Goal: Task Accomplishment & Management: Manage account settings

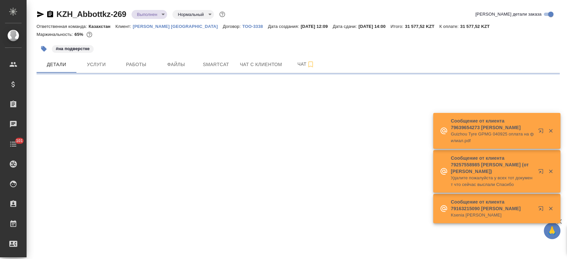
select select "RU"
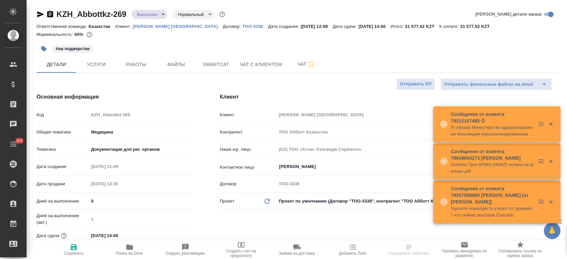
type textarea "x"
type input "Matveeva Anastasia"
type input "[PERSON_NAME]"
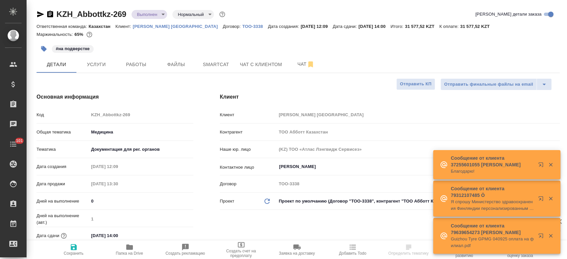
click at [146, 24] on p "Abbott Kazakhstan" at bounding box center [178, 26] width 90 height 5
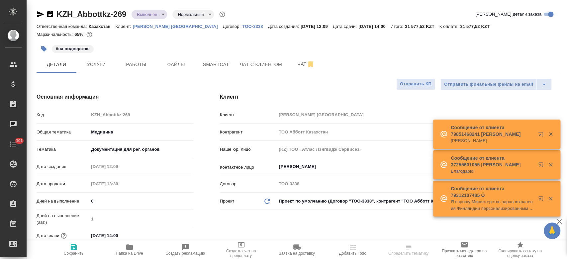
type textarea "x"
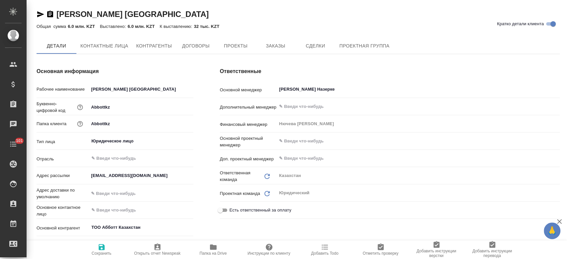
type textarea "x"
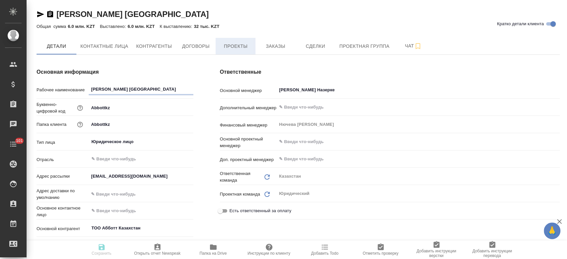
type textarea "x"
click at [277, 52] on button "Заказы" at bounding box center [276, 46] width 40 height 17
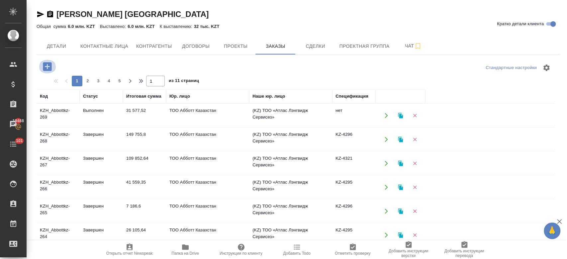
click at [45, 66] on icon "button" at bounding box center [48, 67] width 12 height 12
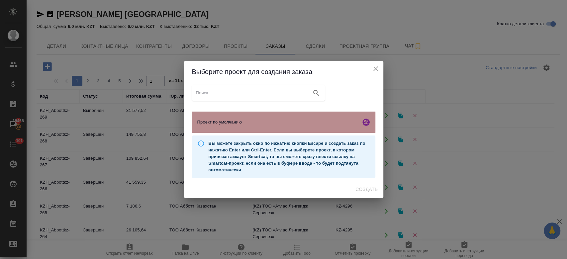
click at [276, 122] on span "Проект по умолчанию" at bounding box center [277, 122] width 161 height 7
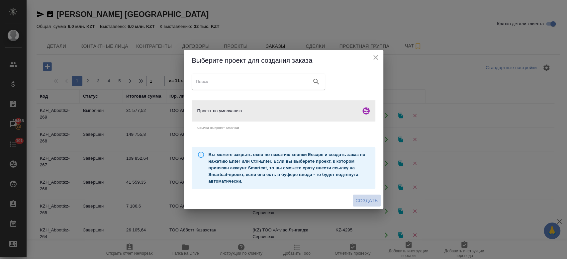
click at [367, 202] on span "Создать" at bounding box center [367, 201] width 22 height 8
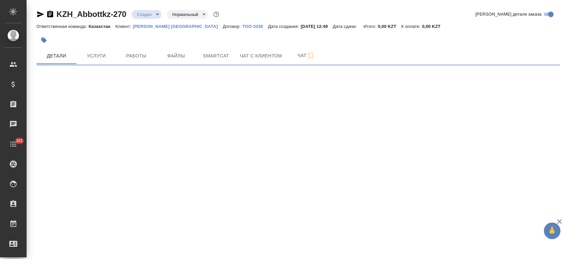
select select "RU"
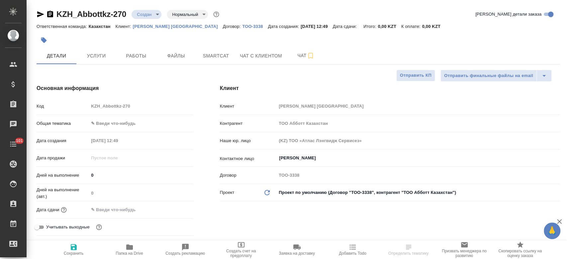
type textarea "x"
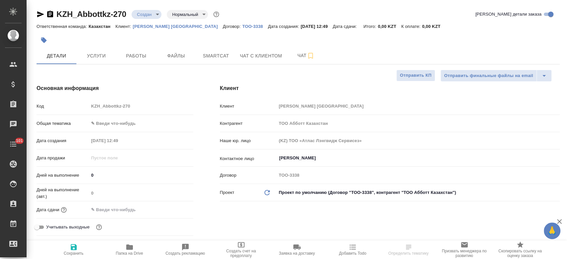
type textarea "x"
click at [183, 53] on span "Файлы" at bounding box center [176, 56] width 32 height 8
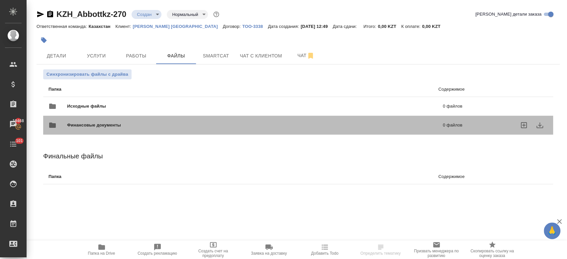
click at [103, 111] on div "Финансовые документы 0 файлов" at bounding box center [255, 125] width 427 height 29
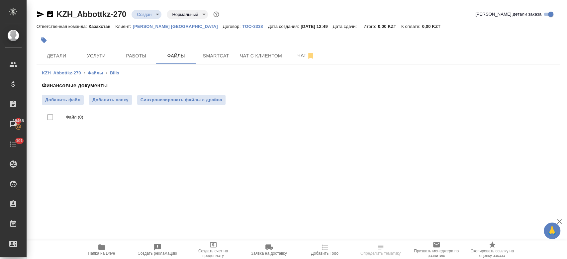
click at [94, 70] on li "Файлы" at bounding box center [95, 73] width 15 height 7
click at [94, 72] on link "Файлы" at bounding box center [95, 72] width 15 height 5
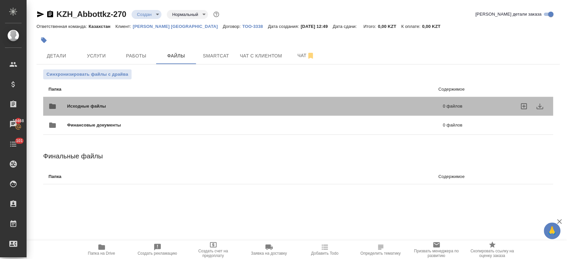
click at [97, 103] on span "Исходные файлы" at bounding box center [170, 106] width 207 height 7
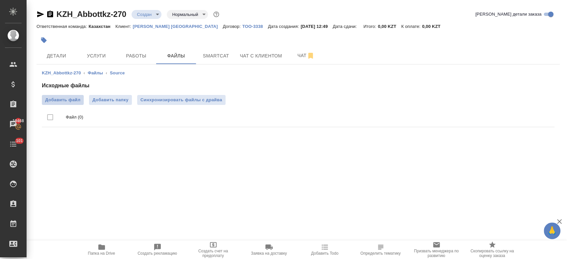
click at [67, 102] on span "Добавить файл" at bounding box center [62, 100] width 35 height 7
click at [0, 0] on input "Добавить файл" at bounding box center [0, 0] width 0 height 0
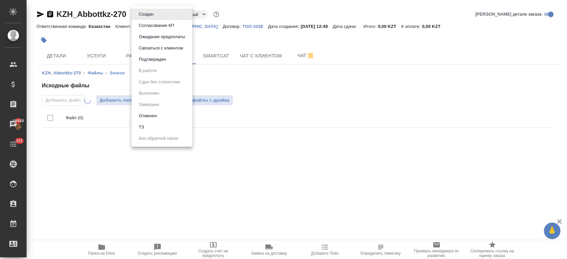
click at [152, 14] on body "🙏 .cls-1 fill:#fff; AWATERA Kosherbayeva Nazerke Клиенты Спецификации Заказы 19…" at bounding box center [283, 129] width 567 height 259
click at [145, 128] on button "ТЗ" at bounding box center [141, 127] width 9 height 7
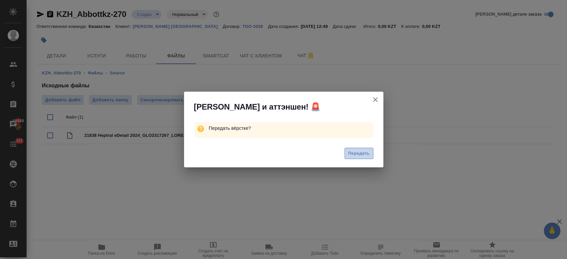
click at [360, 158] on button "Передать" at bounding box center [359, 154] width 29 height 12
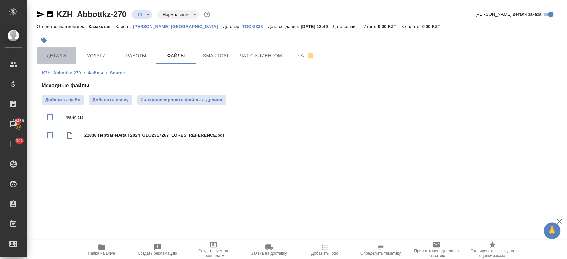
click at [58, 48] on button "Детали" at bounding box center [57, 56] width 40 height 17
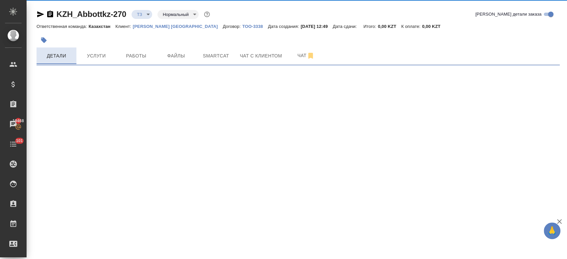
select select "RU"
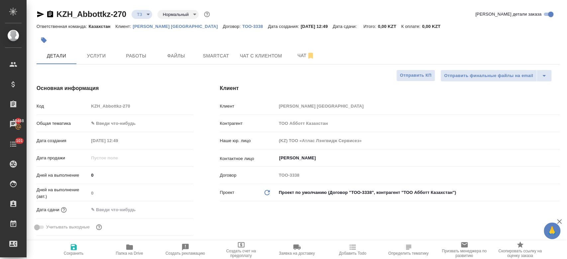
type textarea "x"
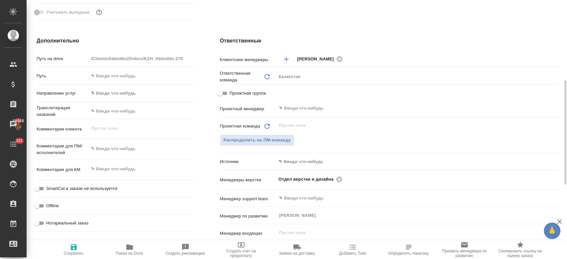
scroll to position [216, 0]
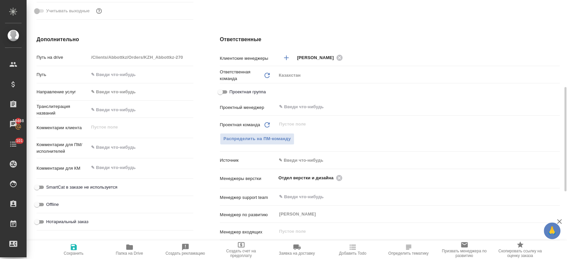
type textarea "x"
click at [118, 149] on textarea at bounding box center [141, 147] width 104 height 11
type textarea "пе"
type textarea "x"
type textarea "пер"
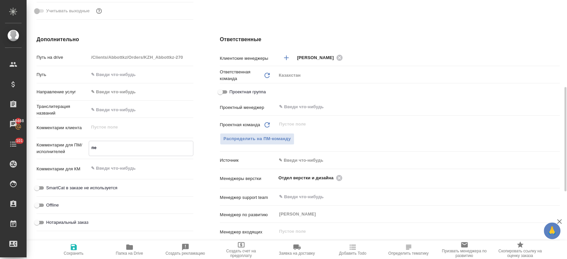
type textarea "x"
type textarea "перев"
type textarea "x"
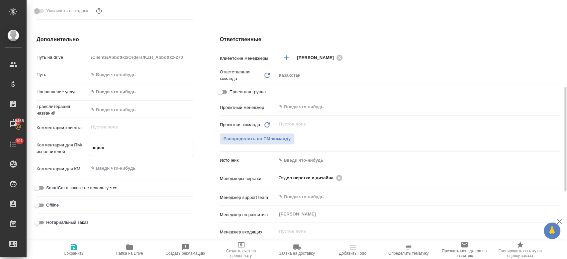
type textarea "x"
type textarea "перево"
type textarea "x"
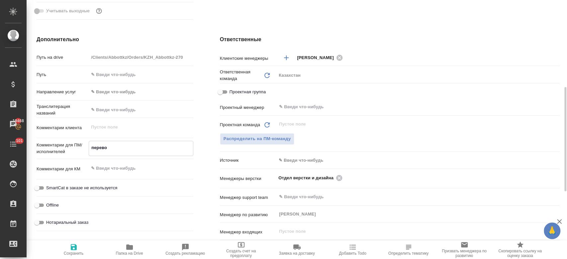
type textarea "перевод"
type textarea "x"
type textarea "перевод"
type textarea "x"
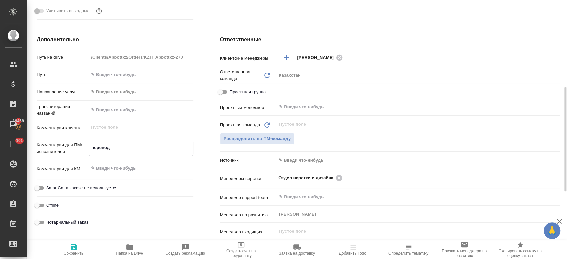
type textarea "перевод а"
type textarea "x"
type textarea "перевод"
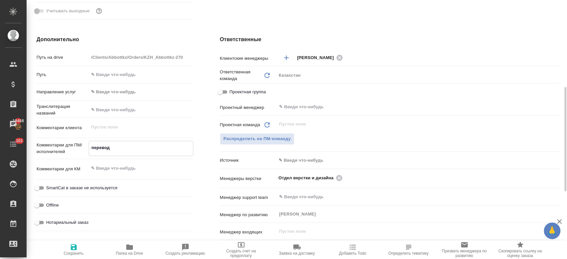
type textarea "x"
type textarea "перевод н"
type textarea "x"
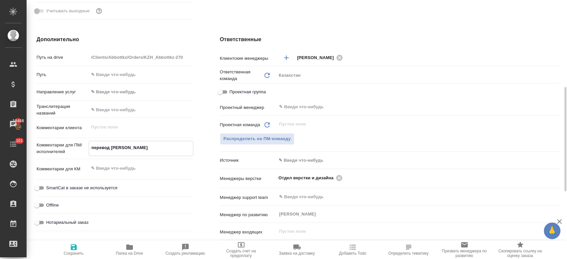
type textarea "x"
type textarea "перевод на"
type textarea "x"
type textarea "перевод на"
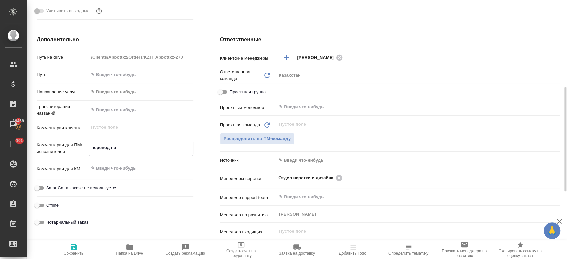
type textarea "x"
type textarea "перевод на р"
type textarea "x"
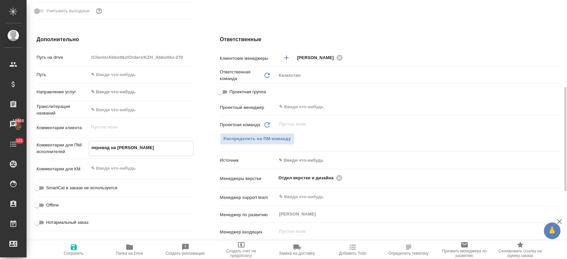
type textarea "x"
type textarea "перевод на ру"
type textarea "x"
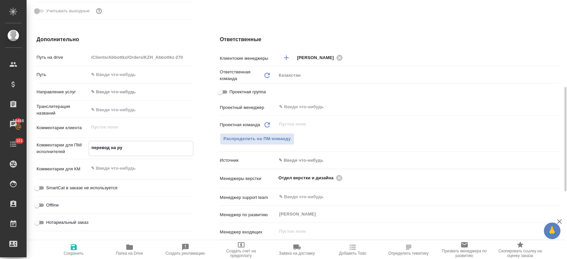
type textarea "перевод на рус"
type textarea "x"
type textarea "перевод на рус"
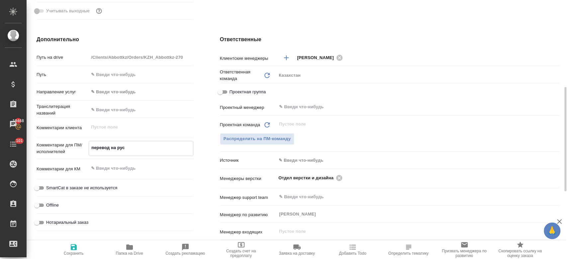
type textarea "x"
type textarea "перевод на рус"
type textarea "x"
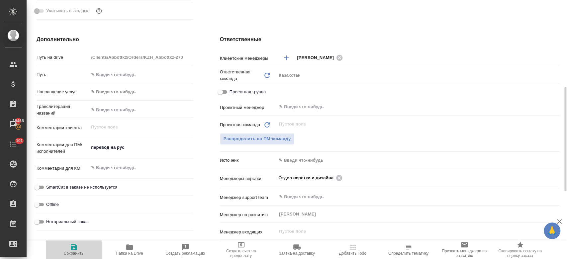
click at [68, 253] on span "Сохранить" at bounding box center [74, 253] width 20 height 5
type textarea "x"
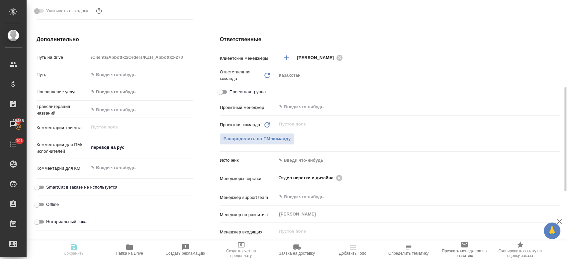
type textarea "x"
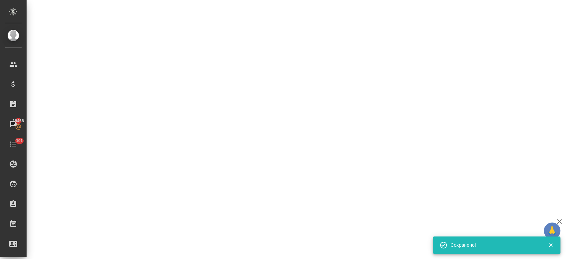
select select "RU"
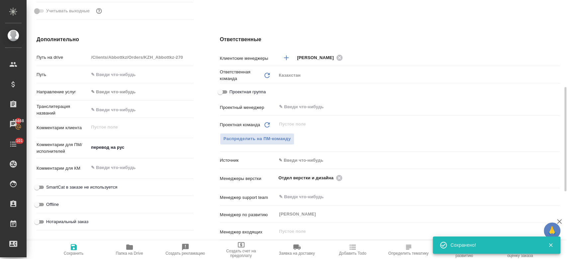
type textarea "x"
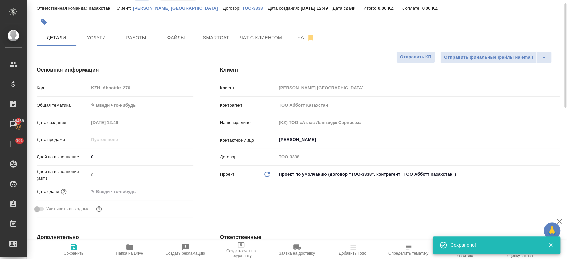
scroll to position [5, 0]
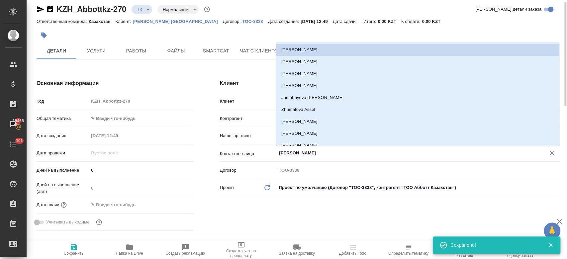
click at [304, 154] on input "[PERSON_NAME]" at bounding box center [406, 153] width 257 height 8
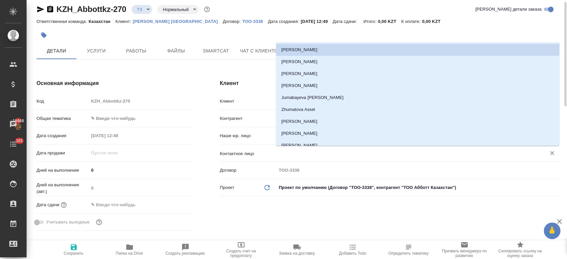
type textarea "x"
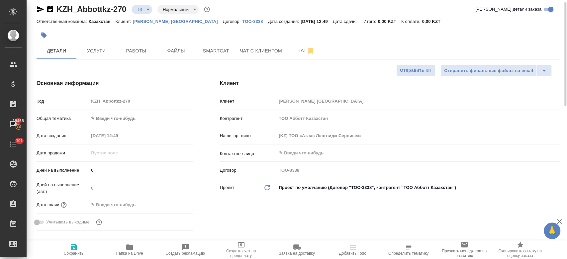
type textarea "x"
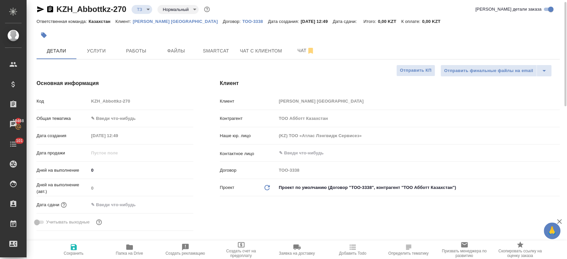
type textarea "x"
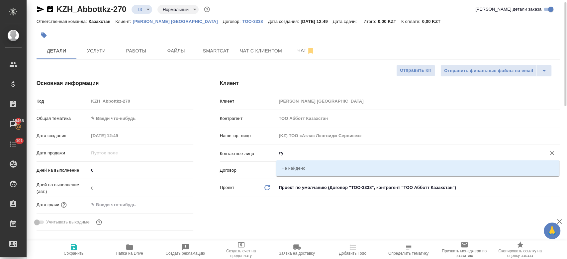
type input "г"
type textarea "x"
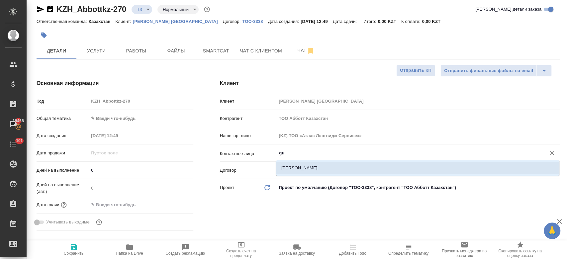
click at [298, 168] on li "[PERSON_NAME]" at bounding box center [417, 168] width 283 height 12
type input "[PERSON_NAME]"
type textarea "x"
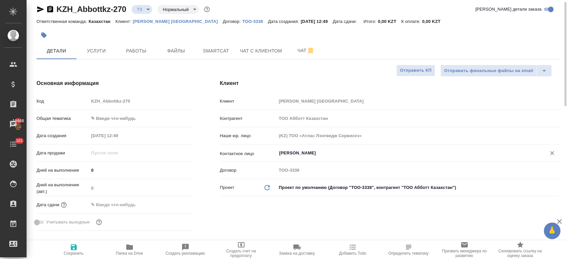
type input "[PERSON_NAME]"
click at [74, 246] on icon "button" at bounding box center [74, 247] width 8 height 8
type textarea "x"
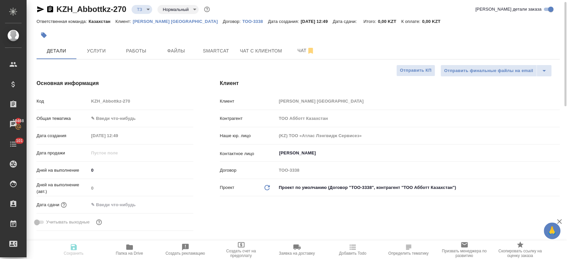
type textarea "x"
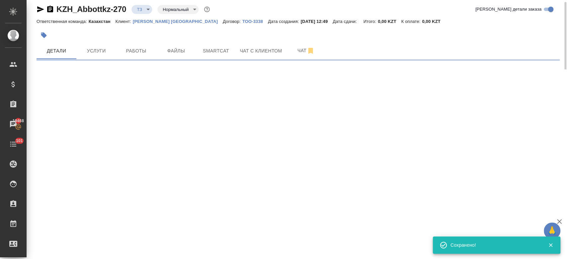
select select "RU"
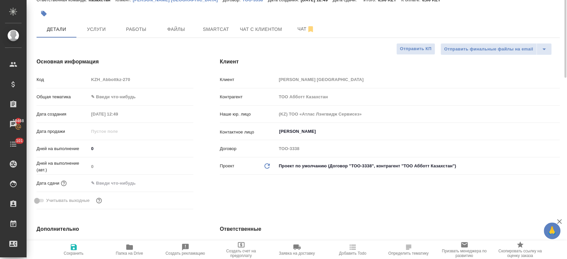
scroll to position [0, 0]
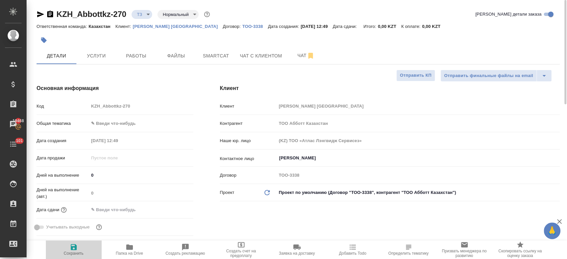
click at [78, 248] on span "Сохранить" at bounding box center [74, 249] width 48 height 13
type textarea "x"
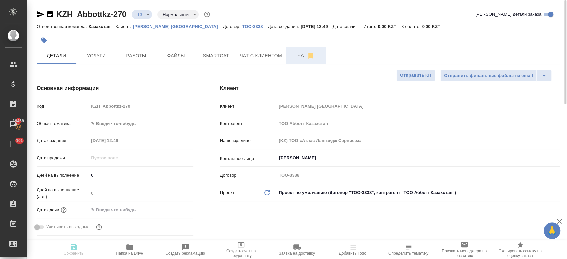
type textarea "x"
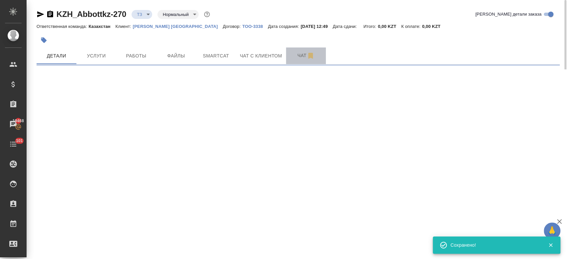
click at [300, 54] on span "Чат" at bounding box center [306, 56] width 32 height 8
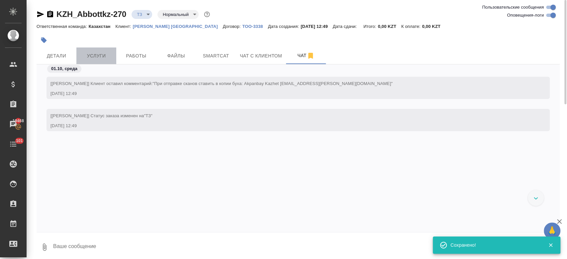
click at [88, 56] on span "Услуги" at bounding box center [96, 56] width 32 height 8
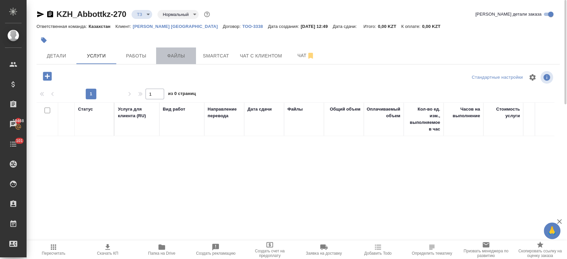
click at [190, 54] on span "Файлы" at bounding box center [176, 56] width 32 height 8
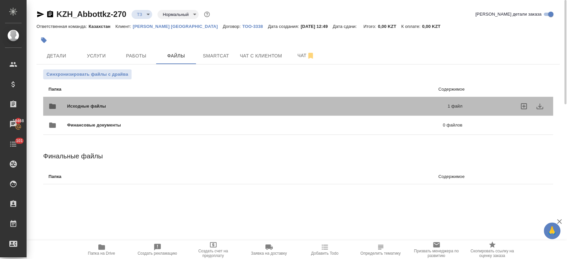
click at [127, 105] on span "Исходные файлы" at bounding box center [172, 106] width 210 height 7
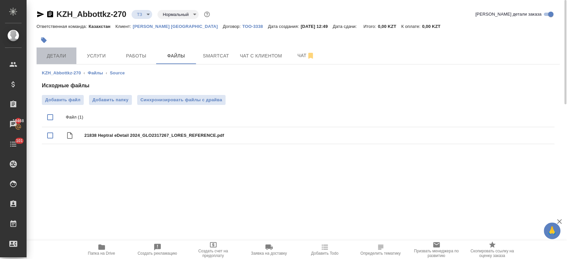
click at [57, 56] on span "Детали" at bounding box center [57, 56] width 32 height 8
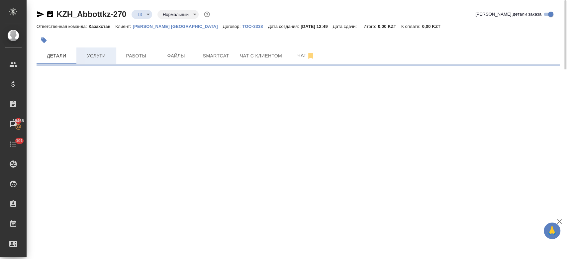
select select "RU"
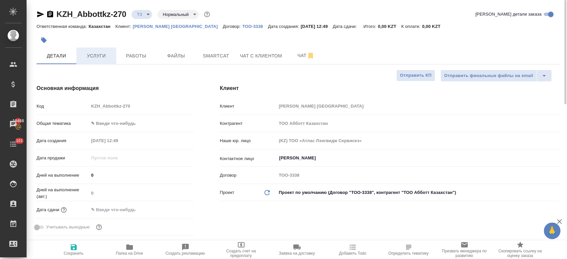
type textarea "x"
click at [96, 55] on span "Услуги" at bounding box center [96, 56] width 32 height 8
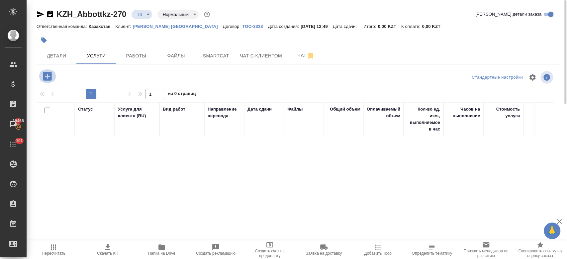
click at [50, 75] on icon "button" at bounding box center [47, 76] width 9 height 9
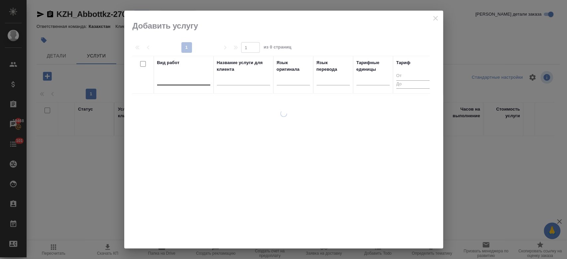
click at [185, 82] on div at bounding box center [183, 79] width 53 height 10
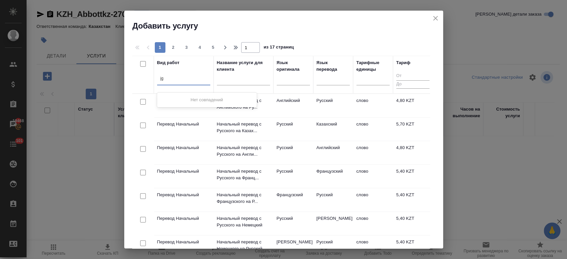
type input "j"
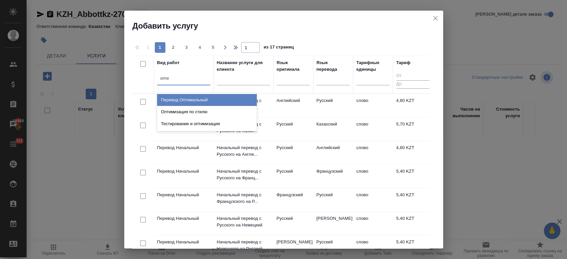
type input "оптим"
click at [195, 101] on div "Перевод Оптимальный" at bounding box center [207, 100] width 100 height 12
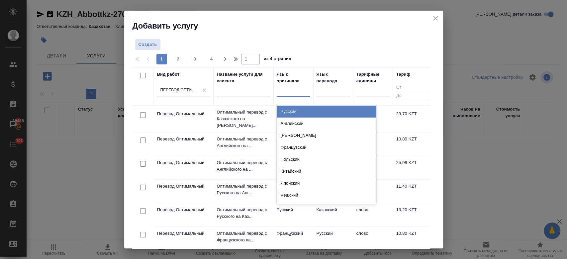
click at [295, 88] on div at bounding box center [293, 90] width 33 height 10
type input "анг"
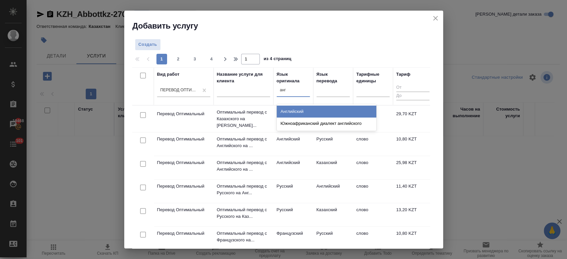
click at [295, 107] on div "Английский" at bounding box center [327, 112] width 100 height 12
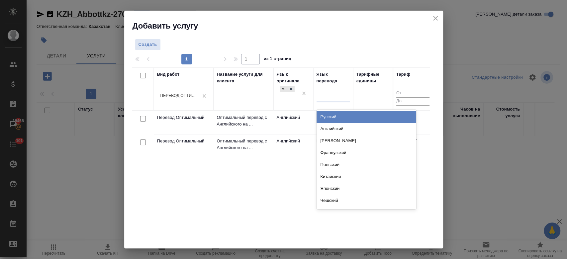
click at [325, 96] on div at bounding box center [333, 96] width 33 height 10
type input "рус"
click at [325, 113] on div "Русский" at bounding box center [367, 117] width 100 height 12
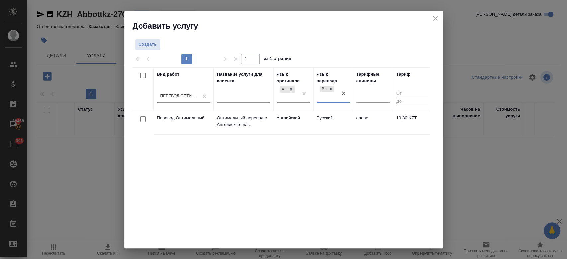
click at [297, 121] on td "Английский" at bounding box center [293, 122] width 40 height 23
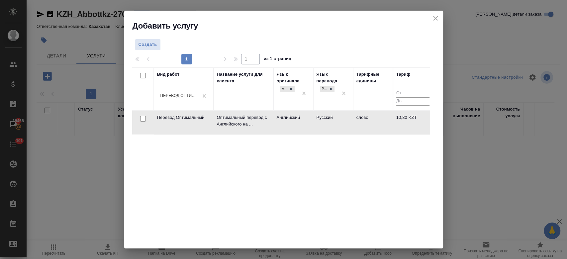
click at [297, 121] on td "Английский" at bounding box center [293, 122] width 40 height 23
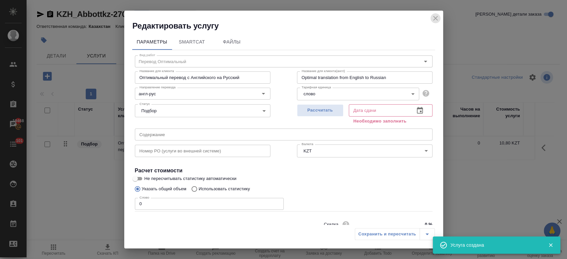
click at [437, 18] on icon "close" at bounding box center [436, 18] width 8 height 8
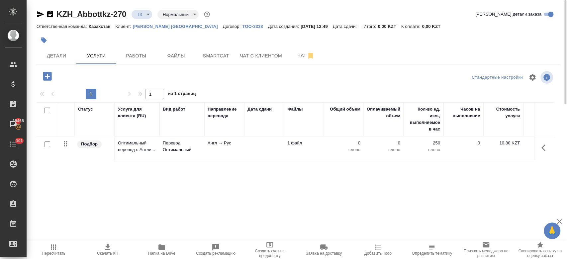
click at [160, 251] on icon "button" at bounding box center [162, 247] width 8 height 8
click at [47, 144] on input "checkbox" at bounding box center [48, 145] width 6 height 6
checkbox input "true"
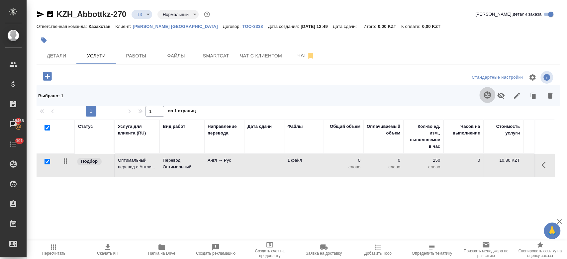
click at [480, 99] on button "button" at bounding box center [488, 95] width 16 height 16
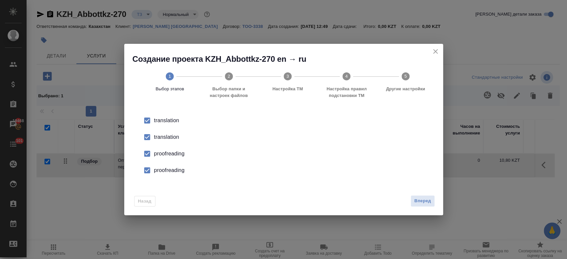
click at [176, 136] on div "translation" at bounding box center [290, 137] width 273 height 8
click at [176, 154] on div "proofreading" at bounding box center [290, 154] width 273 height 8
click at [177, 173] on div "proofreading" at bounding box center [290, 170] width 273 height 8
click at [419, 202] on span "Вперед" at bounding box center [422, 201] width 17 height 8
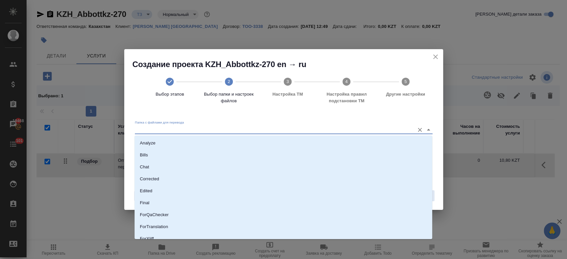
click at [266, 128] on input "Папка с файлами для перевода" at bounding box center [273, 130] width 276 height 8
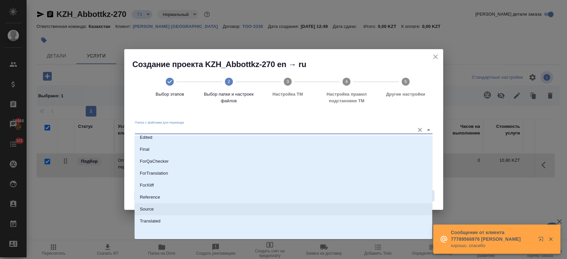
click at [182, 210] on li "Source" at bounding box center [284, 209] width 298 height 12
type input "Source"
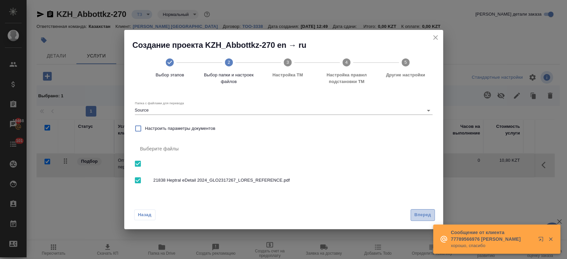
click at [425, 217] on span "Вперед" at bounding box center [422, 215] width 17 height 8
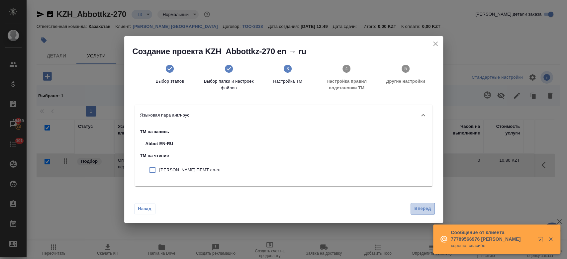
click at [431, 211] on button "Вперед" at bounding box center [423, 209] width 24 height 12
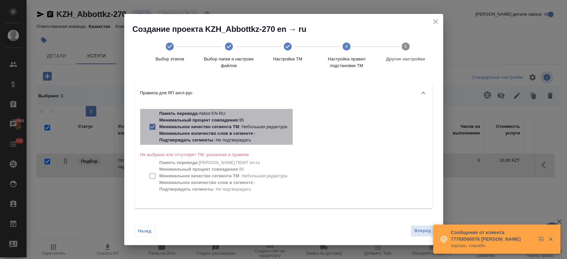
click at [206, 116] on p "Память перевода : Abbot EN-RU" at bounding box center [224, 113] width 128 height 7
checkbox input "false"
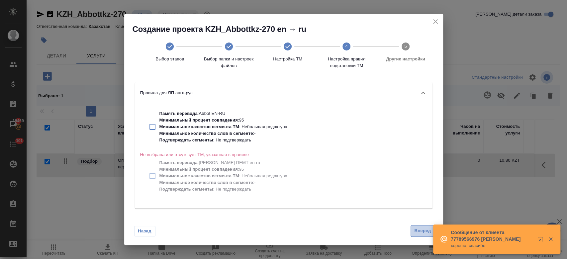
click at [417, 228] on span "Вперед" at bounding box center [422, 231] width 17 height 8
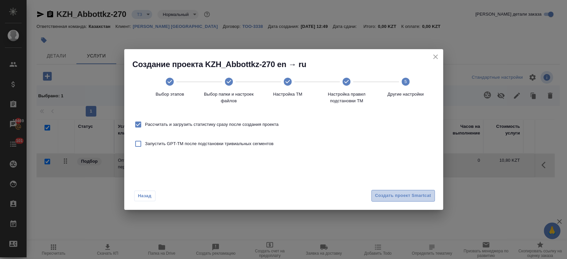
click at [407, 195] on span "Создать проект Smartcat" at bounding box center [403, 196] width 56 height 8
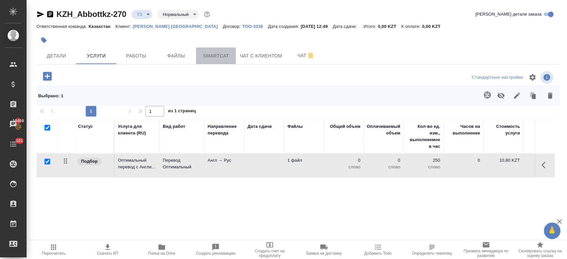
click at [213, 57] on span "Smartcat" at bounding box center [216, 56] width 32 height 8
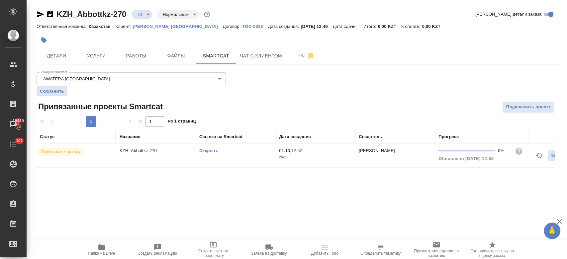
click at [211, 150] on link "Открыть" at bounding box center [208, 150] width 19 height 5
click at [99, 59] on span "Услуги" at bounding box center [96, 56] width 32 height 8
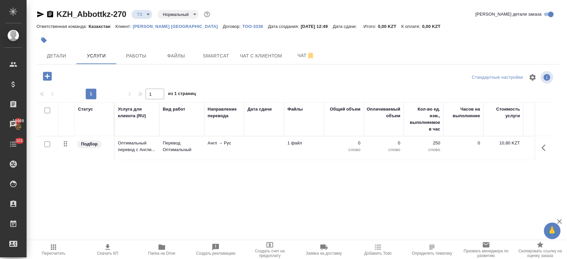
click at [283, 153] on td at bounding box center [264, 148] width 40 height 23
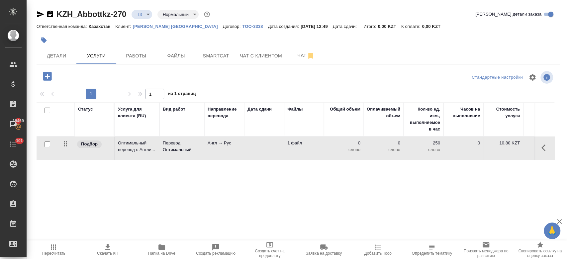
click at [283, 153] on td at bounding box center [264, 148] width 40 height 23
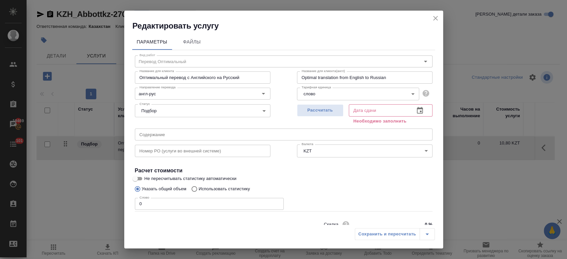
scroll to position [29, 0]
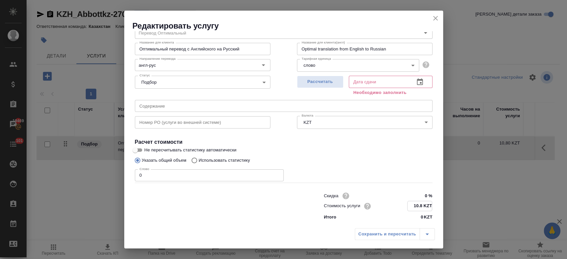
click at [420, 206] on input "10.8 KZT" at bounding box center [420, 206] width 24 height 10
type input "1 KZT"
type input "8.50 KZT"
click at [324, 79] on span "Рассчитать" at bounding box center [320, 82] width 39 height 8
type input "01.10.2025 12:52"
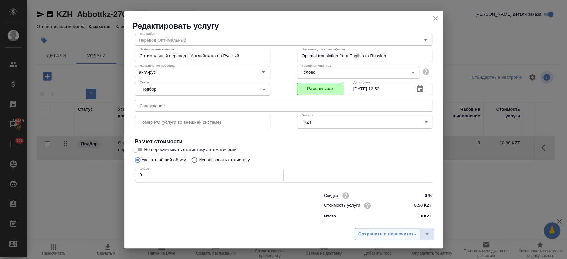
scroll to position [21, 0]
click at [371, 236] on span "Сохранить и пересчитать" at bounding box center [388, 235] width 58 height 8
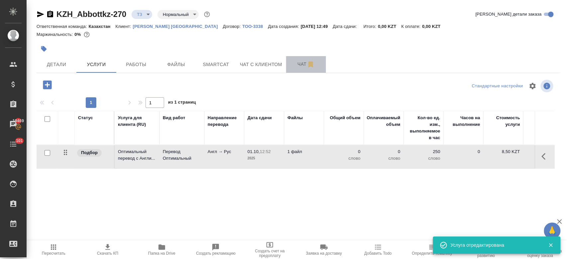
click at [296, 70] on button "Чат" at bounding box center [306, 64] width 40 height 17
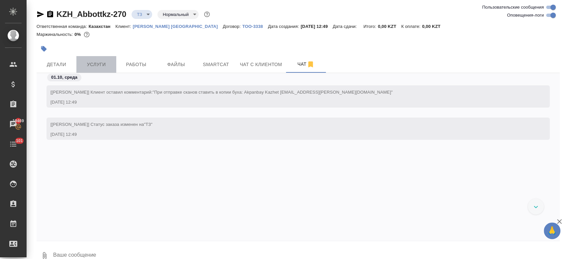
click at [102, 63] on span "Услуги" at bounding box center [96, 64] width 32 height 8
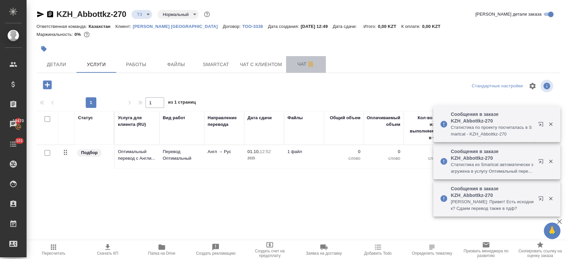
click at [298, 66] on span "Чат" at bounding box center [306, 64] width 32 height 8
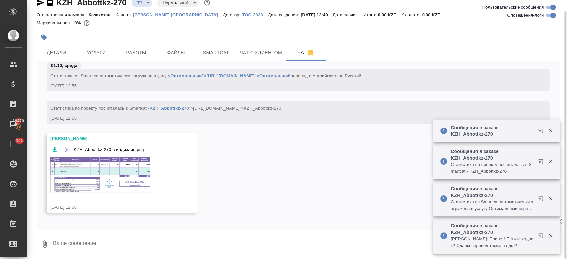
scroll to position [177, 0]
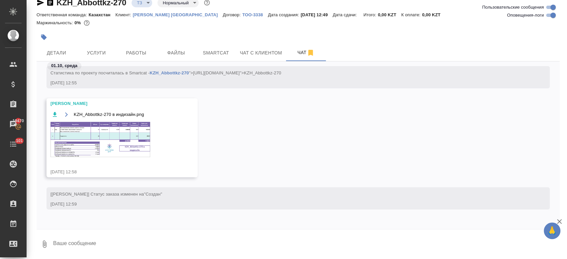
click at [121, 134] on img at bounding box center [101, 139] width 100 height 35
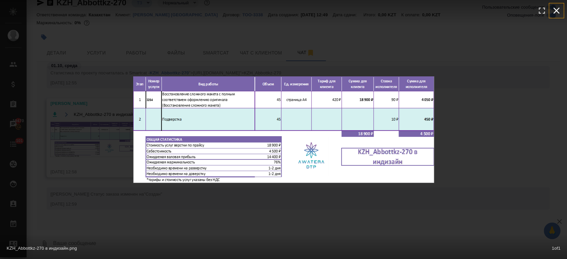
click at [557, 10] on icon "button" at bounding box center [557, 11] width 6 height 6
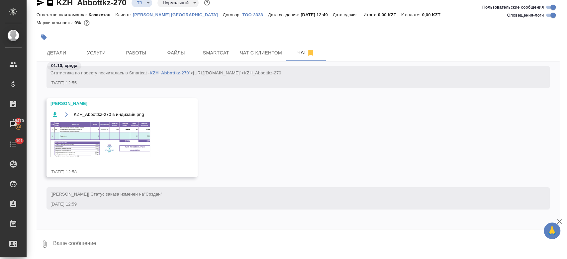
click at [135, 127] on img at bounding box center [101, 139] width 100 height 35
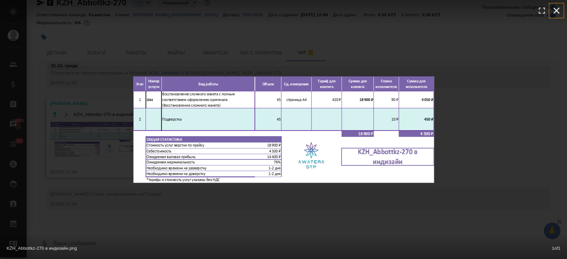
click at [557, 9] on icon "button" at bounding box center [556, 10] width 11 height 11
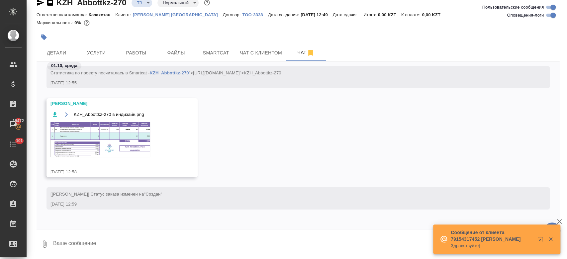
click at [138, 133] on img at bounding box center [101, 139] width 100 height 35
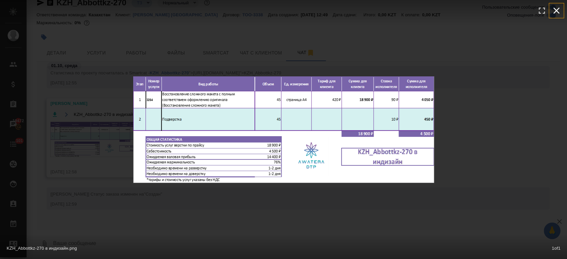
click at [556, 8] on icon "button" at bounding box center [556, 10] width 11 height 11
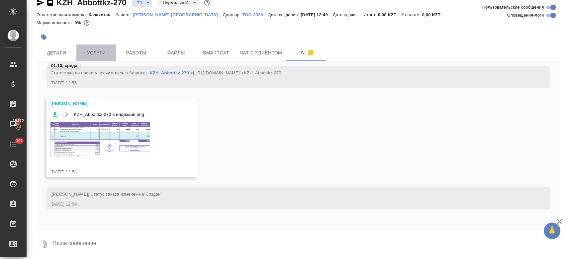
click at [99, 47] on button "Услуги" at bounding box center [96, 53] width 40 height 17
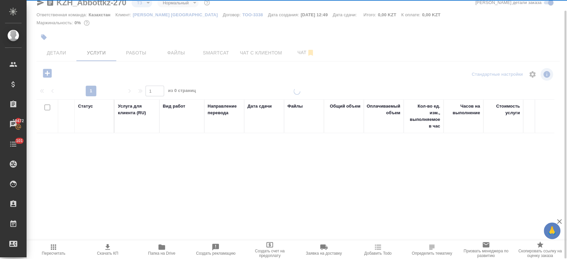
scroll to position [11, 0]
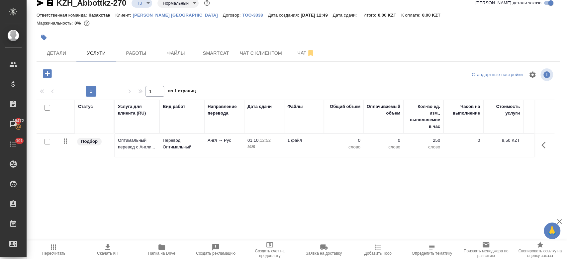
click at [51, 74] on icon "button" at bounding box center [47, 73] width 9 height 9
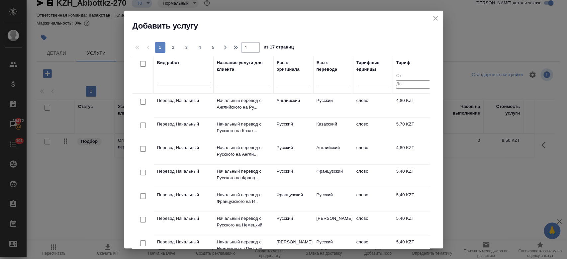
click at [195, 81] on div at bounding box center [183, 79] width 53 height 10
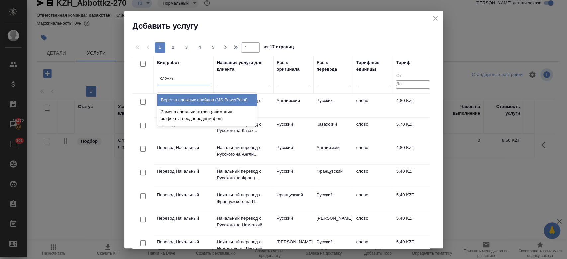
scroll to position [0, 0]
type input "сложн"
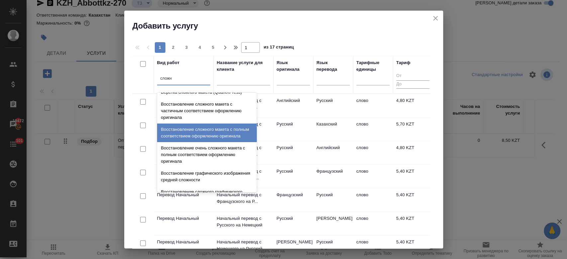
scroll to position [192, 0]
click at [203, 136] on div "Восстановление сложного макета с полным соответствием оформлению оригинала" at bounding box center [207, 132] width 100 height 19
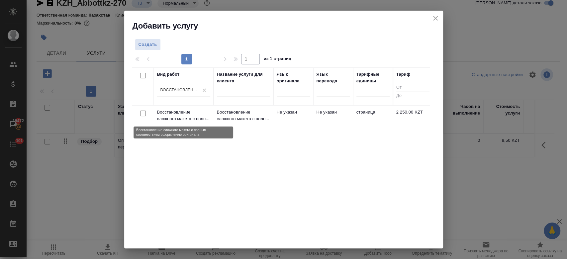
click at [202, 116] on p "Восстановление сложного макета с полн..." at bounding box center [183, 115] width 53 height 13
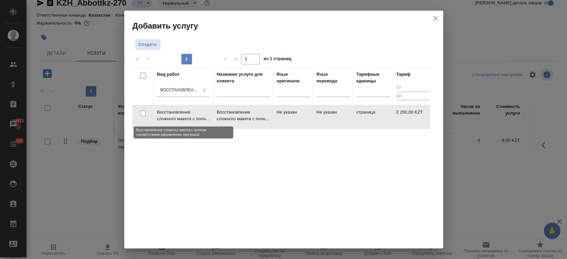
click at [202, 116] on p "Восстановление сложного макета с полн..." at bounding box center [183, 115] width 53 height 13
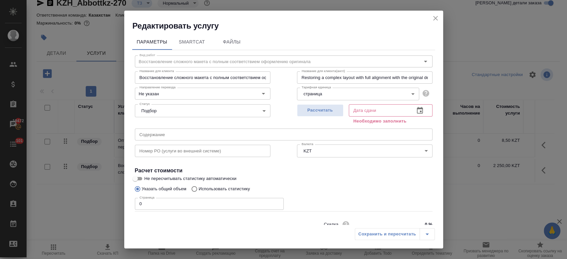
scroll to position [29, 0]
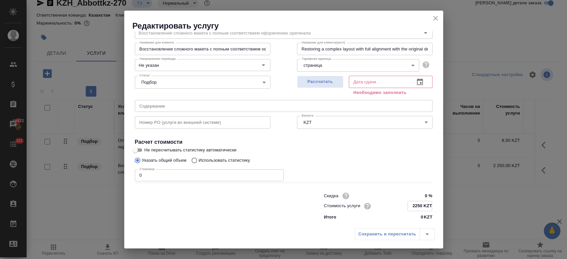
click at [417, 203] on input "2250 KZT" at bounding box center [420, 206] width 24 height 10
type input "2 KZT"
type input "3150 KZT"
click at [155, 172] on input "0" at bounding box center [209, 175] width 149 height 12
type input "45"
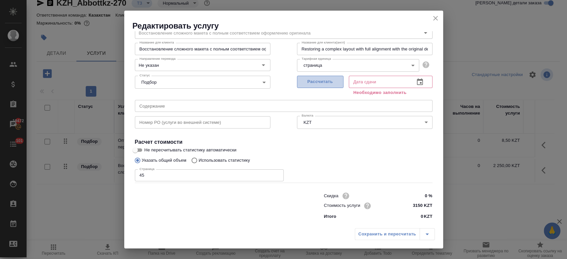
click at [310, 82] on span "Рассчитать" at bounding box center [320, 82] width 39 height 8
type input "06.10.2025 11:35"
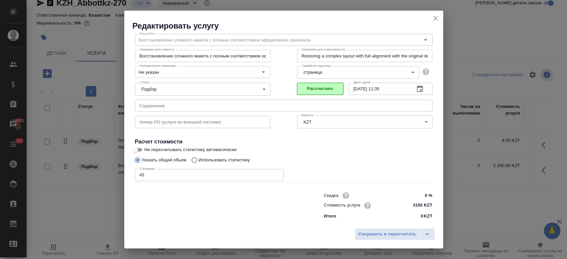
scroll to position [21, 0]
click at [371, 231] on span "Сохранить и пересчитать" at bounding box center [388, 235] width 58 height 8
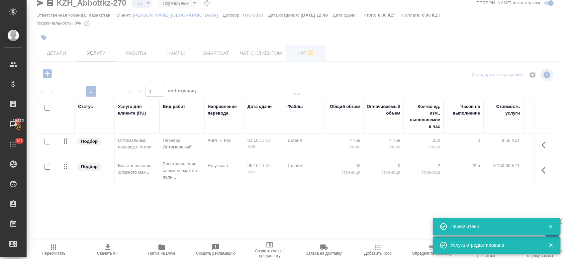
click at [297, 47] on div "KZH_Abbottkz-270 ТЗ tz Нормальный normal Кратко детали заказа Ответственная ком…" at bounding box center [298, 124] width 531 height 271
type input "new"
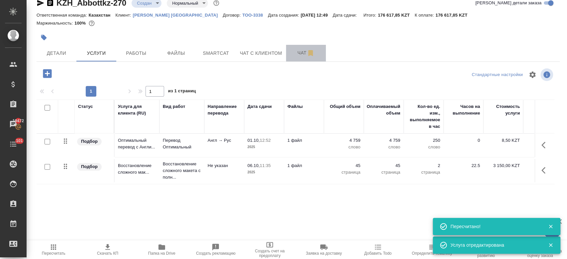
click at [297, 55] on span "Чат" at bounding box center [306, 53] width 32 height 8
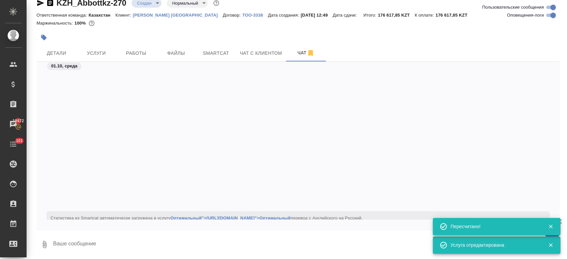
scroll to position [177, 0]
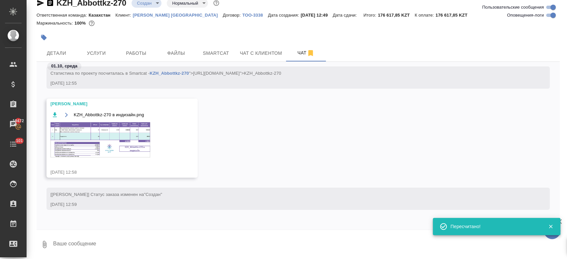
click at [125, 149] on img at bounding box center [101, 139] width 100 height 35
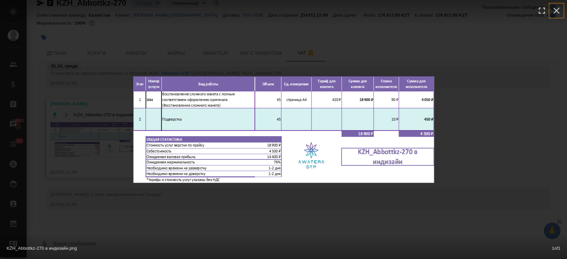
drag, startPoint x: 554, startPoint y: 11, endPoint x: 216, endPoint y: 68, distance: 342.4
click at [216, 68] on div "KZH_Abbottkz-270 в индизайн.png 1 of 1" at bounding box center [283, 129] width 567 height 259
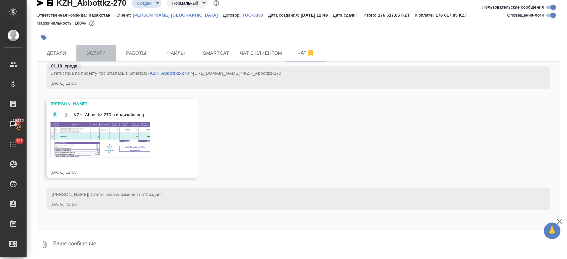
click at [92, 52] on span "Услуги" at bounding box center [96, 53] width 32 height 8
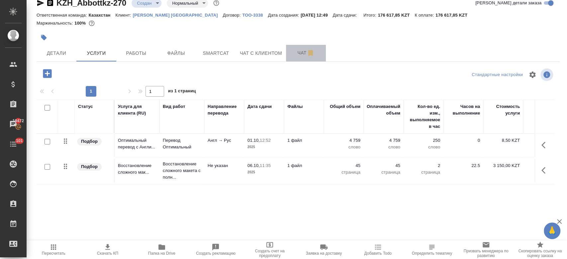
click at [306, 52] on span "Чат" at bounding box center [306, 53] width 32 height 8
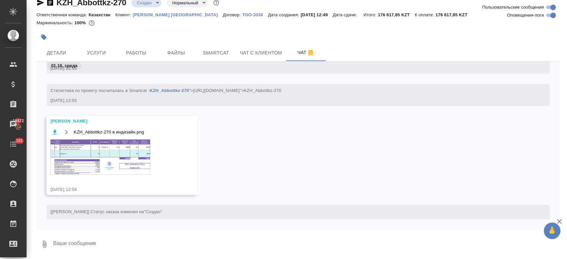
scroll to position [177, 0]
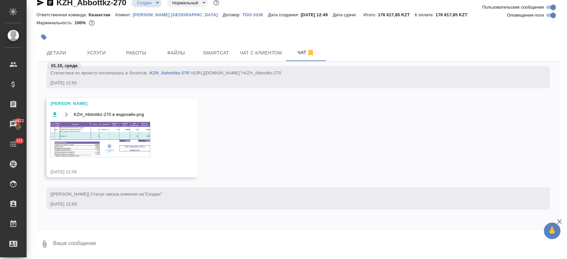
click at [197, 234] on textarea at bounding box center [306, 244] width 507 height 23
paste textarea "распознать файл для расчета"
click at [74, 244] on textarea "Привет! распознать файл для расчета" at bounding box center [301, 244] width 496 height 23
click at [53, 252] on textarea "Привет! плиз распознать файл для расчета" at bounding box center [301, 244] width 496 height 23
click at [53, 252] on textarea "Привет! плиз распознать файлдля расчета" at bounding box center [301, 244] width 496 height 23
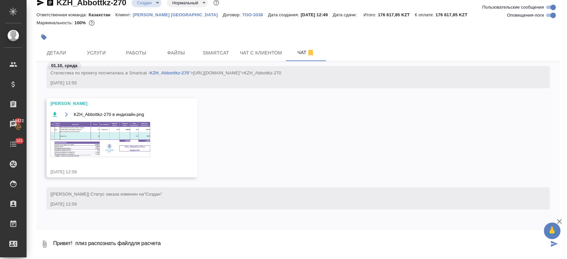
click at [134, 244] on textarea "Привет! плиз распознать файлдля расчета" at bounding box center [301, 244] width 496 height 23
click at [115, 243] on textarea "Привет! плиз распознать файл для расчета" at bounding box center [301, 244] width 496 height 23
click at [136, 240] on textarea "Привет! плиз распознанкуа файл для расчета" at bounding box center [301, 244] width 496 height 23
click at [122, 243] on textarea "Привет! плиз распознанкуа файл для расчета" at bounding box center [301, 244] width 496 height 23
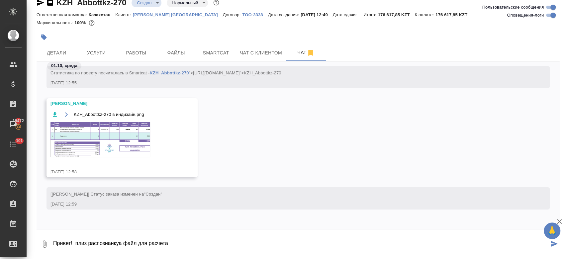
click at [125, 250] on textarea "Привет! плиз распознанкуа файл для расчета" at bounding box center [301, 244] width 496 height 23
click at [213, 242] on textarea "Привет! плиз распознайте файл для расчета" at bounding box center [301, 244] width 496 height 23
type textarea "Привет! плиз распознайте файл для расчета"
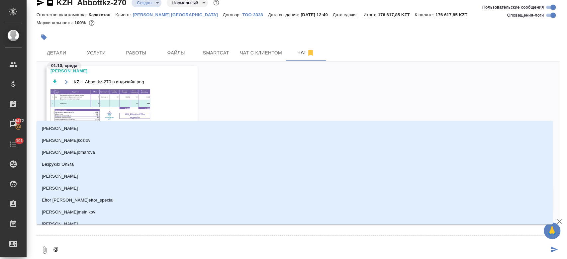
type textarea "@п"
type input "п"
type textarea "@пе"
type input "пе"
type textarea "@пет"
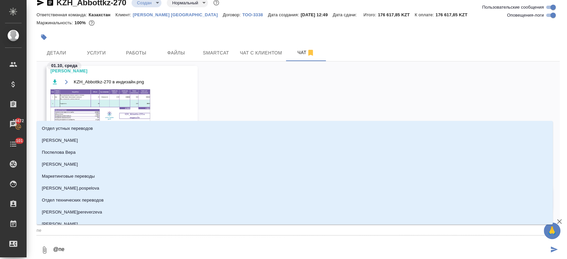
type input "пет"
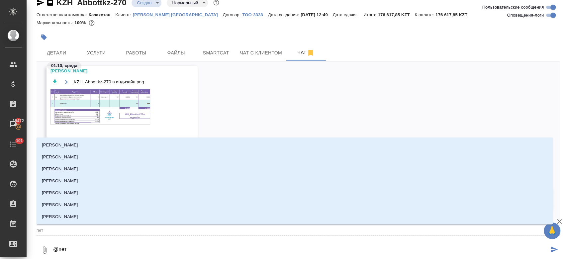
type textarea "@петр"
type input "петр"
type textarea "@петро"
type input "петро"
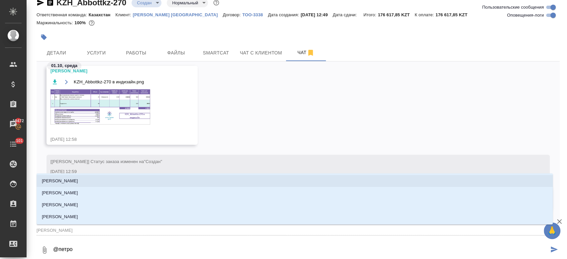
click at [127, 179] on li "[PERSON_NAME]" at bounding box center [295, 181] width 516 height 12
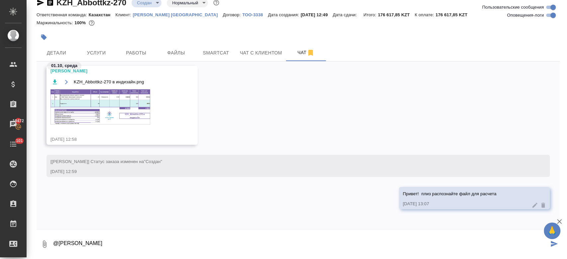
type textarea "@Петрова Валерия"
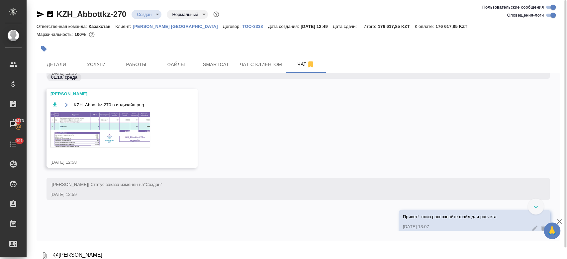
scroll to position [242, 0]
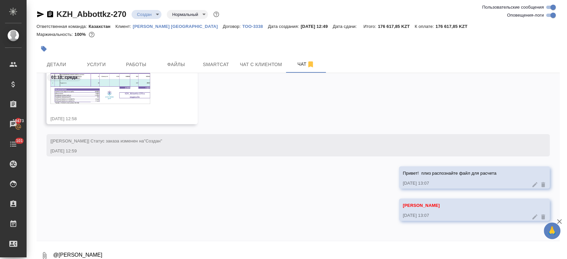
click at [120, 246] on textarea "@Петрова Валерия" at bounding box center [306, 256] width 507 height 23
type textarea "в стате мало кажется, подозрительно"
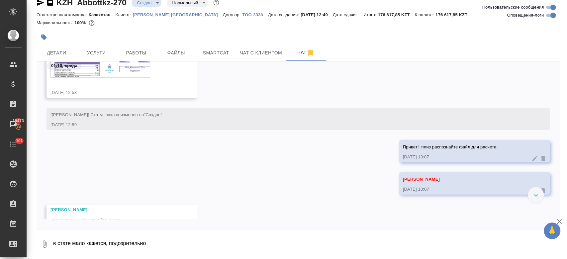
scroll to position [323, 0]
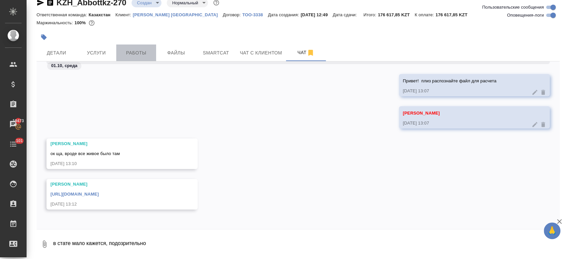
click at [136, 49] on span "Работы" at bounding box center [136, 53] width 32 height 8
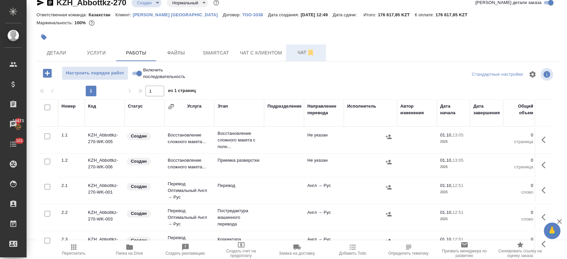
click at [301, 52] on span "Чат" at bounding box center [306, 53] width 32 height 8
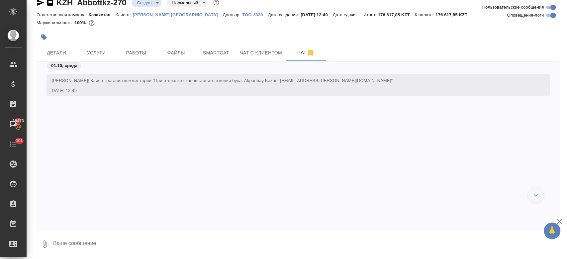
scroll to position [290, 0]
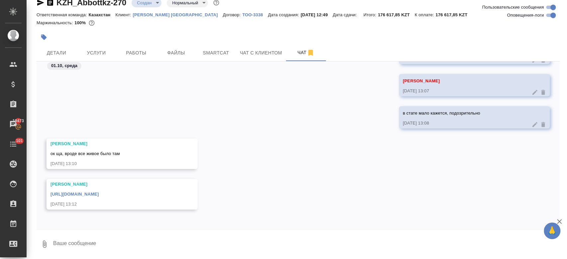
click at [99, 193] on link "https://drive.awatera.com/apps/files/files?dir=/Shares/Abbottkz/Orders/KZH_Abbo…" at bounding box center [75, 194] width 48 height 5
click at [123, 235] on textarea at bounding box center [306, 244] width 507 height 23
type textarea "спасибо"
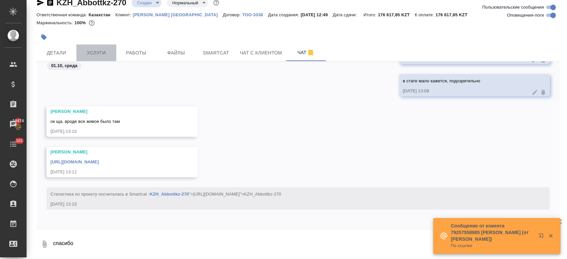
click at [96, 53] on span "Услуги" at bounding box center [96, 53] width 32 height 8
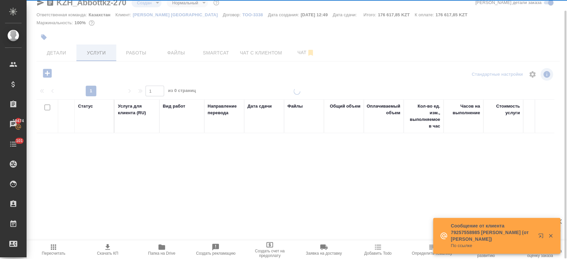
scroll to position [11, 0]
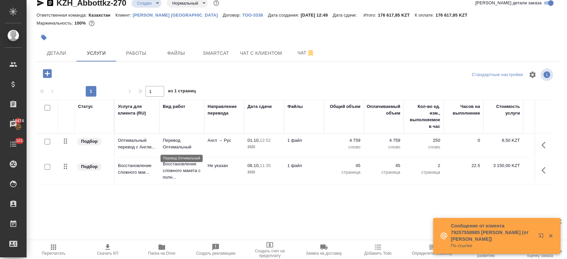
click at [167, 139] on p "Перевод Оптимальный" at bounding box center [182, 143] width 38 height 13
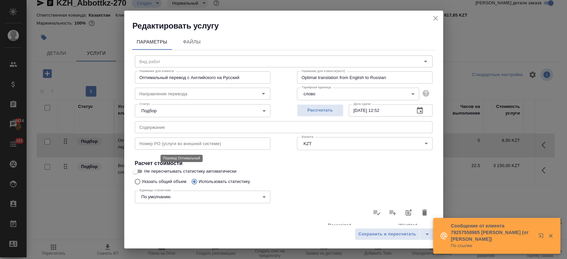
type input "Перевод Оптимальный"
type input "англ-рус"
click at [422, 208] on button "button" at bounding box center [425, 213] width 16 height 16
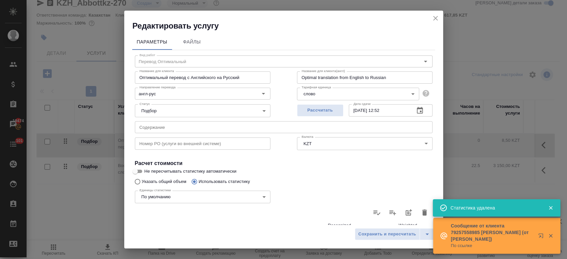
type input "0"
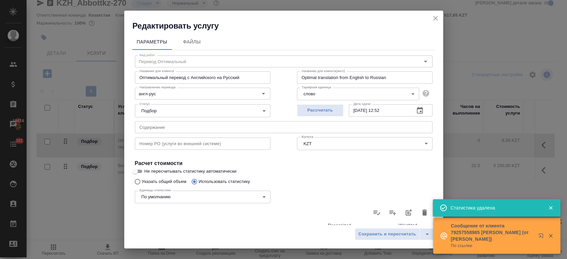
type input "0"
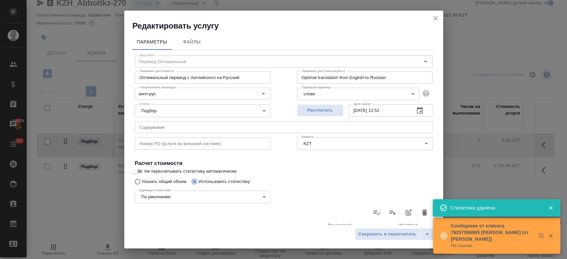
type input "0"
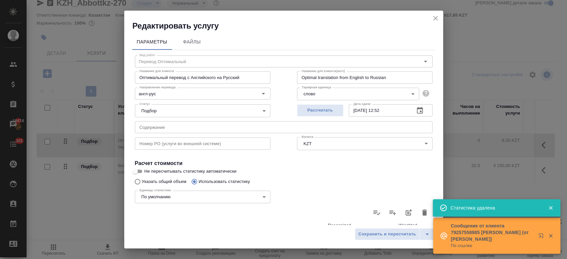
type input "0"
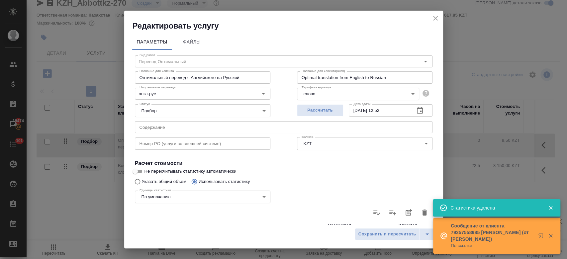
type input "0"
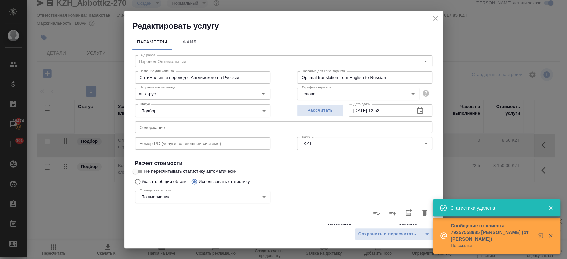
type input "0"
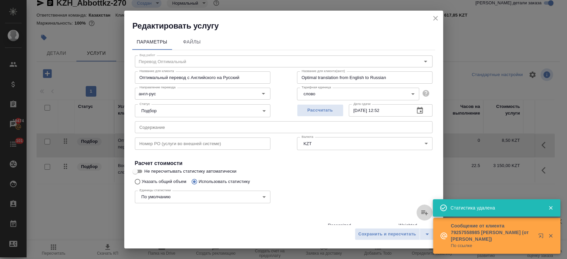
click at [421, 213] on icon at bounding box center [424, 213] width 7 height 5
click at [0, 0] on input "file" at bounding box center [0, 0] width 0 height 0
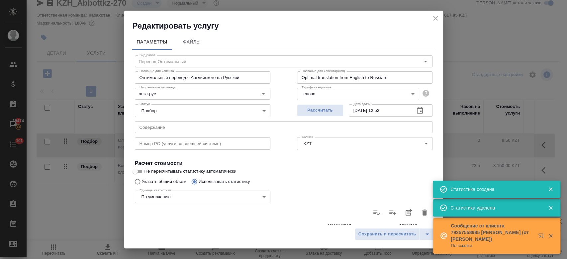
type input "293"
type input "750"
type input "4759"
type input "65"
type input "114"
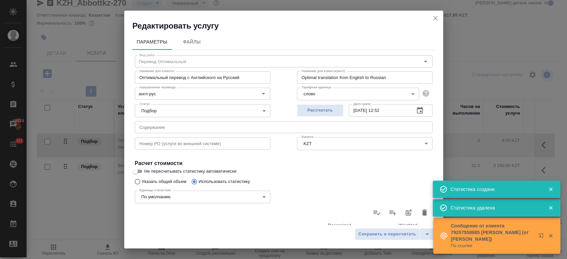
type input "456"
type input "24"
type input "45"
type input "196"
type input "8"
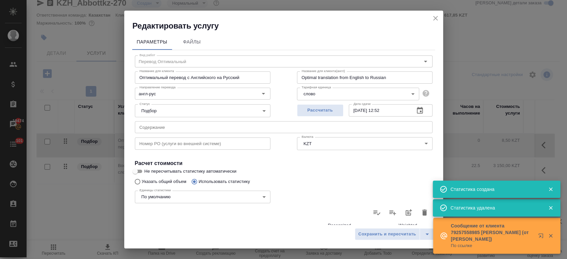
type input "36"
type input "243"
type input "27"
type input "87"
type input "506"
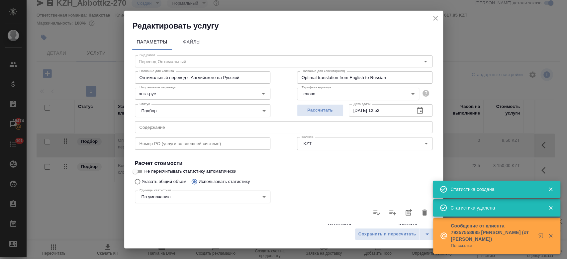
type input "446"
type input "3727"
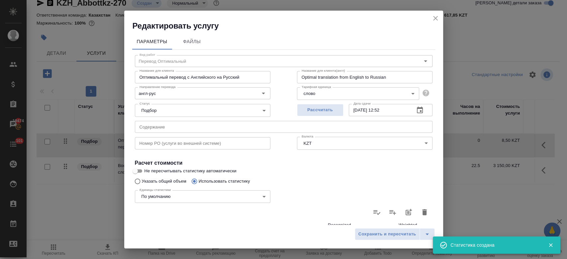
scroll to position [193, 0]
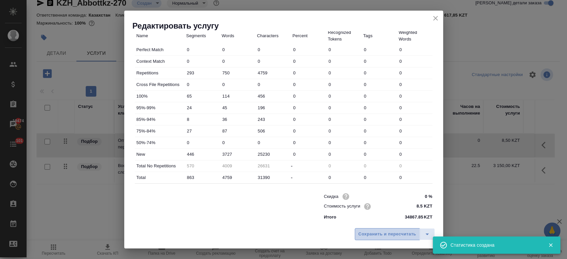
click at [387, 238] on span "Сохранить и пересчитать" at bounding box center [388, 235] width 58 height 8
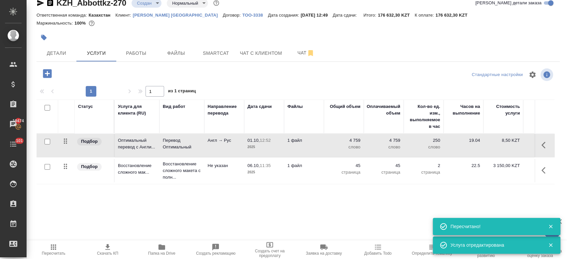
click at [212, 22] on div "Маржинальность: 100%" at bounding box center [298, 23] width 523 height 9
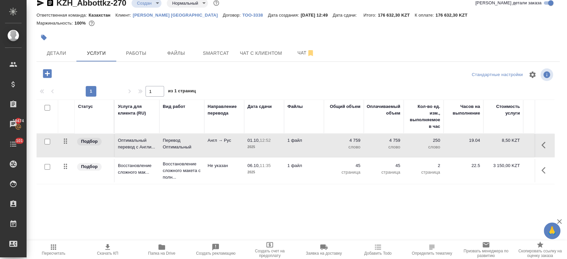
click at [103, 36] on div at bounding box center [211, 37] width 349 height 15
click at [155, 33] on div at bounding box center [211, 37] width 349 height 15
click at [160, 33] on div at bounding box center [211, 37] width 349 height 15
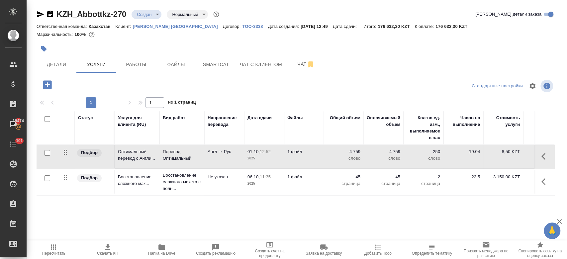
click at [138, 53] on div at bounding box center [211, 49] width 349 height 15
click at [38, 13] on icon "button" at bounding box center [40, 14] width 7 height 6
click at [168, 51] on div at bounding box center [211, 49] width 349 height 15
click at [149, 41] on div at bounding box center [298, 40] width 523 height 1
click at [168, 40] on div at bounding box center [298, 39] width 523 height 1
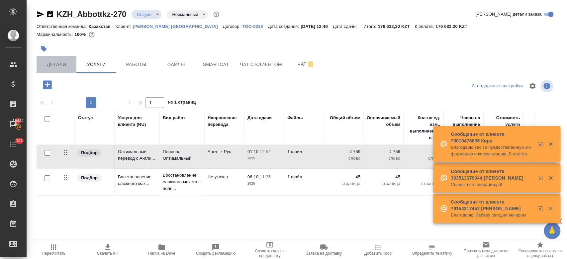
click at [67, 67] on span "Детали" at bounding box center [57, 64] width 32 height 8
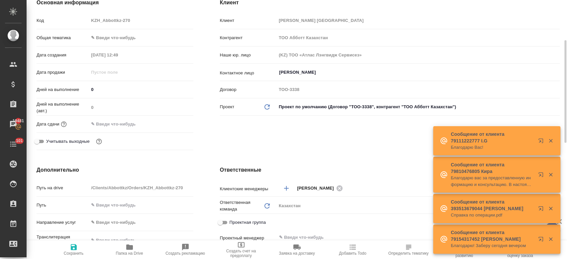
scroll to position [96, 0]
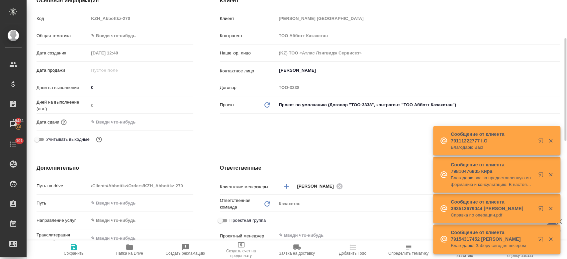
click at [119, 121] on input "text" at bounding box center [118, 122] width 58 height 10
click at [171, 120] on icon "button" at bounding box center [174, 121] width 6 height 7
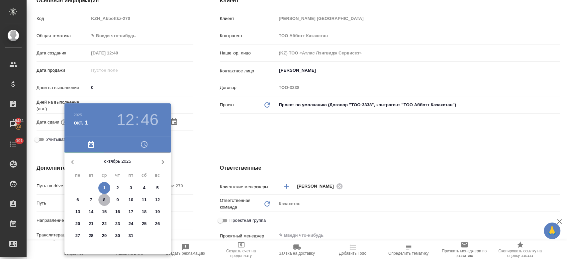
click at [105, 200] on p "8" at bounding box center [104, 200] width 2 height 7
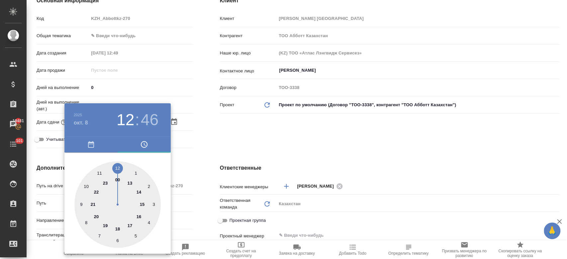
click at [140, 191] on div at bounding box center [117, 205] width 86 height 86
click at [115, 169] on div at bounding box center [117, 205] width 86 height 86
click at [117, 169] on div at bounding box center [117, 205] width 86 height 86
click at [126, 122] on h3 "14" at bounding box center [126, 120] width 18 height 19
click at [144, 203] on div at bounding box center [117, 205] width 86 height 86
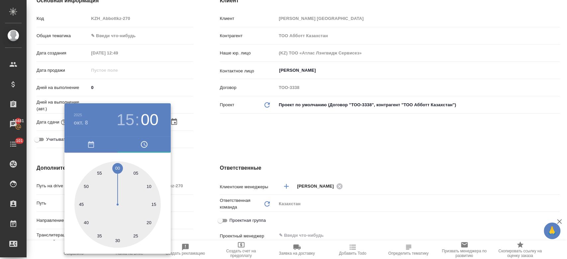
click at [202, 139] on div at bounding box center [283, 129] width 567 height 259
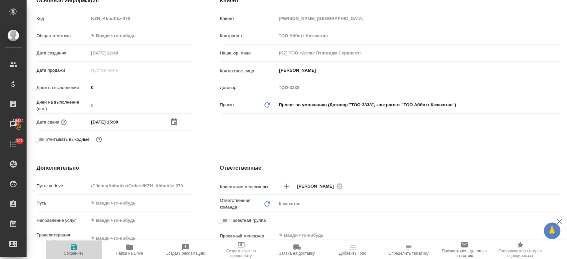
click at [73, 251] on span "Сохранить" at bounding box center [74, 253] width 20 height 5
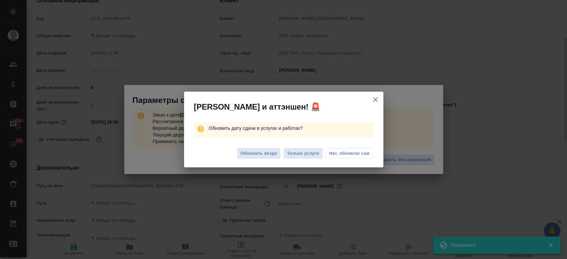
drag, startPoint x: 299, startPoint y: 147, endPoint x: 300, endPoint y: 160, distance: 12.3
click at [300, 160] on div "Обновить везде Только услуги Нет, обновлю сам" at bounding box center [283, 154] width 199 height 27
click at [300, 156] on span "Только услуги" at bounding box center [303, 154] width 32 height 8
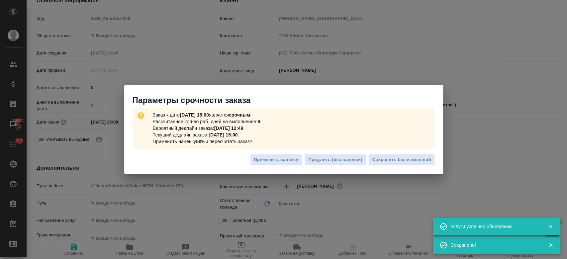
click at [401, 162] on span "Сохранить без изменений" at bounding box center [402, 160] width 59 height 8
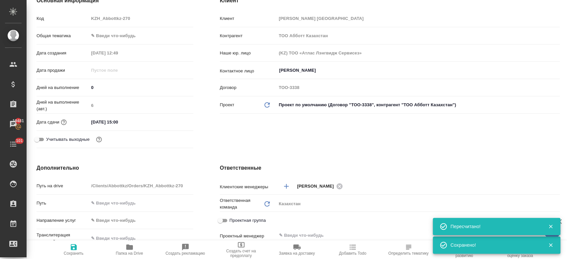
click at [209, 139] on div "Клиент Клиент Abbott Kazakhstan Контрагент ТОО Абботт Казахстан Наше юр. лицо (…" at bounding box center [390, 73] width 367 height 181
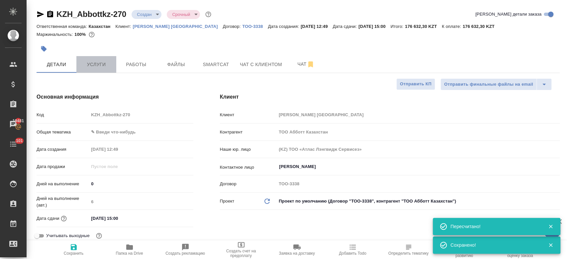
click at [95, 66] on span "Услуги" at bounding box center [96, 64] width 32 height 8
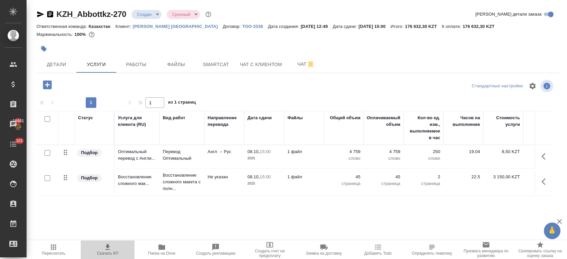
click at [108, 246] on icon "button" at bounding box center [107, 247] width 5 height 6
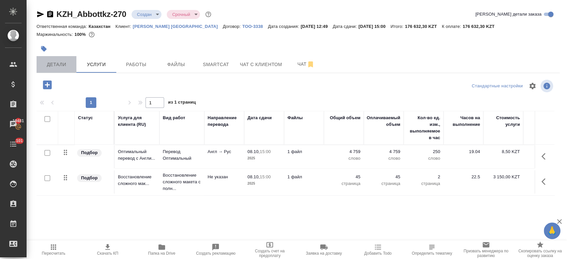
click at [60, 64] on span "Детали" at bounding box center [57, 64] width 32 height 8
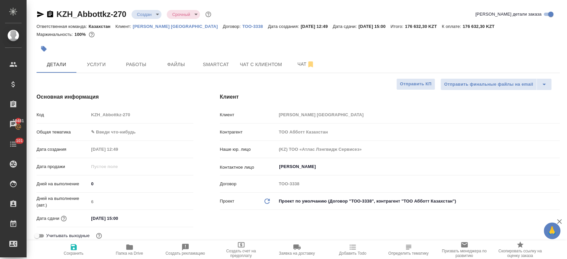
click at [160, 25] on p "Abbott Kazakhstan" at bounding box center [178, 26] width 90 height 5
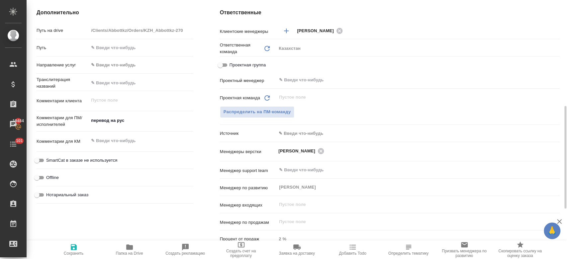
scroll to position [257, 0]
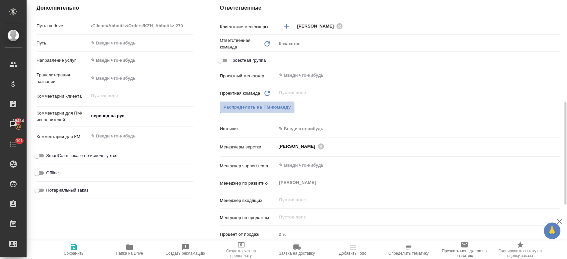
click at [252, 112] on button "Распределить на ПМ-команду" at bounding box center [257, 108] width 75 height 12
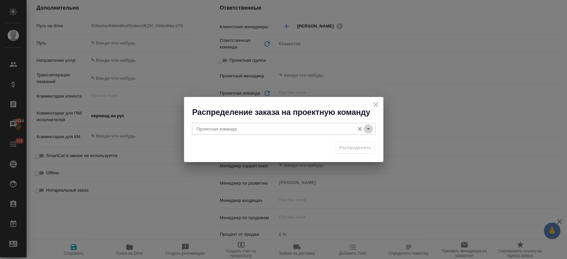
click at [368, 128] on icon "Open" at bounding box center [369, 129] width 8 height 8
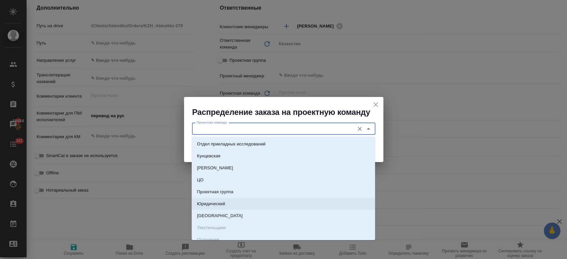
click at [253, 203] on li "Юридический" at bounding box center [283, 204] width 183 height 12
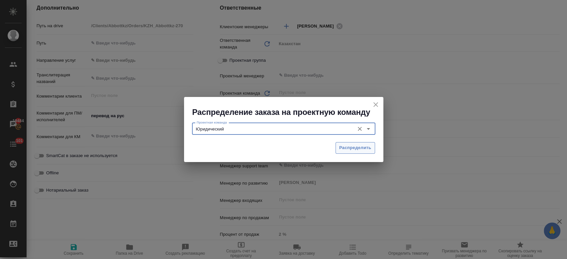
click at [343, 147] on span "Распределить" at bounding box center [355, 148] width 32 height 8
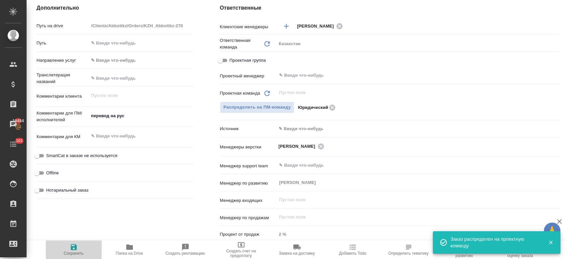
click at [74, 243] on icon "button" at bounding box center [74, 247] width 8 height 8
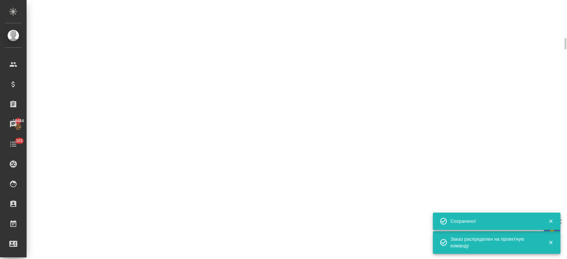
click at [71, 252] on div ".cls-1 fill:#fff; AWATERA Kosherbayeva Nazerke Клиенты Спецификации Заказы 1948…" at bounding box center [283, 129] width 567 height 259
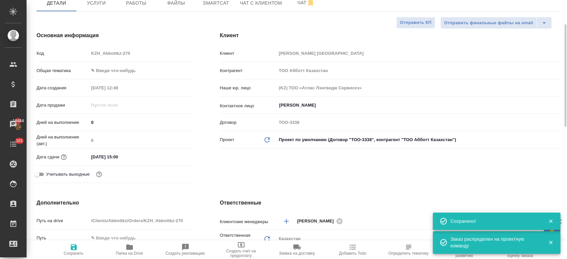
scroll to position [0, 0]
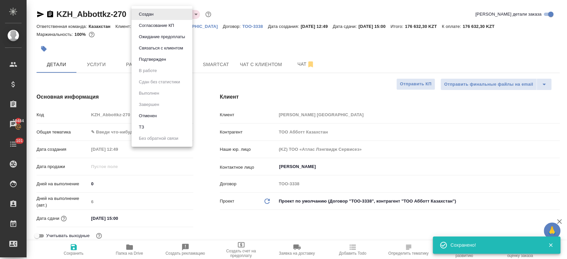
click at [144, 11] on body "🙏 .cls-1 fill:#fff; AWATERA Kosherbayeva Nazerke Клиенты Спецификации Заказы 19…" at bounding box center [283, 129] width 567 height 259
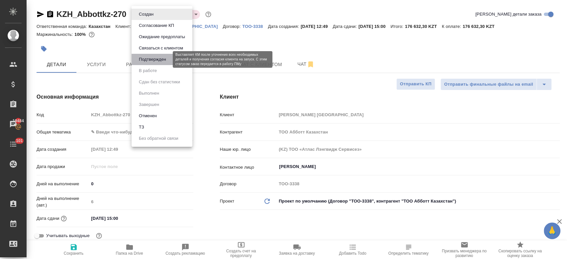
click at [159, 60] on button "Подтвержден" at bounding box center [152, 59] width 31 height 7
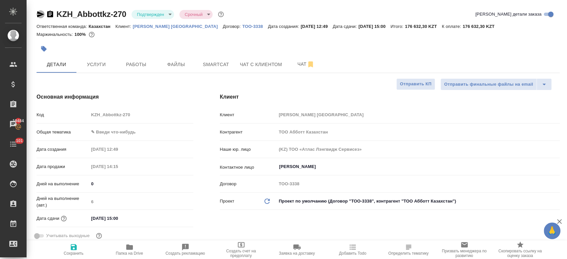
click at [40, 14] on icon "button" at bounding box center [40, 14] width 7 height 6
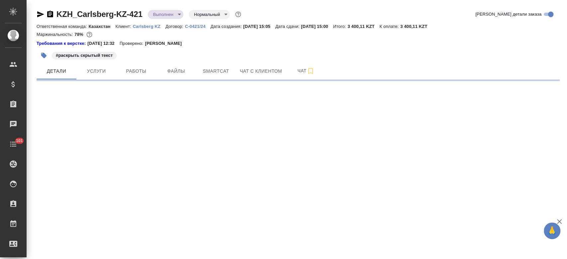
select select "RU"
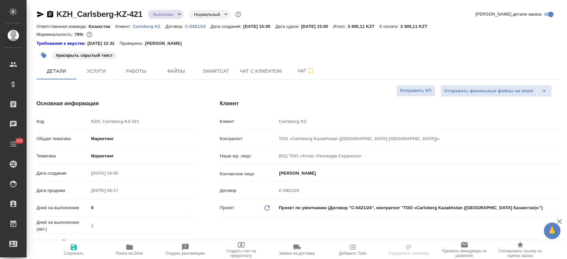
type textarea "x"
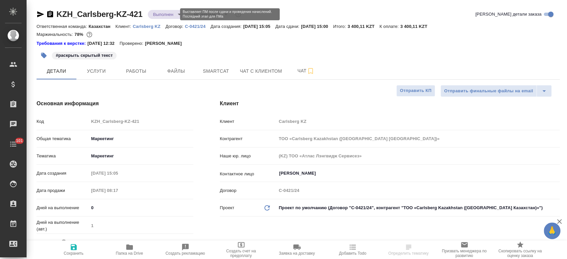
type textarea "x"
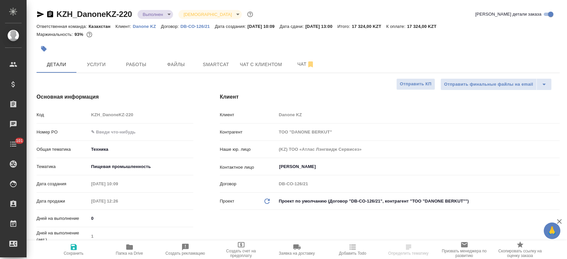
select select "RU"
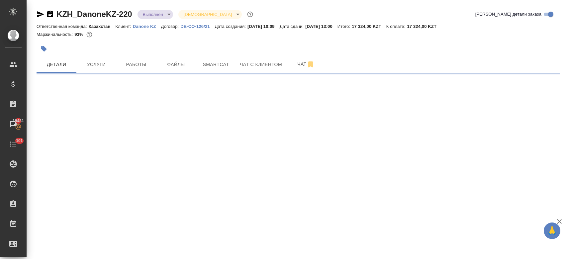
select select "RU"
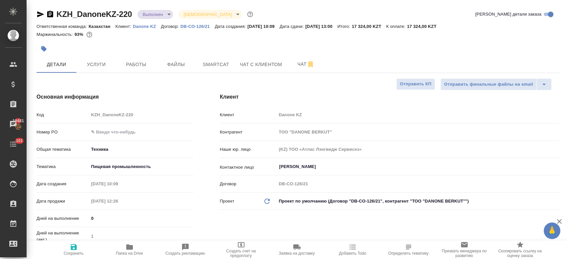
type textarea "x"
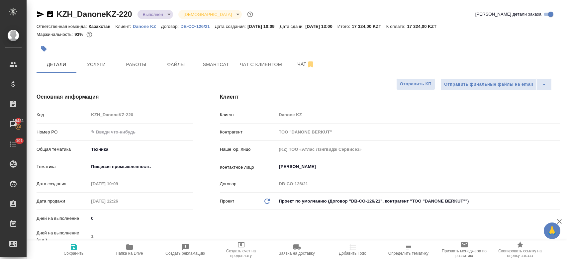
type textarea "x"
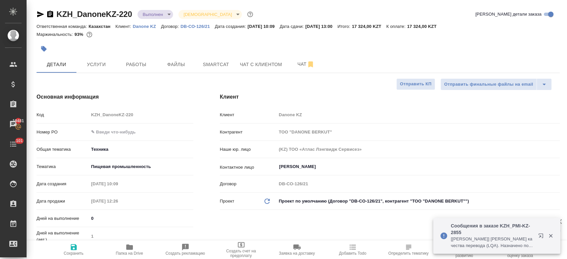
type textarea "x"
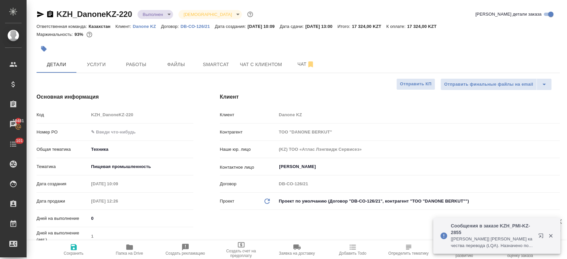
type textarea "x"
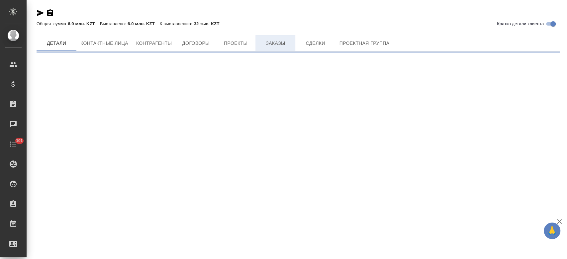
click at [280, 40] on button "Заказы" at bounding box center [276, 43] width 40 height 16
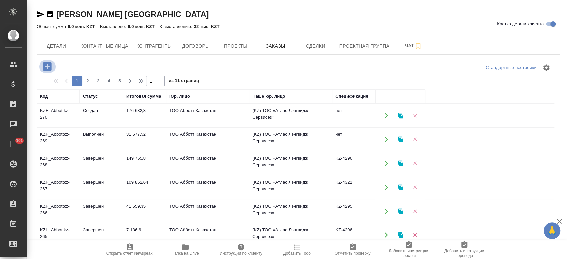
click at [46, 68] on icon "button" at bounding box center [47, 66] width 9 height 9
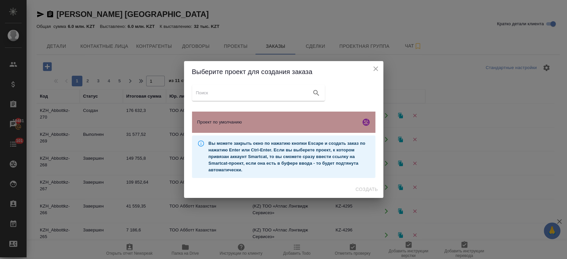
click at [226, 118] on div "Проект по умолчанию" at bounding box center [283, 122] width 183 height 21
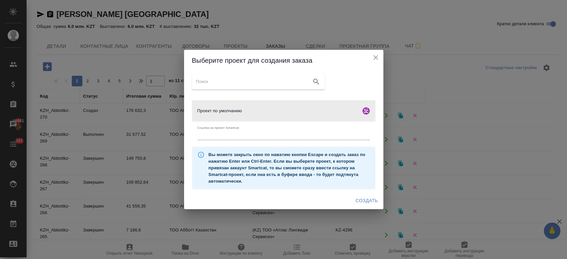
click at [366, 198] on span "Создать" at bounding box center [367, 201] width 22 height 8
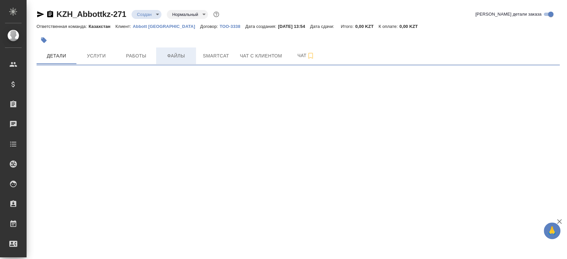
select select "RU"
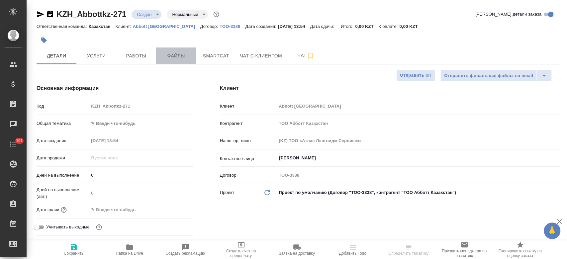
click at [177, 52] on span "Файлы" at bounding box center [176, 56] width 32 height 8
type textarea "x"
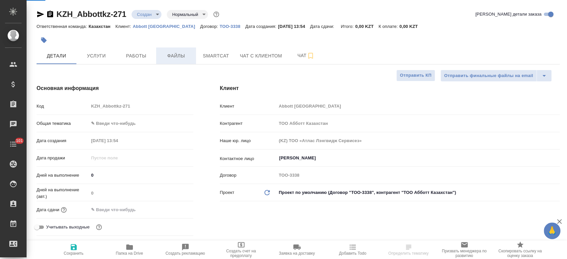
type textarea "x"
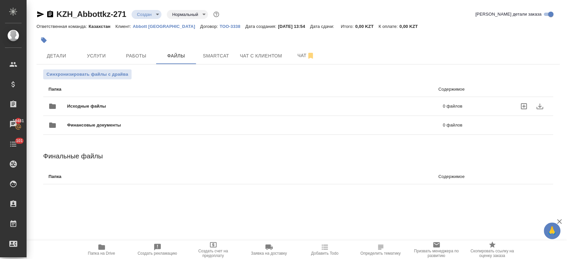
click at [117, 104] on span "Исходные файлы" at bounding box center [170, 106] width 207 height 7
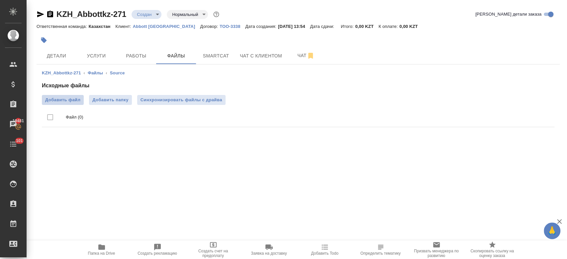
click at [67, 100] on span "Добавить файл" at bounding box center [62, 100] width 35 height 7
click at [0, 0] on input "Добавить файл" at bounding box center [0, 0] width 0 height 0
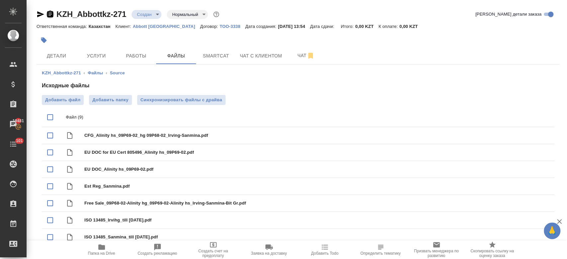
click at [51, 14] on icon "button" at bounding box center [50, 14] width 8 height 8
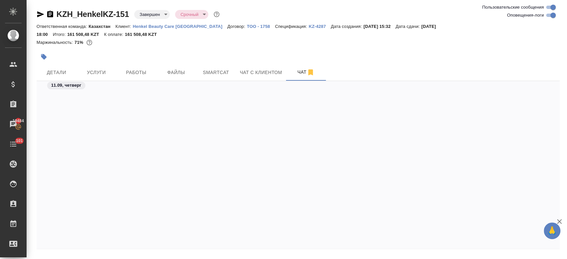
scroll to position [6762, 0]
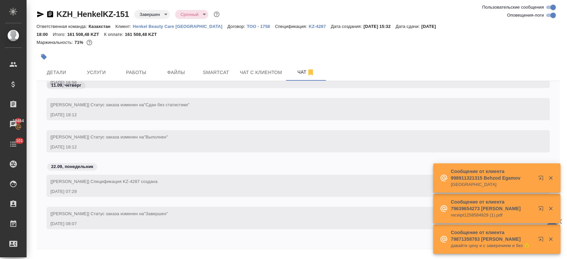
click at [165, 28] on p "Henkel Beauty Care [GEOGRAPHIC_DATA]" at bounding box center [180, 26] width 95 height 5
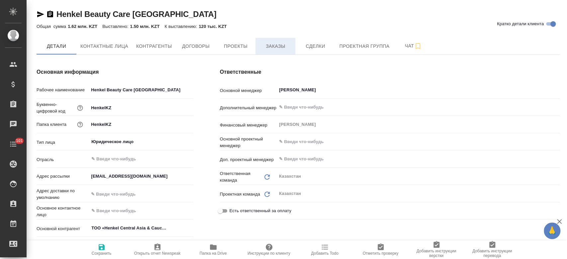
type textarea "x"
click at [271, 42] on span "Заказы" at bounding box center [276, 46] width 32 height 8
type textarea "x"
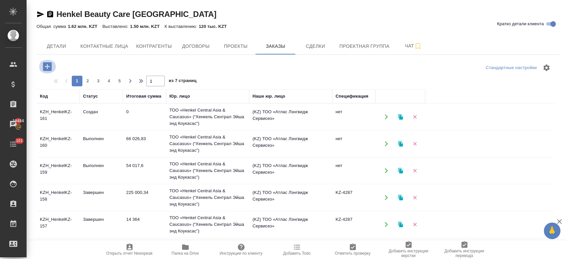
click at [45, 65] on icon "button" at bounding box center [47, 66] width 9 height 9
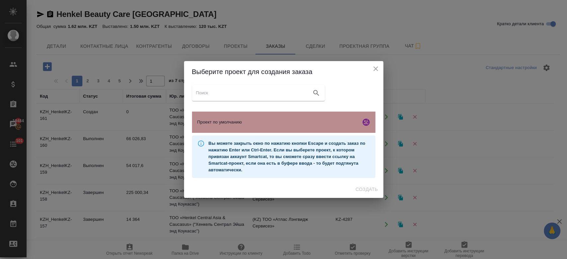
click at [235, 122] on span "Проект по умолчанию" at bounding box center [277, 122] width 161 height 7
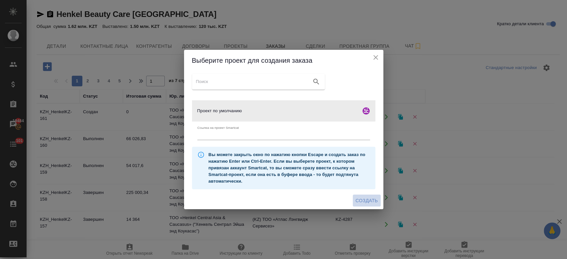
click at [362, 200] on span "Создать" at bounding box center [367, 201] width 22 height 8
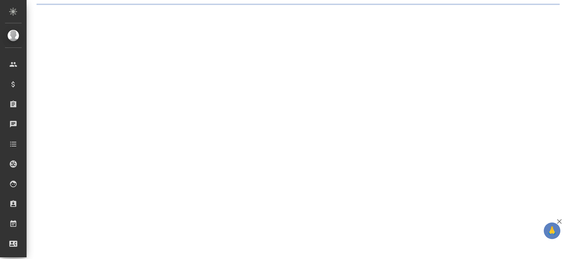
select select "RU"
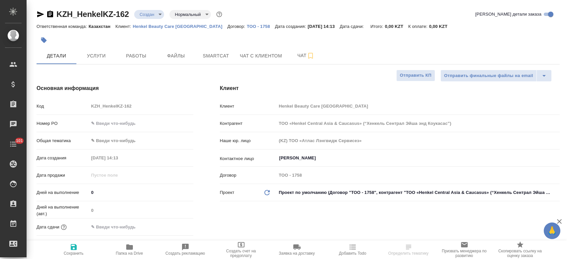
type textarea "x"
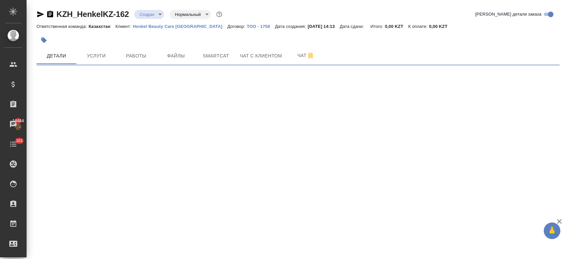
select select "RU"
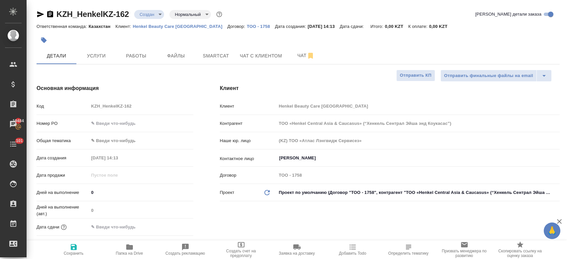
type textarea "x"
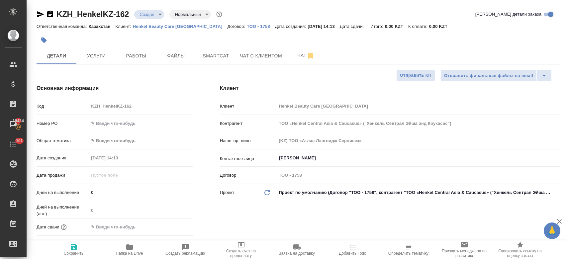
type textarea "x"
click at [186, 54] on span "Файлы" at bounding box center [176, 56] width 32 height 8
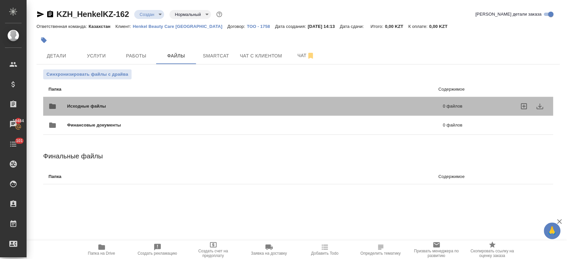
click at [105, 102] on div "Исходные файлы 0 файлов" at bounding box center [256, 106] width 414 height 16
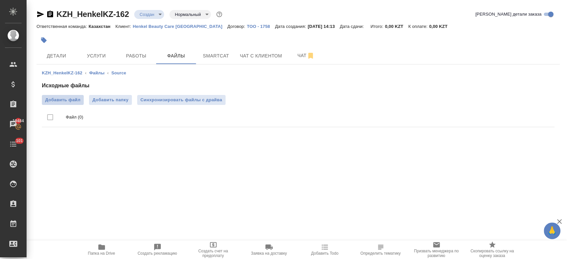
click at [72, 98] on span "Добавить файл" at bounding box center [62, 100] width 35 height 7
click at [0, 0] on input "Добавить файл" at bounding box center [0, 0] width 0 height 0
click at [61, 50] on button "Детали" at bounding box center [57, 56] width 40 height 17
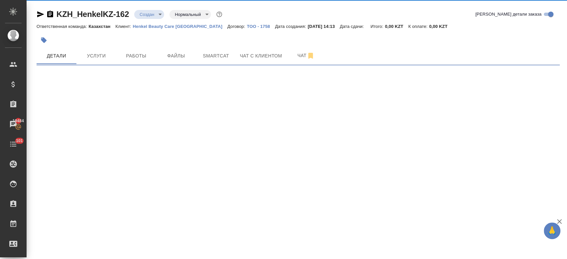
select select "RU"
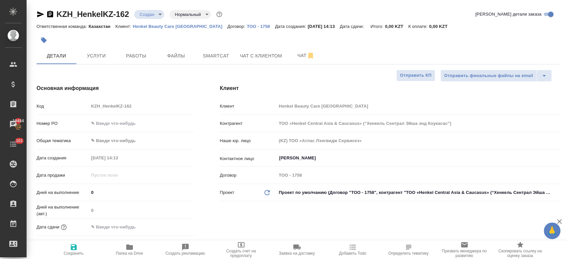
type textarea "x"
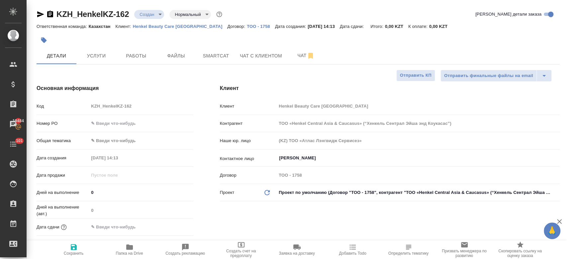
type textarea "x"
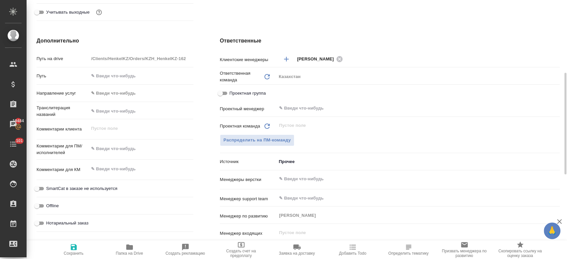
scroll to position [236, 0]
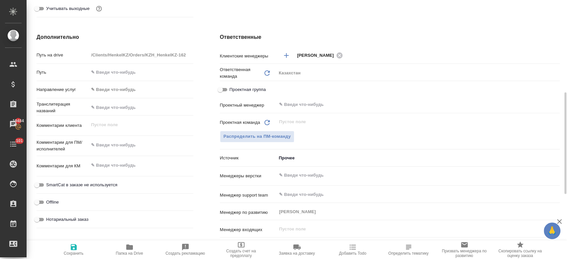
click at [118, 152] on div "x" at bounding box center [141, 146] width 104 height 15
type textarea "x"
paste textarea "перевод текстов в первой вкладке на 9 языков (KZ, UZB, KYR, ARM, GEO, AZB, TAJ,…"
type textarea "перевод текстов в первой вкладке на 9 языков (KZ, UZB, KYR, ARM, GEO, AZB, TAJ,…"
type textarea "x"
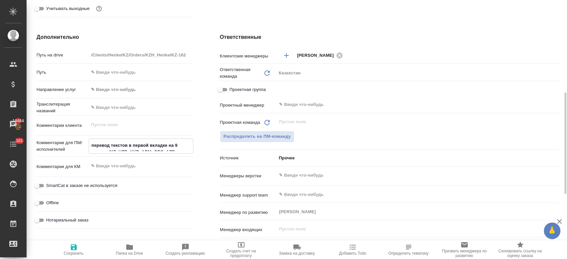
type textarea "x"
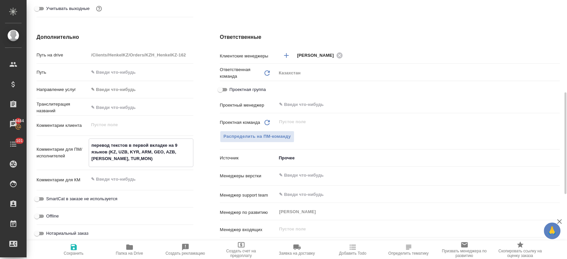
type textarea "перевод текстов в первой вкладке на 9 языков (KZ, UZB, KYR, ARM, GEO, AZB, TAJ,…"
type textarea "x"
click at [75, 252] on span "Сохранить" at bounding box center [74, 253] width 20 height 5
type textarea "x"
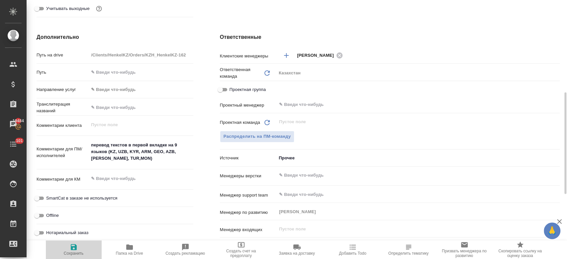
type textarea "x"
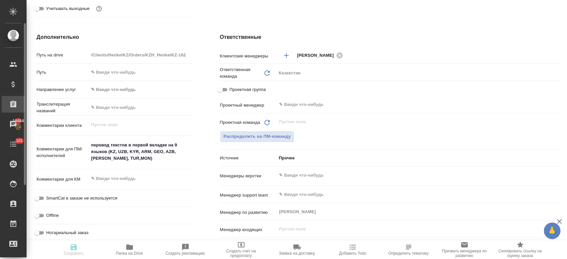
type textarea "x"
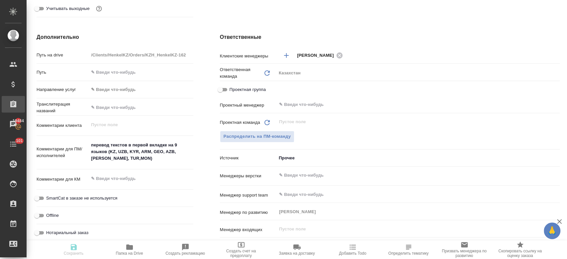
type textarea "x"
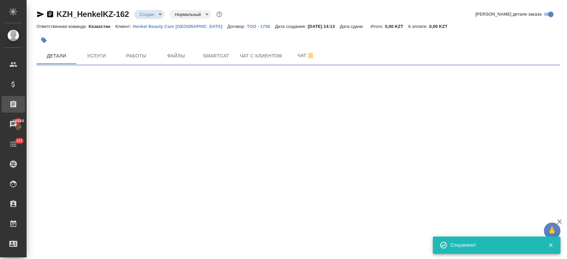
select select "RU"
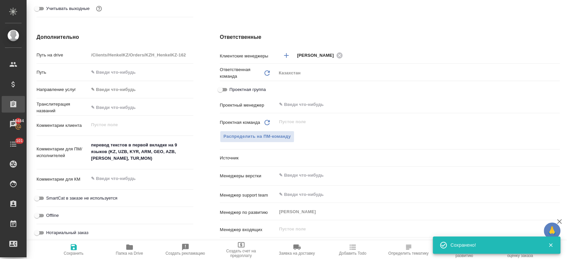
type textarea "x"
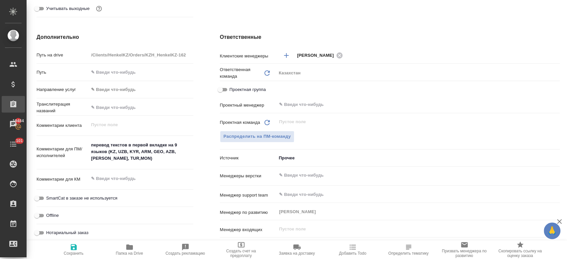
type textarea "x"
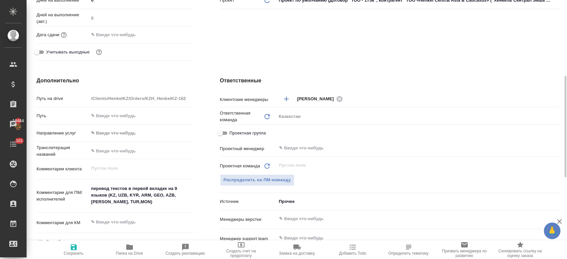
scroll to position [193, 0]
type textarea "x"
click at [120, 205] on textarea "перевод текстов в первой вкладке на 9 языков (KZ, UZB, KYR, ARM, GEO, AZB, TAJ,…" at bounding box center [141, 195] width 104 height 25
type textarea "перевод текстов в первой вкладке на 9 языков (KZ, UZB, KYR, ARM, GEO, AZB, TAJ,…"
type textarea "x"
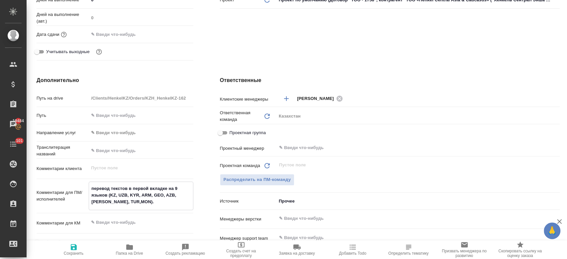
type textarea "x"
type textarea "перевод текстов в первой вкладке на 9 языков (KZ, UZB, KYR, ARM, GEO, AZB, TAJ,…"
type textarea "x"
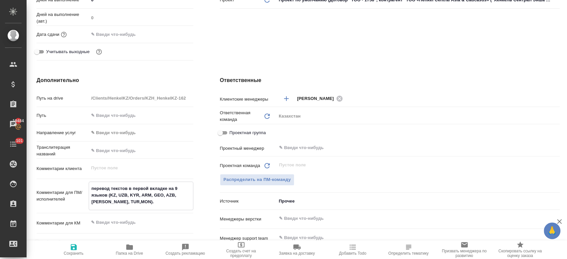
type textarea "x"
paste textarea "тоже в виде эксель, каждый язык в отдельной складке, если это будет удобно для …"
type textarea "перевод текстов в первой вкладке на 9 языков (KZ, UZB, KYR, ARM, GEO, AZB, TAJ,…"
type textarea "x"
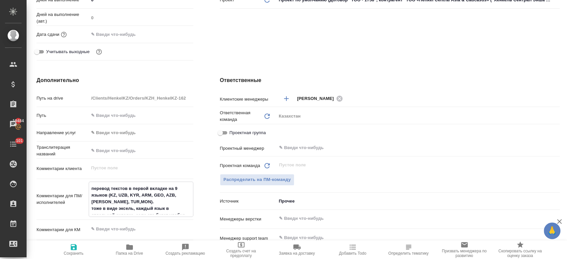
type textarea "x"
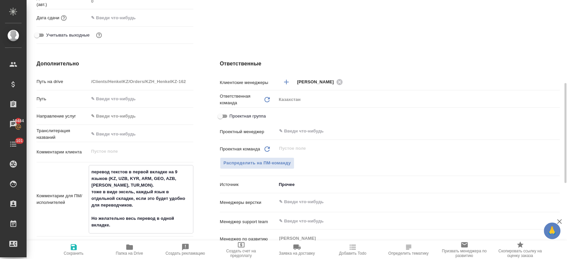
scroll to position [211, 0]
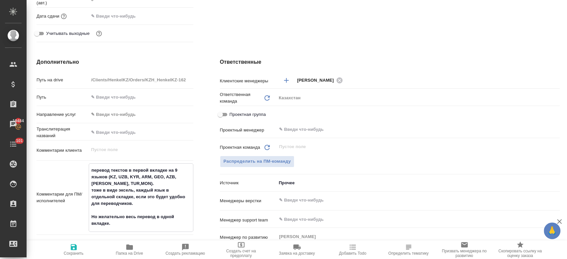
type textarea "перевод текстов в первой вкладке на 9 языков (KZ, UZB, KYR, ARM, GEO, AZB, TAJ,…"
type textarea "x"
click at [72, 254] on span "Сохранить" at bounding box center [74, 253] width 20 height 5
type textarea "x"
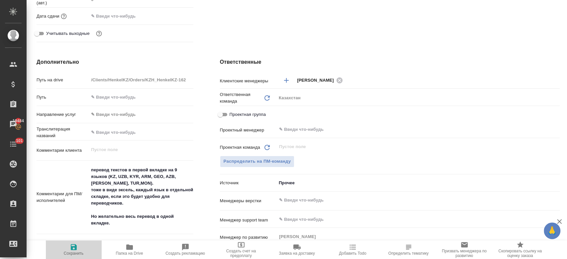
type textarea "x"
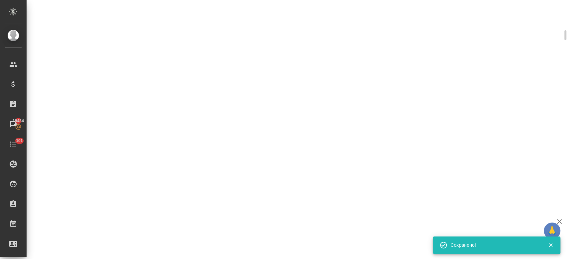
scroll to position [206, 0]
select select "RU"
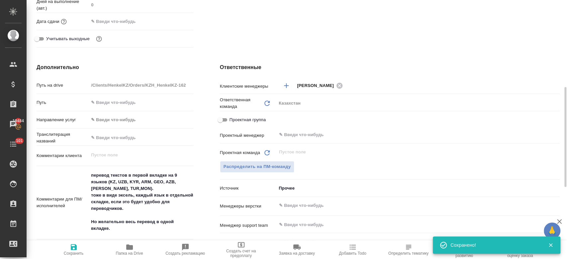
scroll to position [11, 0]
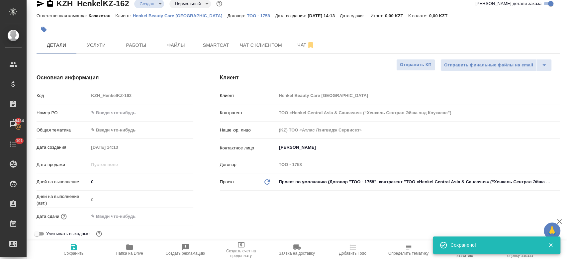
type textarea "x"
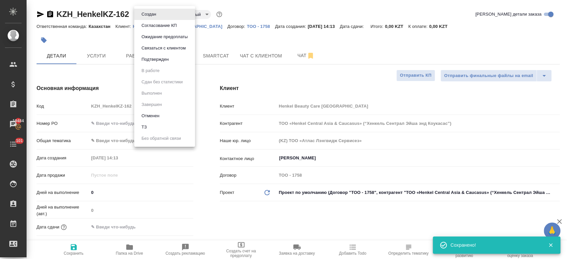
click at [153, 17] on body "🙏 .cls-1 fill:#fff; AWATERA Kosherbayeva Nazerke Клиенты Спецификации Заказы 19…" at bounding box center [283, 129] width 567 height 259
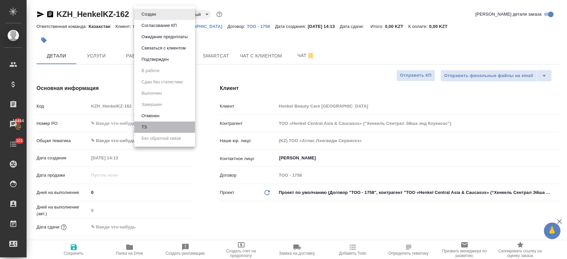
click at [153, 130] on li "ТЗ" at bounding box center [164, 127] width 61 height 11
type textarea "x"
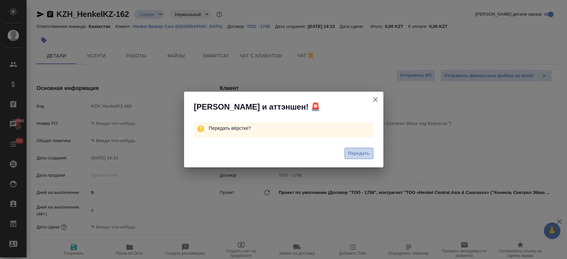
click at [355, 150] on span "Передать" at bounding box center [359, 154] width 22 height 8
type textarea "x"
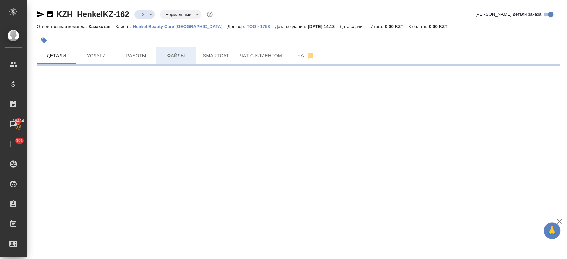
click at [176, 53] on span "Файлы" at bounding box center [176, 56] width 32 height 8
select select "RU"
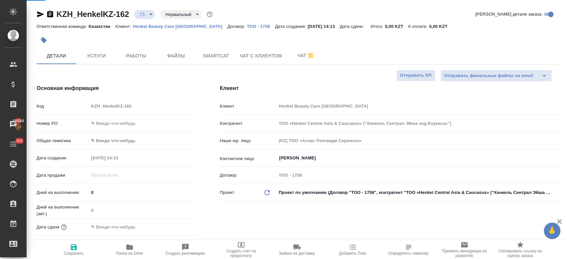
type textarea "x"
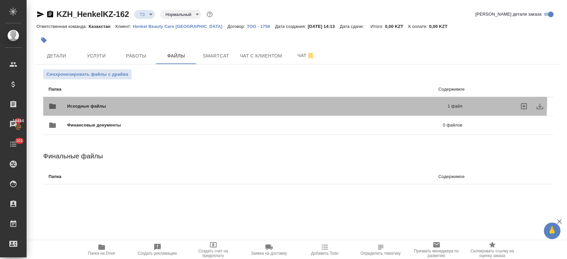
click at [152, 96] on div "Исходные файлы 1 файл" at bounding box center [255, 106] width 427 height 29
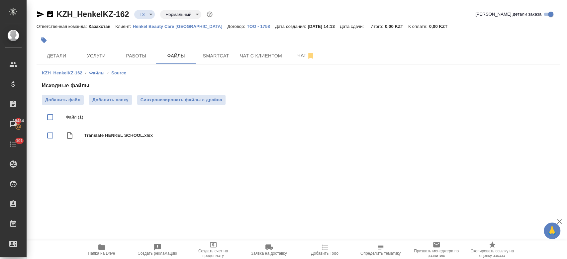
click at [120, 47] on div at bounding box center [211, 40] width 349 height 15
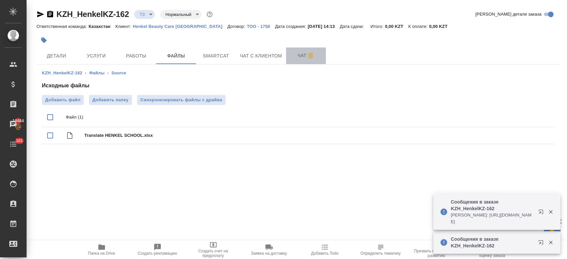
click at [290, 53] on button "Чат" at bounding box center [306, 56] width 40 height 17
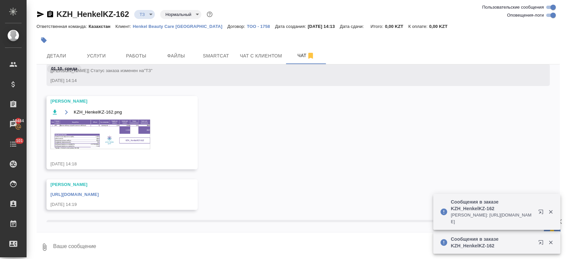
scroll to position [107, 0]
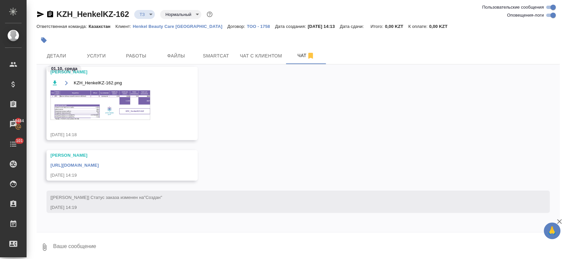
click at [121, 99] on img at bounding box center [101, 105] width 100 height 30
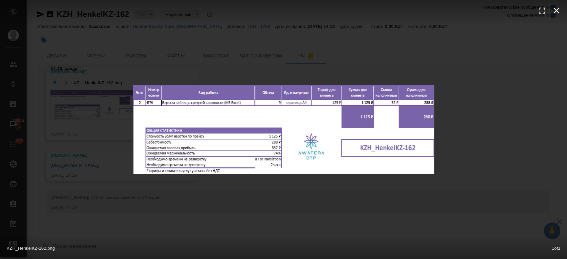
click at [561, 9] on icon "button" at bounding box center [556, 10] width 11 height 11
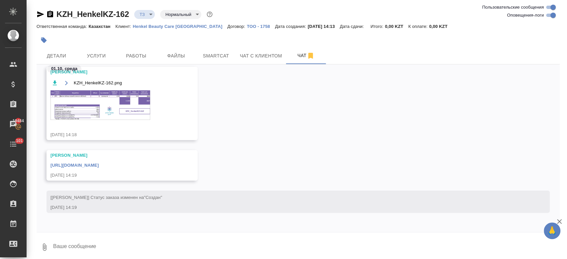
click at [174, 162] on div "https://drive.awatera.com/apps/files/files/10564456?dir=/Shares/HenkelKZ/Orders…" at bounding box center [113, 165] width 124 height 8
click at [99, 166] on link "https://drive.awatera.com/apps/files/files/10564456?dir=/Shares/HenkelKZ/Orders…" at bounding box center [75, 165] width 48 height 5
click at [108, 52] on span "Услуги" at bounding box center [96, 56] width 32 height 8
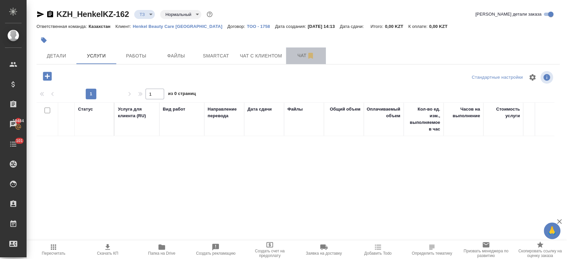
click at [302, 56] on span "Чат" at bounding box center [306, 56] width 32 height 8
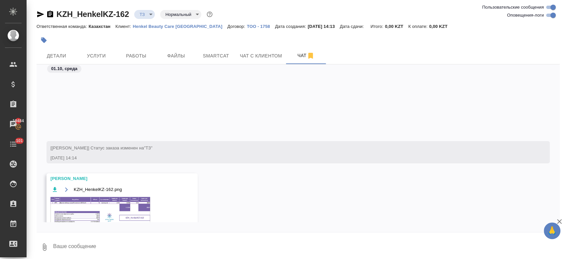
scroll to position [107, 0]
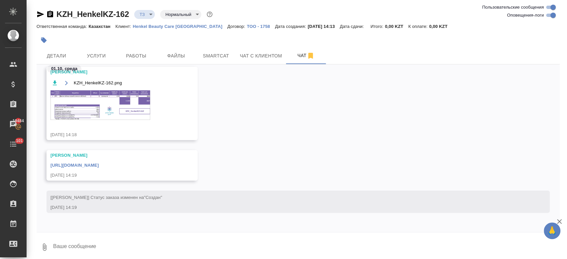
click at [115, 108] on img at bounding box center [101, 105] width 100 height 30
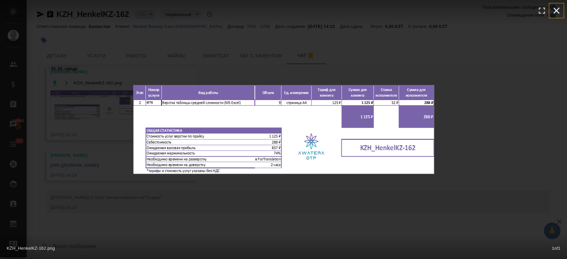
click at [555, 11] on icon "button" at bounding box center [556, 10] width 11 height 11
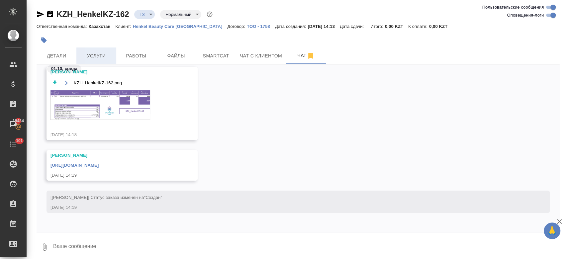
click at [108, 57] on span "Услуги" at bounding box center [96, 56] width 32 height 8
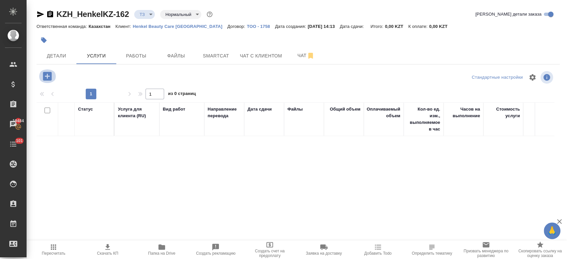
click at [50, 73] on icon "button" at bounding box center [47, 76] width 9 height 9
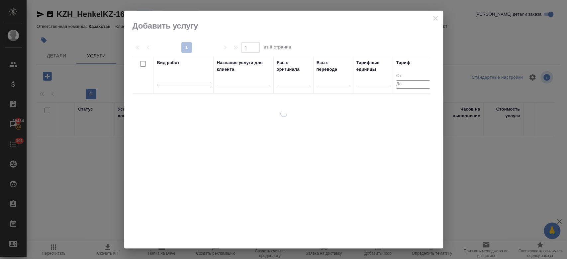
click at [183, 81] on div at bounding box center [183, 79] width 53 height 10
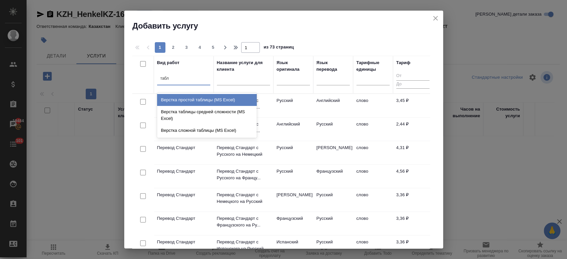
type input "табли"
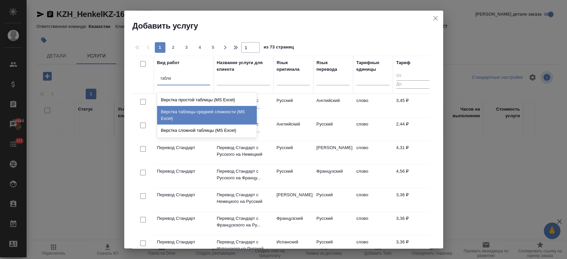
click at [208, 114] on div "Верстка таблицы средней сложности (MS Excel)" at bounding box center [207, 115] width 100 height 19
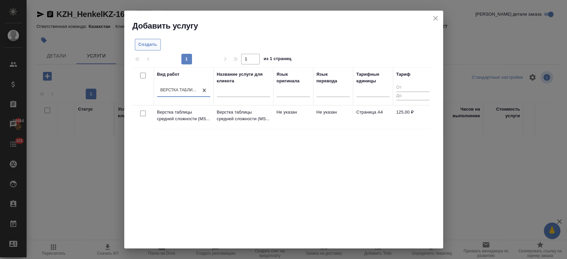
click at [151, 42] on span "Создать" at bounding box center [148, 45] width 19 height 8
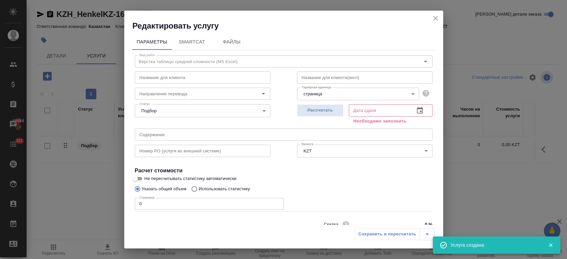
scroll to position [29, 0]
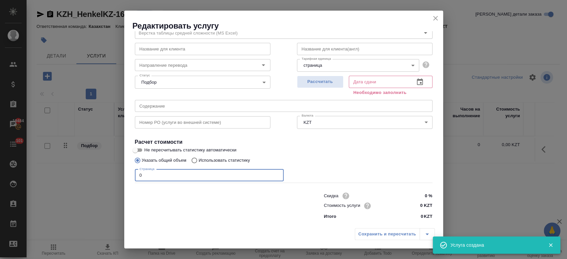
click at [236, 178] on input "0" at bounding box center [209, 175] width 149 height 12
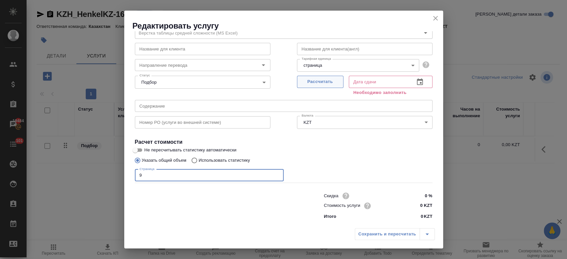
type input "9"
click at [322, 80] on span "Рассчитать" at bounding box center [320, 82] width 39 height 8
type input "01.10.2025 15:40"
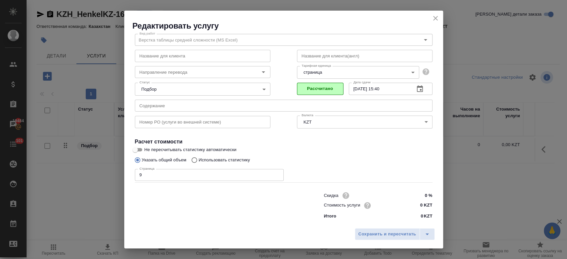
scroll to position [21, 0]
click at [439, 19] on icon "close" at bounding box center [436, 18] width 8 height 8
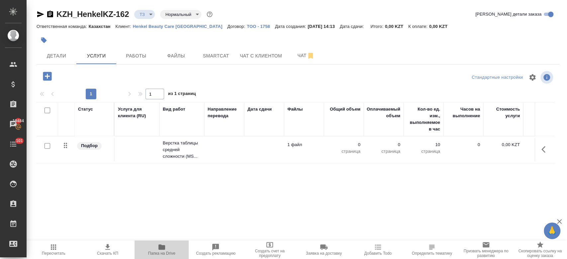
click at [169, 248] on span "Папка на Drive" at bounding box center [162, 249] width 46 height 13
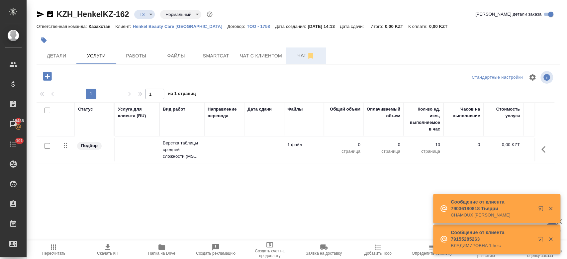
click at [297, 57] on span "Чат" at bounding box center [306, 56] width 32 height 8
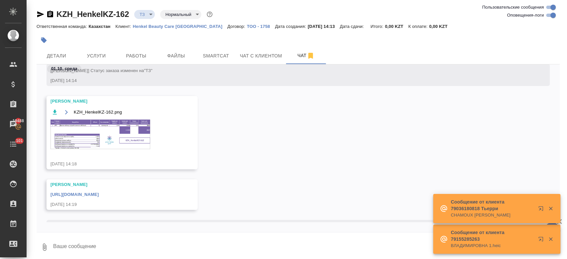
scroll to position [3, 0]
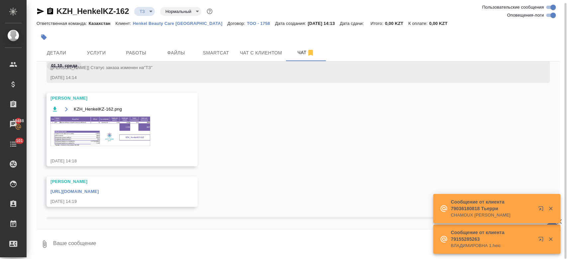
click at [128, 129] on img at bounding box center [101, 132] width 100 height 30
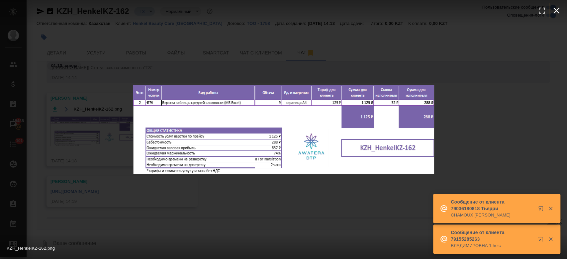
click at [558, 10] on icon "button" at bounding box center [556, 10] width 11 height 11
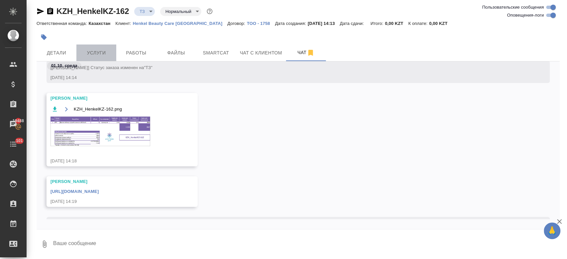
click at [93, 55] on span "Услуги" at bounding box center [96, 53] width 32 height 8
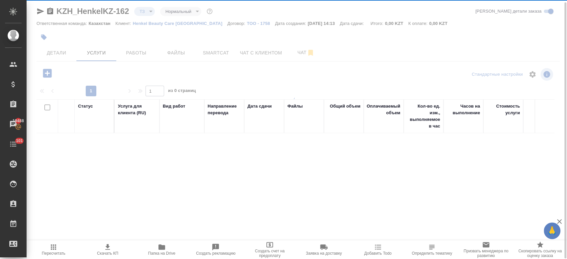
scroll to position [3, 0]
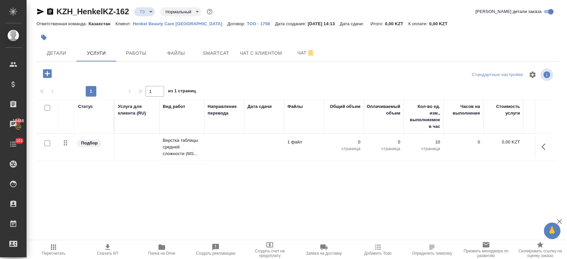
click at [213, 147] on td at bounding box center [224, 147] width 40 height 23
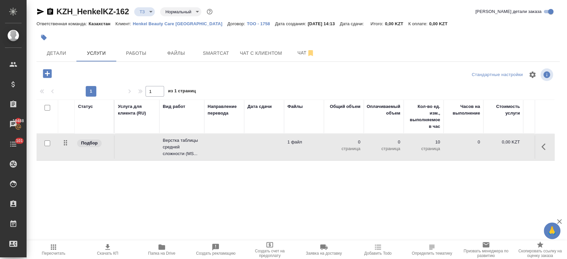
click at [213, 147] on td at bounding box center [224, 147] width 40 height 23
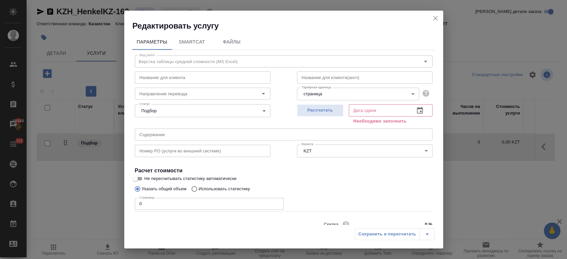
scroll to position [29, 0]
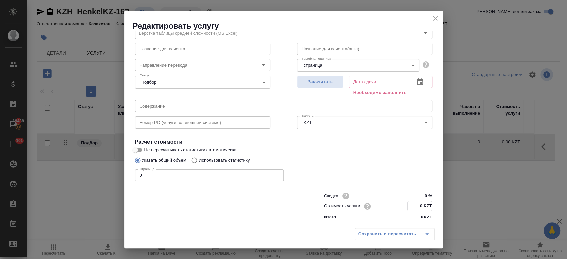
click at [416, 205] on input "0 KZT" at bounding box center [420, 206] width 24 height 10
type input "750 KZT"
click at [241, 178] on input "0" at bounding box center [209, 175] width 149 height 12
type input "9"
click at [380, 236] on div "Сохранить и пересчитать" at bounding box center [395, 234] width 80 height 12
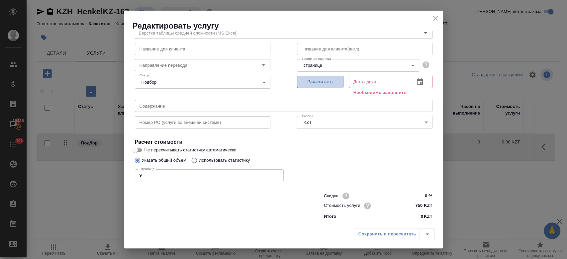
click at [316, 86] on button "Рассчитать" at bounding box center [320, 82] width 47 height 12
type input "01.10.2025 15:55"
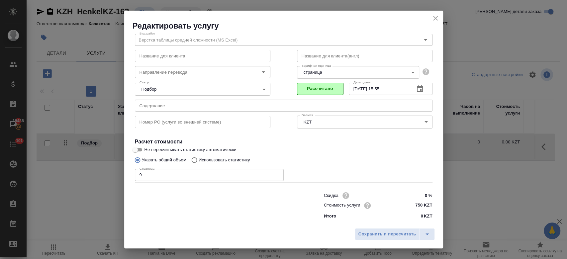
scroll to position [21, 0]
click at [374, 236] on span "Сохранить и пересчитать" at bounding box center [388, 235] width 58 height 8
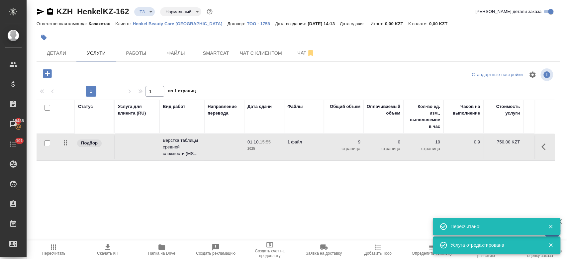
type input "new"
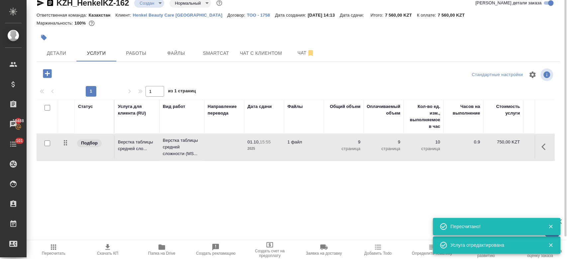
scroll to position [0, 0]
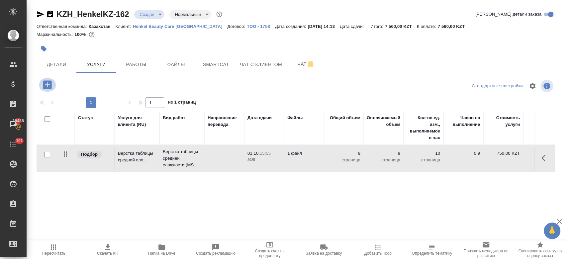
click at [47, 85] on icon "button" at bounding box center [48, 85] width 12 height 12
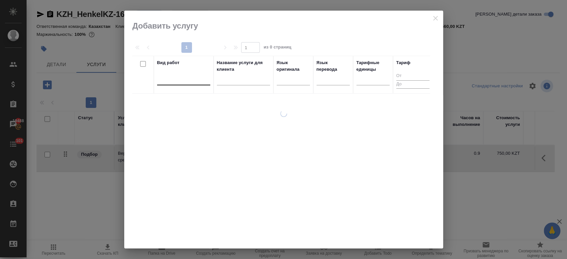
click at [182, 81] on div at bounding box center [183, 79] width 53 height 10
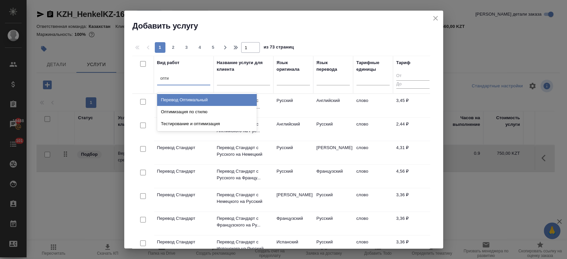
type input "оптим"
click at [184, 99] on div "Перевод Оптимальный" at bounding box center [207, 100] width 100 height 12
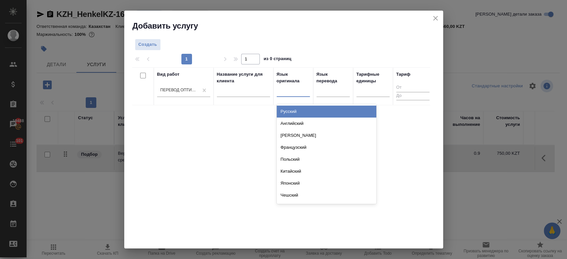
click at [292, 92] on div at bounding box center [293, 90] width 33 height 10
type input "рус"
click at [293, 109] on div "Русский" at bounding box center [327, 112] width 100 height 12
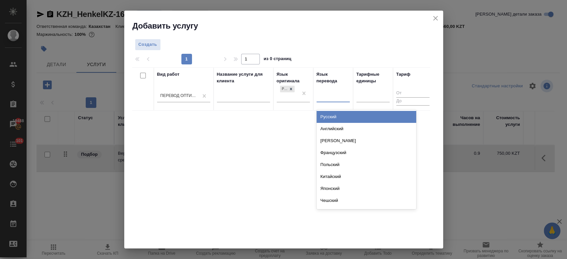
click at [331, 100] on div at bounding box center [333, 96] width 33 height 10
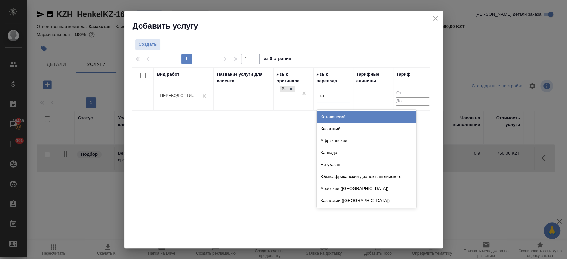
type input "каз"
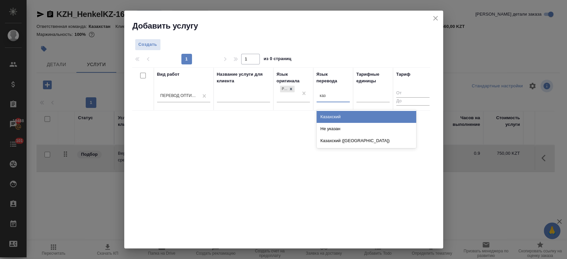
click at [327, 118] on div "Казахский" at bounding box center [367, 117] width 100 height 12
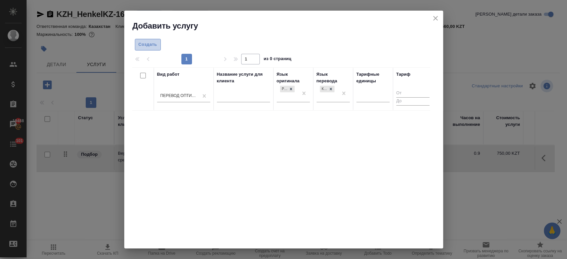
click at [150, 47] on span "Создать" at bounding box center [148, 45] width 19 height 8
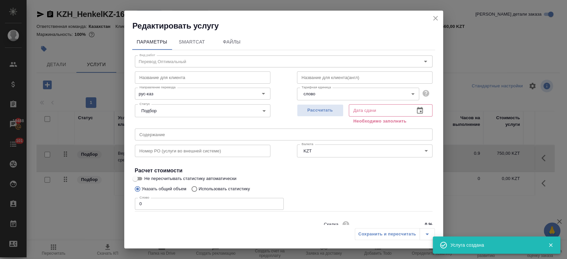
scroll to position [29, 0]
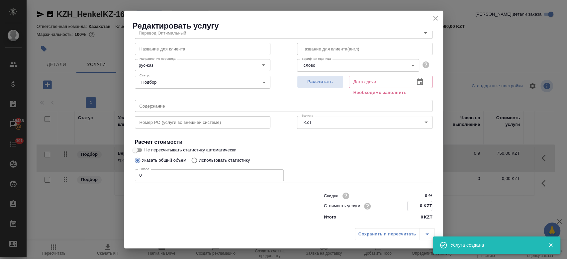
click at [420, 210] on input "0 KZT" at bounding box center [420, 206] width 24 height 10
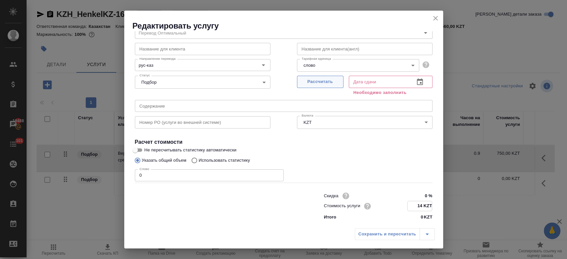
type input "14 KZT"
click at [310, 78] on span "Рассчитать" at bounding box center [320, 82] width 39 height 8
type input "01.10.2025 15:05"
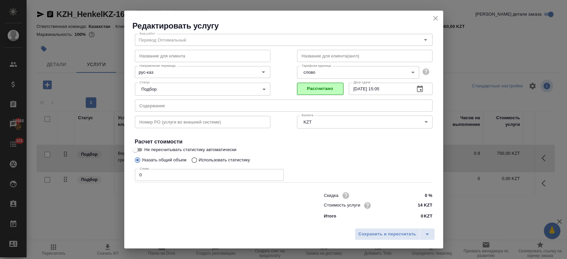
scroll to position [21, 0]
click at [378, 235] on span "Сохранить и пересчитать" at bounding box center [388, 235] width 58 height 8
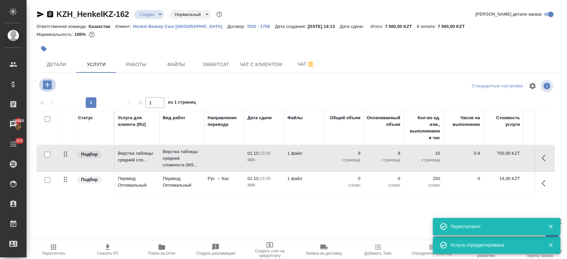
click at [51, 86] on icon "button" at bounding box center [47, 84] width 9 height 9
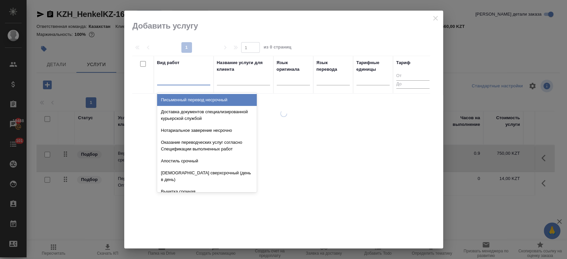
click at [175, 78] on div at bounding box center [183, 79] width 53 height 10
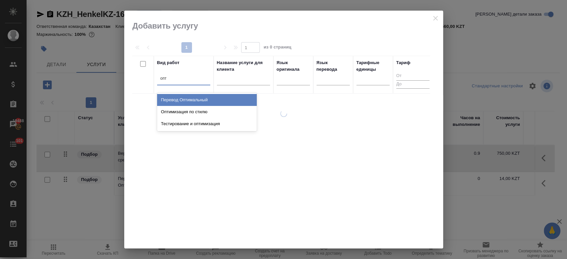
type input "опти"
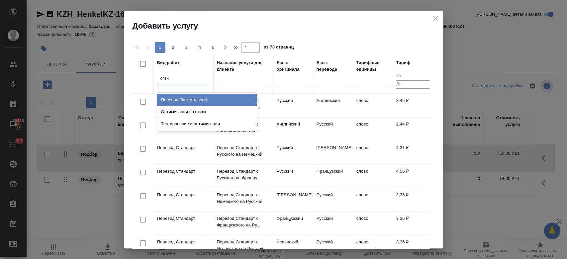
click at [184, 102] on div "Перевод Оптимальный" at bounding box center [207, 100] width 100 height 12
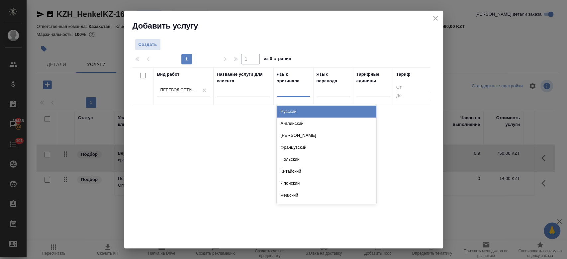
click at [287, 91] on div at bounding box center [293, 90] width 33 height 10
type input "рус"
click at [293, 114] on div "Русский" at bounding box center [327, 112] width 100 height 12
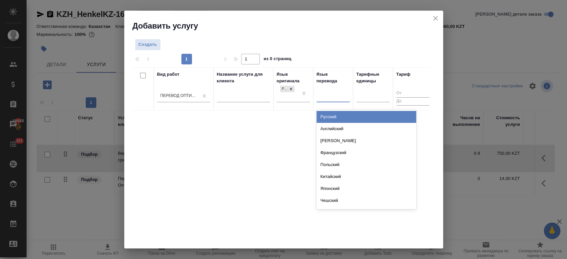
click at [333, 101] on div at bounding box center [333, 96] width 33 height 13
type input "узб"
click at [336, 119] on div "Узбекский" at bounding box center [367, 117] width 100 height 12
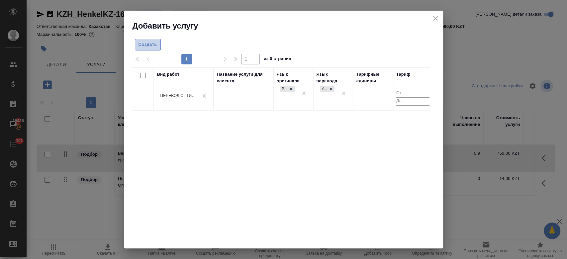
click at [150, 50] on button "Создать" at bounding box center [148, 45] width 26 height 12
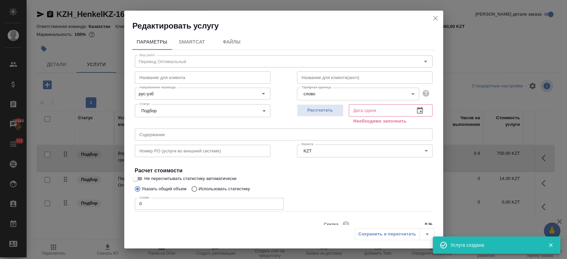
scroll to position [29, 0]
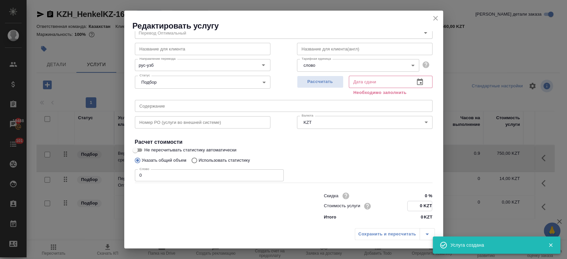
click at [415, 204] on input "0 KZT" at bounding box center [420, 206] width 24 height 10
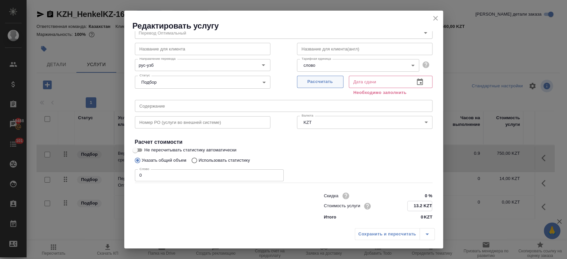
type input "13.2 KZT"
click at [327, 83] on span "Рассчитать" at bounding box center [320, 82] width 39 height 8
type input "01.10.2025 15:06"
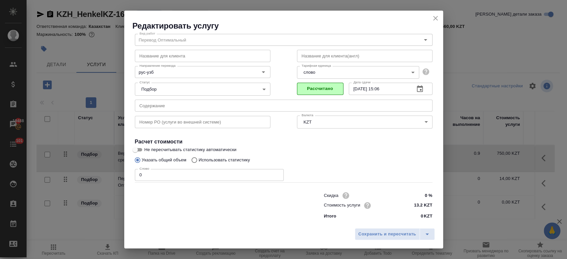
scroll to position [21, 0]
click at [374, 236] on span "Сохранить и пересчитать" at bounding box center [388, 235] width 58 height 8
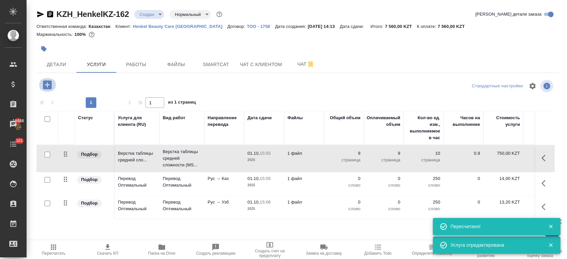
click at [45, 84] on icon "button" at bounding box center [47, 84] width 9 height 9
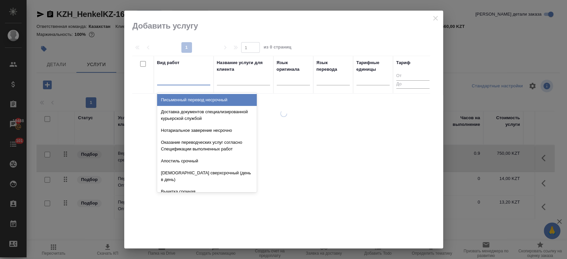
click at [194, 79] on div at bounding box center [183, 79] width 53 height 10
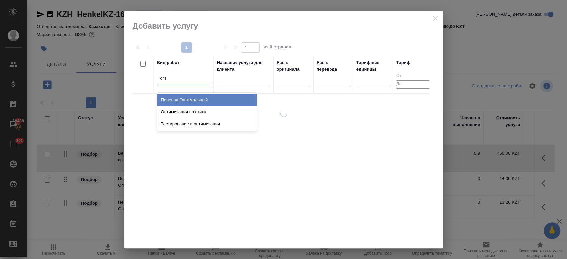
type input "оптим"
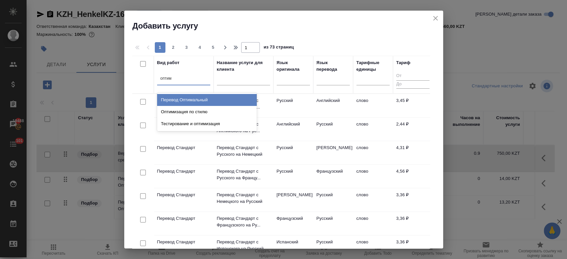
click at [194, 97] on div "Перевод Оптимальный" at bounding box center [207, 100] width 100 height 12
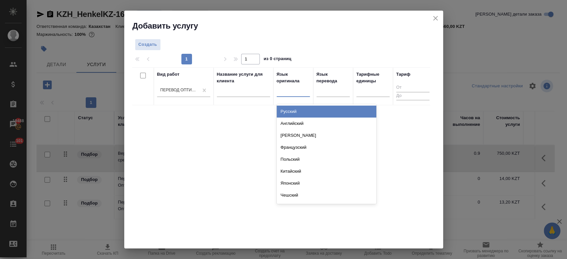
click at [288, 92] on div at bounding box center [293, 90] width 33 height 10
type input "рус"
click at [287, 113] on div "Русский" at bounding box center [327, 112] width 100 height 12
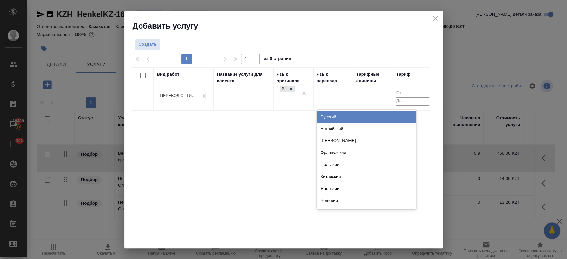
click at [331, 95] on div at bounding box center [333, 96] width 33 height 10
type input "кирг"
click at [327, 117] on div "Киргизский" at bounding box center [367, 117] width 100 height 12
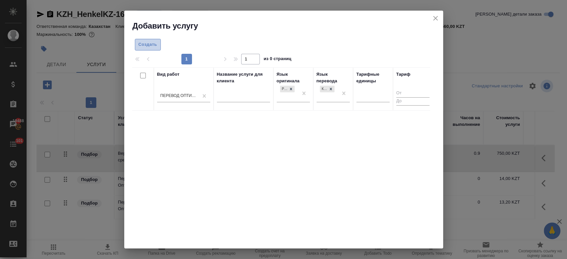
click at [149, 42] on span "Создать" at bounding box center [148, 45] width 19 height 8
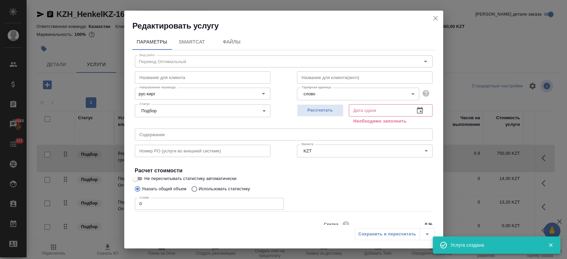
scroll to position [29, 0]
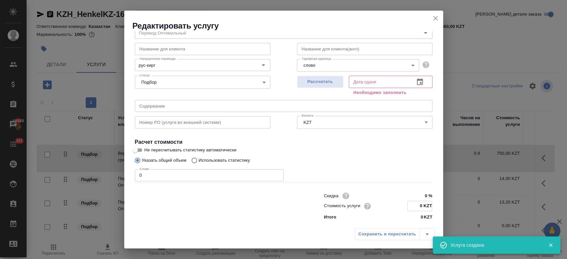
click at [418, 205] on input "0 KZT" at bounding box center [420, 206] width 24 height 10
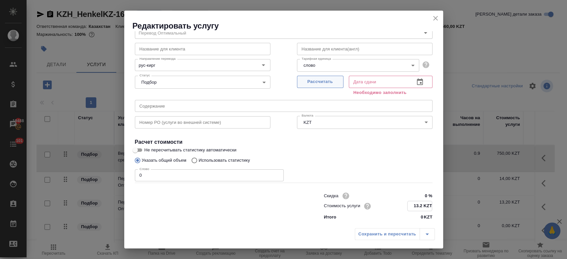
type input "13.2 KZT"
click at [325, 80] on span "Рассчитать" at bounding box center [320, 82] width 39 height 8
type input "01.10.2025 15:06"
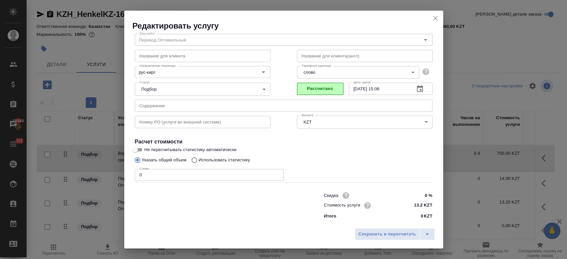
scroll to position [21, 0]
click at [364, 232] on span "Сохранить и пересчитать" at bounding box center [388, 235] width 58 height 8
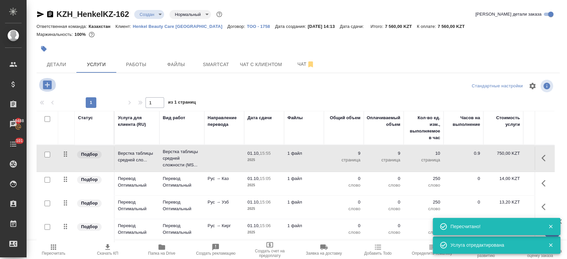
click at [54, 86] on button "button" at bounding box center [47, 85] width 18 height 14
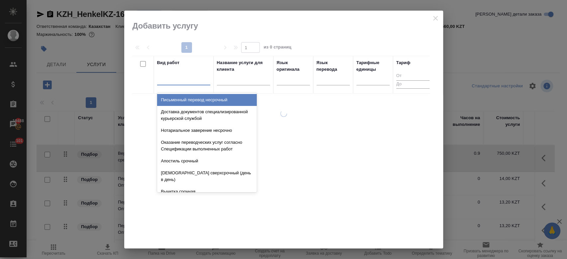
click at [181, 81] on div at bounding box center [183, 79] width 53 height 10
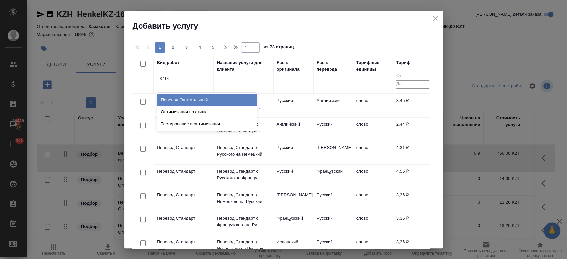
type input "оптим"
click at [183, 97] on div "Перевод Оптимальный" at bounding box center [207, 100] width 100 height 12
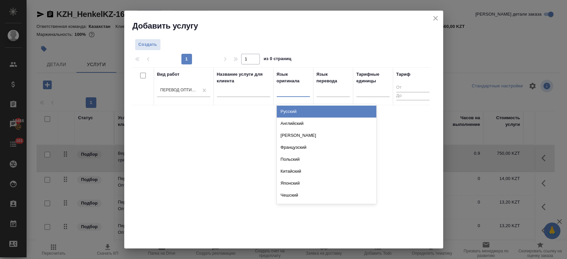
click at [284, 93] on div at bounding box center [293, 90] width 33 height 10
type input "рус"
click at [293, 115] on div "Русский" at bounding box center [327, 112] width 100 height 12
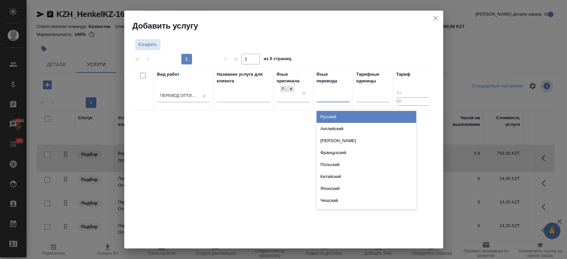
click at [327, 102] on div at bounding box center [333, 96] width 33 height 13
type input "арм"
click at [330, 117] on div "Армянский" at bounding box center [367, 117] width 100 height 12
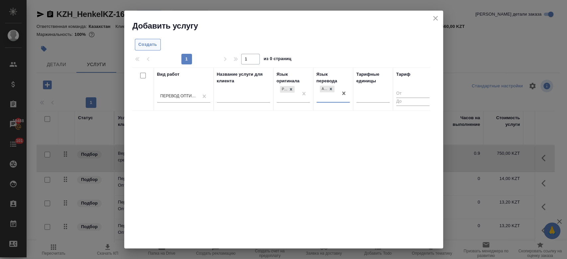
click at [156, 50] on button "Создать" at bounding box center [148, 45] width 26 height 12
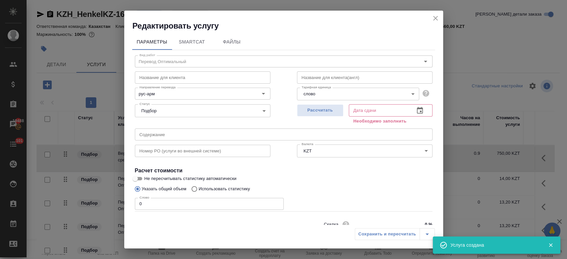
scroll to position [29, 0]
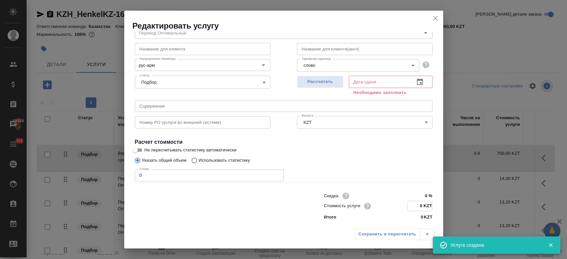
click at [419, 209] on input "0 KZT" at bounding box center [420, 206] width 24 height 10
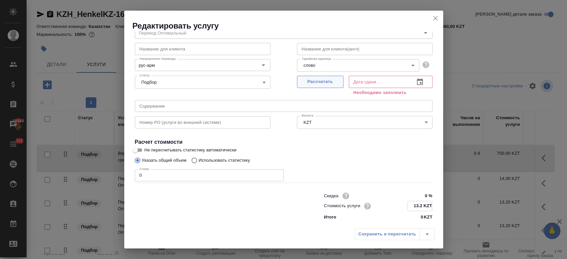
type input "13.2 KZT"
click at [330, 88] on button "Рассчитать" at bounding box center [320, 82] width 47 height 12
type input "01.10.2025 15:07"
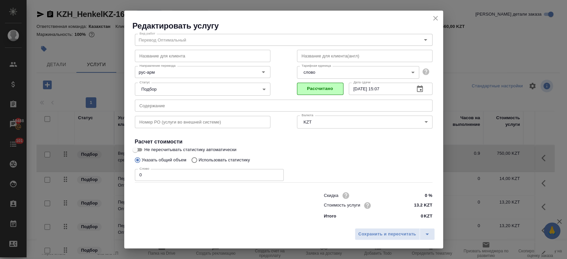
scroll to position [21, 0]
click at [377, 236] on span "Сохранить и пересчитать" at bounding box center [388, 235] width 58 height 8
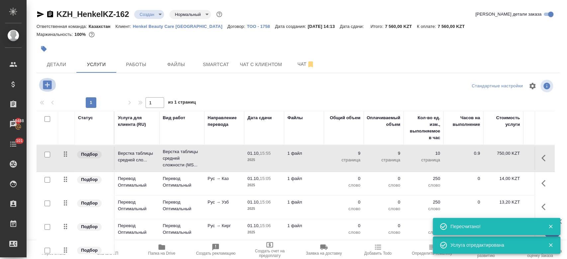
click at [49, 85] on icon "button" at bounding box center [47, 84] width 9 height 9
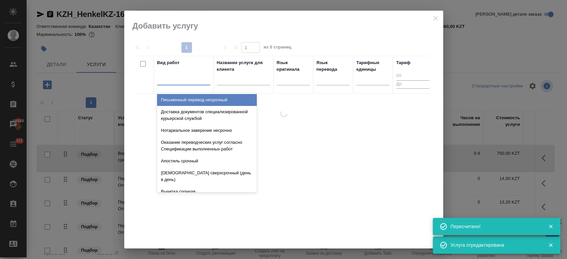
click at [195, 78] on div at bounding box center [183, 79] width 53 height 10
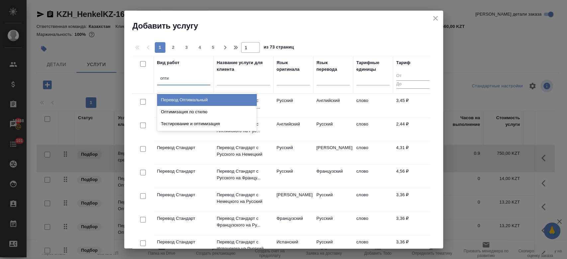
type input "оптим"
click at [199, 105] on div "Перевод Оптимальный" at bounding box center [207, 100] width 100 height 12
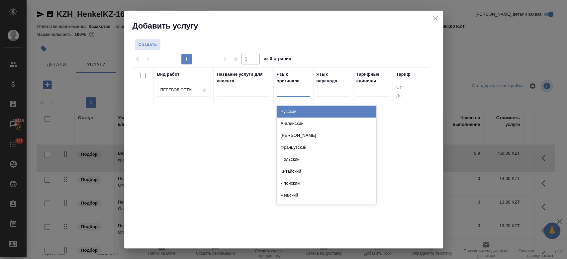
click at [294, 89] on div at bounding box center [293, 90] width 33 height 10
type input "рус"
click at [296, 113] on div "Русский" at bounding box center [327, 112] width 100 height 12
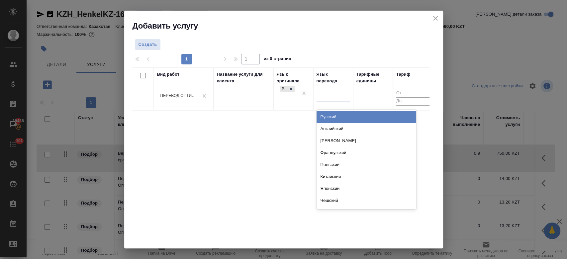
click at [334, 94] on div at bounding box center [333, 96] width 33 height 10
type input "груз"
click at [330, 115] on div "Грузинский" at bounding box center [367, 117] width 100 height 12
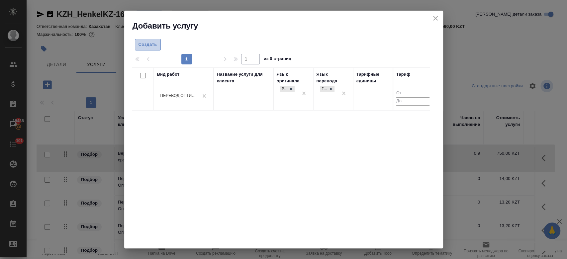
click at [148, 41] on span "Создать" at bounding box center [148, 45] width 19 height 8
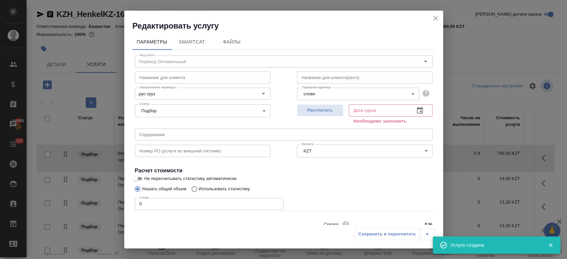
scroll to position [29, 0]
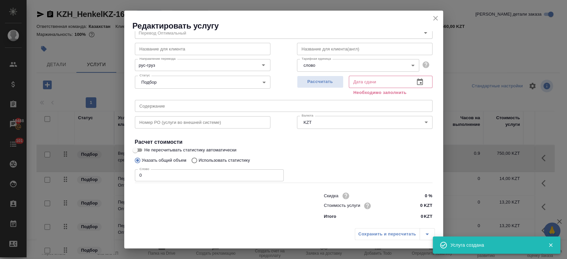
click at [419, 207] on input "0 KZT" at bounding box center [419, 206] width 25 height 10
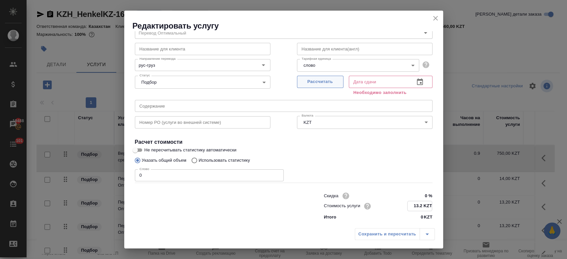
type input "13.2 KZT"
click at [325, 79] on span "Рассчитать" at bounding box center [320, 82] width 39 height 8
type input "[DATE] 15:07"
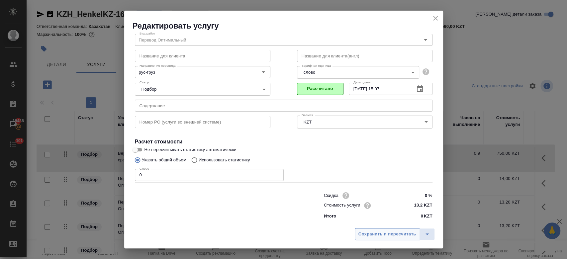
scroll to position [21, 0]
click at [379, 235] on span "Сохранить и пересчитать" at bounding box center [388, 235] width 58 height 8
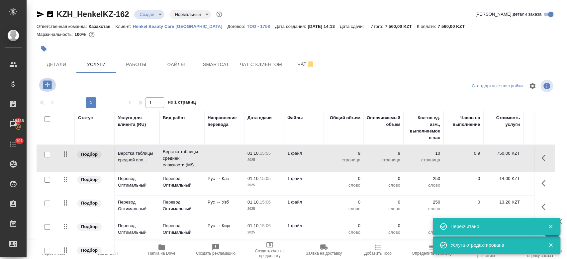
click at [48, 83] on icon "button" at bounding box center [47, 84] width 9 height 9
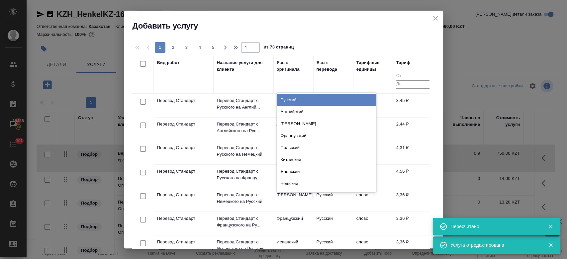
click at [286, 79] on div at bounding box center [293, 79] width 33 height 10
type input "рус"
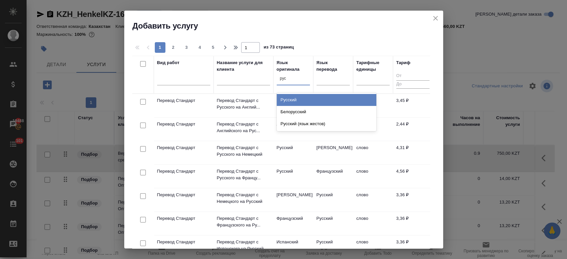
click at [291, 98] on div "Русский" at bounding box center [327, 100] width 100 height 12
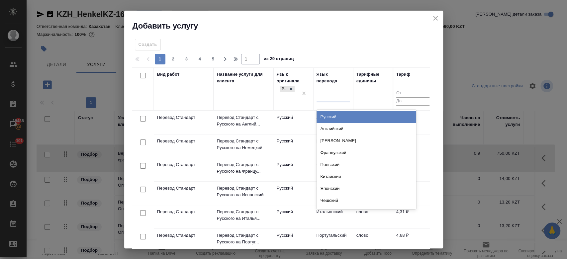
click at [322, 97] on div at bounding box center [333, 96] width 33 height 10
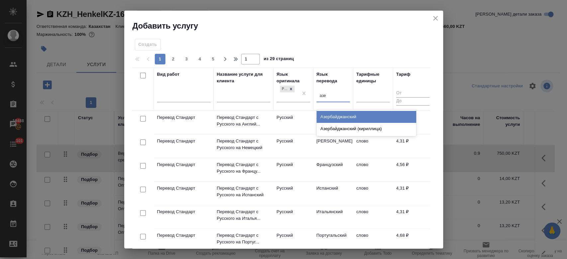
type input "азер"
click at [330, 121] on div "Азербайджанский" at bounding box center [367, 117] width 100 height 12
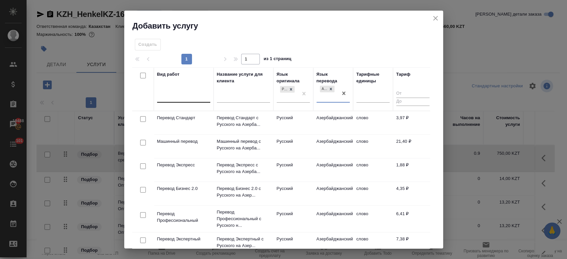
click at [195, 92] on div at bounding box center [183, 96] width 53 height 10
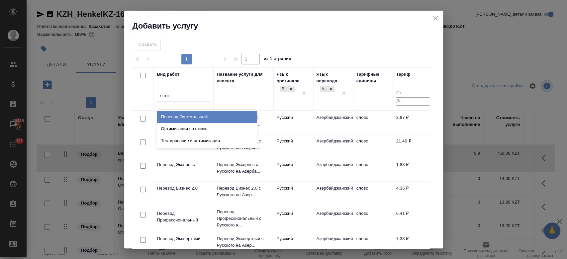
type input "оптим"
click at [195, 117] on div "Перевод Оптимальный" at bounding box center [207, 117] width 100 height 12
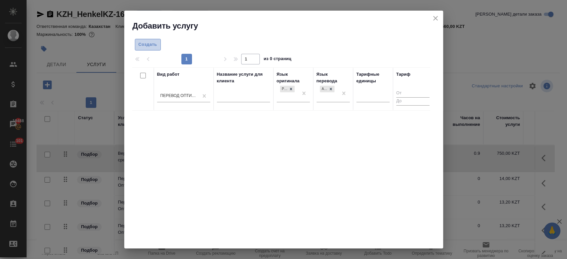
click at [149, 44] on span "Создать" at bounding box center [148, 45] width 19 height 8
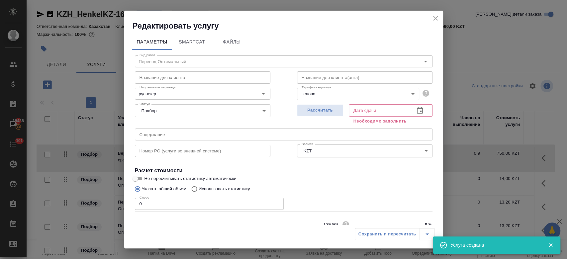
scroll to position [29, 0]
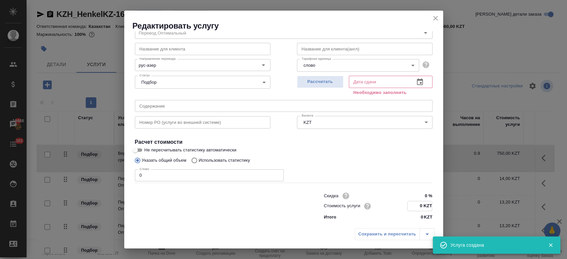
click at [417, 208] on input "0 KZT" at bounding box center [420, 206] width 24 height 10
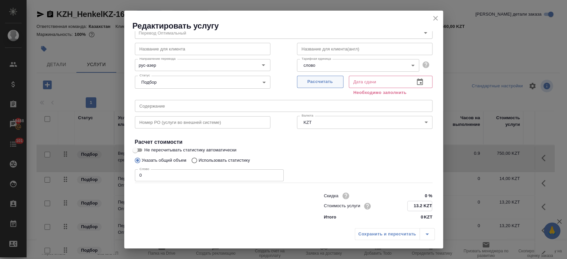
type input "13.2 KZT"
click at [321, 80] on span "Рассчитать" at bounding box center [320, 82] width 39 height 8
type input "[DATE] 15:08"
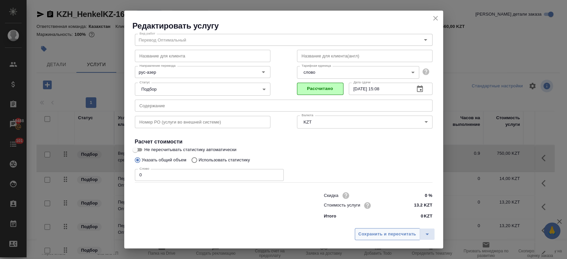
scroll to position [21, 0]
click at [373, 234] on span "Сохранить и пересчитать" at bounding box center [388, 235] width 58 height 8
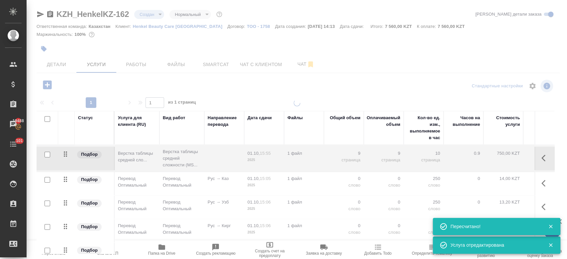
click at [48, 87] on icon "button" at bounding box center [48, 85] width 12 height 12
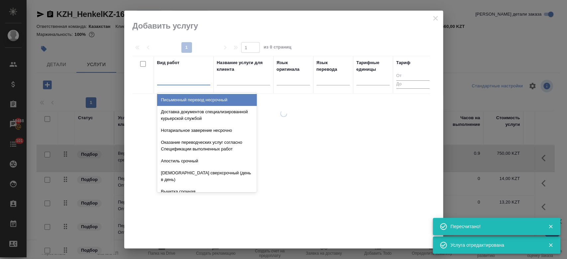
click at [183, 78] on div at bounding box center [183, 79] width 53 height 10
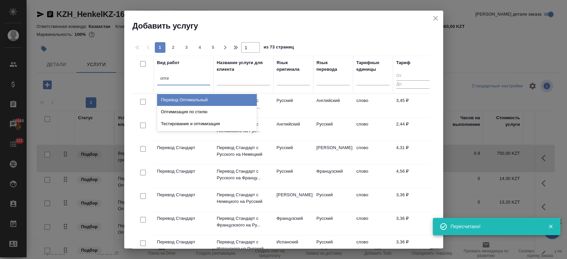
type input "оптим"
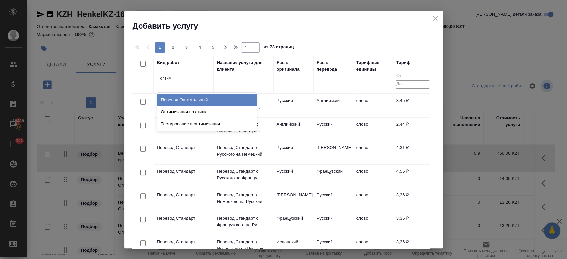
click at [191, 97] on div "Перевод Оптимальный" at bounding box center [207, 100] width 100 height 12
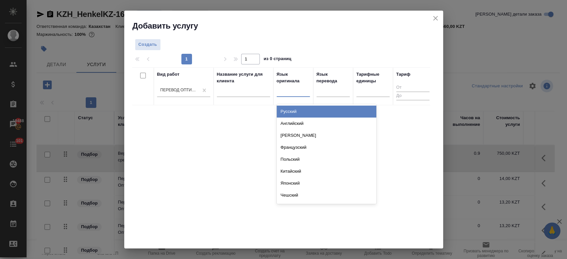
click at [290, 91] on div at bounding box center [293, 90] width 33 height 10
type input "рус"
click at [299, 115] on div "Русский" at bounding box center [327, 112] width 100 height 12
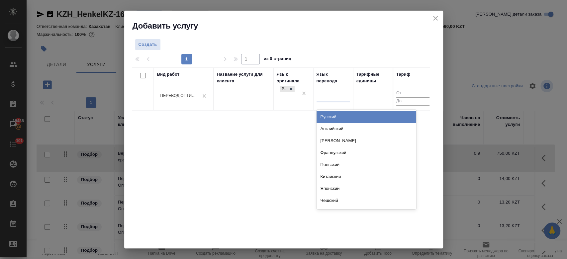
click at [338, 97] on div at bounding box center [333, 96] width 33 height 10
type input "тадж"
click at [330, 115] on div "Таджикский" at bounding box center [367, 117] width 100 height 12
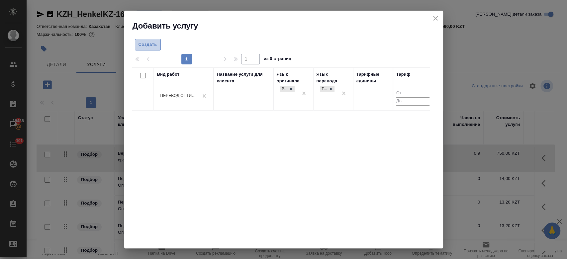
click at [156, 42] on span "Создать" at bounding box center [148, 45] width 19 height 8
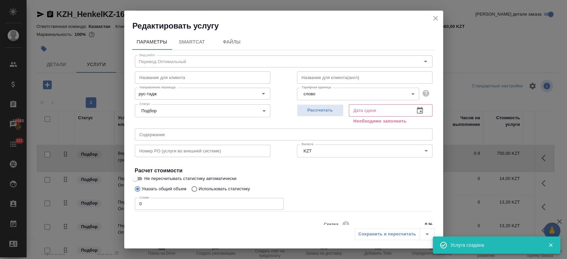
scroll to position [29, 0]
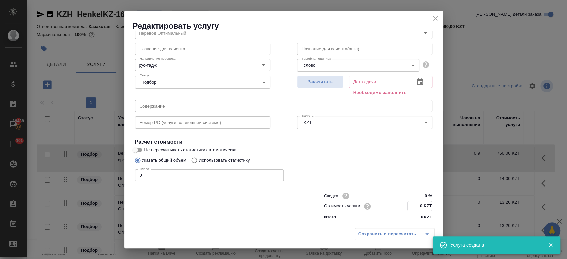
click at [421, 205] on input "0 KZT" at bounding box center [420, 206] width 24 height 10
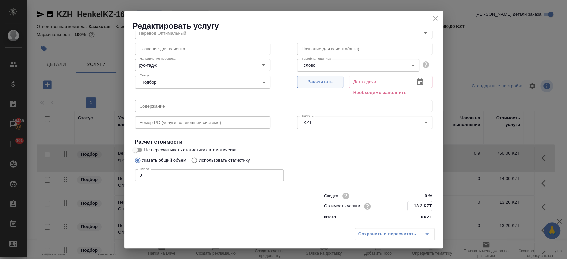
type input "13.2 KZT"
click at [325, 78] on span "Рассчитать" at bounding box center [320, 82] width 39 height 8
type input "[DATE] 15:08"
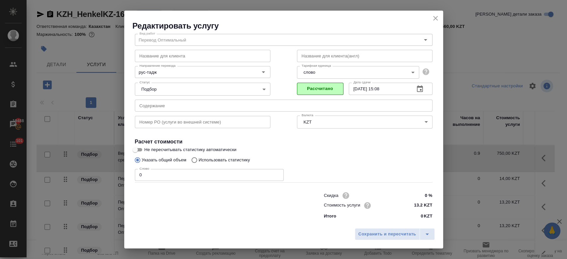
scroll to position [21, 0]
click at [386, 235] on span "Сохранить и пересчитать" at bounding box center [388, 235] width 58 height 8
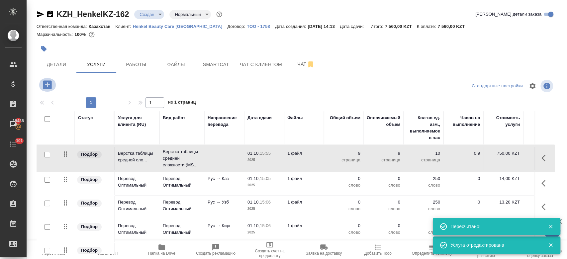
click at [51, 86] on icon "button" at bounding box center [47, 84] width 9 height 9
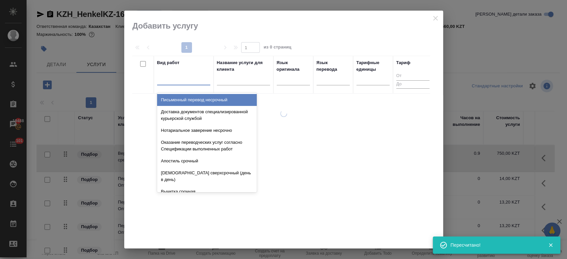
click at [189, 81] on div at bounding box center [183, 79] width 53 height 10
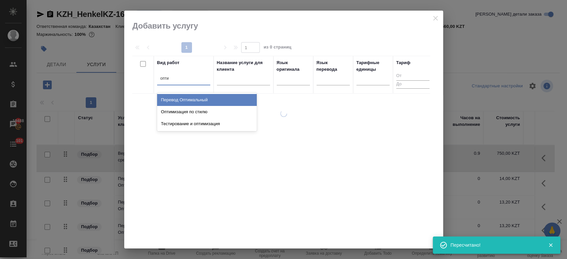
type input "оптим"
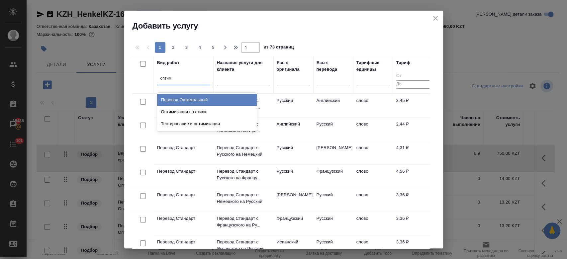
click at [192, 102] on div "Перевод Оптимальный" at bounding box center [207, 100] width 100 height 12
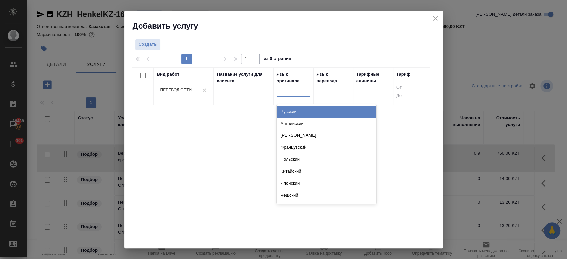
click at [298, 94] on div at bounding box center [293, 90] width 33 height 10
type input "рус"
click at [296, 106] on div "Русский" at bounding box center [327, 112] width 100 height 12
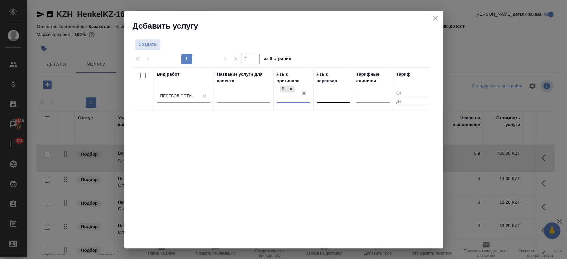
click at [333, 92] on div at bounding box center [333, 96] width 33 height 10
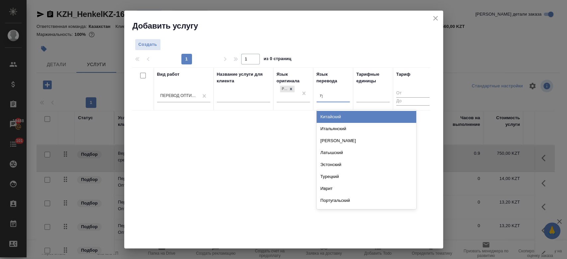
type input "тур"
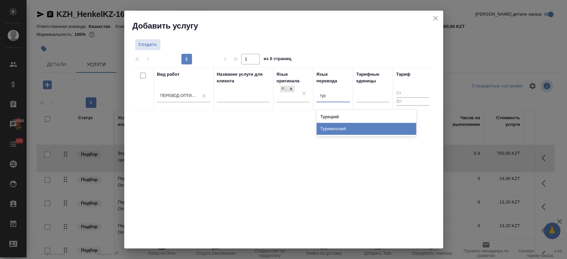
click at [336, 132] on div "Туркменский" at bounding box center [367, 129] width 100 height 12
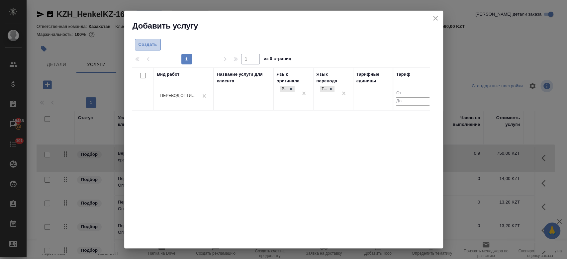
click at [149, 39] on button "Создать" at bounding box center [148, 45] width 26 height 12
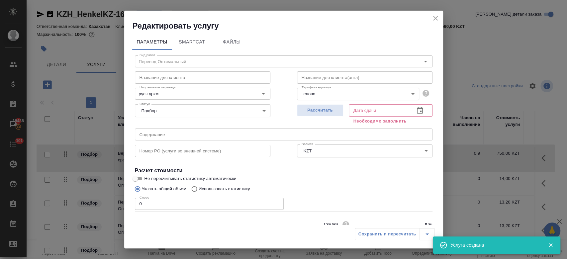
click at [421, 230] on input "0 KZT" at bounding box center [419, 235] width 25 height 10
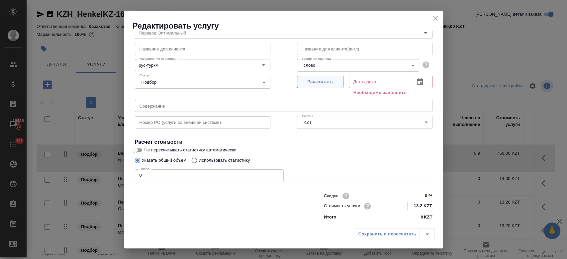
type input "13.2 KZT"
click at [305, 77] on button "Рассчитать" at bounding box center [320, 82] width 47 height 12
type input "[DATE] 15:09"
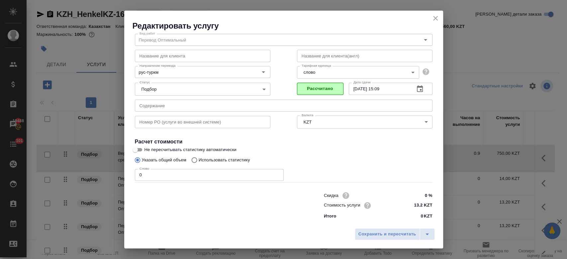
scroll to position [21, 0]
click at [388, 235] on span "Сохранить и пересчитать" at bounding box center [388, 235] width 58 height 8
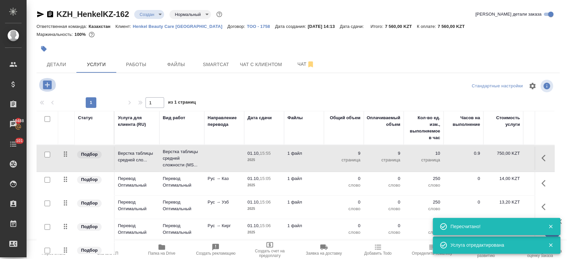
click at [45, 84] on icon "button" at bounding box center [47, 84] width 9 height 9
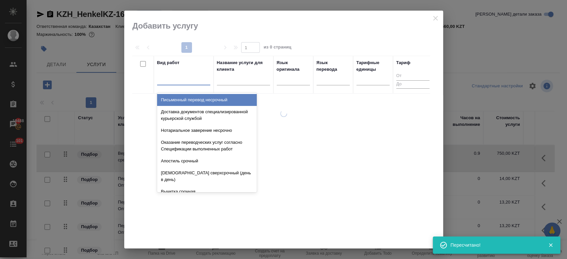
click at [175, 79] on div at bounding box center [183, 79] width 53 height 10
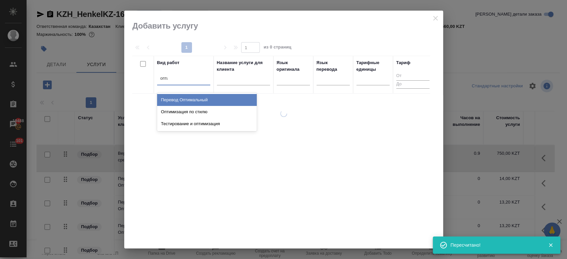
type input "оптим"
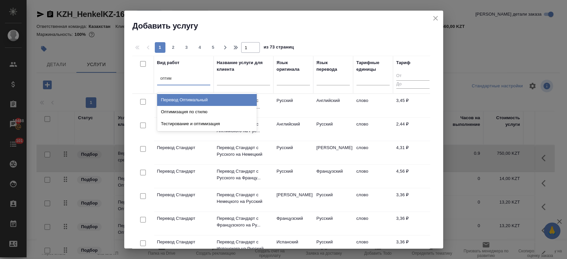
click at [192, 99] on div "Перевод Оптимальный" at bounding box center [207, 100] width 100 height 12
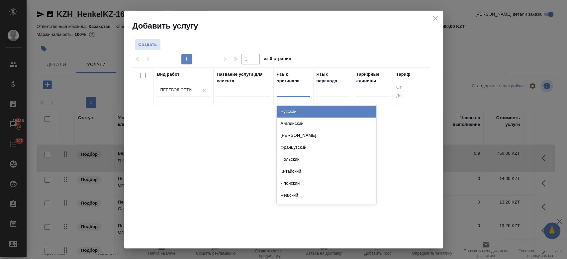
click at [296, 95] on div at bounding box center [293, 90] width 33 height 10
type input "рус"
click at [296, 114] on div "Русский" at bounding box center [327, 112] width 100 height 12
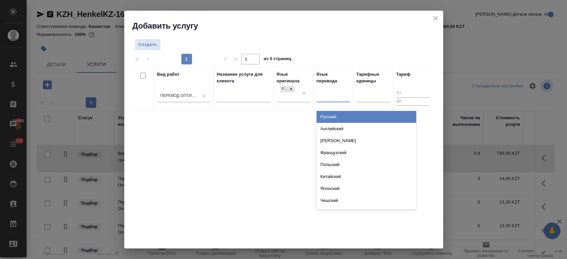
click at [337, 95] on div at bounding box center [333, 96] width 33 height 10
type input "мон"
click at [335, 118] on div "Монгольский" at bounding box center [367, 117] width 100 height 12
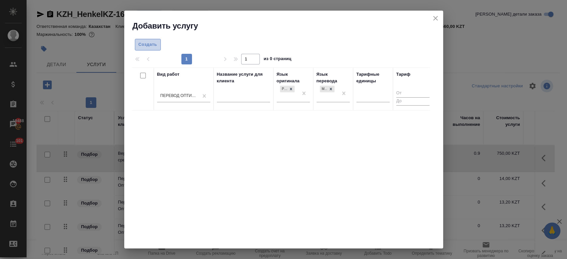
click at [146, 48] on span "Создать" at bounding box center [148, 45] width 19 height 8
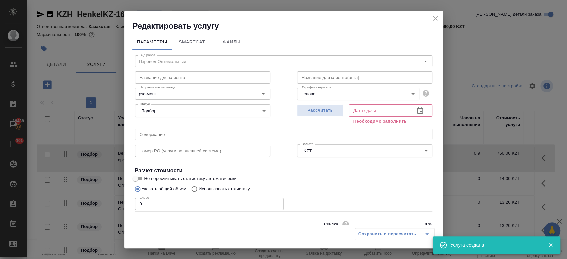
scroll to position [29, 0]
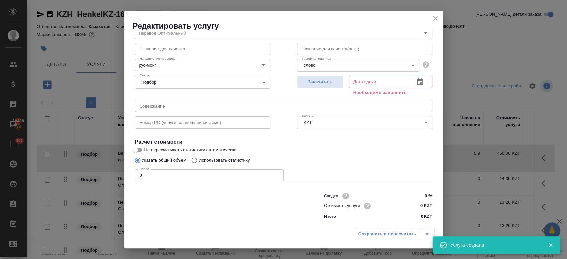
click at [420, 209] on input "0 KZT" at bounding box center [419, 206] width 25 height 10
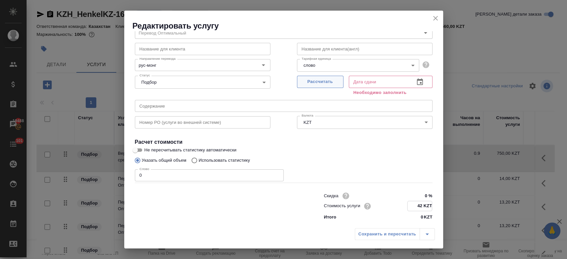
type input "42 KZT"
click at [322, 83] on span "Рассчитать" at bounding box center [320, 82] width 39 height 8
type input "[DATE] 15:09"
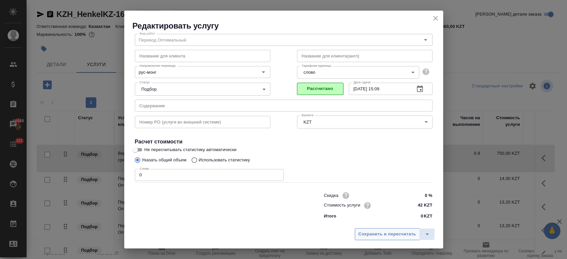
scroll to position [21, 0]
click at [381, 231] on span "Сохранить и пересчитать" at bounding box center [388, 235] width 58 height 8
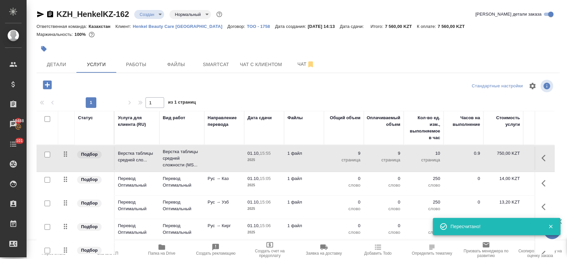
click at [47, 122] on div at bounding box center [45, 119] width 11 height 9
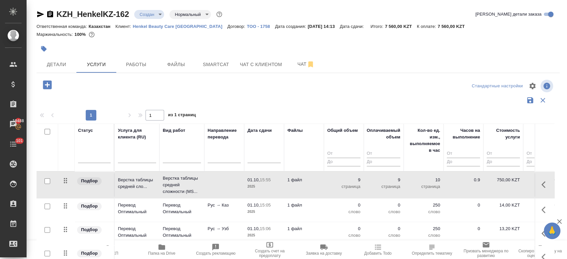
click at [44, 130] on div at bounding box center [45, 131] width 11 height 9
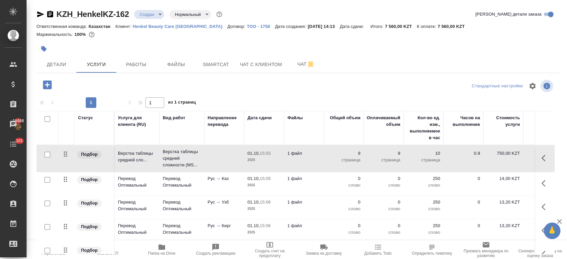
click at [48, 118] on input "checkbox" at bounding box center [48, 119] width 6 height 6
checkbox input "true"
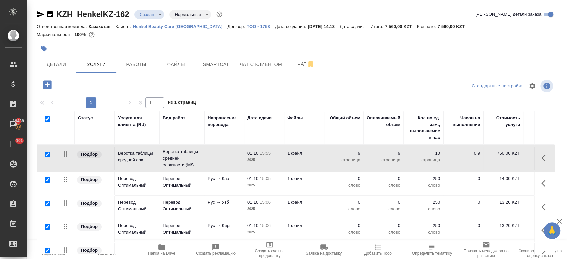
checkbox input "true"
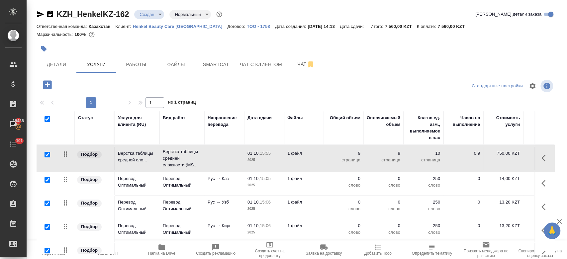
checkbox input "true"
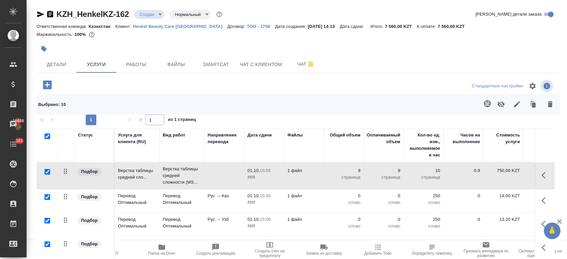
click at [48, 136] on input "checkbox" at bounding box center [48, 137] width 6 height 6
checkbox input "false"
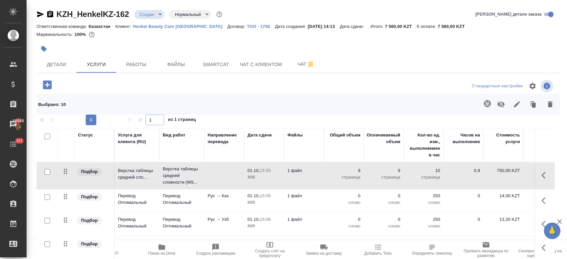
checkbox input "false"
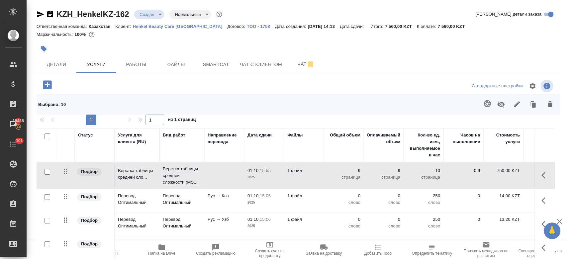
checkbox input "false"
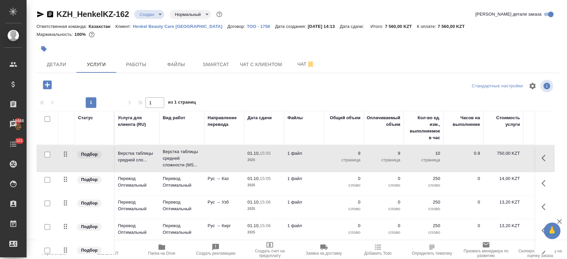
click at [48, 122] on input "checkbox" at bounding box center [48, 119] width 6 height 6
checkbox input "true"
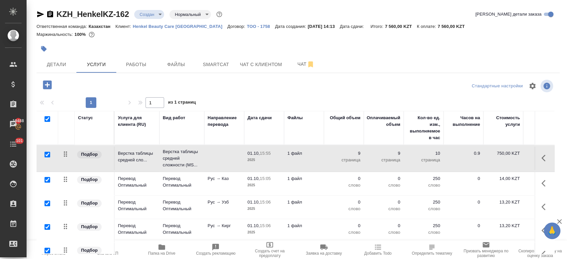
checkbox input "true"
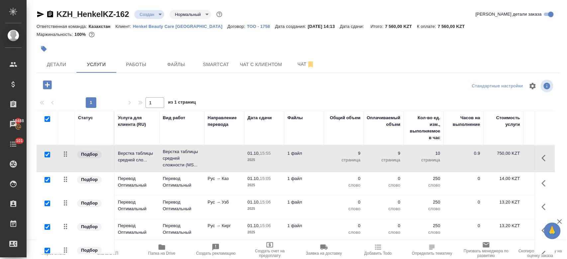
checkbox input "true"
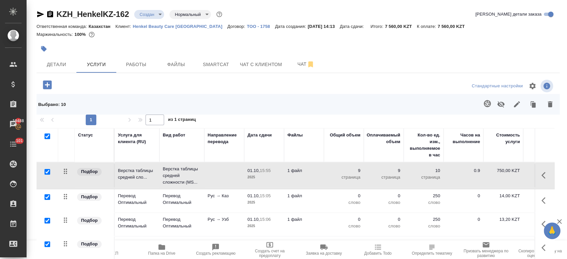
click at [46, 171] on input "checkbox" at bounding box center [48, 172] width 6 height 6
checkbox input "false"
click at [484, 103] on icon "button" at bounding box center [488, 104] width 8 height 8
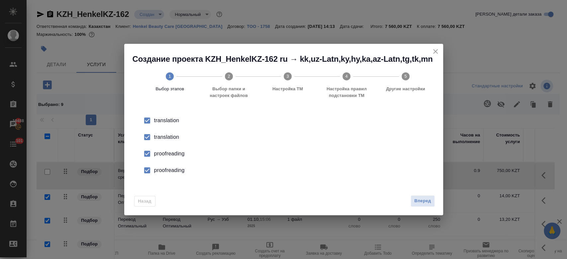
click at [173, 135] on div "translation" at bounding box center [290, 137] width 273 height 8
click at [173, 155] on div "proofreading" at bounding box center [290, 154] width 273 height 8
click at [174, 173] on div "proofreading" at bounding box center [290, 170] width 273 height 8
click at [420, 198] on span "Вперед" at bounding box center [422, 201] width 17 height 8
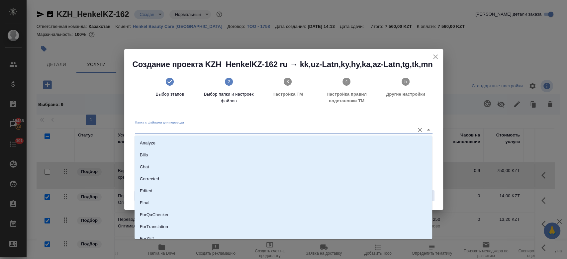
click at [400, 129] on input "Папка с файлами для перевода" at bounding box center [273, 130] width 276 height 8
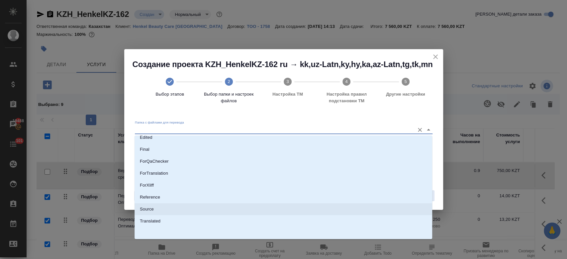
click at [269, 209] on li "Source" at bounding box center [284, 209] width 298 height 12
type input "Source"
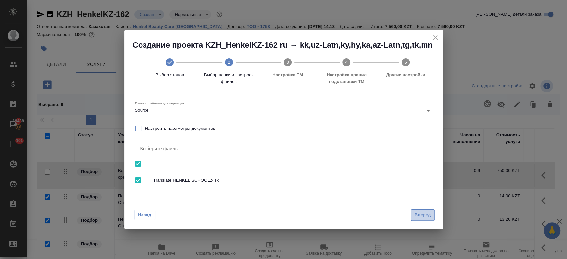
click at [417, 215] on span "Вперед" at bounding box center [422, 215] width 17 height 8
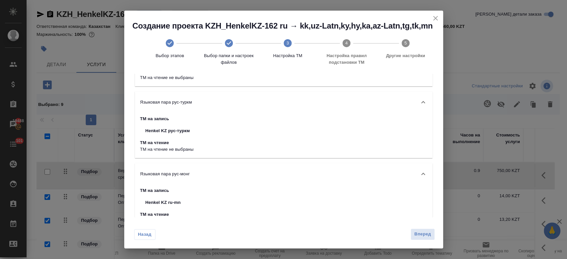
scroll to position [507, 0]
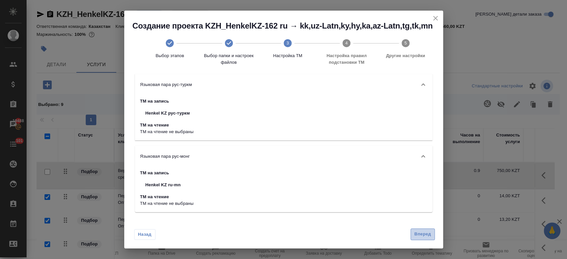
click at [426, 237] on span "Вперед" at bounding box center [422, 235] width 17 height 8
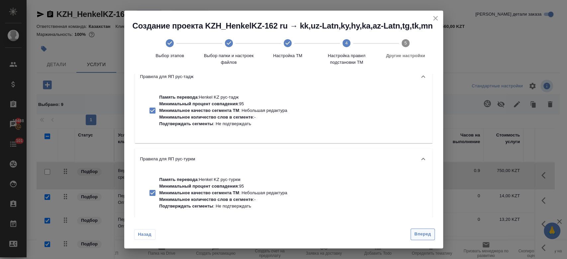
scroll to position [0, 0]
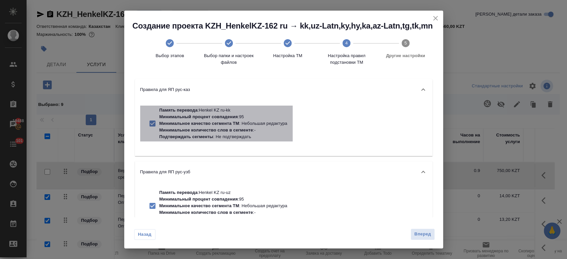
click at [221, 126] on p "Минимальное качество сегмента ТМ : Небольшая редактура" at bounding box center [224, 123] width 128 height 7
checkbox input "false"
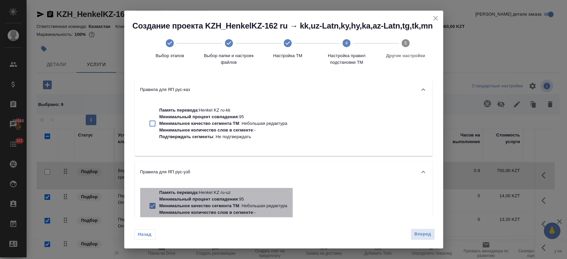
click at [209, 216] on p "Подтверждать сегменты : Не подтверждать" at bounding box center [224, 219] width 128 height 7
checkbox input "false"
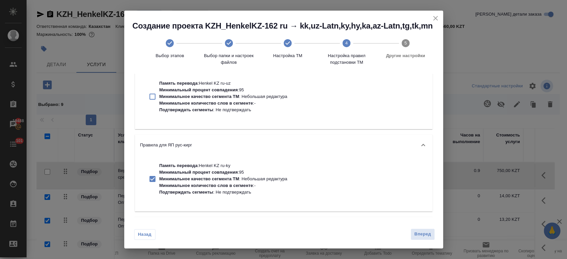
scroll to position [116, 0]
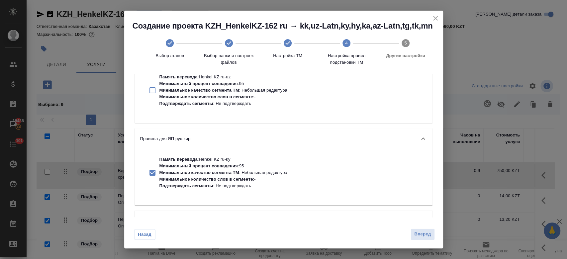
click at [201, 171] on p "Минимальное качество сегмента ТМ" at bounding box center [200, 172] width 80 height 5
checkbox input "false"
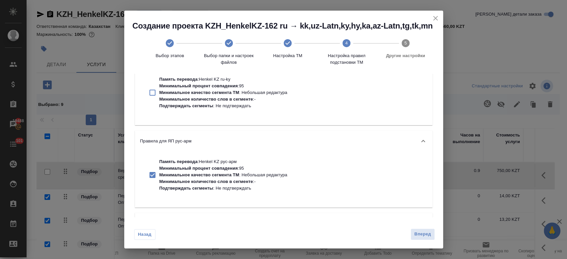
scroll to position [196, 0]
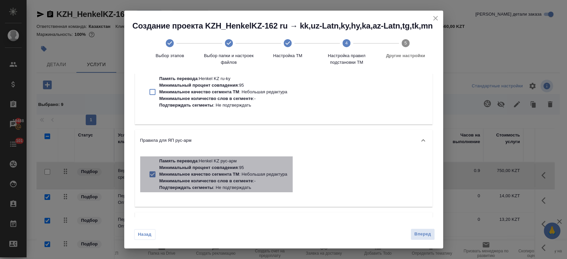
click at [201, 172] on p "Минимальное качество сегмента ТМ" at bounding box center [200, 174] width 80 height 5
checkbox input "false"
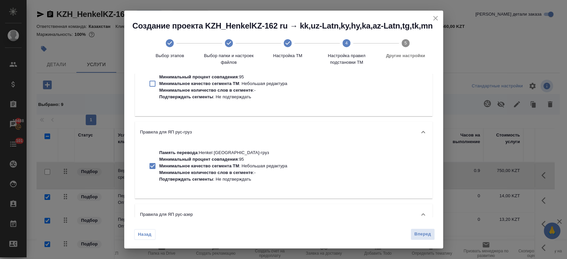
scroll to position [300, 0]
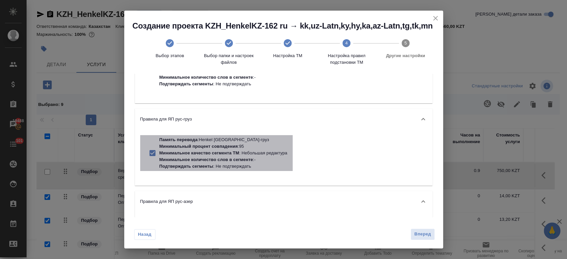
click at [197, 160] on p "Минимальное количество слов в сегменте" at bounding box center [207, 159] width 94 height 5
checkbox input "false"
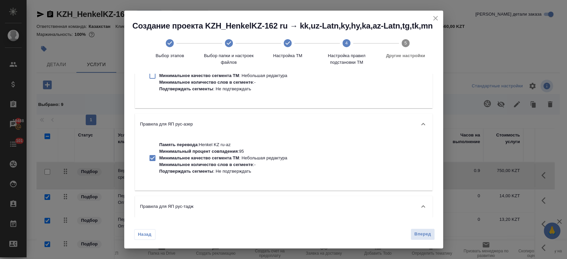
scroll to position [380, 0]
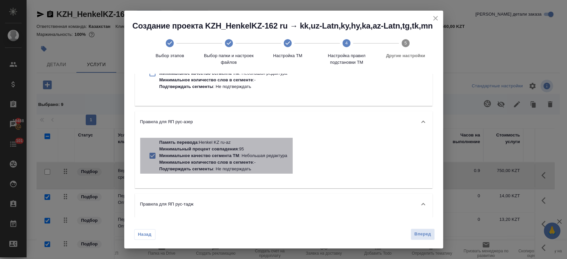
click at [197, 160] on p "Минимальное количество слов в сегменте : -" at bounding box center [224, 162] width 128 height 7
checkbox input "false"
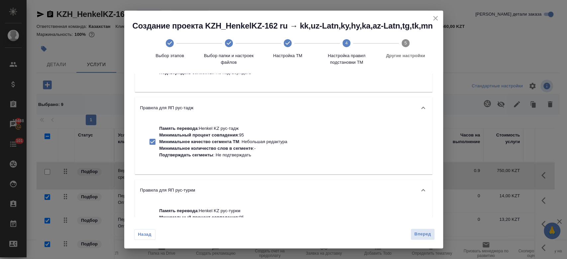
scroll to position [484, 0]
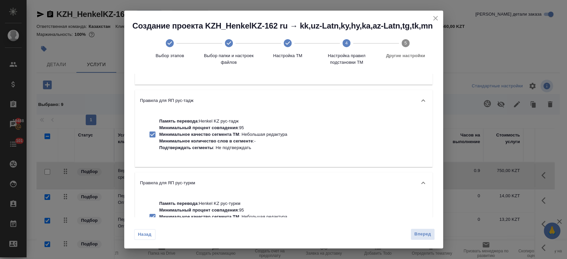
click at [197, 142] on p "Минимальное количество слов в сегменте" at bounding box center [207, 141] width 94 height 5
checkbox input "false"
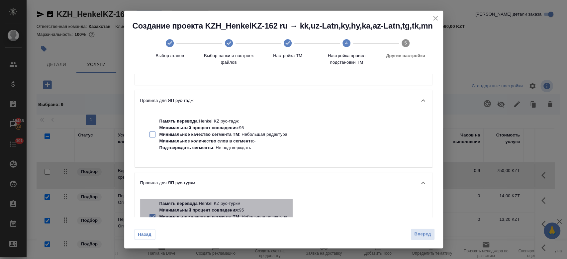
click at [199, 201] on p "Память перевода : Henkel KZ рус-туркм" at bounding box center [224, 203] width 128 height 7
checkbox input "false"
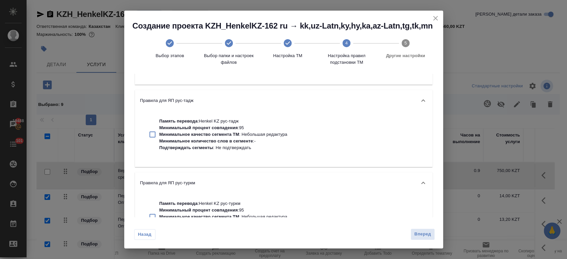
scroll to position [603, 0]
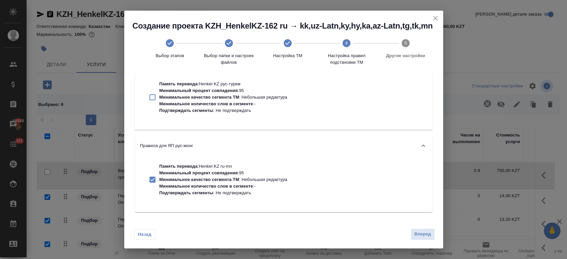
click at [197, 181] on p "Минимальное качество сегмента ТМ" at bounding box center [200, 179] width 80 height 5
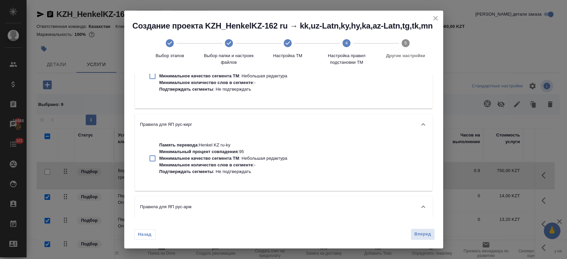
scroll to position [0, 0]
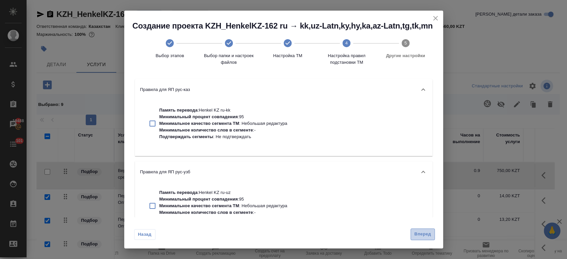
click at [428, 231] on span "Вперед" at bounding box center [422, 235] width 17 height 8
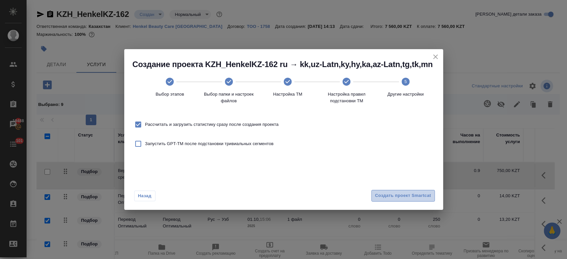
click at [394, 198] on span "Создать проект Smartcat" at bounding box center [403, 196] width 56 height 8
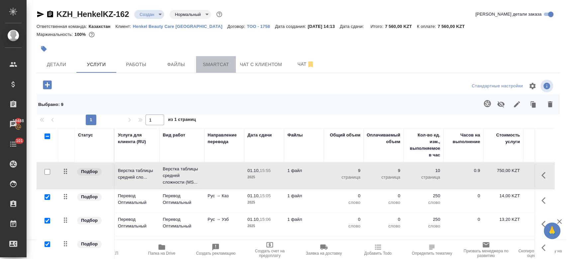
click at [223, 62] on span "Smartcat" at bounding box center [216, 64] width 32 height 8
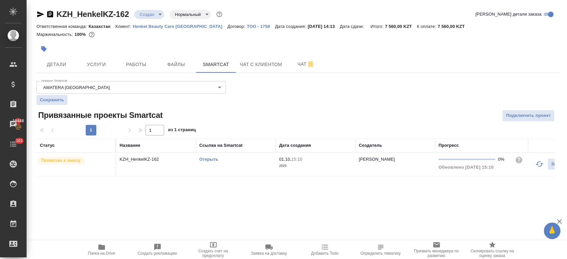
click at [211, 160] on link "Открыть" at bounding box center [208, 159] width 19 height 5
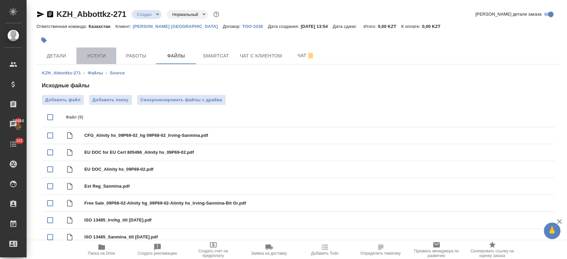
click at [96, 57] on span "Услуги" at bounding box center [96, 56] width 32 height 8
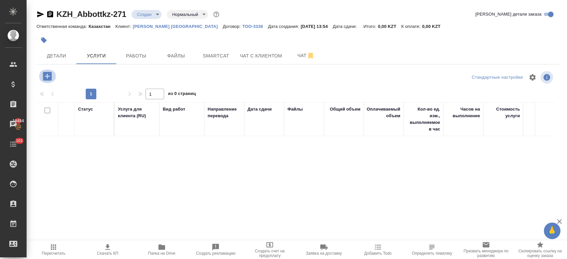
click at [49, 72] on icon "button" at bounding box center [47, 76] width 9 height 9
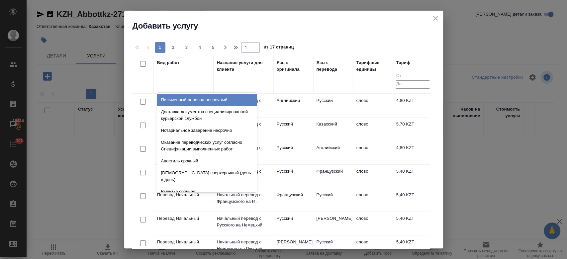
click at [182, 83] on div at bounding box center [183, 79] width 53 height 10
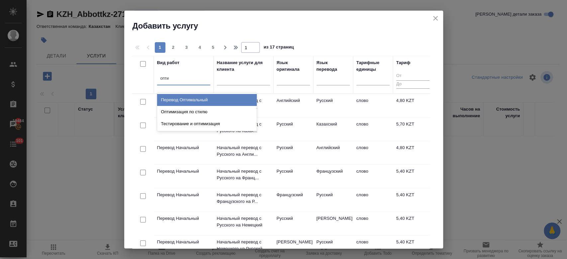
type input "оптим"
click at [195, 103] on div "Перевод Оптимальный" at bounding box center [207, 100] width 100 height 12
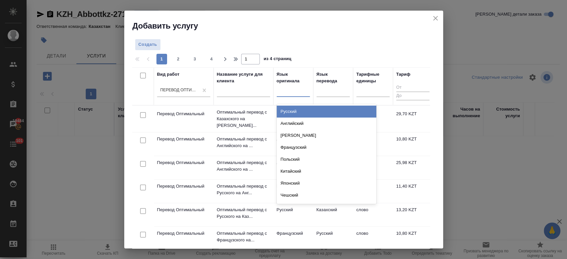
click at [290, 94] on div at bounding box center [293, 90] width 33 height 10
type input "анг"
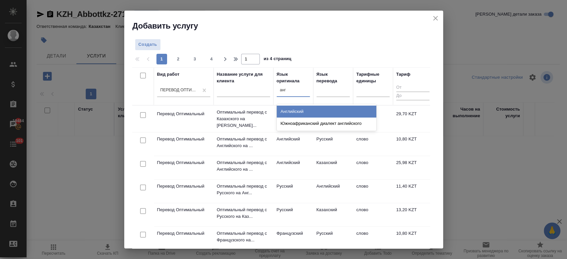
click at [296, 108] on div "Английский" at bounding box center [327, 112] width 100 height 12
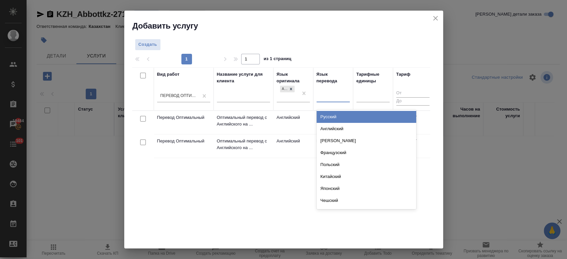
click at [334, 94] on div at bounding box center [333, 96] width 33 height 10
type input "рус"
click at [331, 115] on div "Русский" at bounding box center [367, 117] width 100 height 12
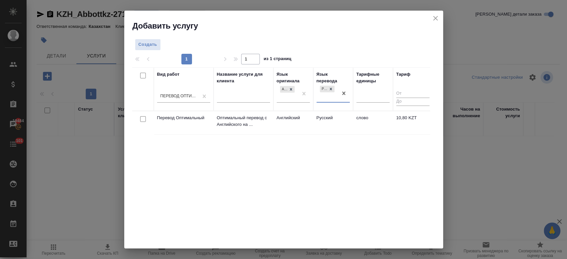
click at [308, 127] on td "Английский" at bounding box center [293, 122] width 40 height 23
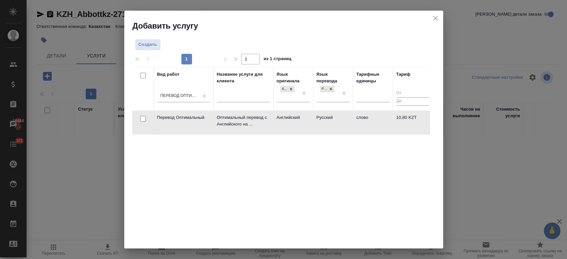
click at [308, 127] on td "Английский" at bounding box center [293, 122] width 40 height 23
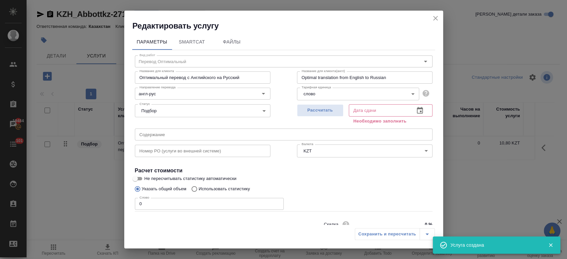
scroll to position [29, 0]
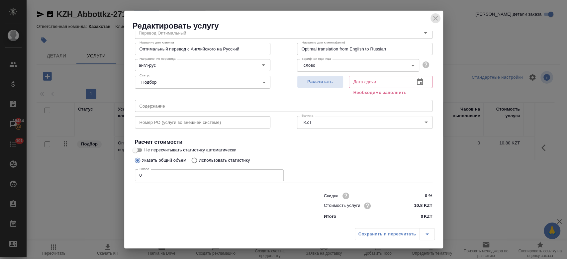
click at [437, 17] on icon "close" at bounding box center [435, 18] width 5 height 5
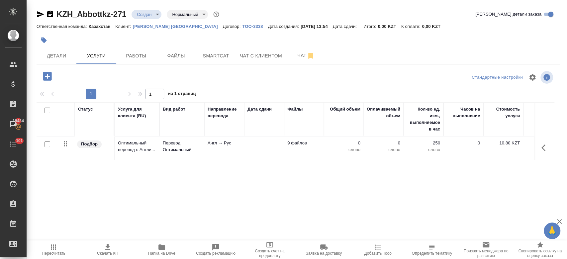
click at [163, 252] on span "Папка на Drive" at bounding box center [161, 253] width 27 height 5
click at [225, 149] on td "Англ → Рус" at bounding box center [224, 148] width 40 height 23
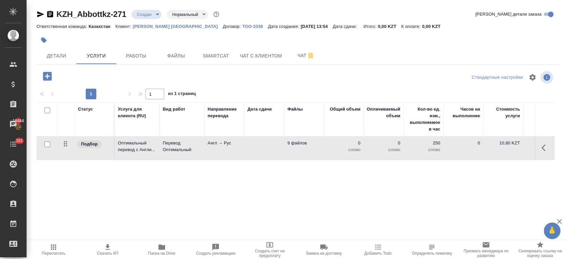
click at [225, 149] on td "Англ → Рус" at bounding box center [224, 148] width 40 height 23
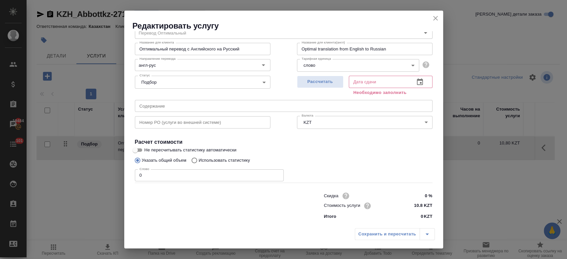
click at [419, 211] on div "Скидка 0 % Стоимость услуги 10.8 KZT Итого 0 KZT" at bounding box center [378, 205] width 109 height 29
click at [417, 205] on input "10.8 KZT" at bounding box center [420, 206] width 24 height 10
type input "1 KZT"
type input "8.5 KZT"
click at [310, 76] on button "Рассчитать" at bounding box center [320, 82] width 47 height 12
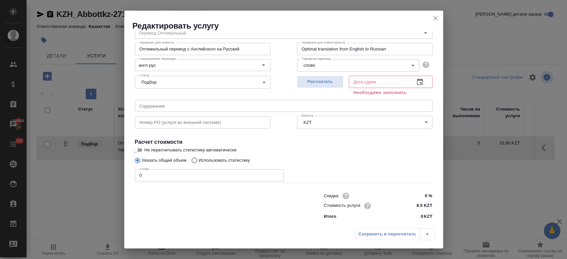
type input "[DATE] 14:31"
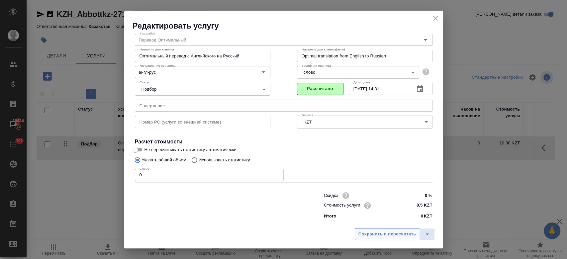
scroll to position [21, 0]
click at [370, 237] on span "Сохранить и пересчитать" at bounding box center [388, 235] width 58 height 8
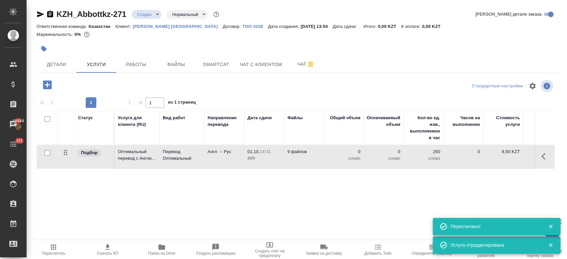
drag, startPoint x: 52, startPoint y: 75, endPoint x: 50, endPoint y: 86, distance: 10.4
click at [50, 86] on div "KZH_Abbottkz-271 Создан new Нормальный normal Кратко детали заказа Ответственна…" at bounding box center [298, 135] width 531 height 271
click at [50, 86] on icon "button" at bounding box center [47, 84] width 9 height 9
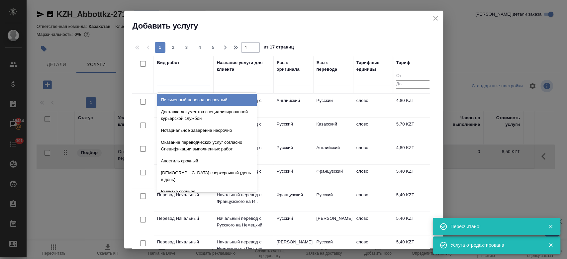
click at [189, 79] on div at bounding box center [183, 79] width 53 height 10
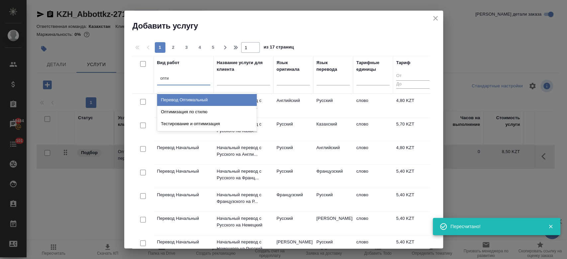
type input "оптим"
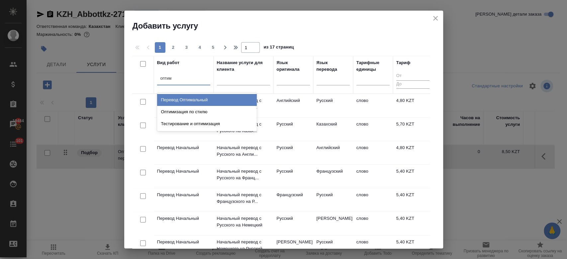
click at [193, 101] on div "Перевод Оптимальный" at bounding box center [207, 100] width 100 height 12
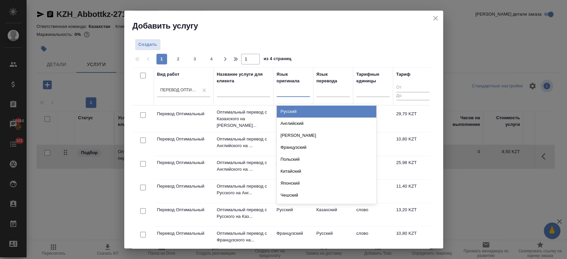
click at [294, 93] on div at bounding box center [293, 90] width 33 height 10
type input "рус"
click at [296, 109] on div "Русский" at bounding box center [327, 112] width 100 height 12
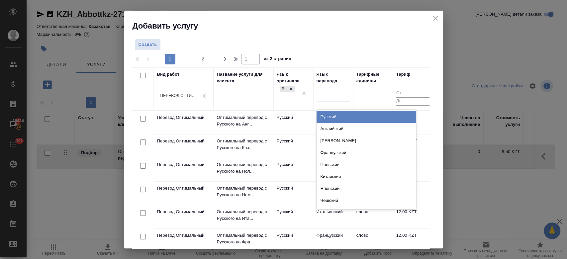
click at [332, 98] on div at bounding box center [333, 96] width 33 height 10
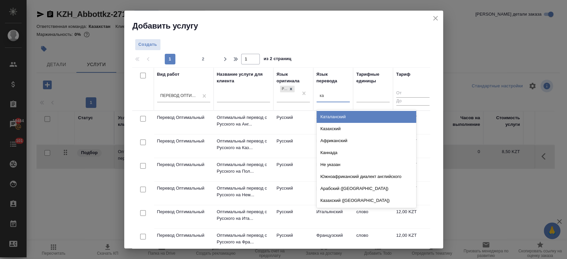
type input "каз"
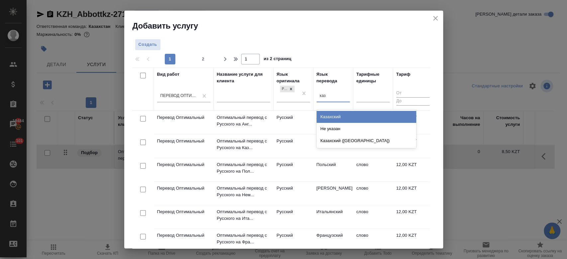
click at [332, 114] on div "Казахский" at bounding box center [367, 117] width 100 height 12
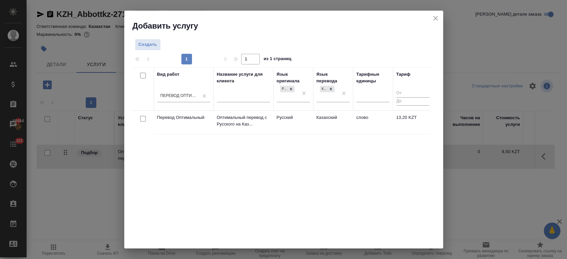
click at [301, 115] on td "Русский" at bounding box center [293, 122] width 40 height 23
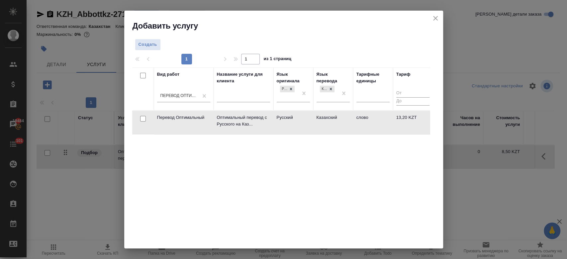
click at [301, 115] on td "Русский" at bounding box center [293, 122] width 40 height 23
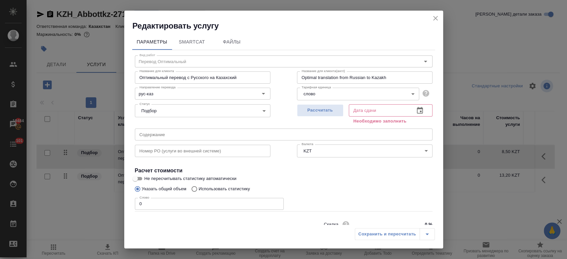
scroll to position [29, 0]
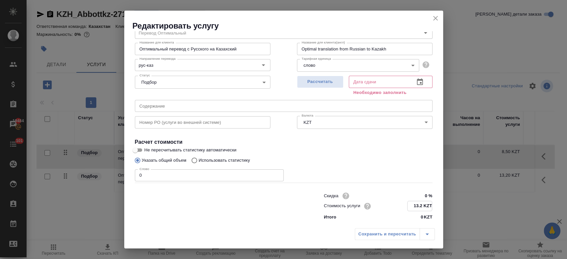
click at [418, 201] on div "13.2 KZT" at bounding box center [419, 206] width 25 height 10
type input "1 KZT"
type input "9.90 KZT"
click at [328, 82] on span "Рассчитать" at bounding box center [320, 82] width 39 height 8
type input "[DATE] 14:31"
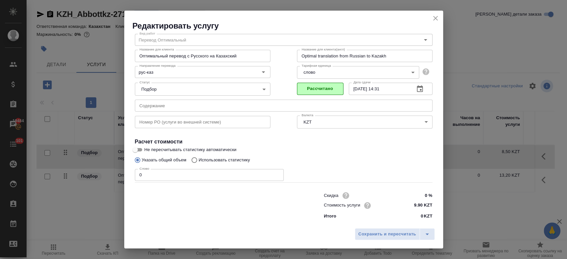
scroll to position [21, 0]
click at [385, 234] on span "Сохранить и пересчитать" at bounding box center [388, 235] width 58 height 8
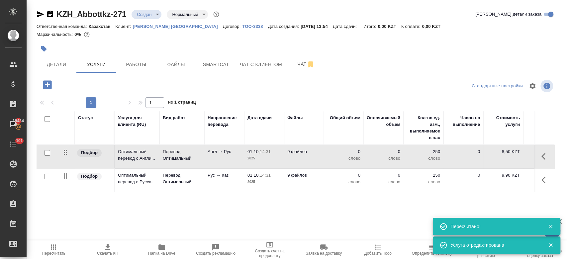
click at [48, 152] on input "checkbox" at bounding box center [48, 153] width 6 height 6
checkbox input "true"
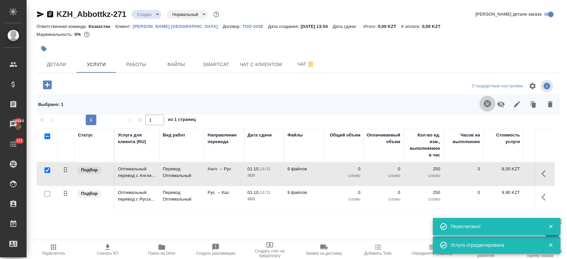
click at [486, 99] on button "button" at bounding box center [488, 104] width 16 height 16
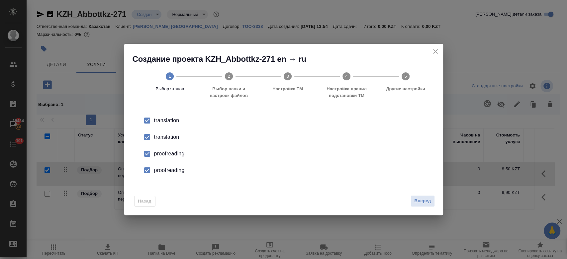
click at [176, 137] on div "translation" at bounding box center [290, 137] width 273 height 8
click at [174, 155] on div "proofreading" at bounding box center [290, 154] width 273 height 8
click at [174, 173] on div "proofreading" at bounding box center [290, 170] width 273 height 8
click at [424, 207] on div "Назад Вперед" at bounding box center [283, 199] width 319 height 31
click at [421, 198] on span "Вперед" at bounding box center [422, 201] width 17 height 8
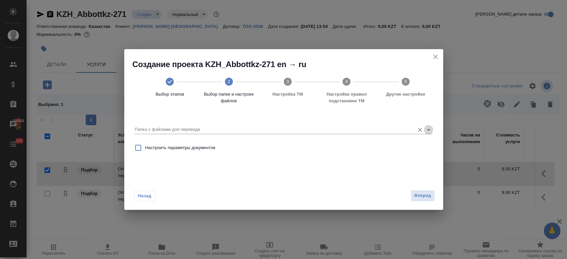
click at [428, 129] on icon "Open" at bounding box center [429, 130] width 8 height 8
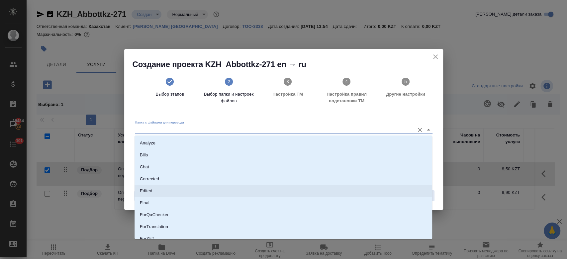
scroll to position [54, 0]
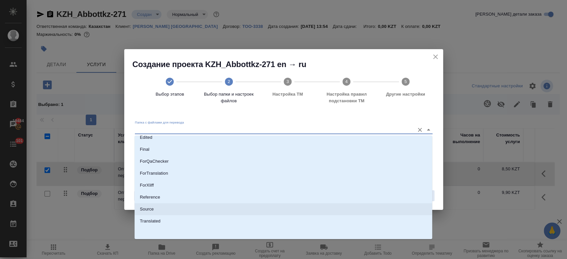
click at [267, 207] on li "Source" at bounding box center [284, 209] width 298 height 12
type input "Source"
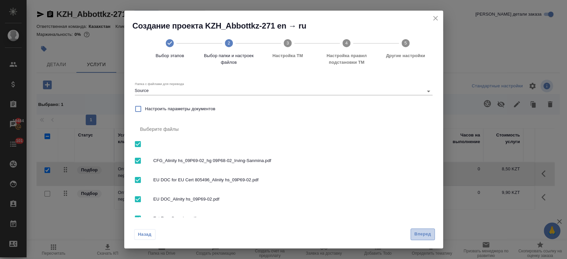
click at [427, 233] on span "Вперед" at bounding box center [422, 235] width 17 height 8
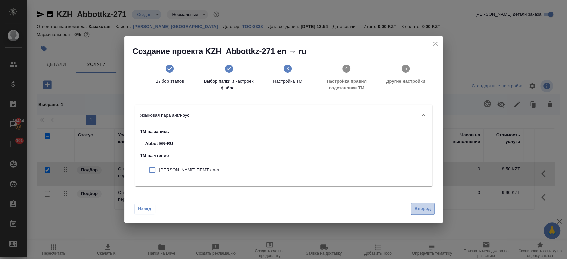
click at [415, 206] on span "Вперед" at bounding box center [422, 209] width 17 height 8
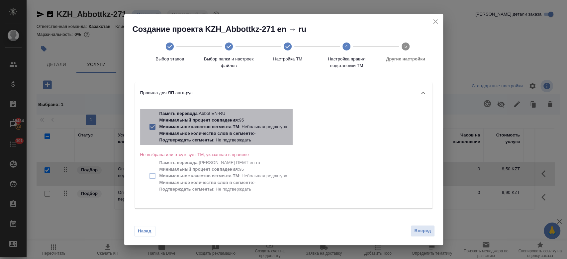
click at [264, 129] on p "Минимальное качество сегмента ТМ : Небольшая редактура" at bounding box center [224, 127] width 128 height 7
checkbox input "false"
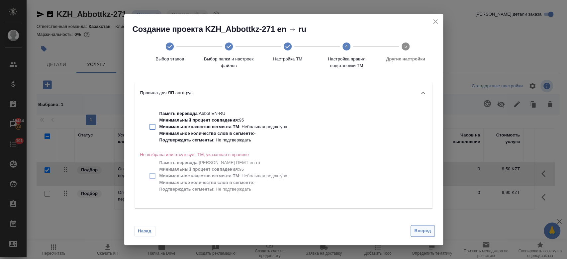
click at [421, 235] on button "Вперед" at bounding box center [423, 231] width 24 height 12
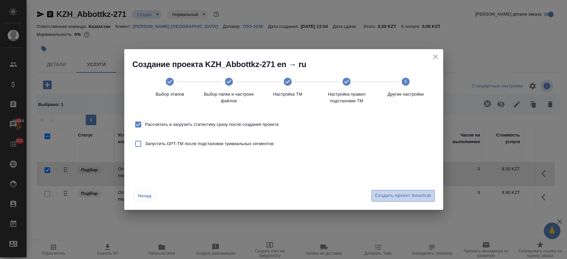
click at [405, 195] on span "Создать проект Smartcat" at bounding box center [403, 196] width 56 height 8
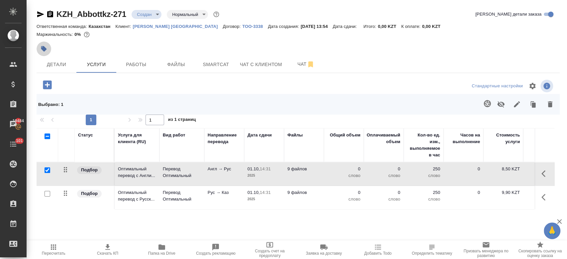
click at [45, 48] on icon "button" at bounding box center [44, 49] width 6 height 6
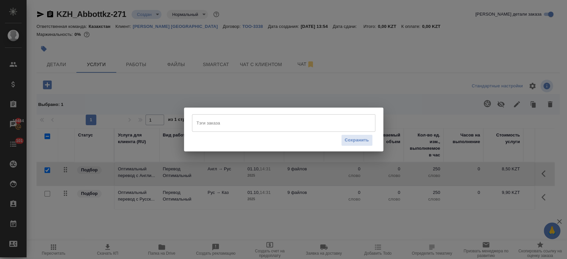
click at [219, 116] on div "Тэги заказа" at bounding box center [283, 122] width 183 height 17
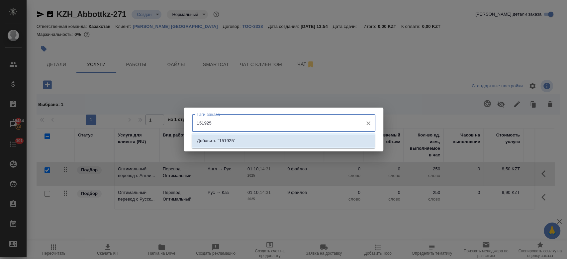
type input "151925"
click at [234, 143] on p "Добавить "151925"" at bounding box center [216, 141] width 39 height 7
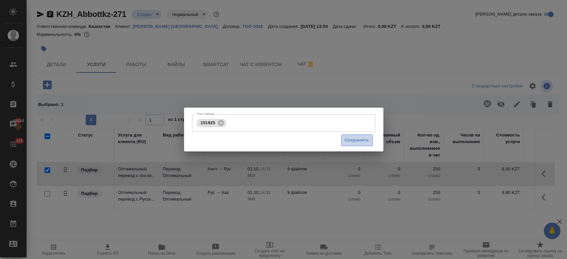
click at [355, 144] on span "Сохранить" at bounding box center [357, 141] width 24 height 8
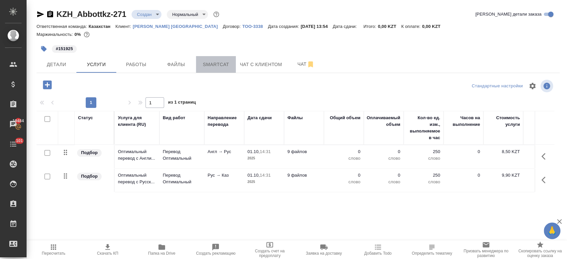
click at [218, 62] on span "Smartcat" at bounding box center [216, 64] width 32 height 8
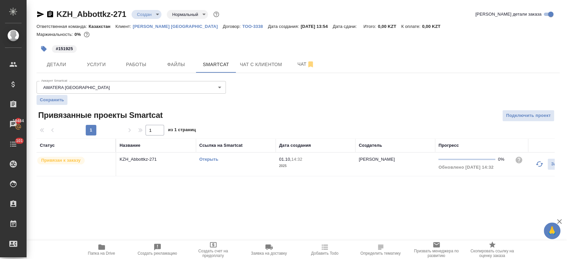
click at [206, 161] on link "Открыть" at bounding box center [208, 159] width 19 height 5
click at [91, 61] on span "Услуги" at bounding box center [96, 64] width 32 height 8
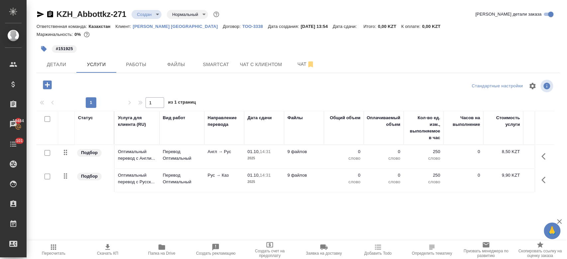
click at [44, 88] on icon "button" at bounding box center [47, 84] width 9 height 9
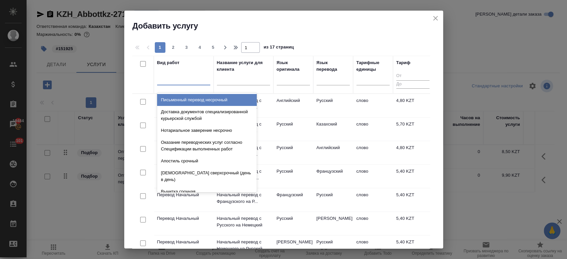
click at [190, 81] on div at bounding box center [183, 79] width 53 height 10
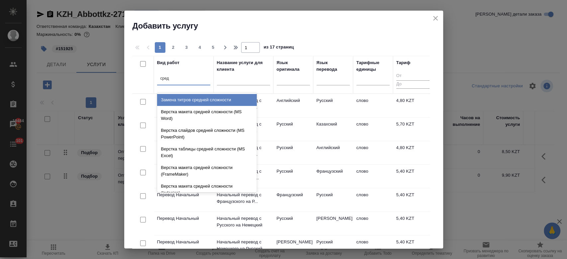
type input "средн"
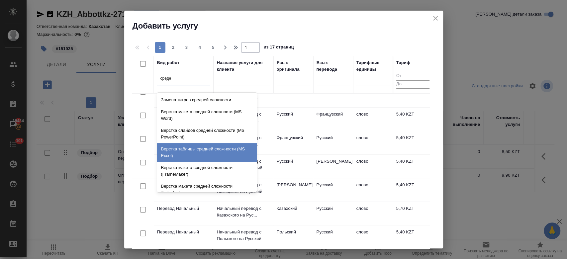
scroll to position [70, 0]
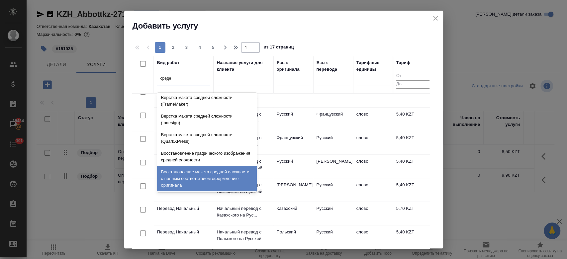
click at [205, 174] on div "Восстановление макета средней сложности с полным соответствием оформлению ориги…" at bounding box center [207, 178] width 100 height 25
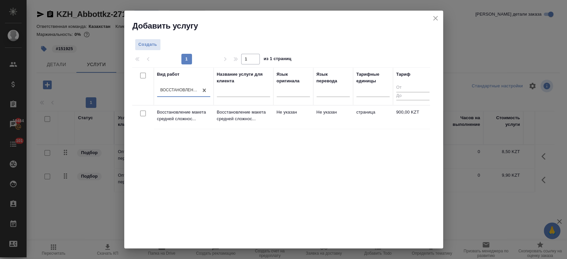
scroll to position [0, 0]
click at [189, 111] on p "Восстановление макета средней сложнос..." at bounding box center [183, 115] width 53 height 13
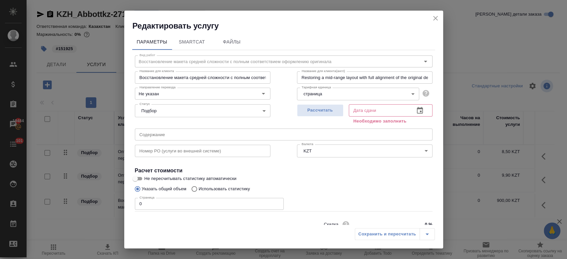
scroll to position [29, 0]
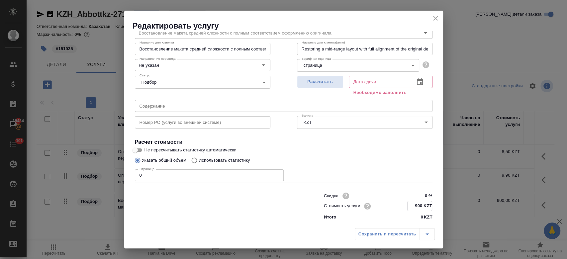
click at [423, 207] on input "900 KZT" at bounding box center [420, 206] width 24 height 10
type input "9 KZT"
type input "1725 KZT"
click at [339, 156] on div "Указать общий объем Использовать статистику" at bounding box center [284, 160] width 298 height 13
click at [314, 84] on span "Рассчитать" at bounding box center [320, 82] width 39 height 8
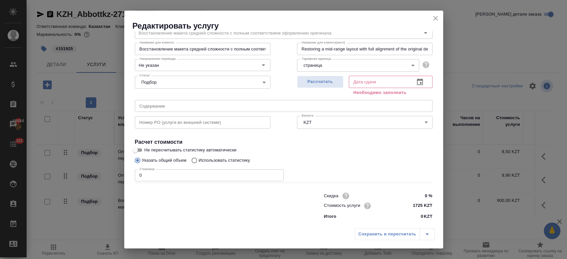
type input "[DATE] 14:34"
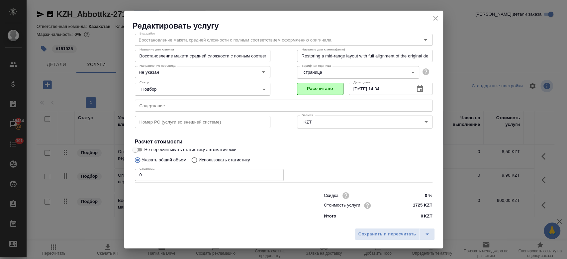
scroll to position [21, 0]
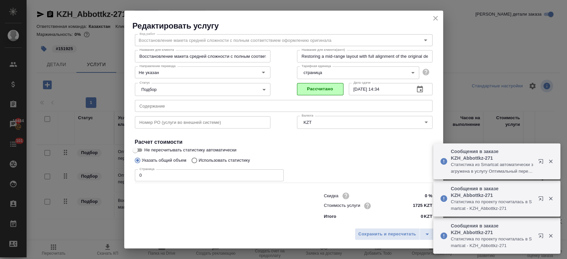
click at [231, 177] on input "0" at bounding box center [209, 175] width 149 height 12
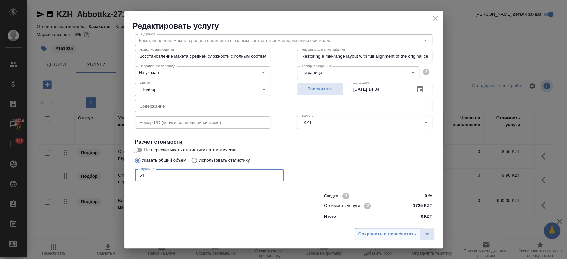
type input "54"
click at [383, 233] on span "Сохранить и пересчитать" at bounding box center [388, 235] width 58 height 8
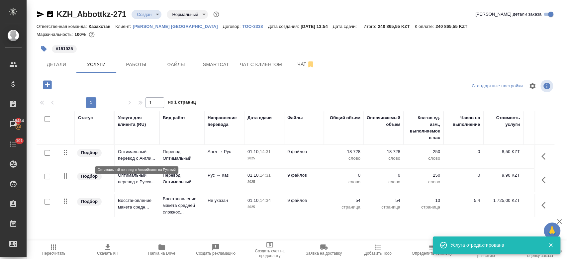
click at [142, 153] on p "Оптимальный перевод с Англи..." at bounding box center [137, 155] width 38 height 13
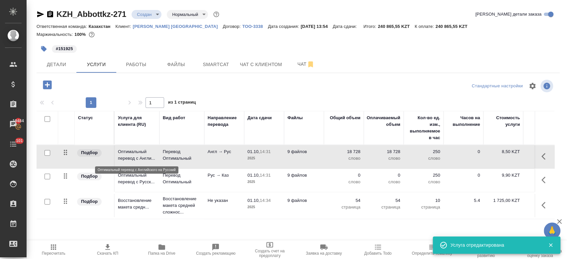
click at [142, 153] on p "Оптимальный перевод с Англи..." at bounding box center [137, 155] width 38 height 13
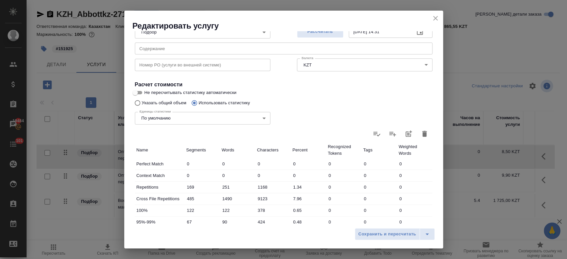
scroll to position [85, 0]
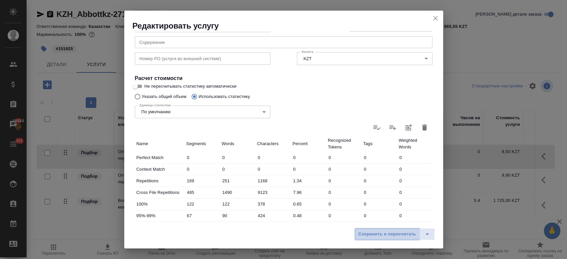
click at [374, 237] on span "Сохранить и пересчитать" at bounding box center [388, 235] width 58 height 8
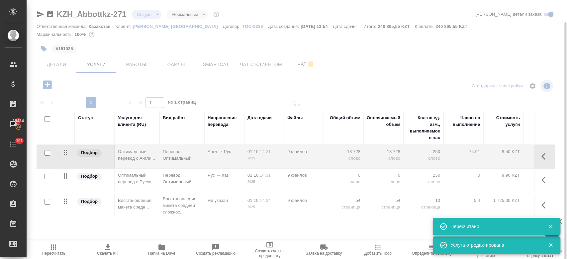
scroll to position [11, 0]
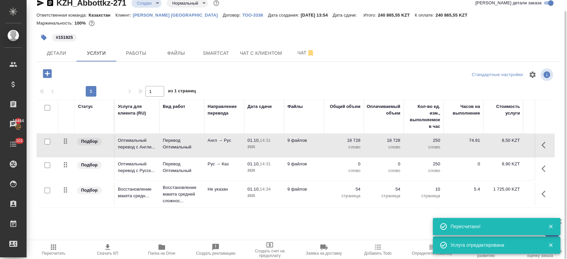
click at [256, 171] on p "2025" at bounding box center [264, 170] width 33 height 7
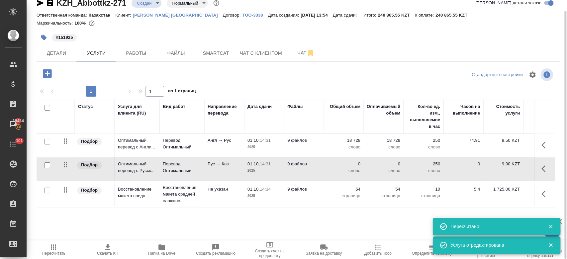
click at [256, 171] on p "2025" at bounding box center [264, 170] width 33 height 7
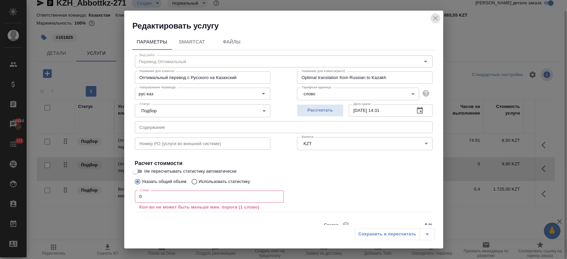
click at [436, 18] on icon "close" at bounding box center [435, 18] width 5 height 5
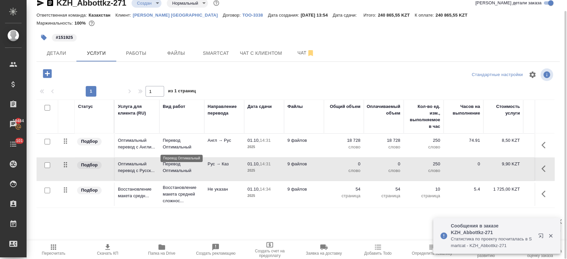
click at [173, 148] on p "Перевод Оптимальный" at bounding box center [182, 143] width 38 height 13
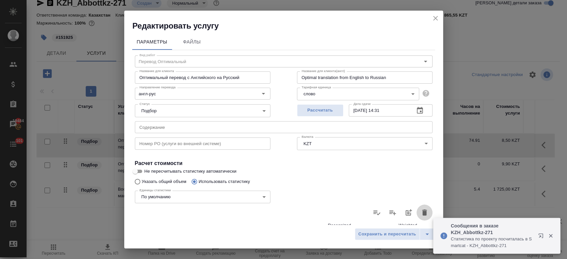
click at [422, 213] on icon "button" at bounding box center [424, 213] width 5 height 6
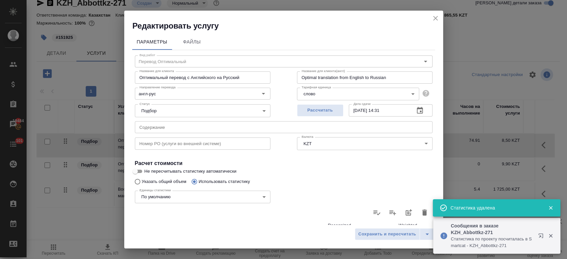
type input "0"
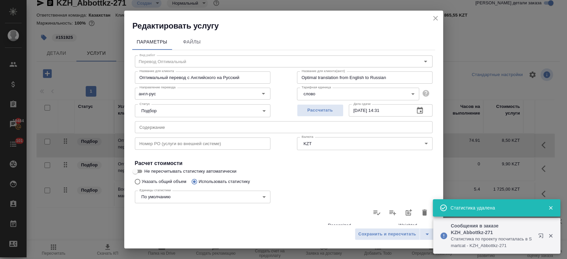
type input "0"
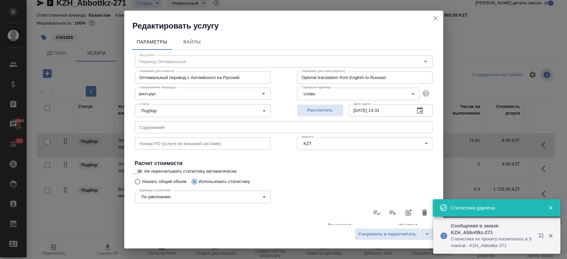
type input "0"
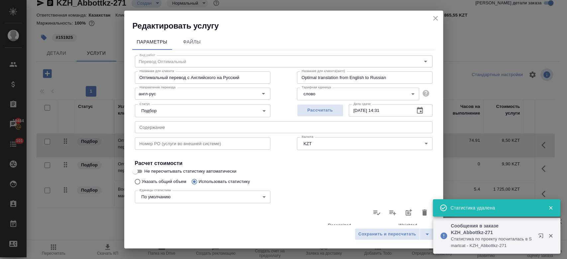
type input "0"
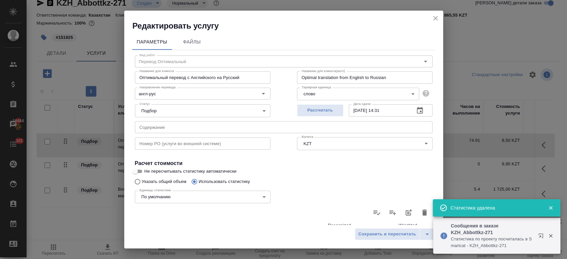
type input "0"
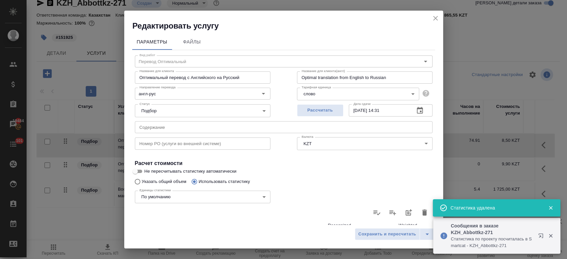
type input "0"
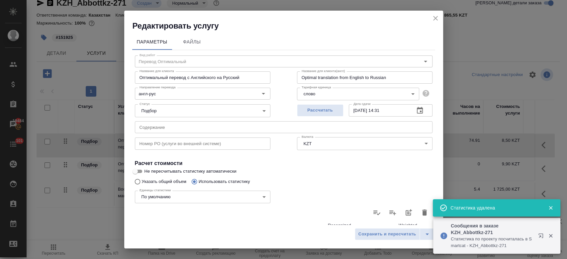
type input "0"
click at [421, 214] on icon at bounding box center [424, 213] width 7 height 5
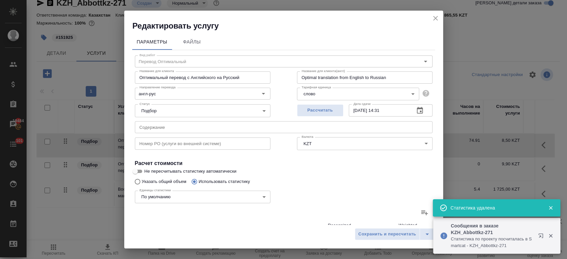
click at [0, 0] on input "file" at bounding box center [0, 0] width 0 height 0
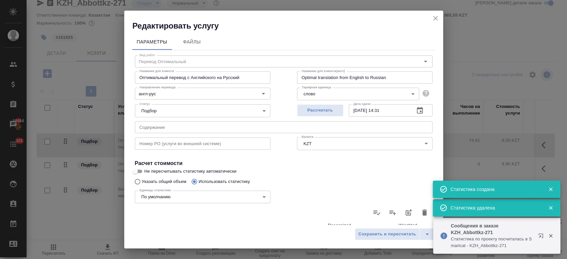
type input "160"
type input "230"
type input "1030"
type input "426"
type input "960"
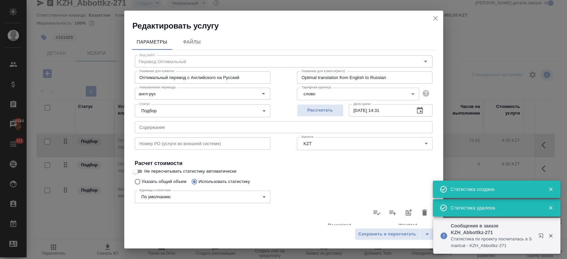
type input "5594"
type input "84"
type input "310"
type input "52"
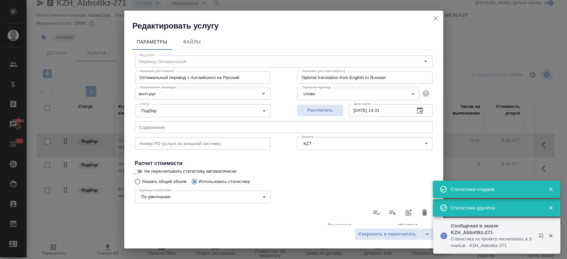
type input "68"
type input "327"
type input "4"
type input "9"
type input "39"
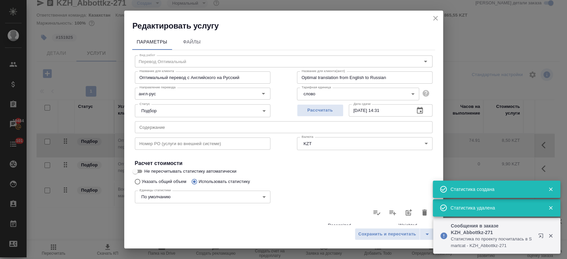
type input "21"
type input "46"
type input "325"
type input "1722"
type input "15216"
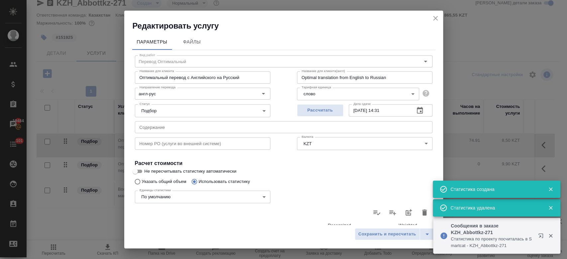
type input "104444"
type input "1883"
type input "15423"
type input "105445"
type input "2469"
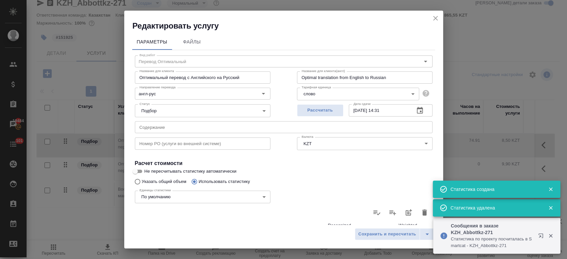
type input "16613"
type input "112069"
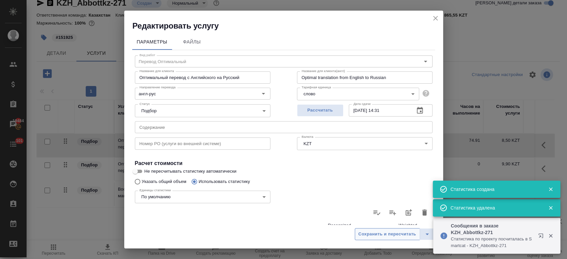
scroll to position [193, 0]
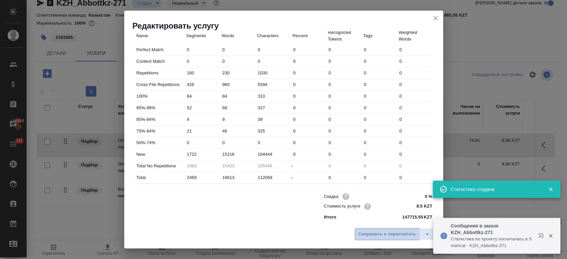
click at [377, 234] on span "Сохранить и пересчитать" at bounding box center [388, 235] width 58 height 8
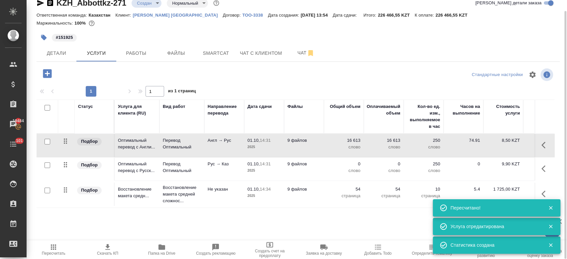
click at [243, 173] on td "Рус → Каз" at bounding box center [224, 169] width 40 height 23
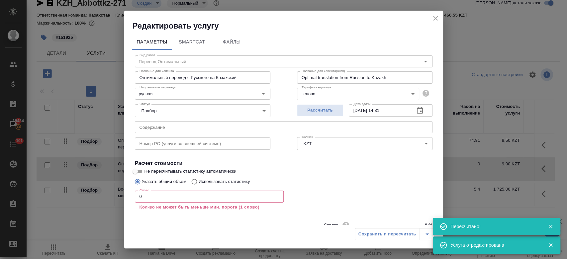
click at [226, 183] on p "Использовать статистику" at bounding box center [225, 181] width 52 height 7
click at [199, 183] on input "Использовать статистику" at bounding box center [193, 181] width 11 height 13
radio input "true"
radio input "false"
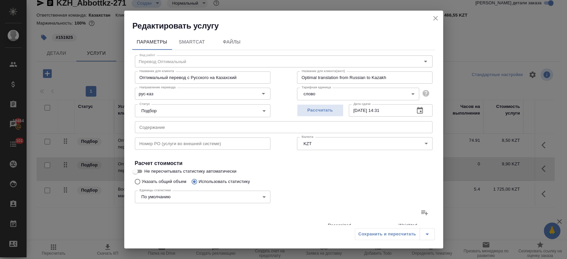
click at [417, 211] on label at bounding box center [425, 213] width 16 height 16
click at [0, 0] on input "file" at bounding box center [0, 0] width 0 height 0
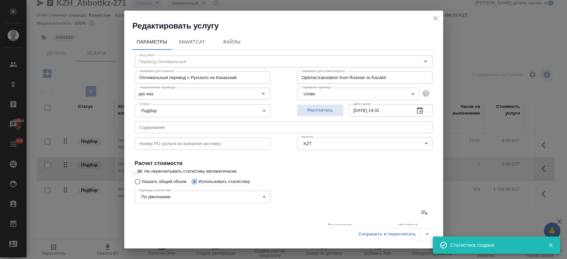
type input "160"
type input "230"
type input "1030"
type input "426"
type input "960"
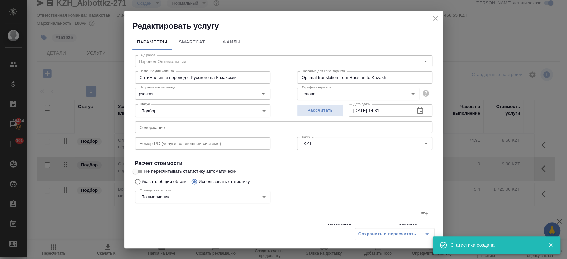
type input "5594"
type input "84"
type input "310"
type input "52"
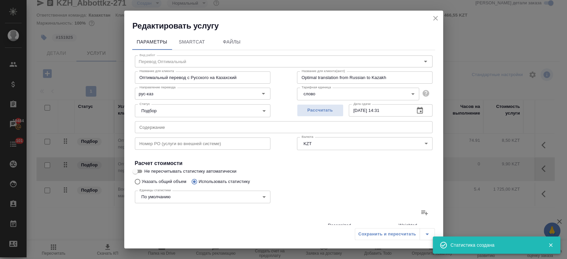
type input "68"
type input "327"
type input "4"
type input "9"
type input "39"
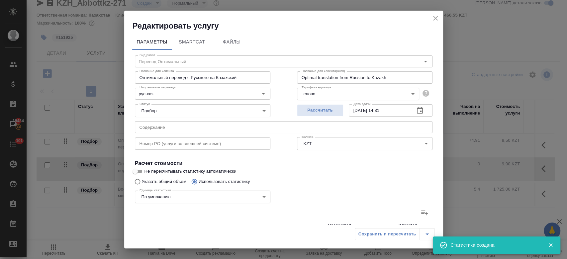
type input "21"
type input "46"
type input "325"
type input "1722"
type input "15216"
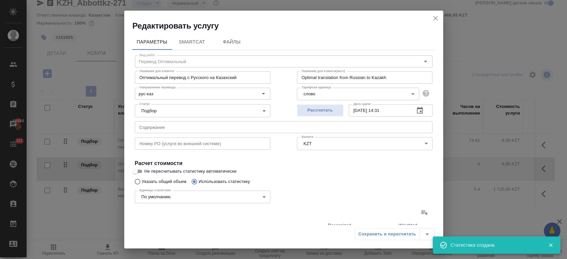
type input "104444"
type input "1883"
type input "15423"
type input "105445"
type input "2469"
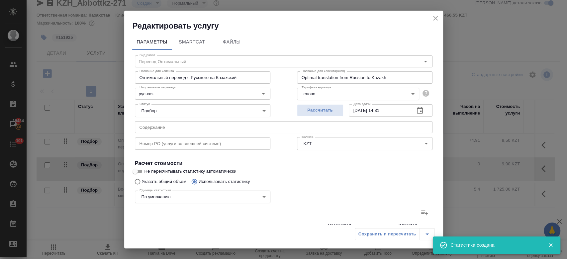
type input "16613"
type input "112069"
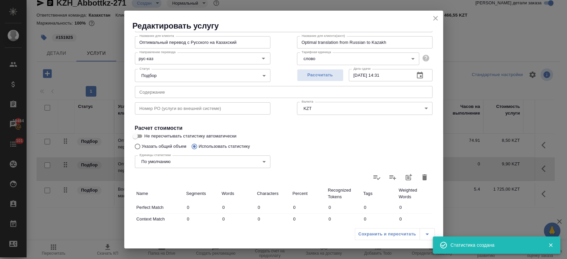
scroll to position [18, 0]
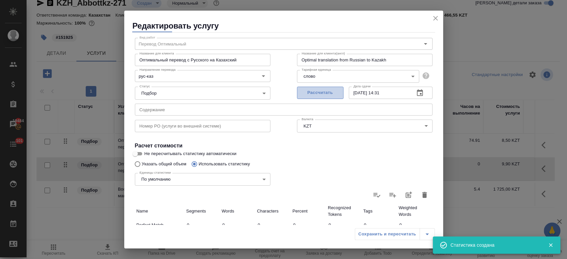
click at [320, 94] on span "Рассчитать" at bounding box center [320, 93] width 39 height 8
type input "01.10.2025 14:39"
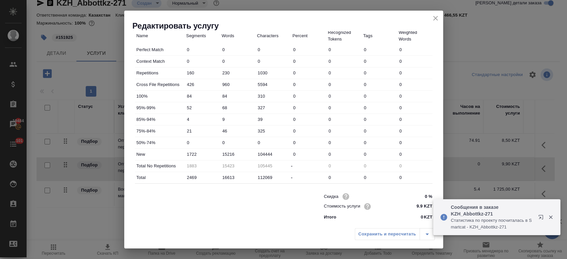
scroll to position [0, 0]
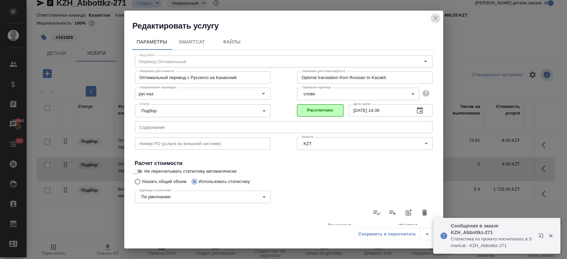
click at [436, 20] on icon "close" at bounding box center [436, 18] width 8 height 8
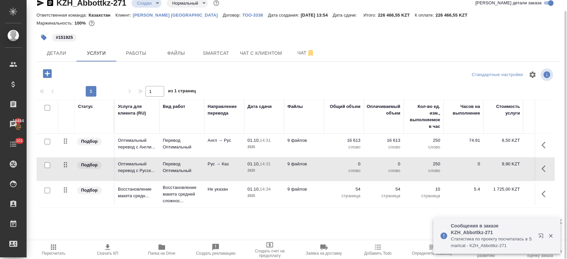
click at [294, 194] on td "9 файлов" at bounding box center [304, 194] width 40 height 23
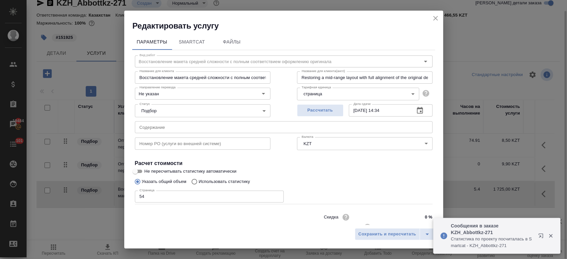
scroll to position [21, 0]
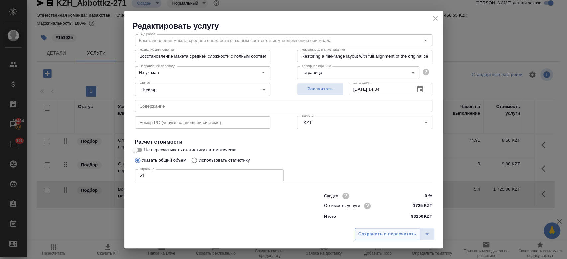
click at [369, 239] on button "Сохранить и пересчитать" at bounding box center [387, 234] width 65 height 12
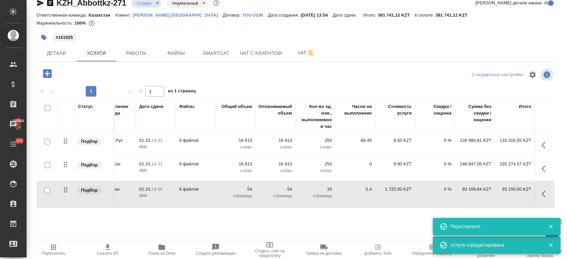
scroll to position [0, 0]
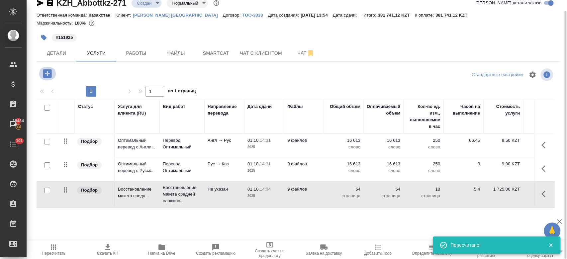
click at [47, 78] on icon "button" at bounding box center [48, 74] width 12 height 12
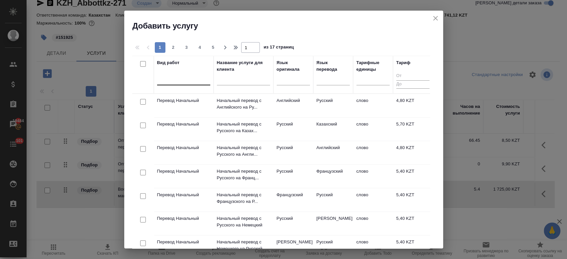
click at [192, 74] on div at bounding box center [183, 79] width 53 height 10
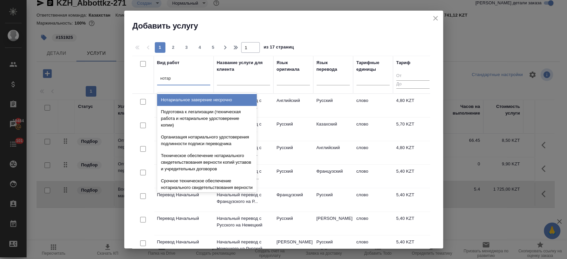
type input "нотар"
click at [197, 97] on div "Нотариальное заверение несрочно" at bounding box center [207, 100] width 100 height 12
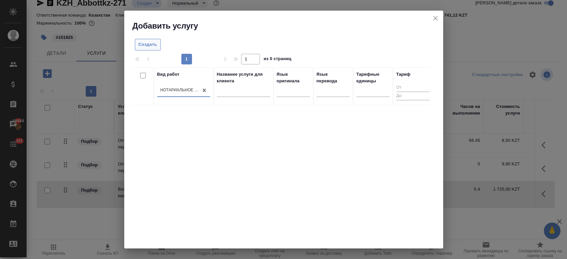
click at [153, 46] on span "Создать" at bounding box center [148, 45] width 19 height 8
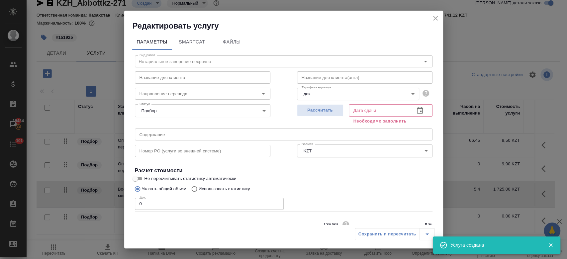
scroll to position [29, 0]
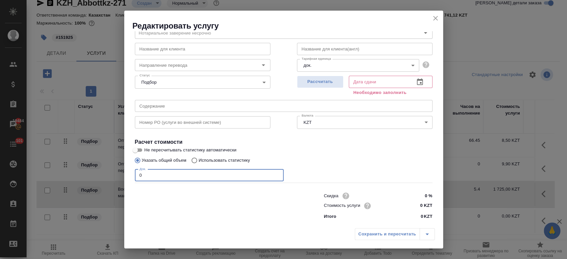
click at [210, 171] on input "0" at bounding box center [209, 175] width 149 height 12
type input "9"
click at [421, 205] on input "0 KZT" at bounding box center [420, 206] width 24 height 10
type input "5500 KZT"
click at [322, 84] on span "Рассчитать" at bounding box center [320, 82] width 39 height 8
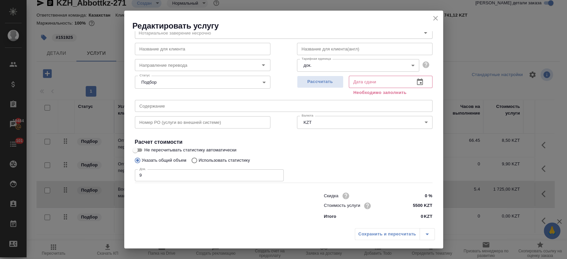
type input "01.10.2025 16:29"
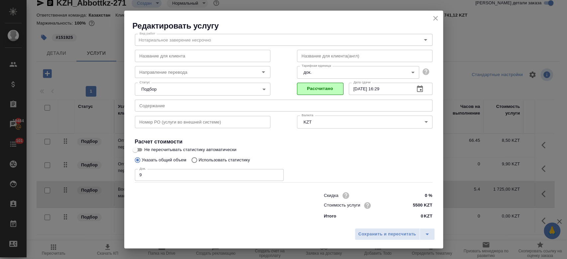
scroll to position [21, 0]
click at [396, 236] on span "Сохранить и пересчитать" at bounding box center [388, 235] width 58 height 8
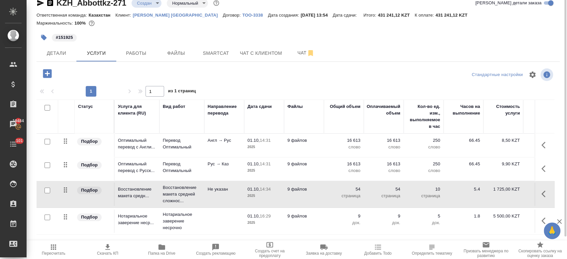
scroll to position [0, 0]
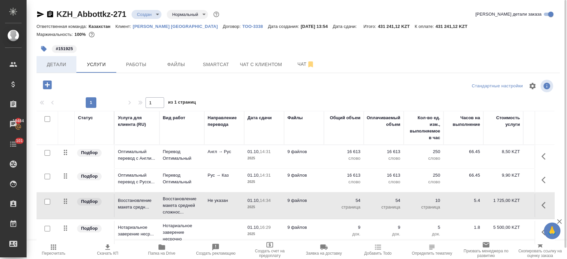
click at [57, 71] on button "Детали" at bounding box center [57, 64] width 40 height 17
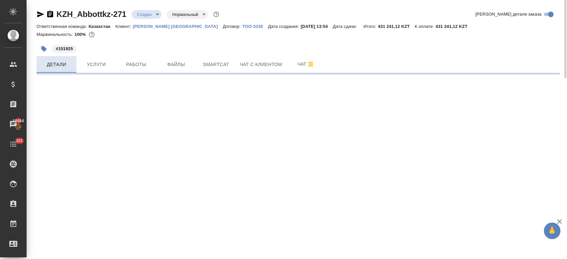
select select "RU"
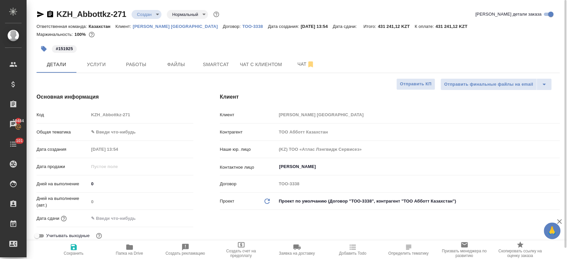
type textarea "x"
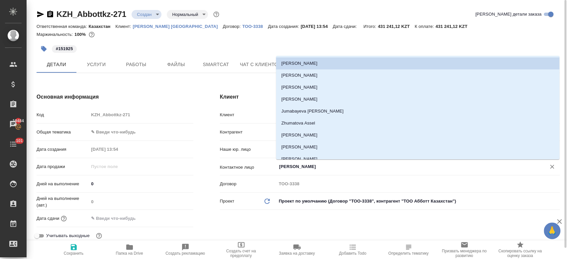
click at [316, 169] on input "Ибраимова Айнур" at bounding box center [406, 167] width 257 height 8
type textarea "x"
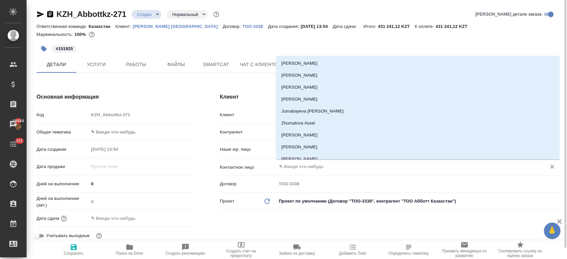
type textarea "x"
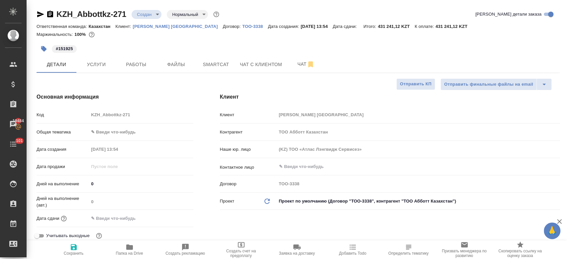
type textarea "x"
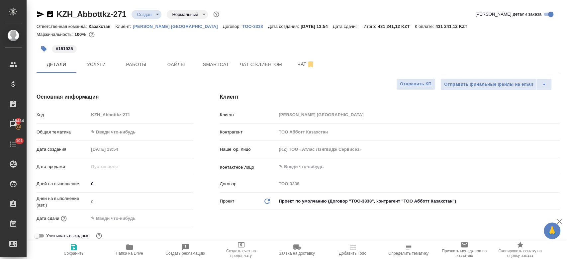
type textarea "x"
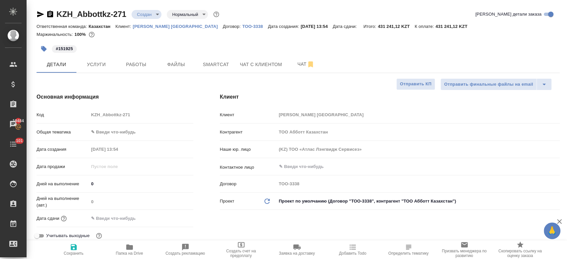
type textarea "x"
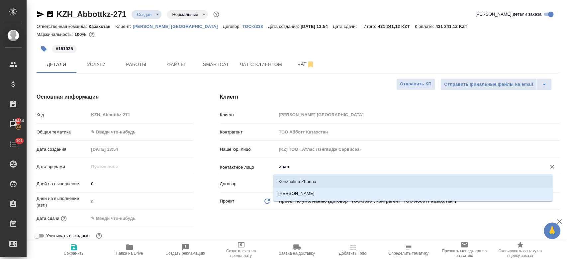
click at [301, 185] on li "Kenzhalina Zhanna" at bounding box center [412, 182] width 279 height 12
type input "Kenzhalina Zhanna"
type textarea "x"
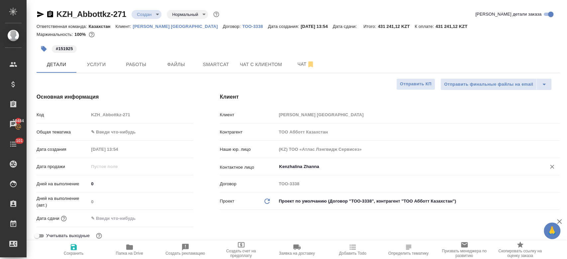
type input "Kenzhalina Zhanna"
click at [76, 249] on icon "button" at bounding box center [74, 247] width 6 height 6
type textarea "x"
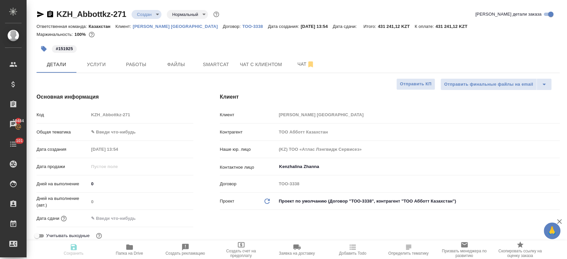
type textarea "x"
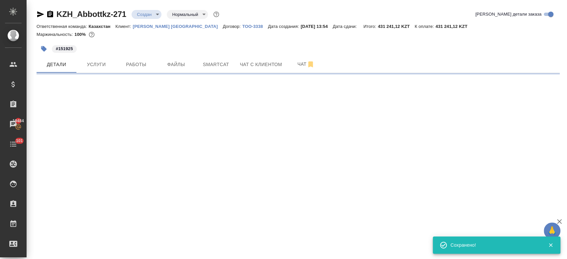
select select "RU"
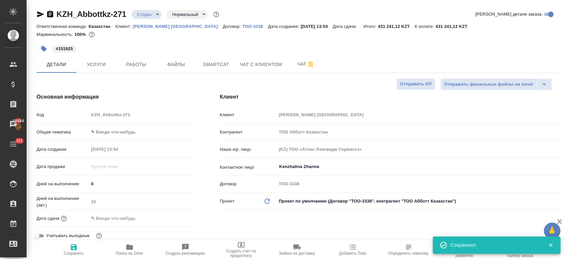
type textarea "x"
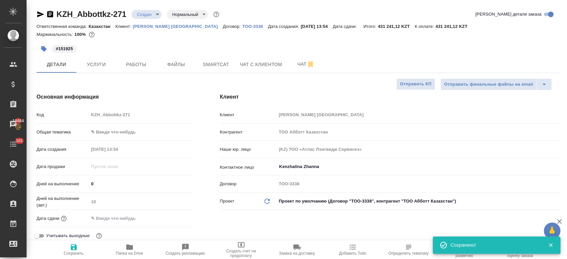
type textarea "x"
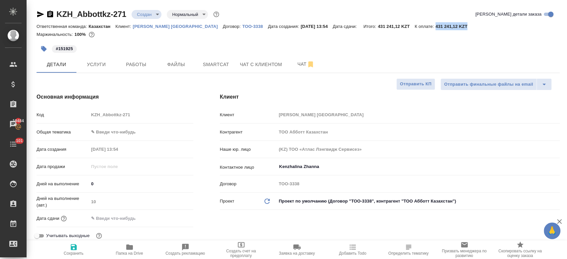
drag, startPoint x: 435, startPoint y: 26, endPoint x: 398, endPoint y: 28, distance: 36.3
click at [398, 28] on div "Ответственная команда: Казахстан Клиент: Abbott Kazakhstan Договор: ТОО-3338 Да…" at bounding box center [298, 26] width 523 height 8
copy p "431 241,12 KZT"
type textarea "x"
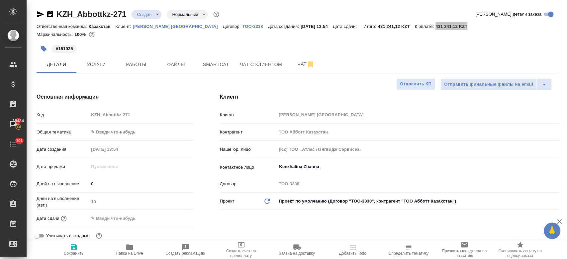
type textarea "x"
click at [102, 69] on button "Услуги" at bounding box center [96, 64] width 40 height 17
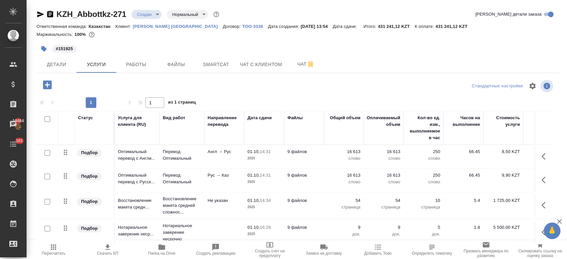
click at [208, 50] on div "#151925" at bounding box center [211, 49] width 349 height 15
click at [41, 11] on icon "button" at bounding box center [41, 14] width 8 height 8
click at [63, 68] on button "Детали" at bounding box center [57, 64] width 40 height 17
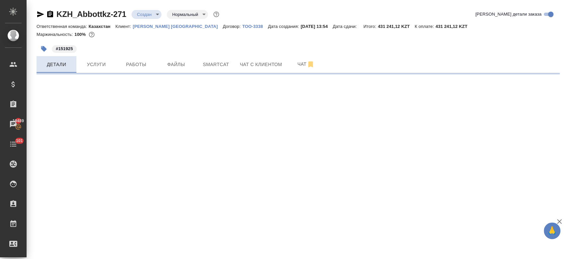
select select "RU"
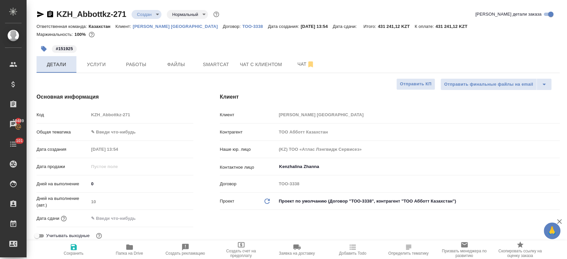
type textarea "x"
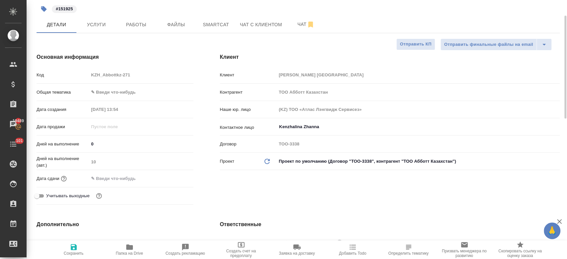
type textarea "x"
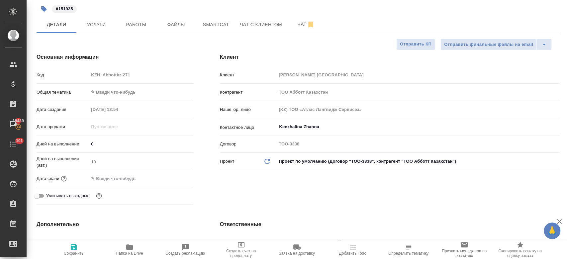
type textarea "x"
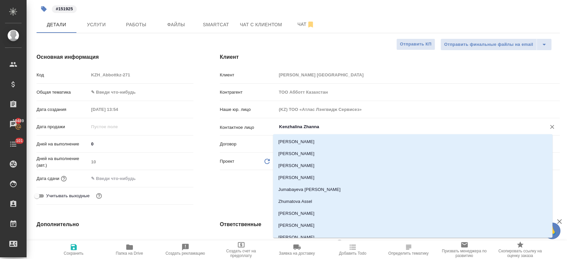
click at [297, 123] on input "Kenzhalina Zhanna" at bounding box center [406, 127] width 257 height 8
type textarea "x"
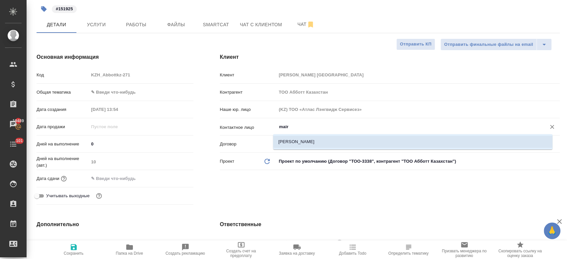
click at [290, 145] on li "Irgebayeva Maira" at bounding box center [412, 142] width 279 height 12
type input "Irgebayeva Maira"
type textarea "x"
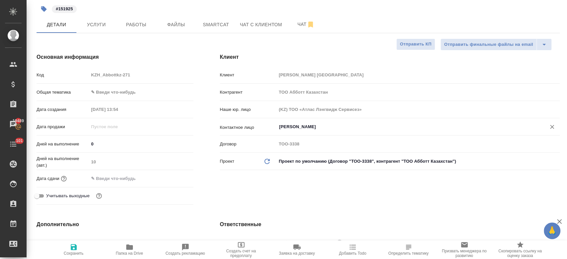
type input "Irgebayeva Maira"
click at [72, 247] on icon "button" at bounding box center [74, 247] width 6 height 6
type textarea "x"
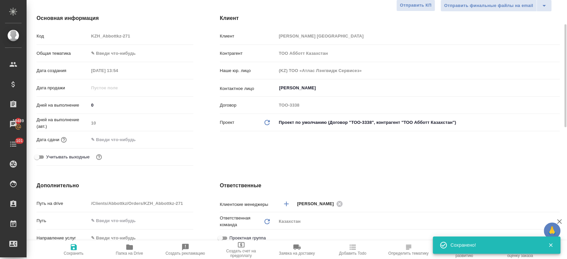
scroll to position [79, 0]
click at [114, 142] on input "text" at bounding box center [118, 139] width 58 height 10
click at [172, 136] on icon "button" at bounding box center [174, 138] width 6 height 7
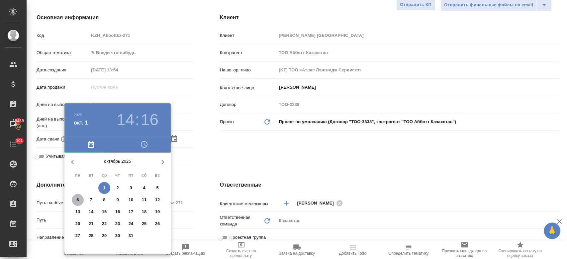
click at [80, 199] on span "6" at bounding box center [78, 200] width 12 height 7
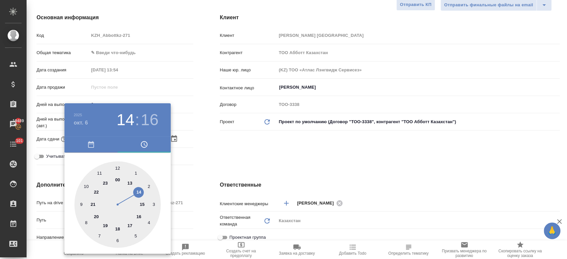
click at [216, 161] on div at bounding box center [283, 129] width 567 height 259
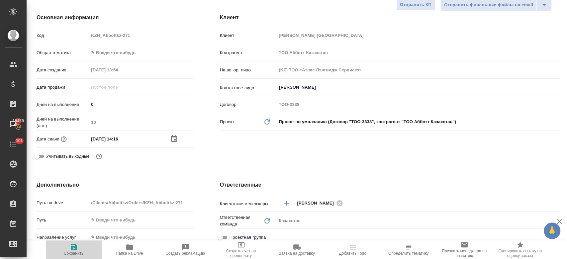
click at [74, 247] on icon "button" at bounding box center [74, 247] width 6 height 6
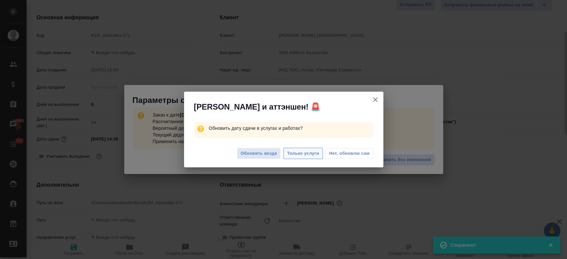
click at [306, 153] on span "Только услуги" at bounding box center [303, 154] width 32 height 8
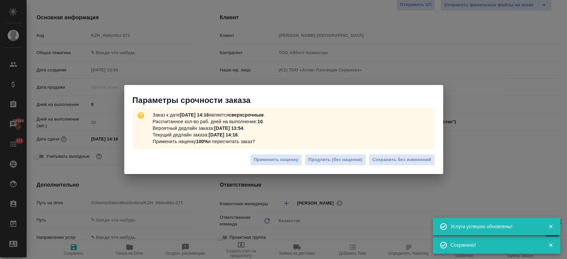
click at [406, 159] on body "🙏 .cls-1 fill:#fff; AWATERA Kosherbayeva Nazerke Клиенты Спецификации Заказы 19…" at bounding box center [283, 129] width 567 height 259
click at [411, 162] on span "Сохранить без изменений" at bounding box center [402, 160] width 59 height 8
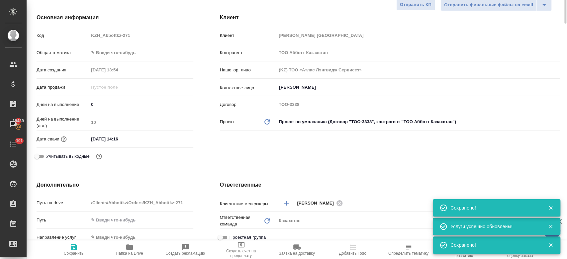
scroll to position [0, 0]
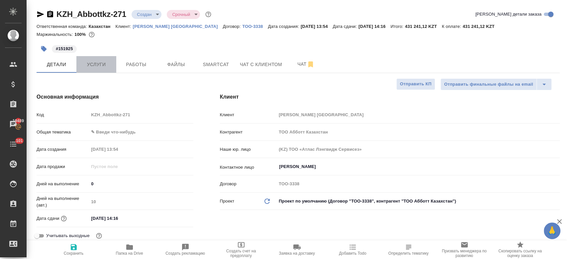
click at [103, 68] on span "Услуги" at bounding box center [96, 64] width 32 height 8
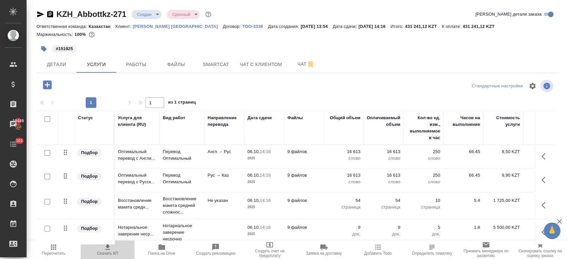
click at [110, 254] on span "Скачать КП" at bounding box center [107, 253] width 21 height 5
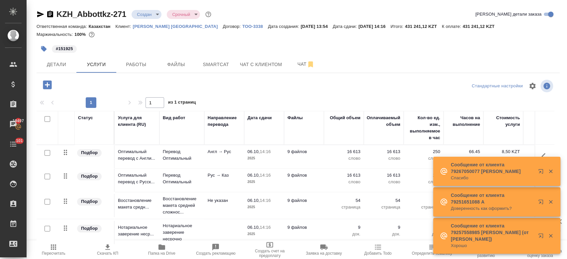
click at [158, 28] on p "[PERSON_NAME] [GEOGRAPHIC_DATA]" at bounding box center [178, 26] width 90 height 5
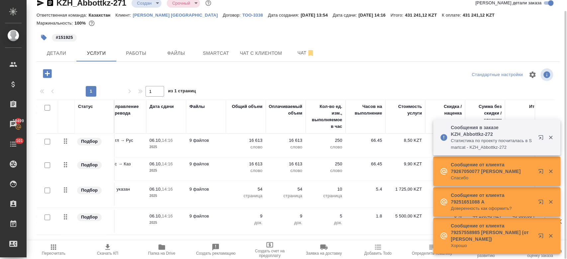
scroll to position [0, 115]
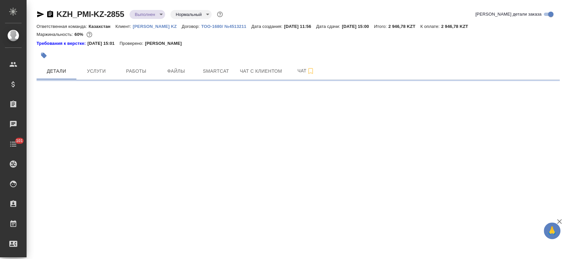
select select "RU"
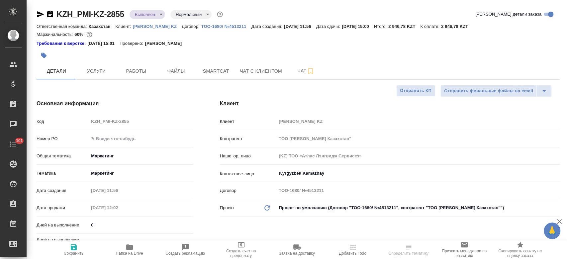
type textarea "x"
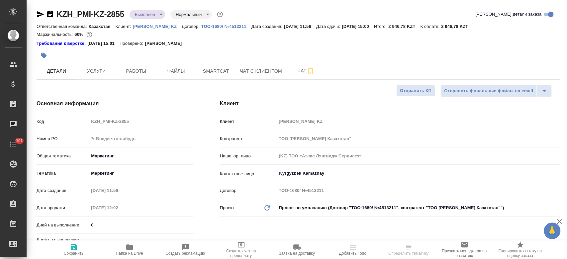
type textarea "x"
click at [134, 246] on span "Папка на Drive" at bounding box center [130, 249] width 48 height 13
type textarea "x"
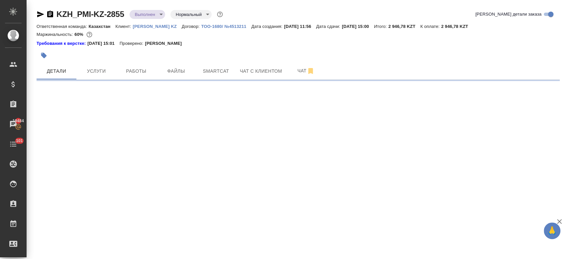
select select "RU"
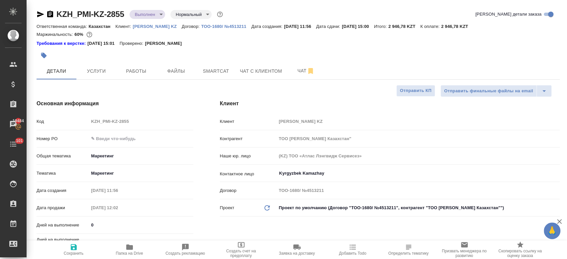
type textarea "x"
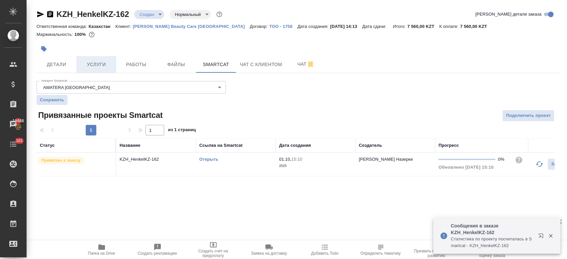
drag, startPoint x: 164, startPoint y: 48, endPoint x: 107, endPoint y: 57, distance: 58.2
click at [107, 57] on div "KZH_HenkelKZ-162 Создан new Нормальный normal Кратко детали заказа Ответственна…" at bounding box center [298, 96] width 531 height 193
click at [107, 57] on button "Услуги" at bounding box center [96, 64] width 40 height 17
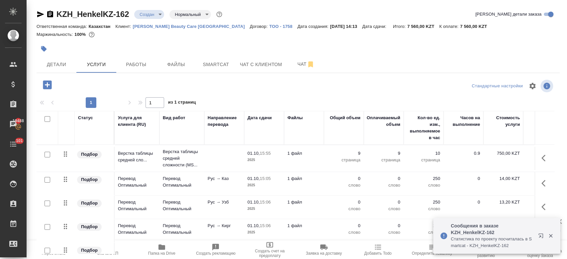
click at [128, 37] on div "Маржинальность: 100%" at bounding box center [298, 34] width 523 height 9
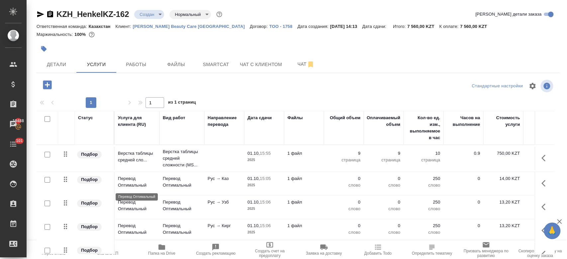
click at [136, 186] on p "Перевод Оптимальный" at bounding box center [137, 181] width 38 height 13
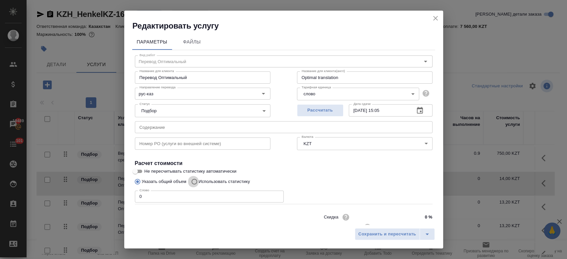
click at [197, 179] on input "Использовать статистику" at bounding box center [193, 181] width 11 height 13
radio input "true"
radio input "false"
click at [421, 214] on icon at bounding box center [425, 213] width 8 height 8
click at [0, 0] on input "file" at bounding box center [0, 0] width 0 height 0
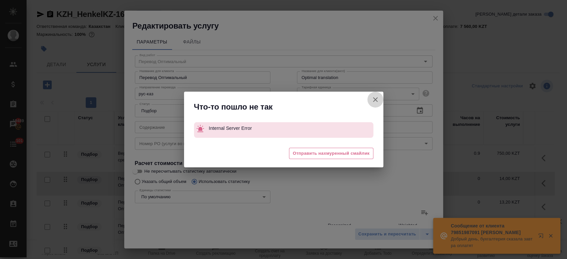
click at [377, 100] on icon "button" at bounding box center [376, 100] width 8 height 8
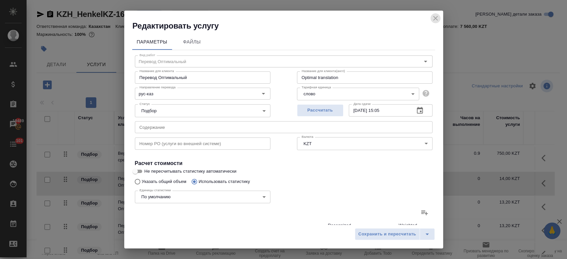
click at [437, 21] on icon "close" at bounding box center [436, 18] width 8 height 8
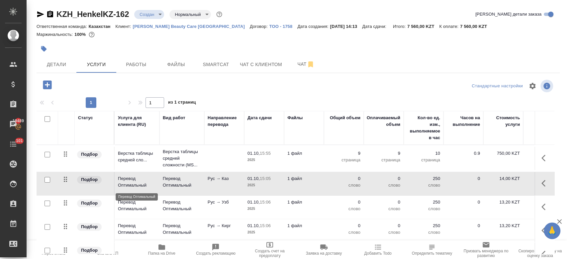
click at [138, 184] on p "Перевод Оптимальный" at bounding box center [137, 181] width 38 height 13
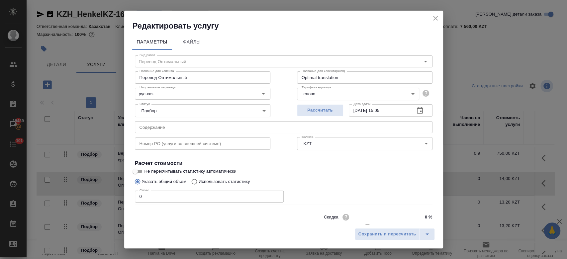
click at [229, 180] on p "Использовать статистику" at bounding box center [225, 181] width 52 height 7
click at [199, 180] on input "Использовать статистику" at bounding box center [193, 181] width 11 height 13
radio input "true"
radio input "false"
click at [417, 209] on label at bounding box center [425, 213] width 16 height 16
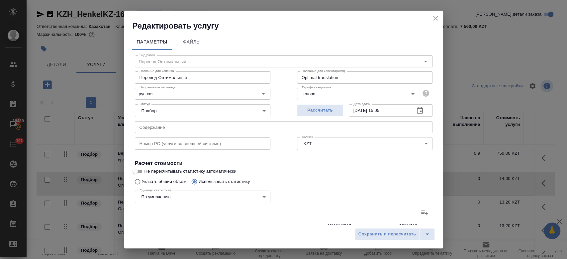
click at [0, 0] on input "file" at bounding box center [0, 0] width 0 height 0
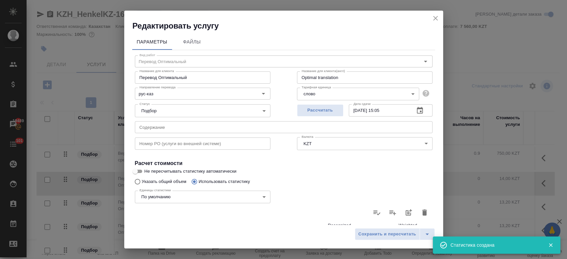
type input "1"
type input "3"
type input "16"
type input "1"
type input "2"
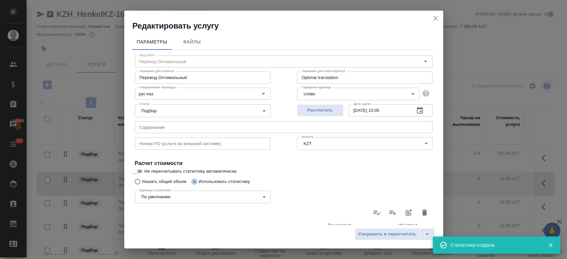
type input "13"
type input "6"
type input "45"
type input "313"
type input "3"
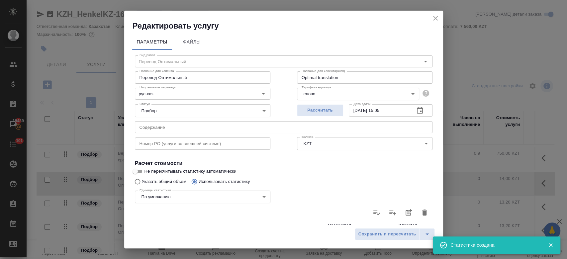
type input "9"
type input "55"
type input "73"
type input "283"
type input "1868"
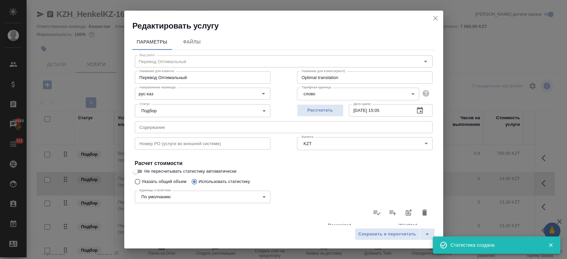
type input "83"
type input "339"
type input "2249"
type input "84"
type input "342"
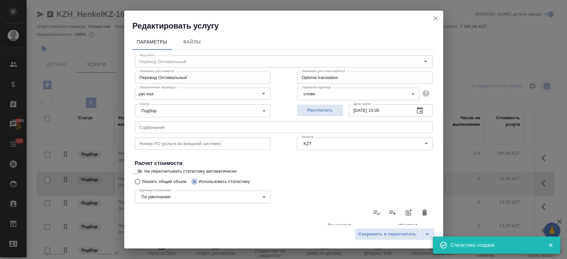
type input "2265"
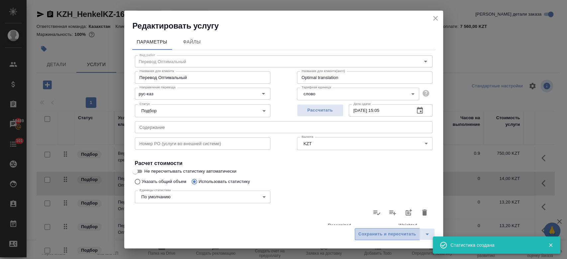
click at [380, 233] on span "Сохранить и пересчитать" at bounding box center [388, 235] width 58 height 8
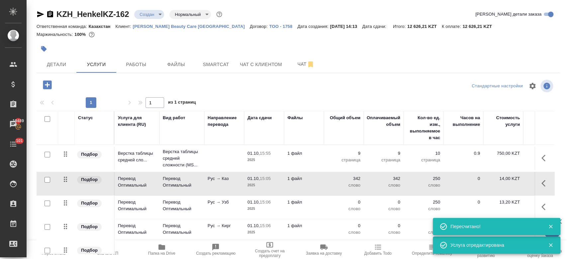
click at [202, 205] on td "Перевод Оптимальный" at bounding box center [182, 207] width 45 height 23
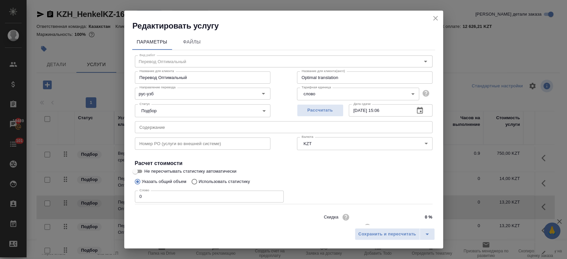
click at [203, 182] on p "Использовать статистику" at bounding box center [225, 181] width 52 height 7
click at [199, 182] on input "Использовать статистику" at bounding box center [193, 181] width 11 height 13
radio input "true"
radio input "false"
click at [421, 211] on icon at bounding box center [424, 213] width 7 height 5
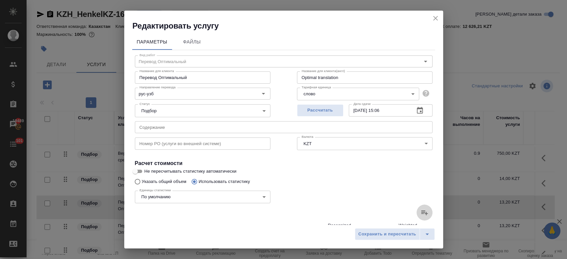
click at [0, 0] on input "file" at bounding box center [0, 0] width 0 height 0
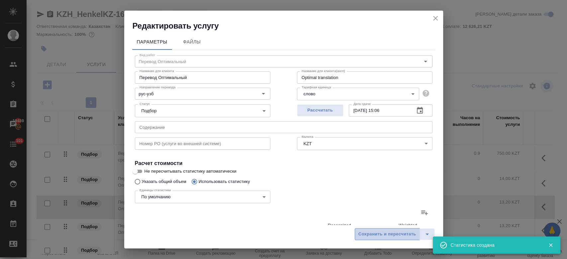
click at [384, 236] on span "Сохранить и пересчитать" at bounding box center [388, 235] width 58 height 8
type input "1"
type input "3"
type input "16"
type input "1"
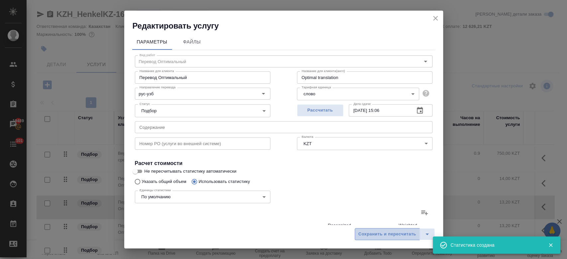
type input "2"
type input "13"
type input "6"
type input "45"
type input "313"
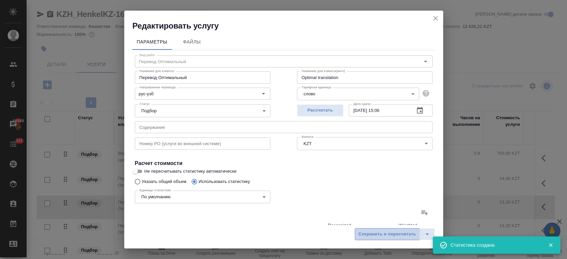
type input "3"
type input "9"
type input "55"
type input "73"
type input "283"
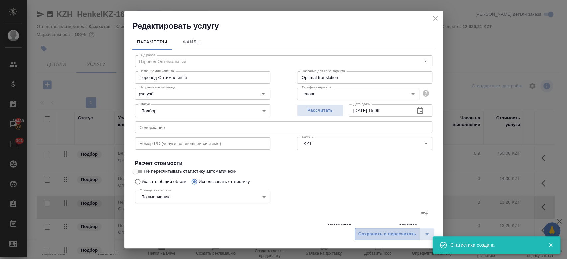
type input "1868"
type input "83"
type input "339"
type input "2249"
type input "84"
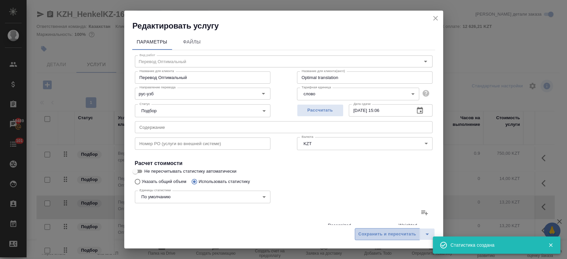
type input "342"
type input "2265"
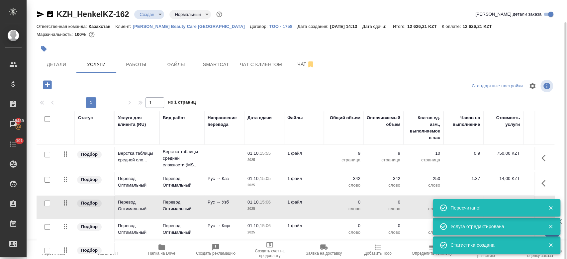
scroll to position [11, 0]
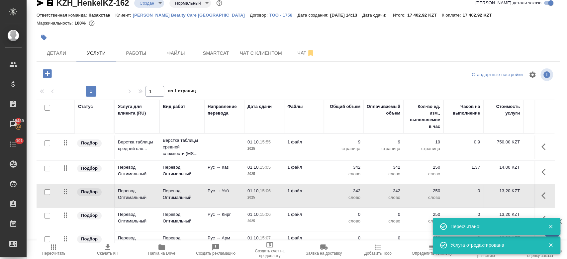
click at [221, 222] on td "Рус → Кирг" at bounding box center [224, 219] width 40 height 23
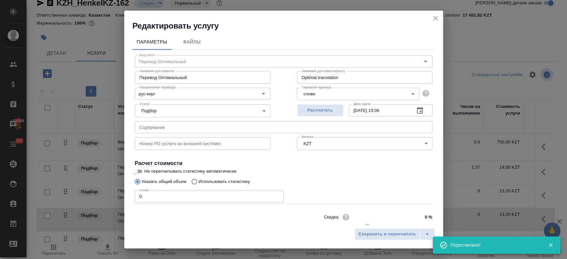
click at [216, 182] on p "Использовать статистику" at bounding box center [225, 181] width 52 height 7
click at [199, 182] on input "Использовать статистику" at bounding box center [193, 181] width 11 height 13
radio input "true"
radio input "false"
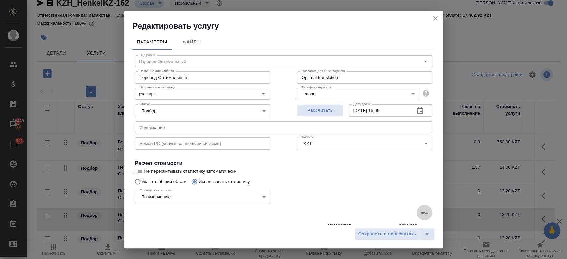
click at [417, 217] on label at bounding box center [425, 213] width 16 height 16
click at [0, 0] on input "file" at bounding box center [0, 0] width 0 height 0
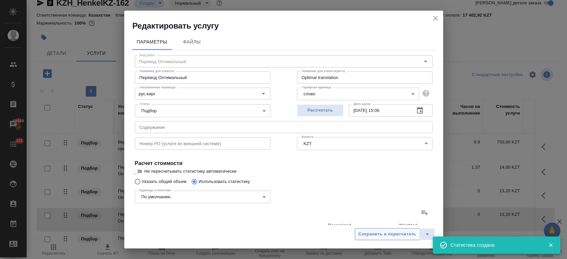
click at [385, 235] on span "Сохранить и пересчитать" at bounding box center [388, 235] width 58 height 8
type input "1"
type input "3"
type input "16"
type input "1"
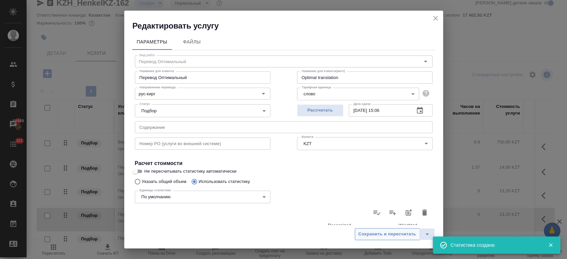
type input "2"
type input "13"
type input "6"
type input "45"
type input "313"
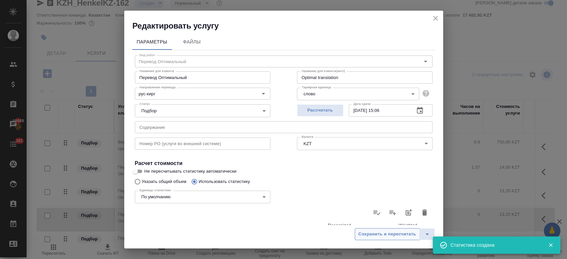
type input "3"
type input "9"
type input "55"
type input "73"
type input "283"
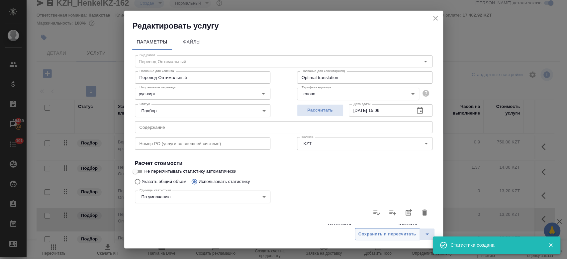
type input "1868"
type input "83"
type input "339"
type input "2249"
type input "84"
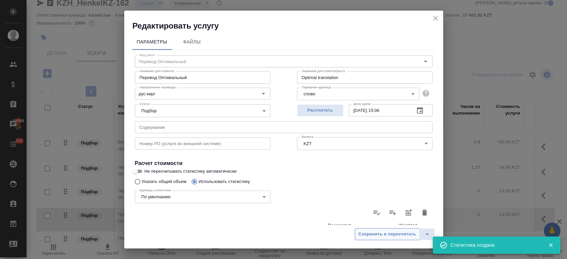
type input "342"
type input "2265"
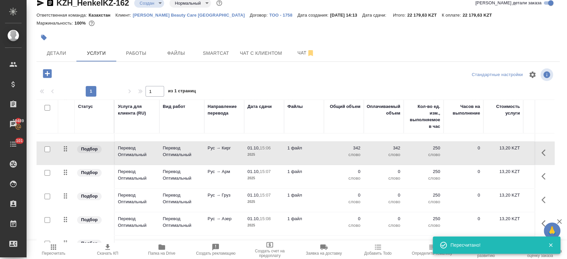
scroll to position [76, 0]
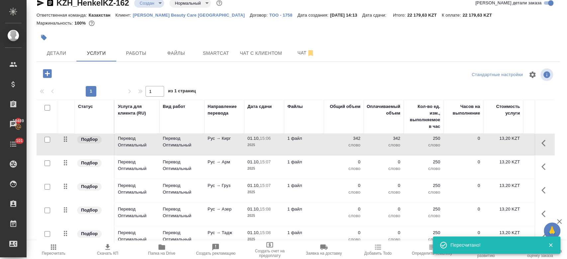
click at [313, 160] on p "1 файл" at bounding box center [303, 162] width 33 height 7
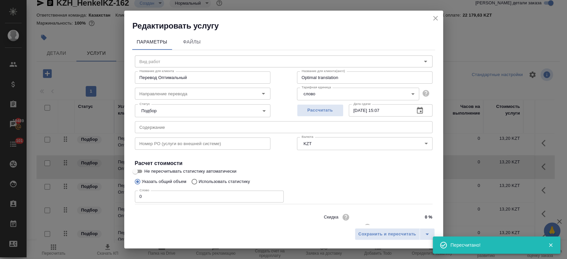
type input "Перевод Оптимальный"
type input "рус-арм"
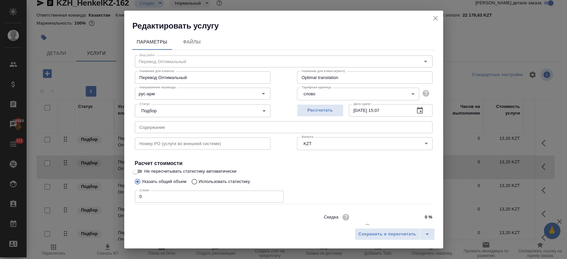
click at [227, 180] on p "Использовать статистику" at bounding box center [225, 181] width 52 height 7
click at [199, 180] on input "Использовать статистику" at bounding box center [193, 181] width 11 height 13
radio input "true"
radio input "false"
click at [421, 209] on icon at bounding box center [425, 213] width 8 height 8
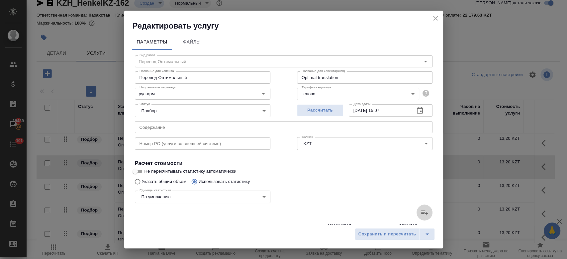
click at [0, 0] on input "file" at bounding box center [0, 0] width 0 height 0
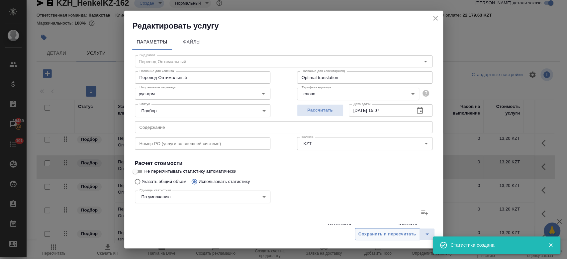
scroll to position [129, 0]
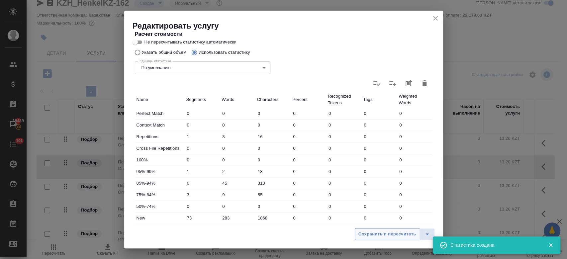
click at [368, 239] on button "Сохранить и пересчитать" at bounding box center [387, 234] width 65 height 12
type input "1"
type input "3"
type input "16"
type input "1"
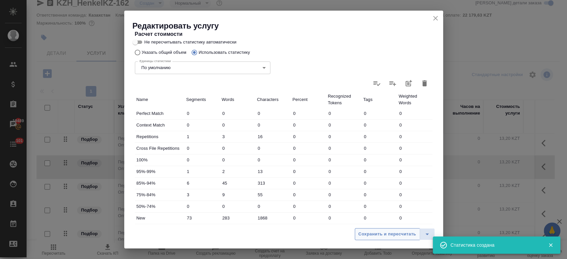
type input "2"
type input "13"
type input "6"
type input "45"
type input "313"
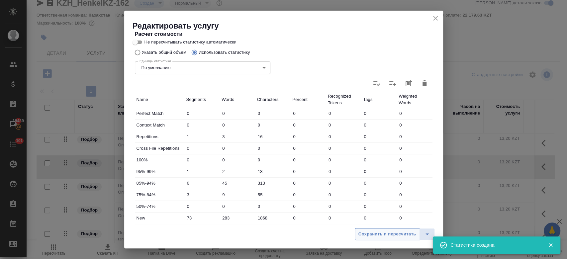
type input "3"
type input "9"
type input "55"
type input "73"
type input "283"
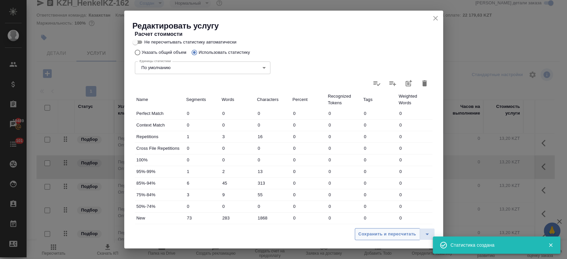
type input "1868"
type input "83"
type input "339"
type input "2249"
type input "84"
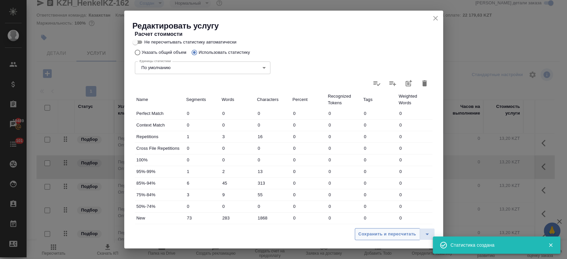
type input "342"
type input "2265"
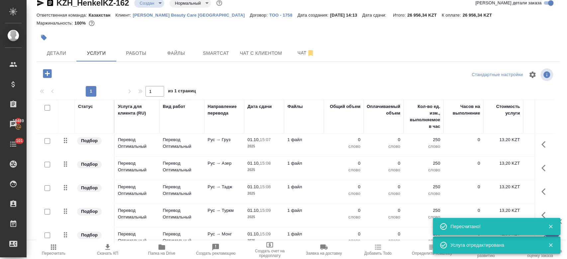
scroll to position [124, 0]
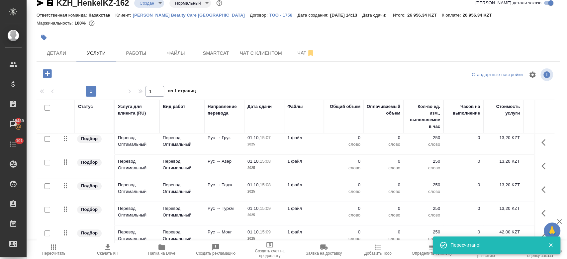
click at [324, 140] on td "0 слово" at bounding box center [344, 142] width 40 height 23
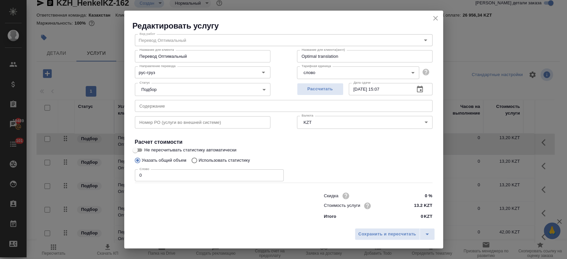
scroll to position [19, 0]
click at [234, 163] on p "Использовать статистику" at bounding box center [225, 162] width 52 height 7
click at [199, 163] on input "Использовать статистику" at bounding box center [193, 162] width 11 height 13
radio input "true"
radio input "false"
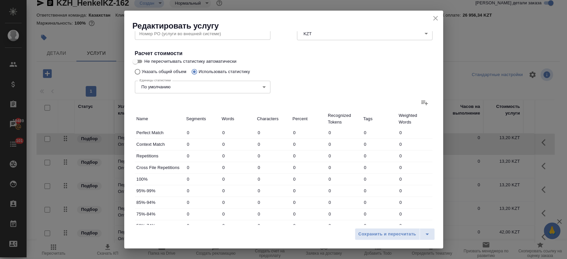
scroll to position [112, 0]
click at [421, 103] on icon at bounding box center [425, 101] width 8 height 8
click at [0, 0] on input "file" at bounding box center [0, 0] width 0 height 0
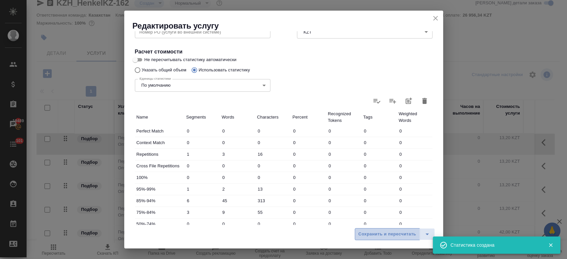
type input "1"
type input "3"
type input "16"
type input "1"
type input "2"
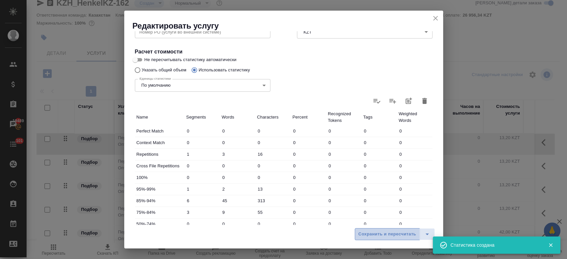
type input "13"
type input "6"
type input "45"
type input "313"
type input "3"
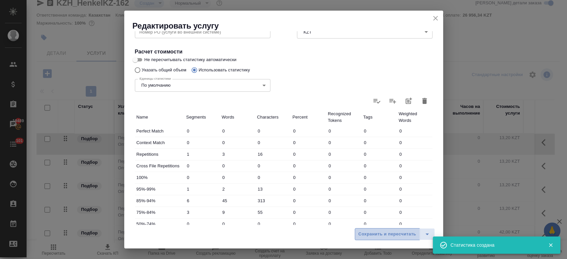
type input "9"
type input "55"
type input "73"
type input "283"
type input "1868"
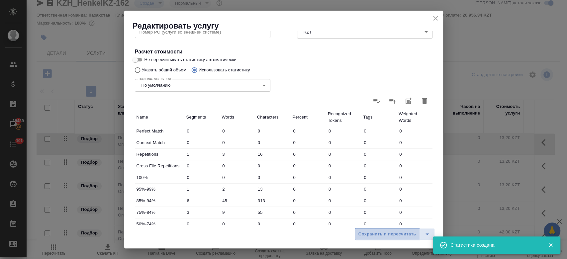
type input "83"
type input "339"
type input "2249"
type input "84"
type input "342"
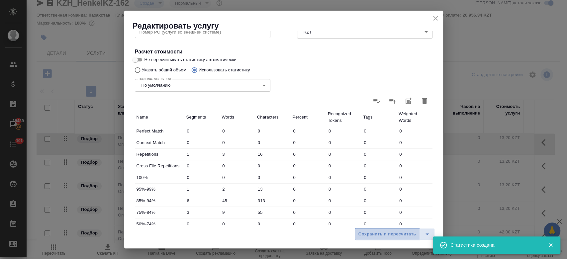
type input "2265"
click at [375, 236] on span "Сохранить и пересчитать" at bounding box center [388, 235] width 58 height 8
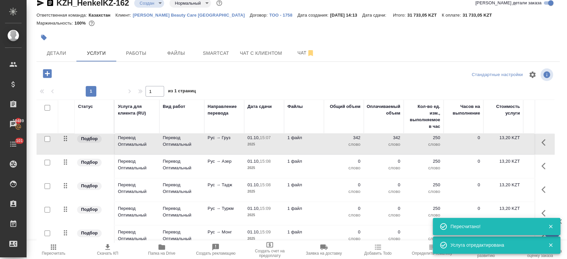
scroll to position [137, 0]
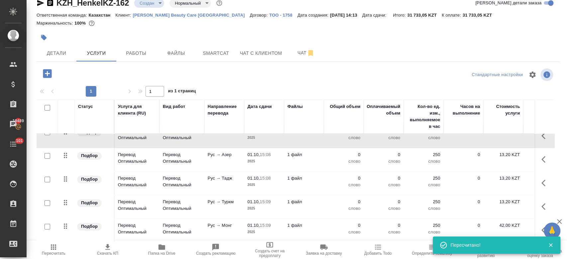
click at [335, 152] on p "0" at bounding box center [343, 155] width 33 height 7
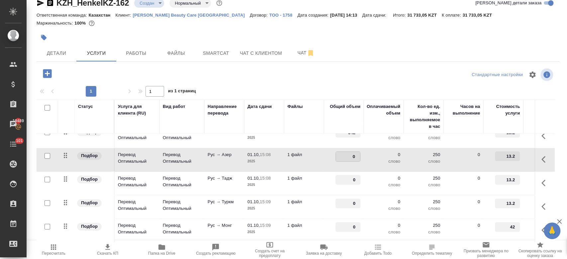
click at [229, 153] on td "Рус → Азер" at bounding box center [224, 159] width 40 height 23
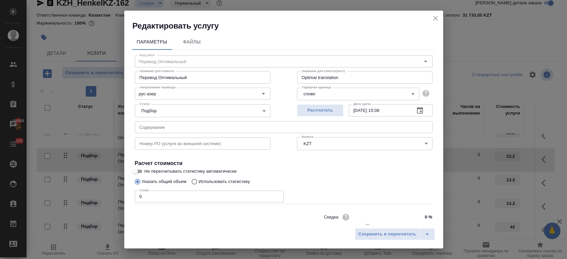
click at [243, 181] on p "Использовать статистику" at bounding box center [225, 181] width 52 height 7
click at [199, 181] on input "Использовать статистику" at bounding box center [193, 181] width 11 height 13
radio input "true"
radio input "false"
click at [421, 212] on icon at bounding box center [425, 213] width 8 height 8
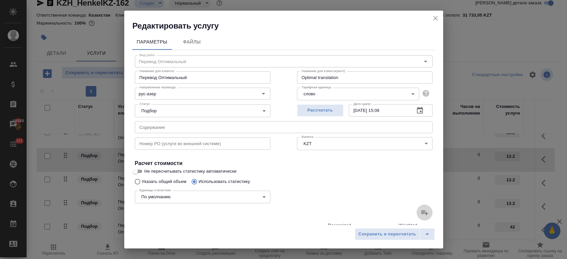
click at [0, 0] on input "file" at bounding box center [0, 0] width 0 height 0
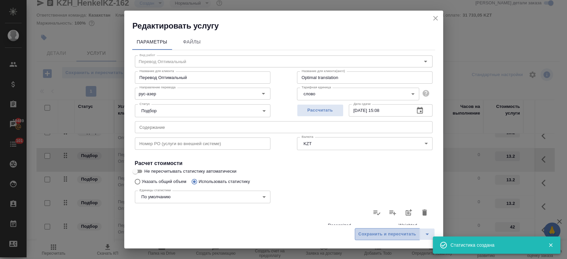
type input "1"
type input "3"
type input "16"
type input "1"
type input "2"
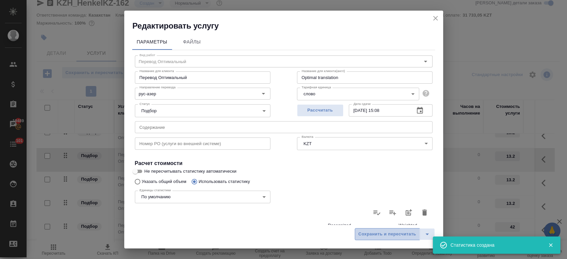
type input "13"
type input "6"
type input "45"
type input "313"
type input "3"
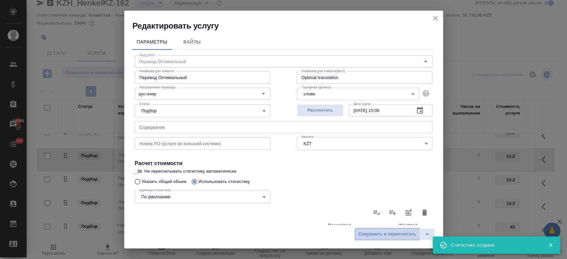
type input "9"
type input "55"
type input "73"
type input "283"
type input "1868"
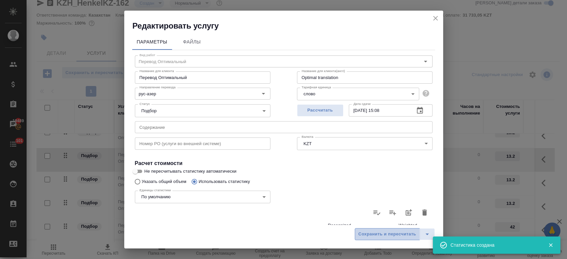
type input "83"
type input "339"
type input "2249"
type input "84"
type input "342"
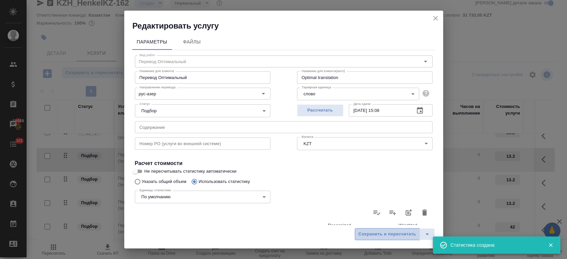
type input "2265"
click at [365, 234] on span "Сохранить и пересчитать" at bounding box center [388, 235] width 58 height 8
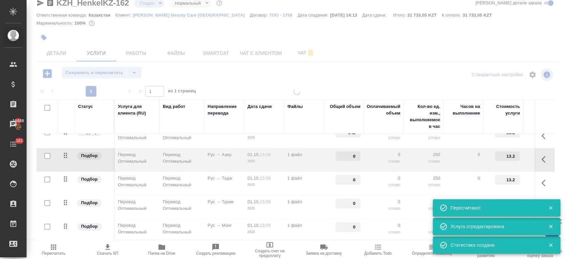
click at [206, 178] on div at bounding box center [297, 168] width 541 height 160
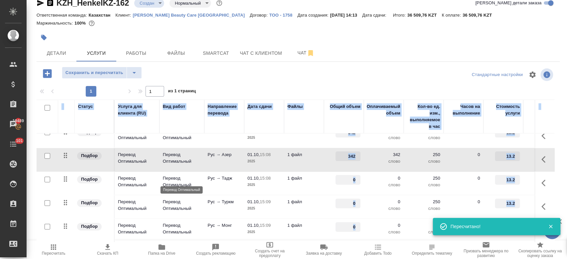
click at [191, 177] on p "Перевод Оптимальный" at bounding box center [182, 181] width 38 height 13
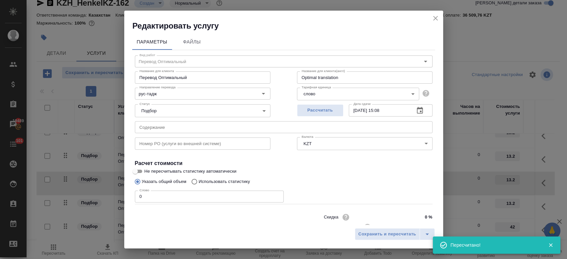
click at [216, 184] on p "Использовать статистику" at bounding box center [225, 181] width 52 height 7
click at [199, 184] on input "Использовать статистику" at bounding box center [193, 181] width 11 height 13
radio input "true"
radio input "false"
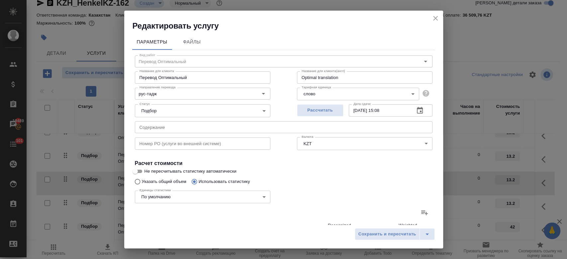
click at [421, 209] on icon at bounding box center [425, 213] width 8 height 8
click at [0, 0] on input "file" at bounding box center [0, 0] width 0 height 0
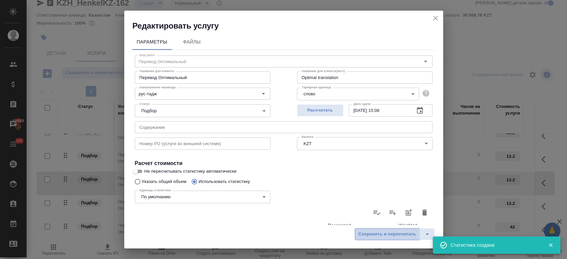
type input "1"
type input "3"
type input "16"
type input "6"
type input "45"
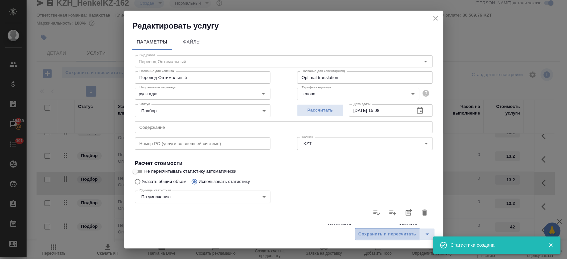
type input "313"
type input "3"
type input "9"
type input "55"
type input "74"
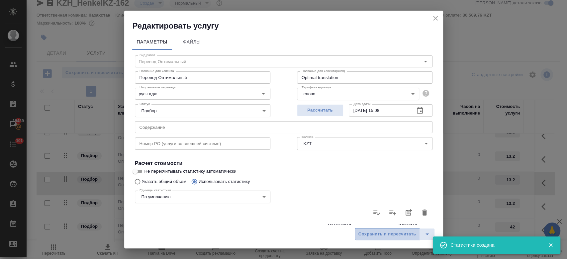
type input "285"
type input "1881"
type input "83"
type input "339"
type input "2249"
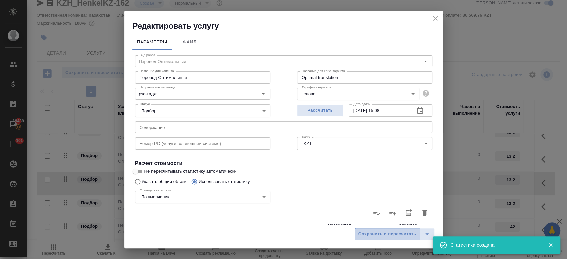
type input "84"
type input "342"
type input "2265"
click at [381, 229] on button "Сохранить и пересчитать" at bounding box center [387, 234] width 65 height 12
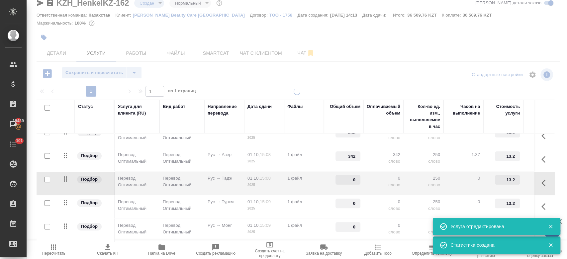
click at [248, 205] on p "2025" at bounding box center [264, 208] width 33 height 7
click at [247, 200] on body "🙏 .cls-1 fill:#fff; AWATERA Kosherbayeva Nazerke Клиенты Спецификации Заказы 19…" at bounding box center [283, 129] width 567 height 259
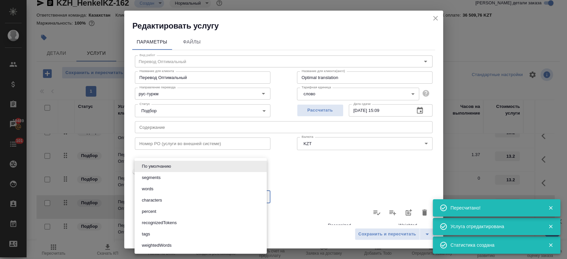
click at [247, 200] on div "По умолчанию segments words characters percent recognizedTokens tags weightedWo…" at bounding box center [283, 129] width 567 height 259
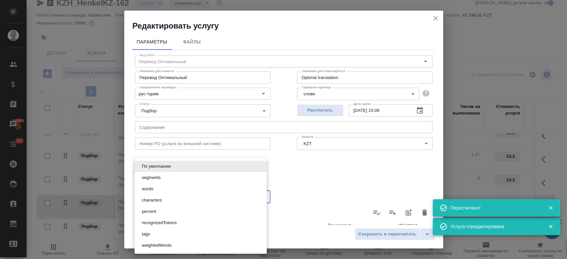
click at [288, 164] on div at bounding box center [283, 129] width 567 height 259
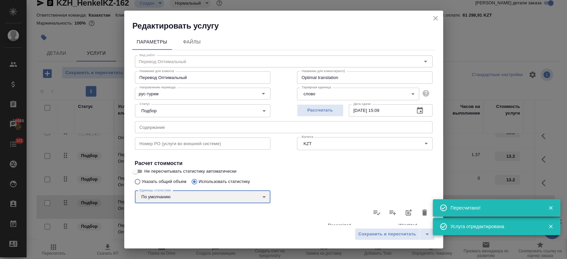
type input "342"
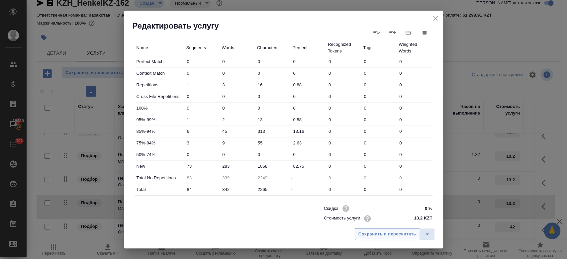
scroll to position [182, 0]
click at [374, 231] on span "Сохранить и пересчитать" at bounding box center [388, 235] width 58 height 8
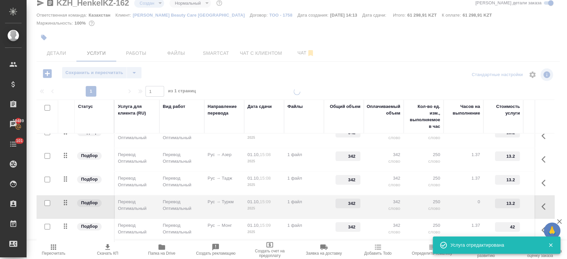
type input "0"
click at [207, 224] on td "Рус → Монг" at bounding box center [224, 230] width 40 height 23
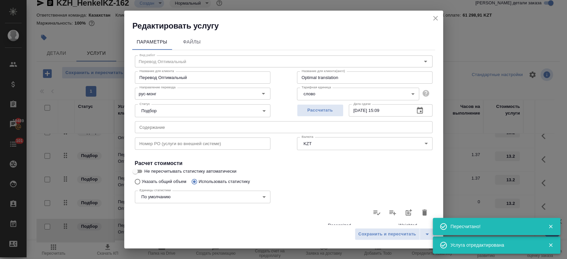
type input "342"
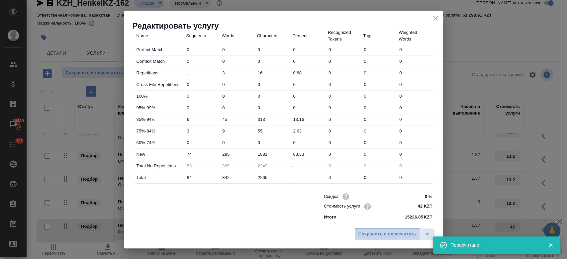
click at [364, 236] on span "Сохранить и пересчитать" at bounding box center [388, 235] width 58 height 8
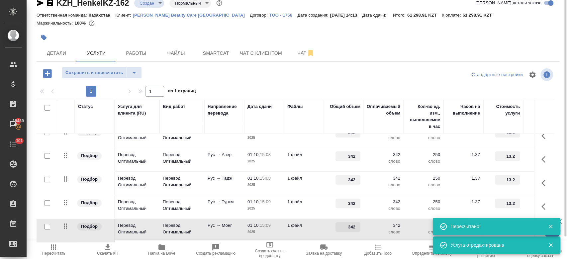
scroll to position [0, 0]
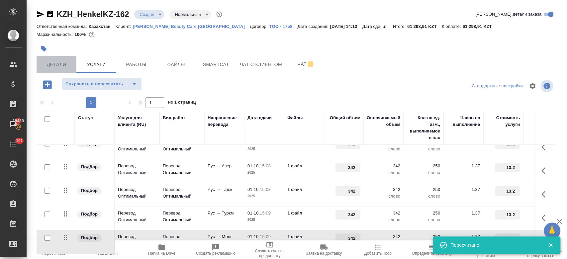
click at [54, 64] on span "Детали" at bounding box center [57, 64] width 32 height 8
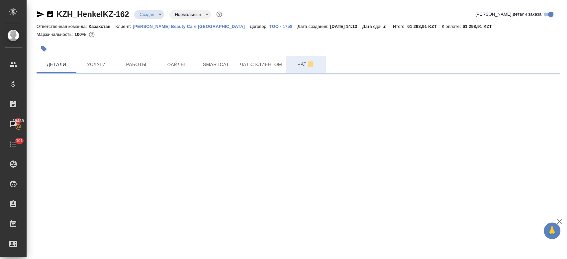
select select "RU"
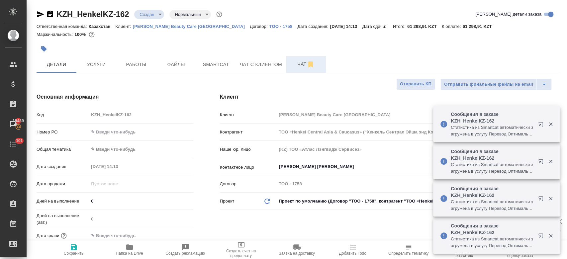
type textarea "x"
type input "Журавлев Денис"
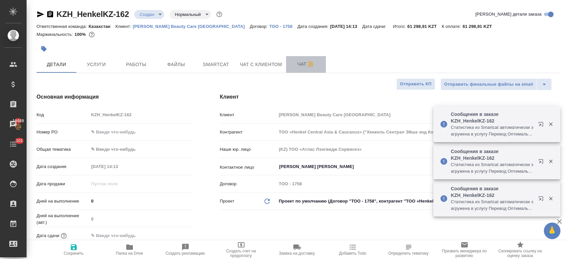
click at [295, 65] on span "Чат" at bounding box center [306, 64] width 32 height 8
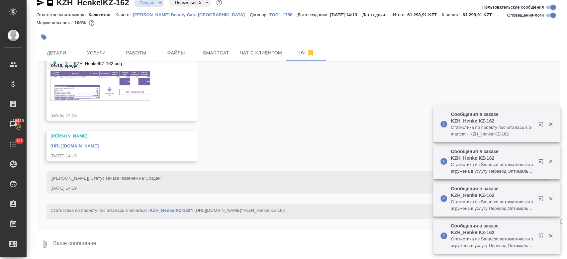
scroll to position [122, 0]
click at [132, 100] on img at bounding box center [101, 87] width 100 height 30
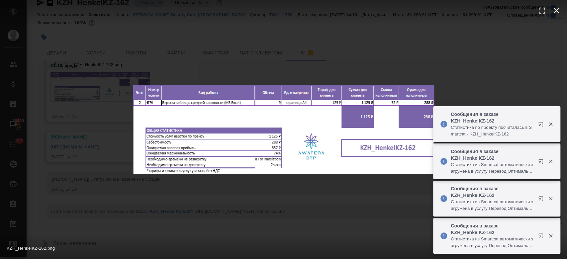
click at [555, 12] on icon "button" at bounding box center [557, 11] width 6 height 6
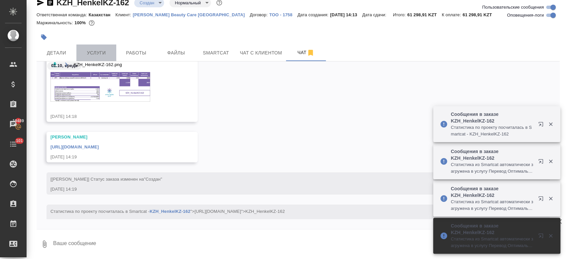
click at [93, 55] on span "Услуги" at bounding box center [96, 53] width 32 height 8
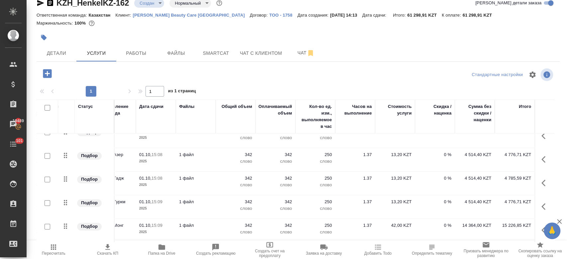
scroll to position [137, 0]
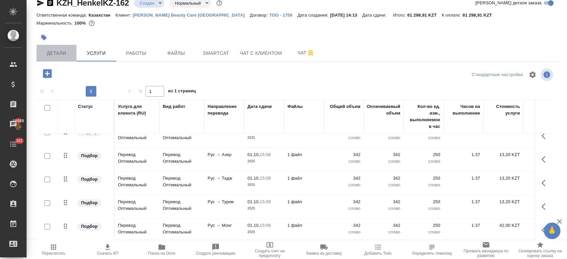
click at [62, 52] on span "Детали" at bounding box center [57, 53] width 32 height 8
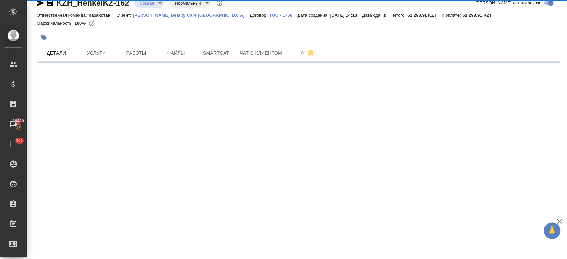
select select "RU"
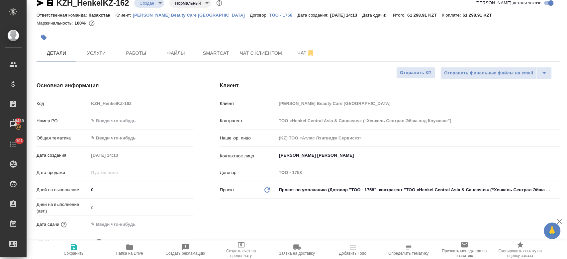
type textarea "x"
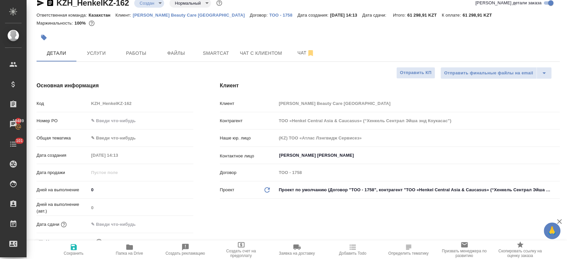
type textarea "x"
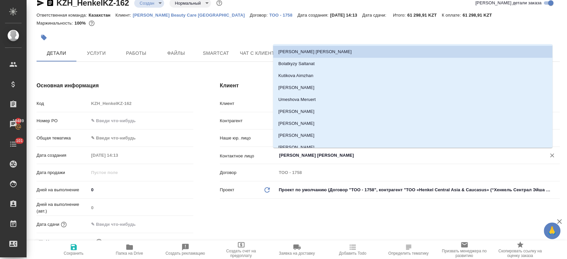
click at [300, 154] on input "Удербаева Рената" at bounding box center [406, 156] width 257 height 8
type textarea "x"
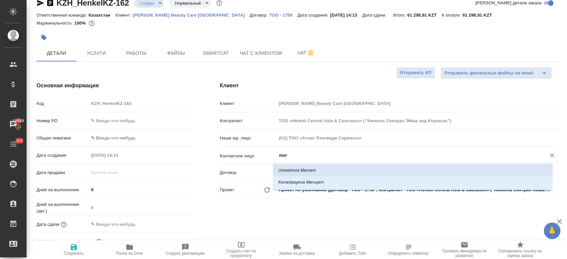
click at [294, 165] on li "Umeshova Meruert" at bounding box center [412, 170] width 279 height 12
type input "Umeshova Meruert"
type textarea "x"
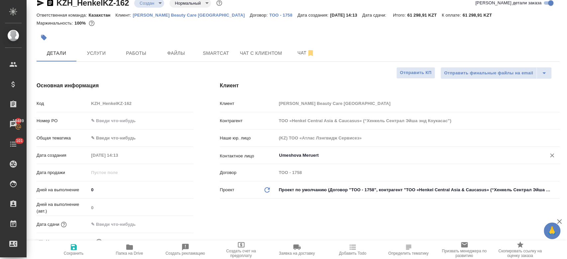
type input "Umeshova Meruert"
click at [75, 251] on span "Сохранить" at bounding box center [74, 253] width 20 height 5
type textarea "x"
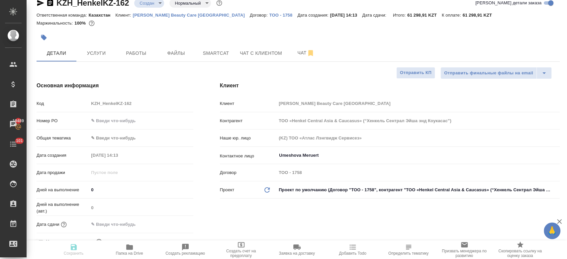
type textarea "x"
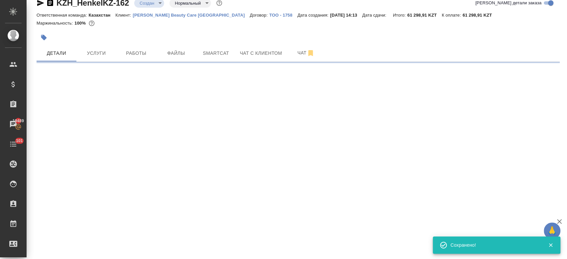
select select "RU"
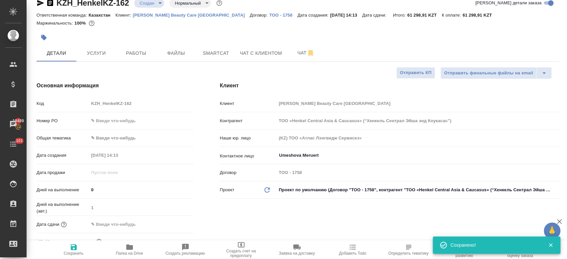
type textarea "x"
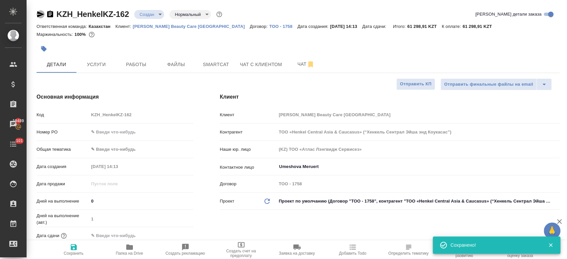
click at [38, 13] on icon "button" at bounding box center [40, 14] width 7 height 6
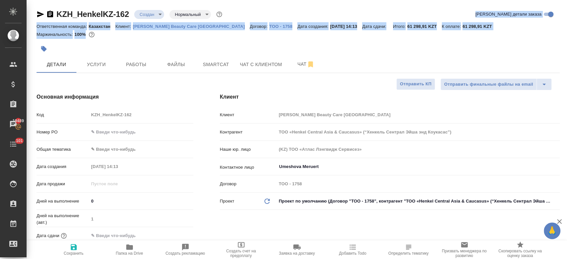
drag, startPoint x: 197, startPoint y: 40, endPoint x: 282, endPoint y: -37, distance: 115.1
click at [282, 0] on html "🙏 .cls-1 fill:#fff; AWATERA Kosherbayeva Nazerke Клиенты Спецификации Заказы 19…" at bounding box center [283, 129] width 567 height 259
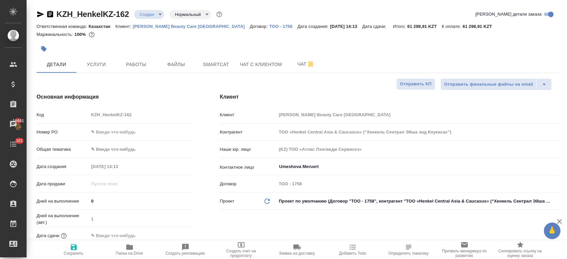
click at [283, 44] on div at bounding box center [211, 49] width 349 height 15
click at [295, 67] on span "Чат" at bounding box center [306, 64] width 32 height 8
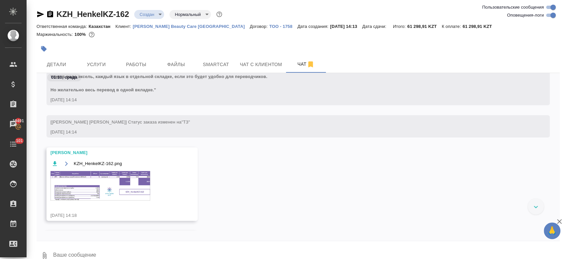
scroll to position [57, 0]
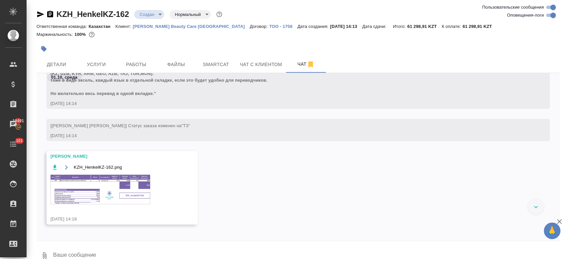
click at [124, 190] on img at bounding box center [101, 190] width 100 height 30
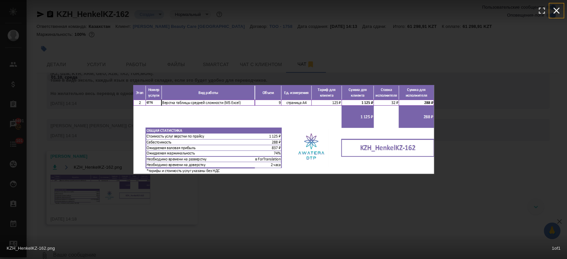
click at [554, 10] on icon "button" at bounding box center [556, 10] width 11 height 11
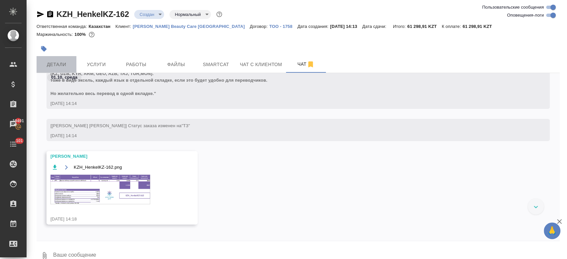
click at [56, 59] on button "Детали" at bounding box center [57, 64] width 40 height 17
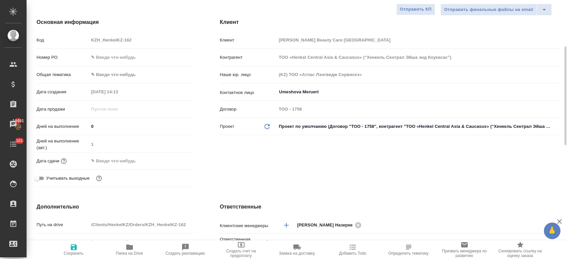
scroll to position [99, 0]
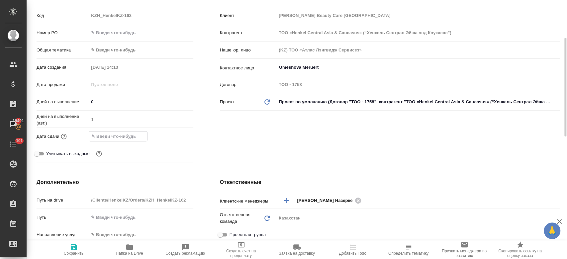
click at [116, 137] on input "text" at bounding box center [118, 137] width 58 height 10
click at [171, 136] on icon "button" at bounding box center [174, 136] width 8 height 8
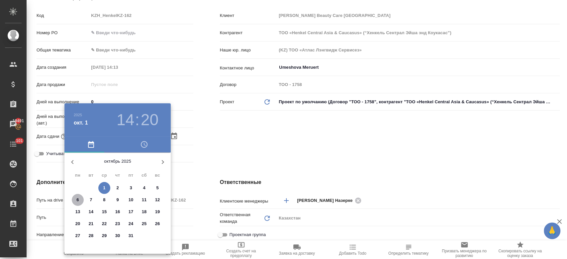
click at [77, 203] on p "6" at bounding box center [77, 200] width 2 height 7
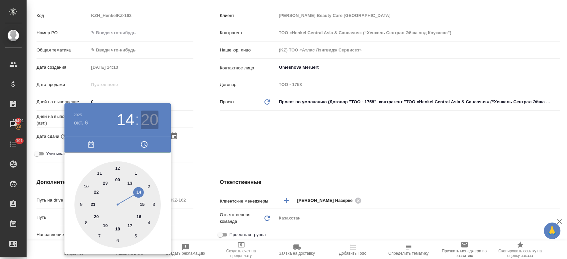
click at [149, 123] on h3 "20" at bounding box center [150, 120] width 18 height 19
click at [117, 167] on div at bounding box center [117, 205] width 86 height 86
click at [220, 134] on div at bounding box center [283, 129] width 567 height 259
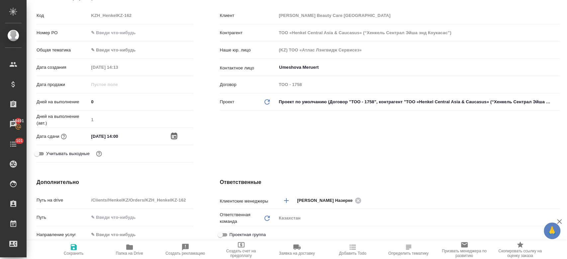
click at [170, 135] on icon "button" at bounding box center [174, 136] width 8 height 8
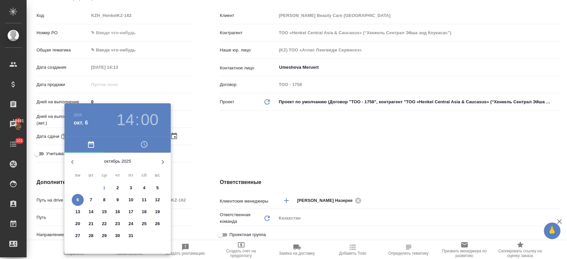
click at [216, 141] on div at bounding box center [283, 129] width 567 height 259
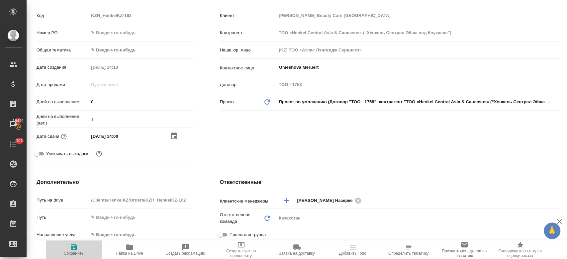
click at [75, 251] on span "Сохранить" at bounding box center [74, 253] width 20 height 5
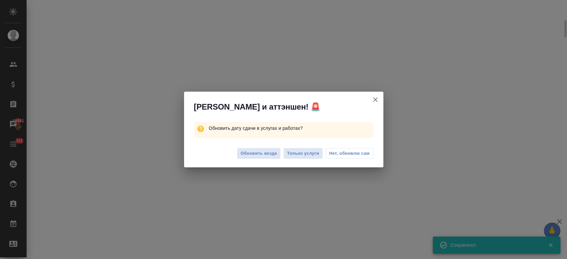
scroll to position [94, 0]
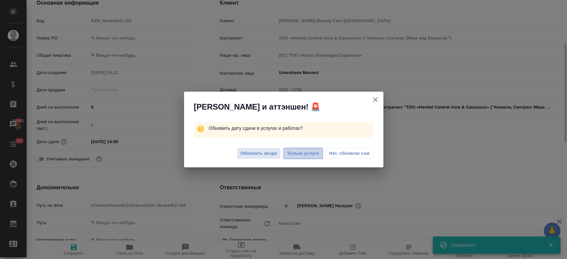
click at [300, 150] on span "Только услуги" at bounding box center [303, 154] width 32 height 8
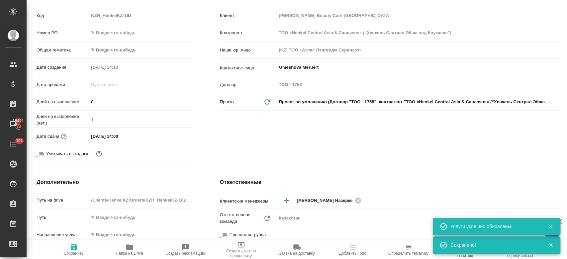
scroll to position [0, 0]
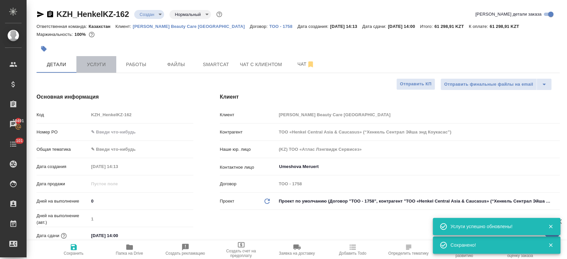
click at [104, 65] on span "Услуги" at bounding box center [96, 64] width 32 height 8
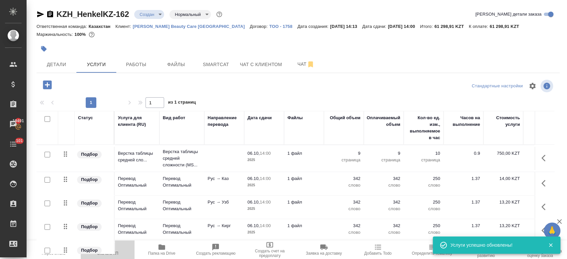
click at [109, 255] on span "Скачать КП" at bounding box center [107, 253] width 21 height 5
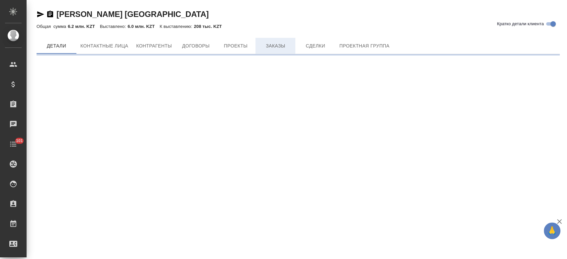
click at [274, 39] on button "Заказы" at bounding box center [276, 46] width 40 height 16
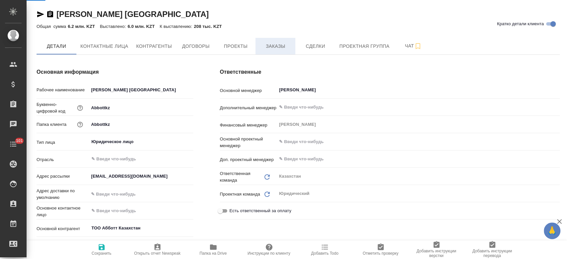
type textarea "x"
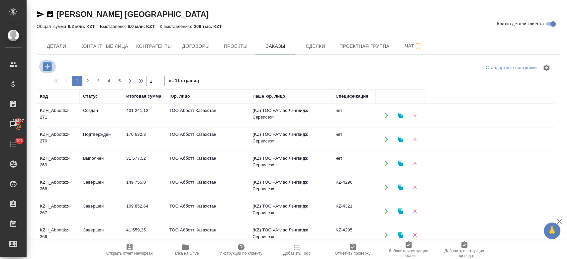
click at [46, 65] on icon "button" at bounding box center [47, 66] width 9 height 9
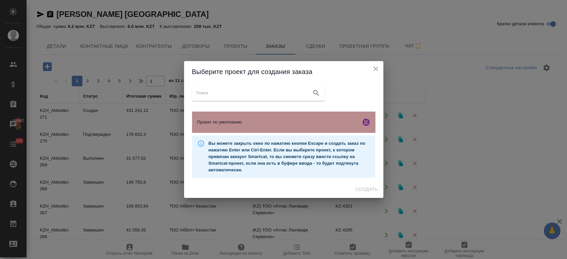
click at [348, 119] on span "Проект по умолчанию" at bounding box center [277, 122] width 161 height 7
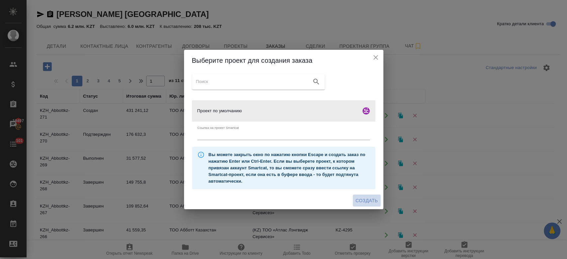
click at [362, 204] on span "Создать" at bounding box center [367, 201] width 22 height 8
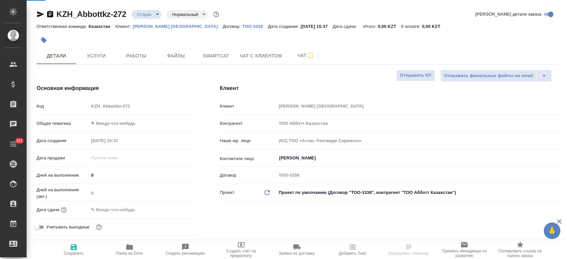
select select "RU"
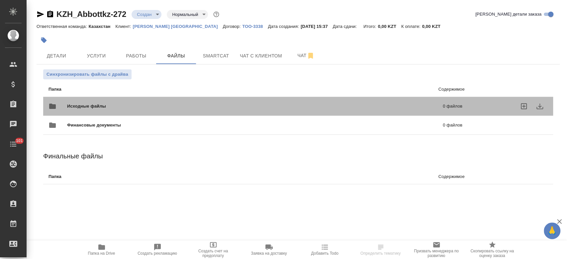
click at [86, 106] on span "Исходные файлы" at bounding box center [170, 106] width 207 height 7
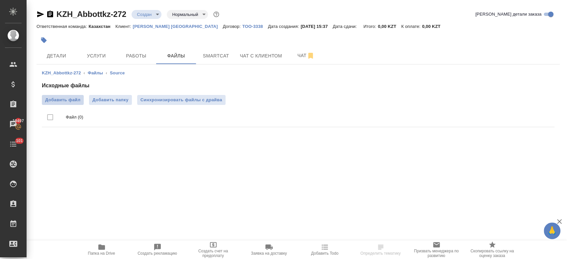
click at [67, 97] on span "Добавить файл" at bounding box center [62, 100] width 35 height 7
click at [0, 0] on input "Добавить файл" at bounding box center [0, 0] width 0 height 0
click at [50, 12] on icon "button" at bounding box center [50, 14] width 8 height 8
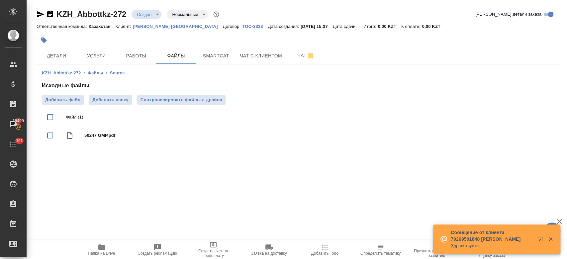
click at [161, 36] on div at bounding box center [211, 40] width 349 height 15
click at [66, 53] on span "Детали" at bounding box center [57, 56] width 32 height 8
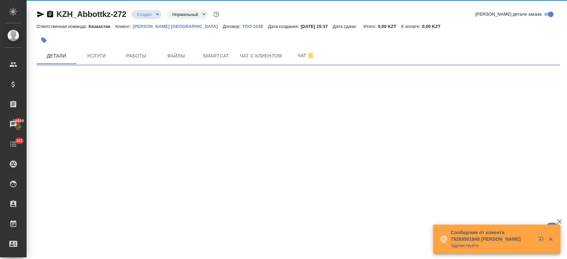
select select "RU"
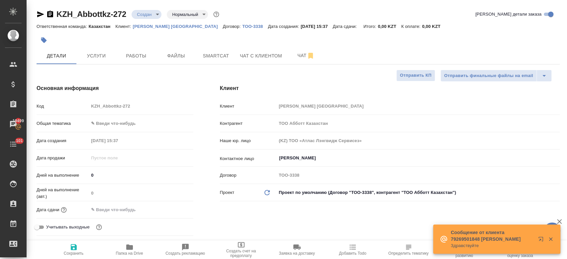
type textarea "x"
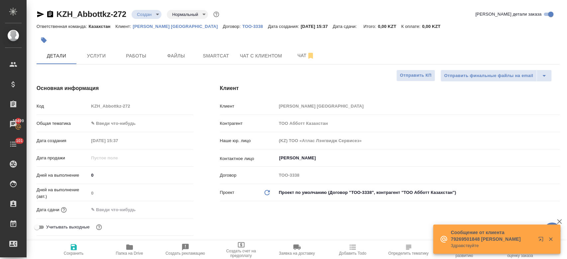
type textarea "x"
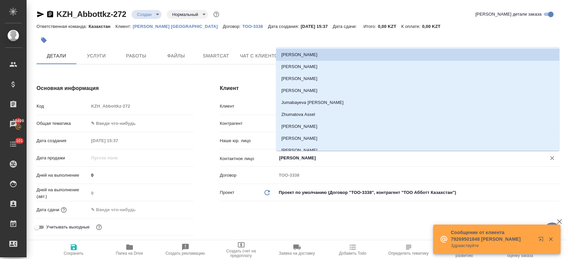
click at [305, 160] on input "Ибраимова Айнур" at bounding box center [406, 158] width 257 height 8
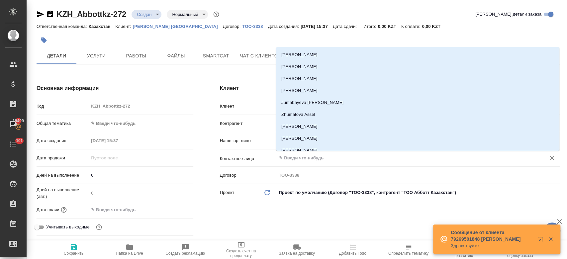
type textarea "x"
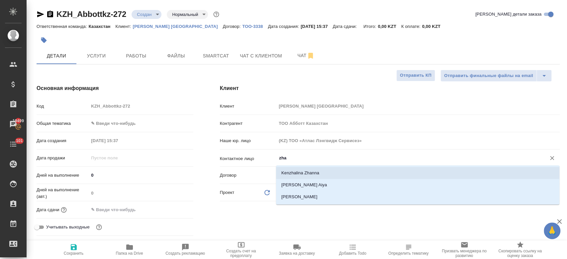
click at [299, 175] on li "Kenzhalina Zhanna" at bounding box center [417, 173] width 283 height 12
type input "Kenzhalina Zhanna"
type textarea "x"
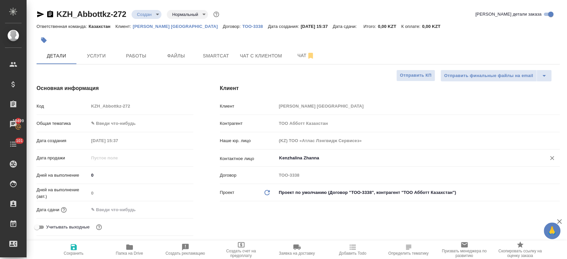
type input "Kenzhalina Zhanna"
click at [128, 205] on input "text" at bounding box center [118, 210] width 58 height 10
click at [172, 213] on icon "button" at bounding box center [174, 210] width 8 height 8
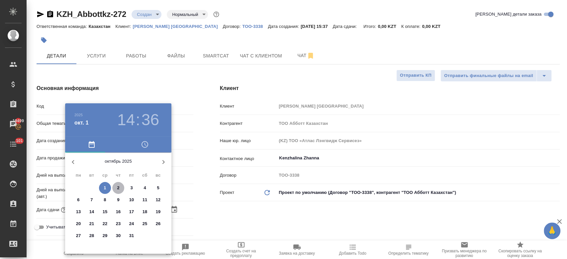
click at [118, 187] on p "2" at bounding box center [118, 188] width 2 height 7
type input "02.10.2025 14:36"
type textarea "x"
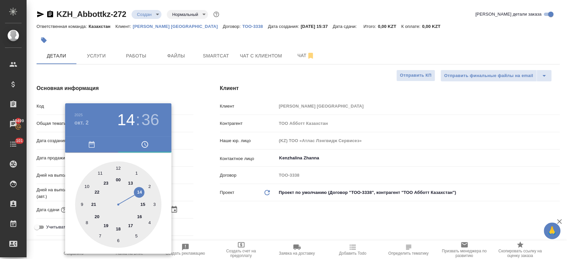
click at [207, 214] on div at bounding box center [283, 129] width 567 height 259
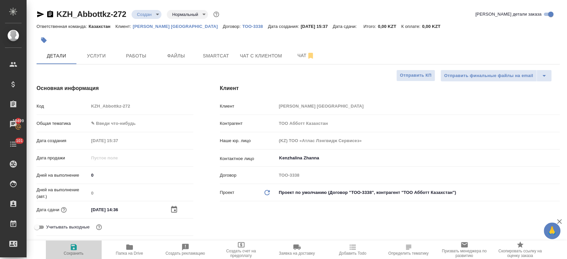
click at [73, 246] on icon "button" at bounding box center [74, 247] width 8 height 8
type textarea "x"
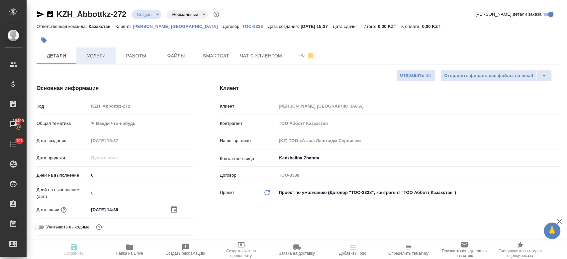
type textarea "x"
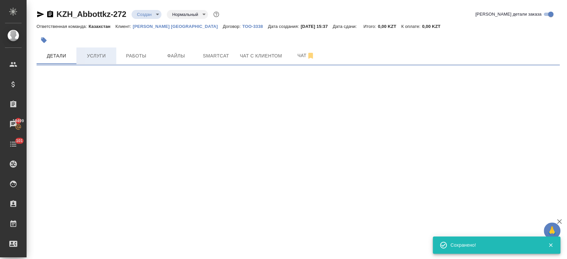
select select "RU"
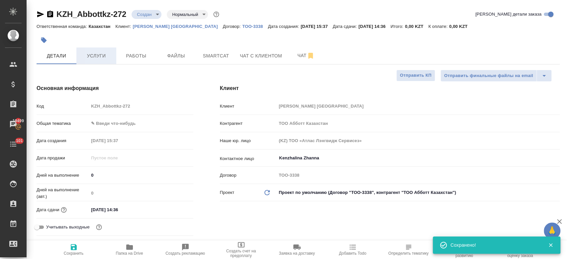
type textarea "x"
click at [98, 54] on span "Услуги" at bounding box center [96, 56] width 32 height 8
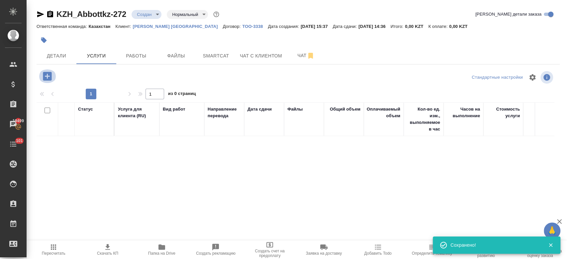
click at [49, 81] on icon "button" at bounding box center [48, 76] width 12 height 12
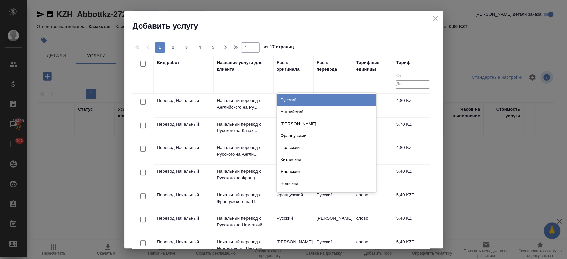
click at [289, 81] on div at bounding box center [293, 79] width 33 height 10
type input "анг"
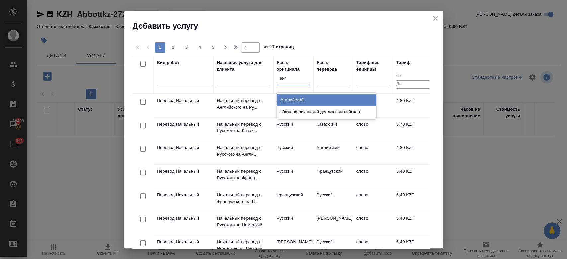
click at [321, 102] on div "Английский" at bounding box center [327, 100] width 100 height 12
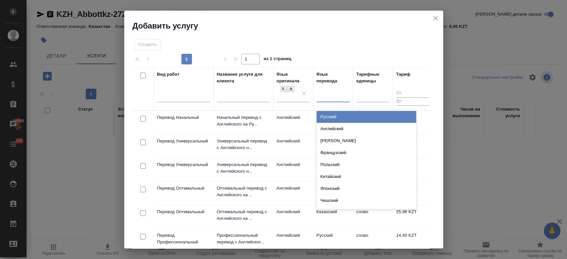
click at [326, 91] on div at bounding box center [333, 96] width 33 height 10
type input "рус"
click at [331, 120] on div "Русский" at bounding box center [367, 117] width 100 height 12
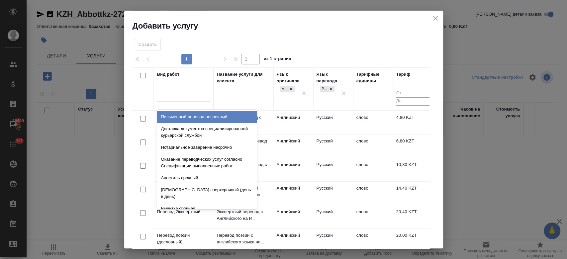
click at [199, 97] on div at bounding box center [183, 96] width 53 height 10
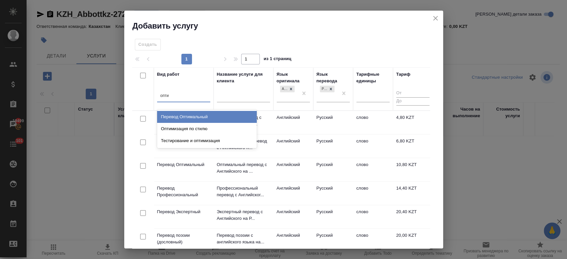
type input "оптим"
click at [194, 118] on div "Перевод Оптимальный" at bounding box center [207, 117] width 100 height 12
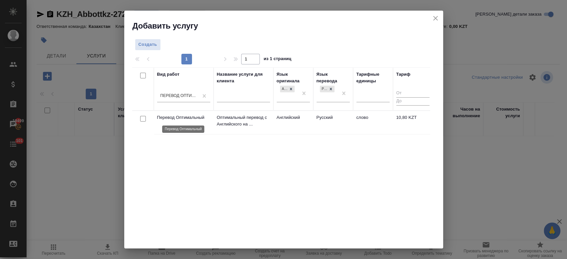
click at [178, 117] on p "Перевод Оптимальный" at bounding box center [183, 117] width 53 height 7
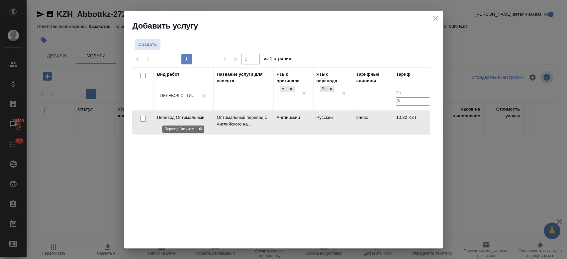
click at [178, 117] on p "Перевод Оптимальный" at bounding box center [183, 117] width 53 height 7
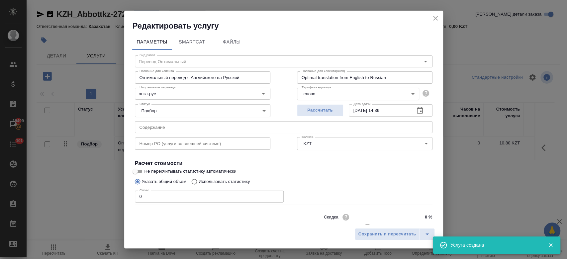
scroll to position [21, 0]
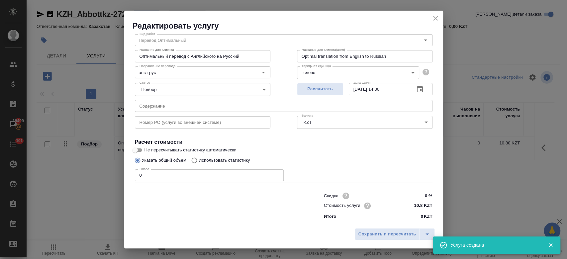
click at [418, 204] on input "10.8 KZT" at bounding box center [419, 206] width 25 height 10
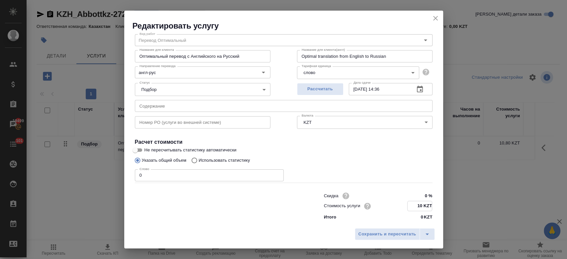
type input "1 KZT"
type input "8.50 KZT"
click at [373, 235] on span "Сохранить и пересчитать" at bounding box center [388, 235] width 58 height 8
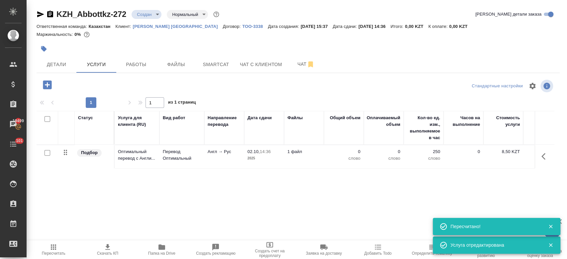
click at [50, 153] on input "checkbox" at bounding box center [48, 153] width 6 height 6
checkbox input "true"
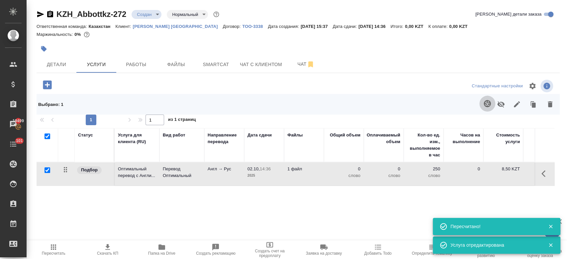
click at [484, 104] on icon "button" at bounding box center [488, 104] width 8 height 8
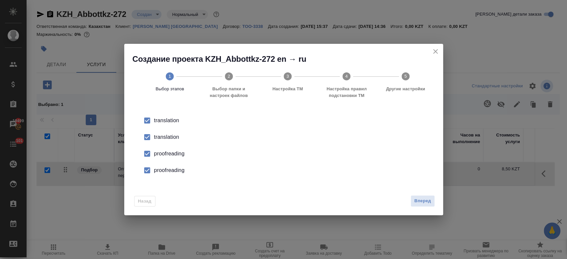
click at [167, 134] on div "translation" at bounding box center [290, 137] width 273 height 8
click at [165, 152] on div "proofreading" at bounding box center [290, 154] width 273 height 8
click at [163, 173] on div "proofreading" at bounding box center [290, 170] width 273 height 8
click at [430, 198] on span "Вперед" at bounding box center [422, 201] width 17 height 8
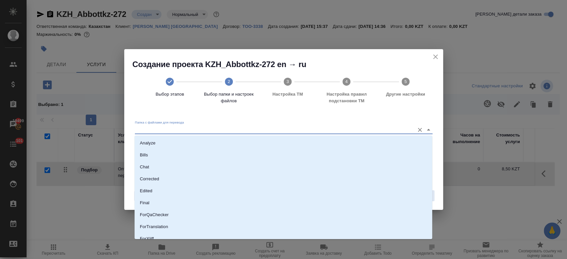
click at [301, 127] on input "Папка с файлами для перевода" at bounding box center [273, 130] width 276 height 8
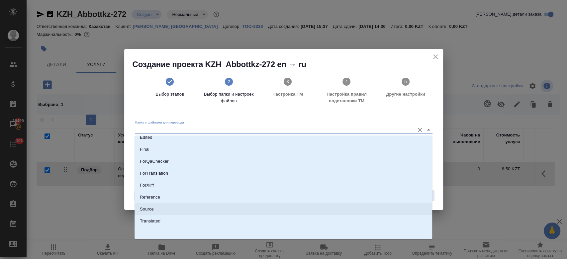
click at [233, 207] on li "Source" at bounding box center [284, 209] width 298 height 12
type input "Source"
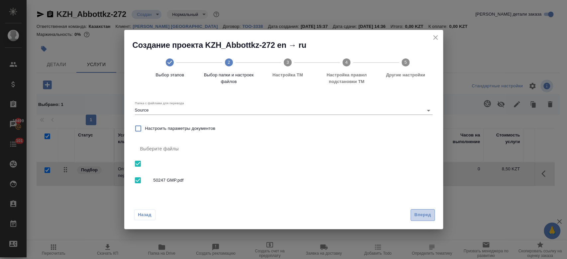
click at [431, 217] on span "Вперед" at bounding box center [422, 215] width 17 height 8
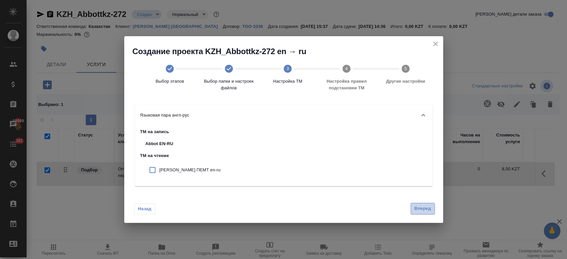
click at [422, 208] on span "Вперед" at bounding box center [422, 209] width 17 height 8
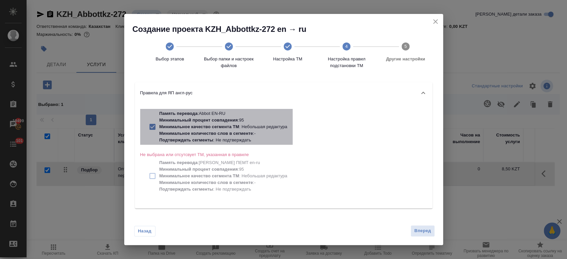
click at [209, 129] on p "Минимальное качество сегмента ТМ" at bounding box center [200, 126] width 80 height 5
checkbox input "false"
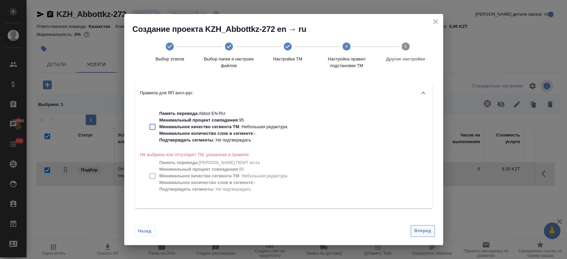
click at [429, 235] on button "Вперед" at bounding box center [423, 231] width 24 height 12
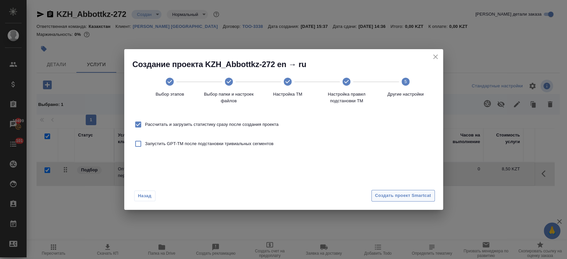
click at [401, 199] on span "Создать проект Smartcat" at bounding box center [403, 196] width 56 height 8
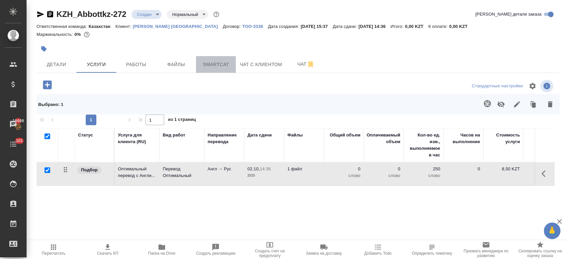
click at [210, 69] on button "Smartcat" at bounding box center [216, 64] width 40 height 17
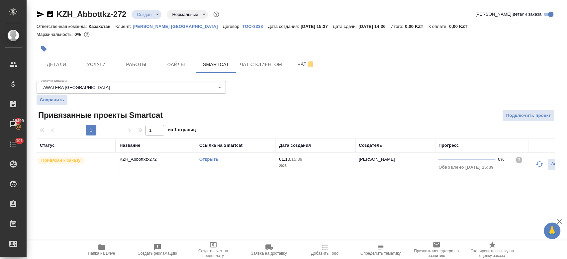
click at [212, 160] on link "Открыть" at bounding box center [208, 159] width 19 height 5
click at [92, 57] on button "Услуги" at bounding box center [96, 64] width 40 height 17
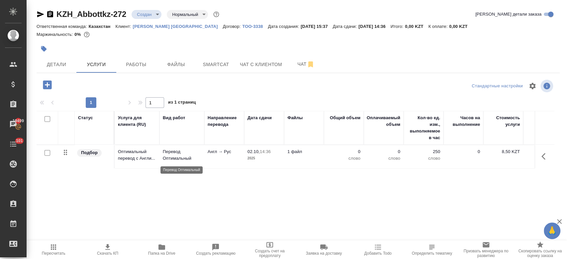
click at [172, 153] on p "Перевод Оптимальный" at bounding box center [182, 155] width 38 height 13
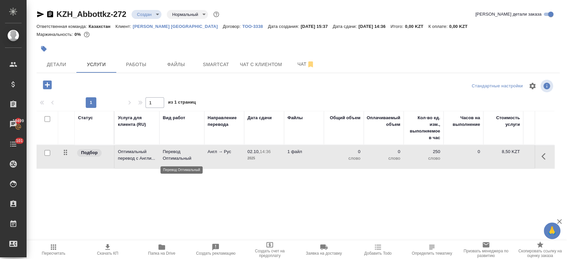
click at [172, 153] on p "Перевод Оптимальный" at bounding box center [182, 155] width 38 height 13
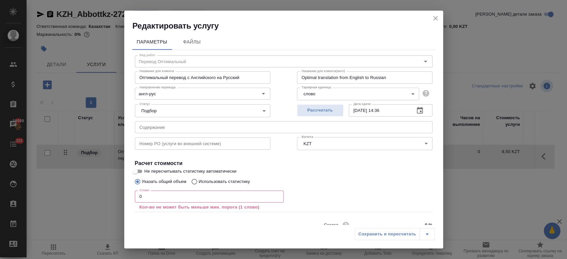
click at [218, 182] on p "Использовать статистику" at bounding box center [225, 181] width 52 height 7
click at [199, 182] on input "Использовать статистику" at bounding box center [193, 181] width 11 height 13
radio input "true"
radio input "false"
click at [421, 212] on icon at bounding box center [425, 213] width 8 height 8
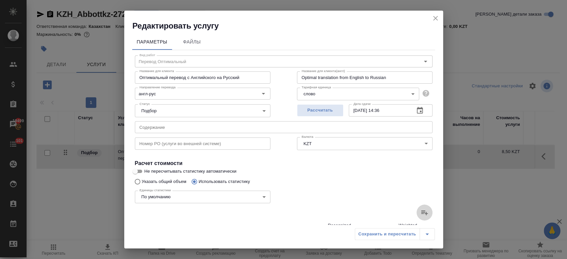
click at [0, 0] on input "file" at bounding box center [0, 0] width 0 height 0
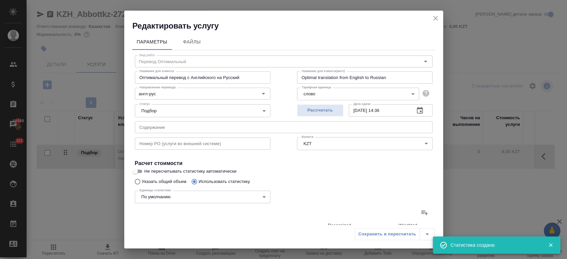
scroll to position [193, 0]
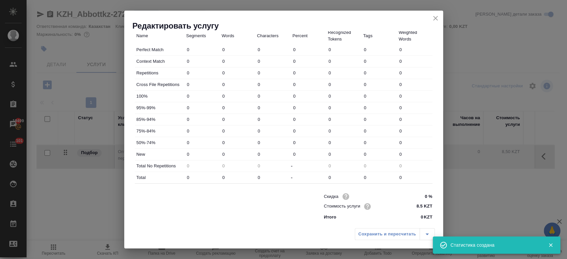
type input "3"
type input "4"
type input "8"
type input "1"
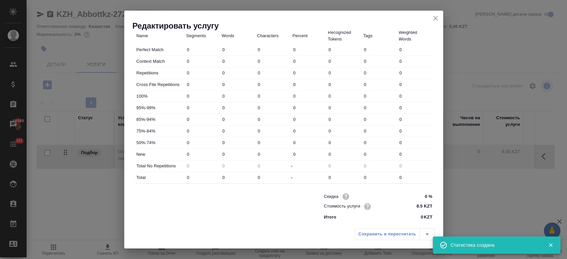
type input "1"
type input "2"
type input "3"
type input "12"
type input "47"
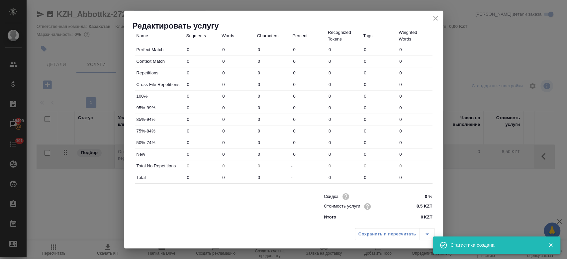
type input "354"
type input "2102"
type input "53"
type input "362"
type input "2123"
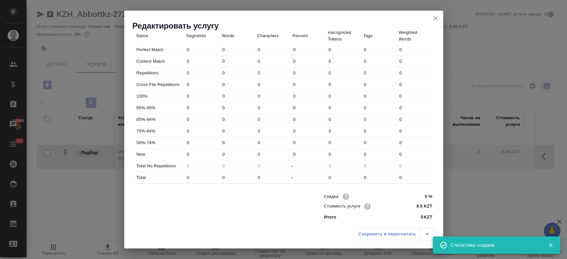
type input "53"
type input "362"
type input "2123"
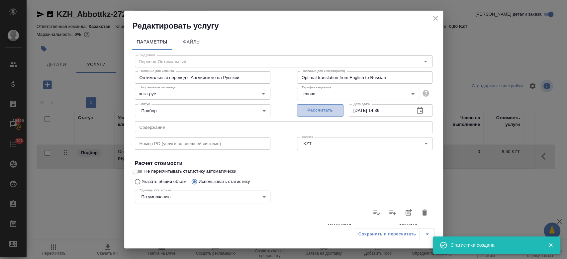
click at [316, 110] on span "Рассчитать" at bounding box center [320, 111] width 39 height 8
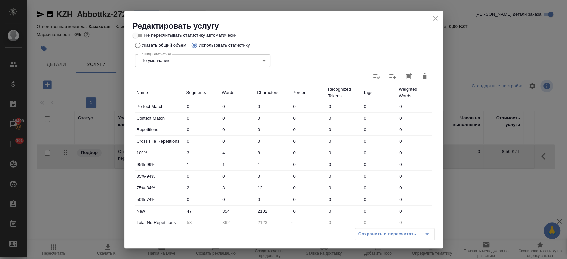
scroll to position [193, 0]
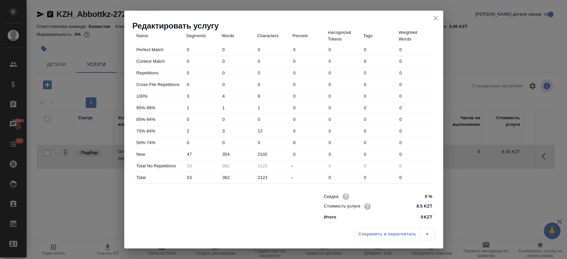
click at [381, 234] on div "Сохранить и пересчитать" at bounding box center [395, 234] width 80 height 12
click at [434, 20] on icon "close" at bounding box center [436, 18] width 8 height 8
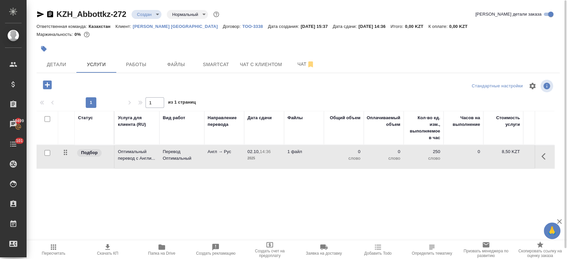
scroll to position [0, 0]
click at [51, 80] on icon "button" at bounding box center [47, 84] width 9 height 9
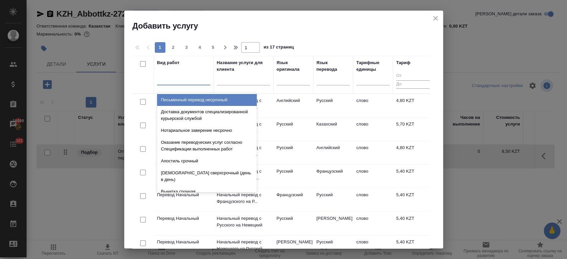
click at [198, 76] on div at bounding box center [183, 79] width 53 height 10
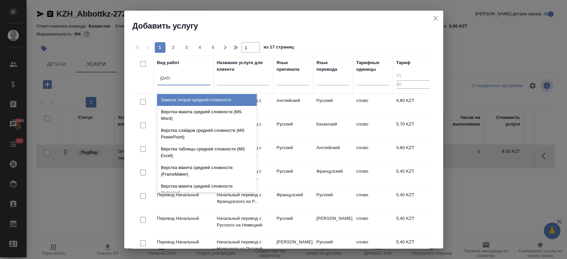
type input "средн"
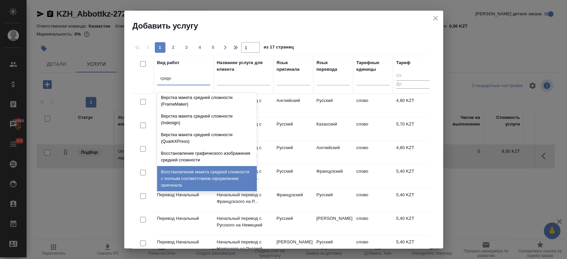
click at [206, 168] on div "Восстановление макета средней сложности с полным соответствием оформлению ориги…" at bounding box center [207, 178] width 100 height 25
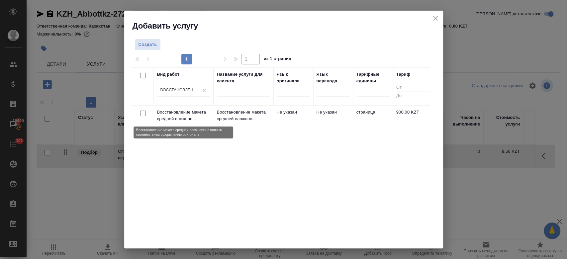
click at [188, 118] on p "Восстановление макета средней сложнос..." at bounding box center [183, 115] width 53 height 13
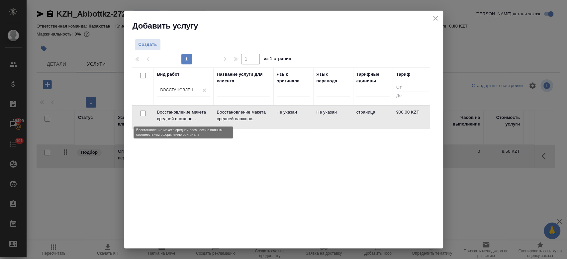
click at [188, 118] on p "Восстановление макета средней сложнос..." at bounding box center [183, 115] width 53 height 13
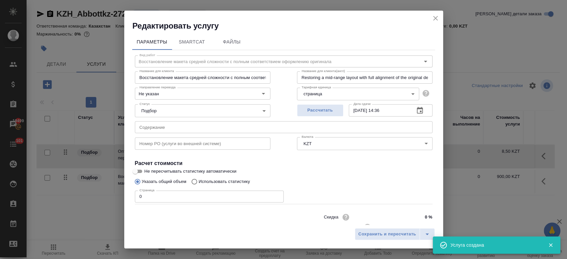
scroll to position [21, 0]
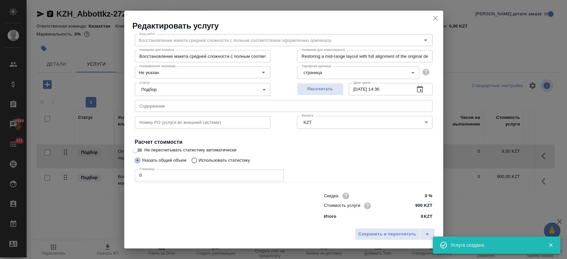
click at [424, 208] on input "900 KZT" at bounding box center [419, 206] width 25 height 10
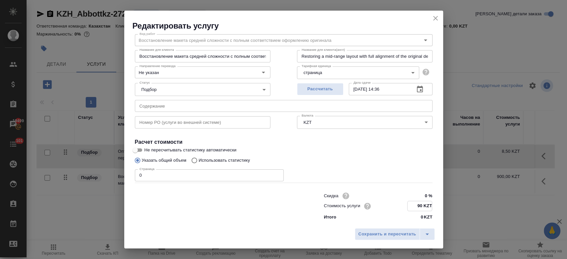
type input "9 KZT"
type input "1725 KZT"
click at [343, 146] on label "Не пересчитывать статистику автоматически" at bounding box center [279, 150] width 296 height 8
click at [147, 146] on input "Не пересчитывать статистику автоматически" at bounding box center [135, 150] width 24 height 8
checkbox input "true"
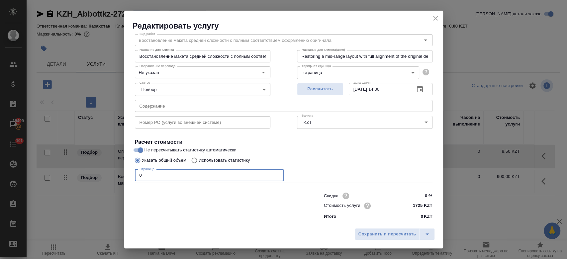
click at [217, 171] on input "0" at bounding box center [209, 175] width 149 height 12
type input "2"
click at [395, 237] on span "Сохранить и пересчитать" at bounding box center [388, 235] width 58 height 8
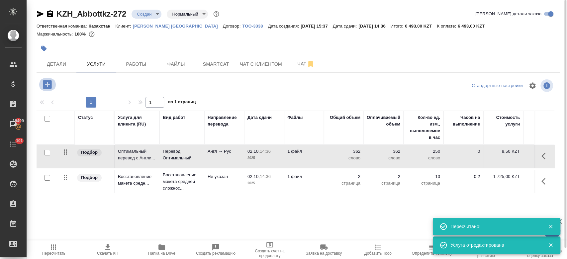
click at [48, 89] on icon "button" at bounding box center [48, 85] width 12 height 12
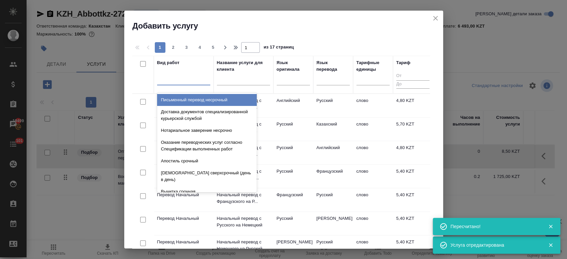
click at [189, 81] on div at bounding box center [183, 79] width 53 height 10
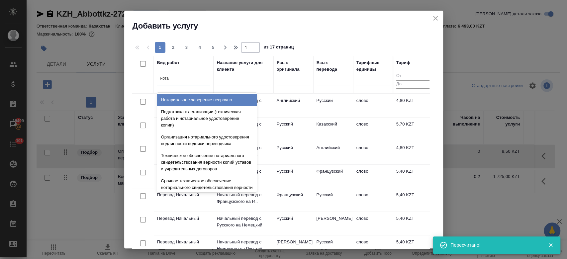
type input "нотар"
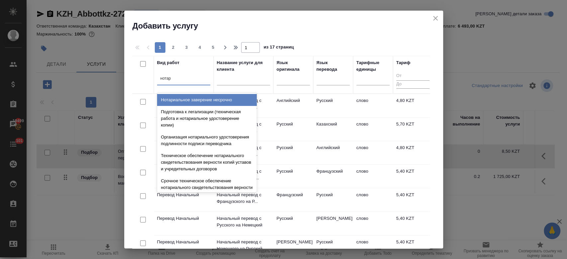
click at [189, 99] on div "Нотариальное заверение несрочно" at bounding box center [207, 100] width 100 height 12
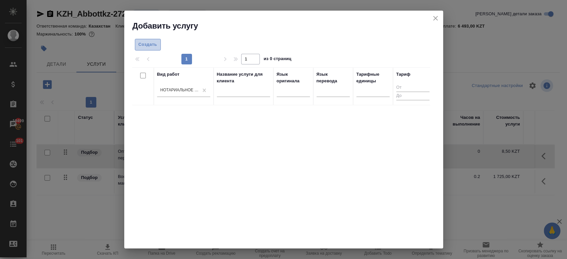
click at [149, 46] on span "Создать" at bounding box center [148, 45] width 19 height 8
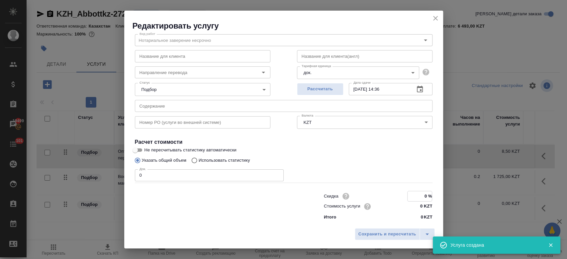
click at [420, 199] on input "0 %" at bounding box center [420, 196] width 24 height 10
type input "4 %"
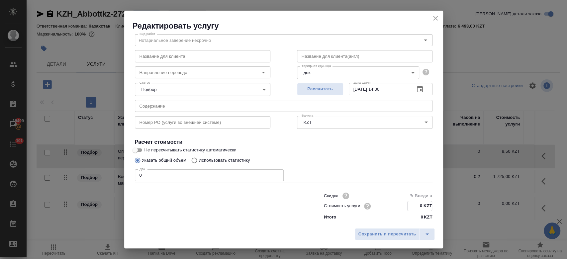
click at [412, 206] on input "0 KZT" at bounding box center [420, 206] width 24 height 10
type input "4000 KZT"
click at [316, 159] on div "Указать общий объем Использовать статистику" at bounding box center [284, 160] width 298 height 13
click at [229, 176] on input "0" at bounding box center [209, 175] width 149 height 12
type input "1"
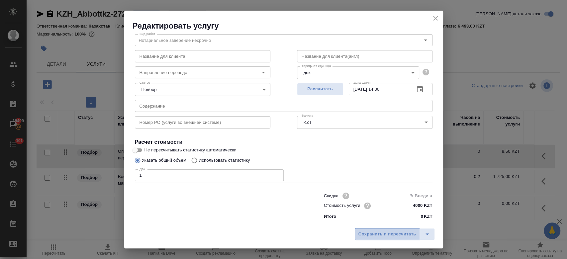
click at [380, 240] on button "Сохранить и пересчитать" at bounding box center [387, 234] width 65 height 12
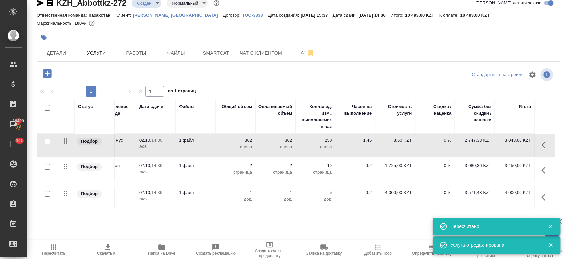
scroll to position [0, 0]
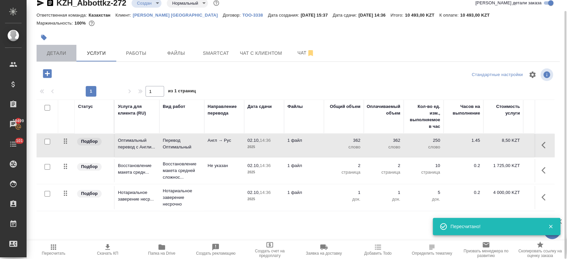
click at [64, 56] on span "Детали" at bounding box center [57, 53] width 32 height 8
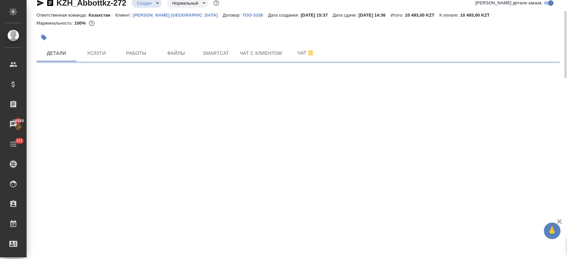
select select "RU"
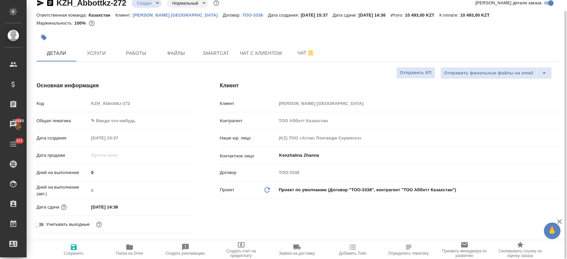
type textarea "x"
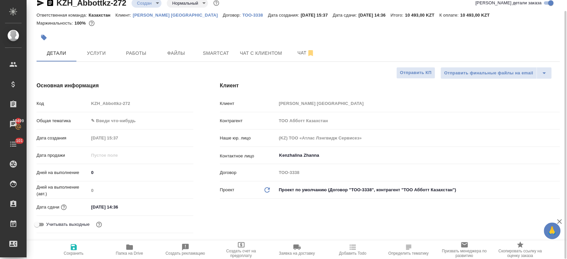
type textarea "x"
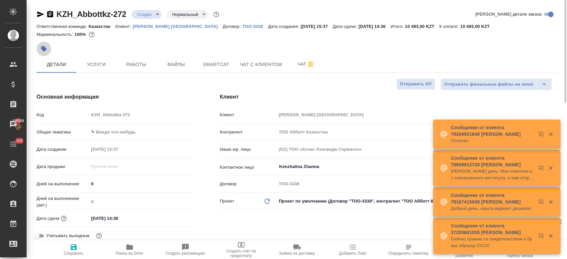
click at [44, 49] on icon "button" at bounding box center [44, 49] width 6 height 6
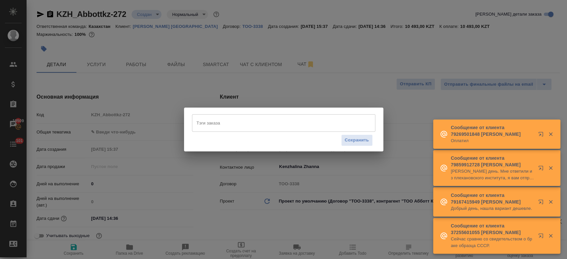
click at [207, 124] on input "Тэги заказа" at bounding box center [277, 122] width 165 height 11
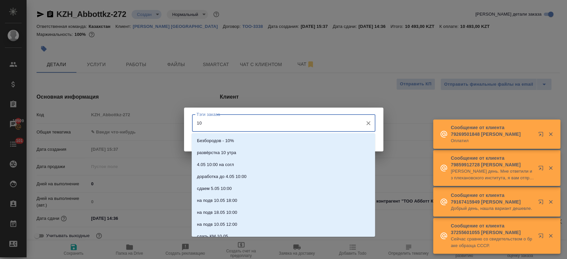
type input "10"
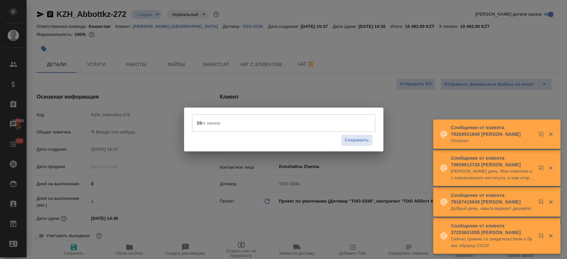
type textarea "x"
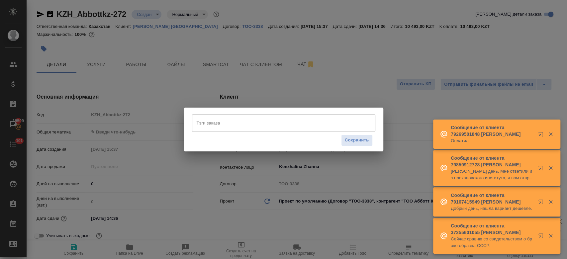
type textarea "x"
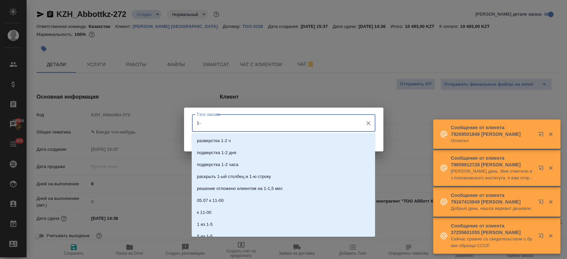
type input "1"
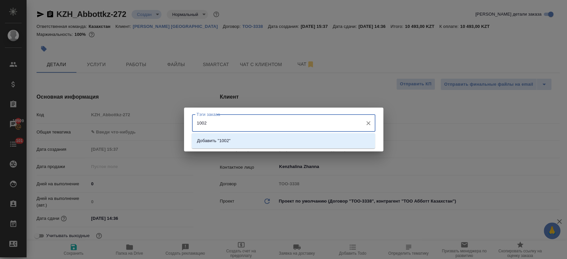
type input "10025"
click at [305, 142] on li "Добавить "10025"" at bounding box center [283, 141] width 183 height 12
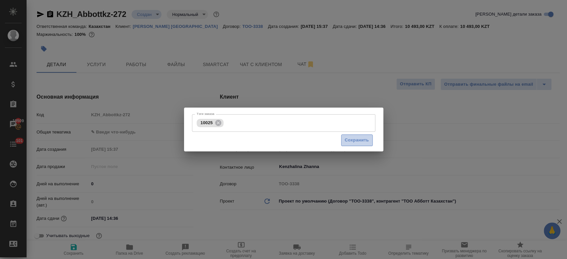
click at [355, 137] on span "Сохранить" at bounding box center [357, 141] width 24 height 8
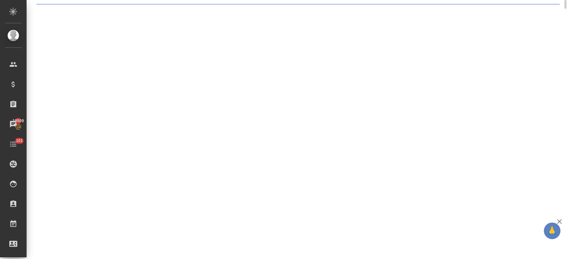
select select "RU"
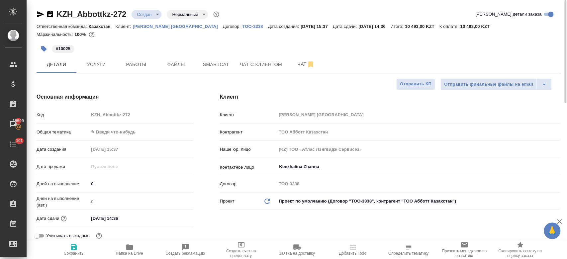
type textarea "x"
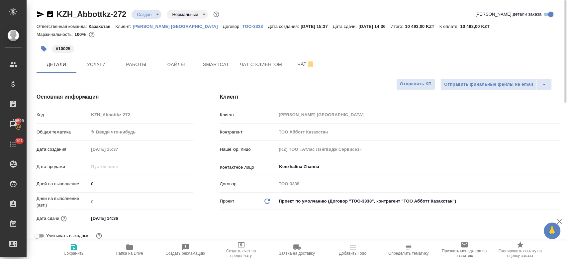
type textarea "x"
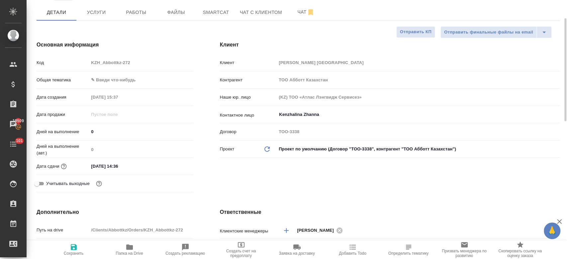
scroll to position [53, 0]
click at [111, 167] on input "02.10.2025 14:36" at bounding box center [118, 166] width 58 height 10
click at [173, 166] on icon "button" at bounding box center [174, 166] width 8 height 8
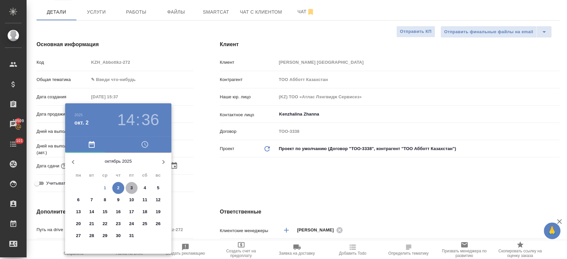
click at [130, 185] on p "3" at bounding box center [131, 188] width 2 height 7
type input "03.10.2025 14:36"
type textarea "x"
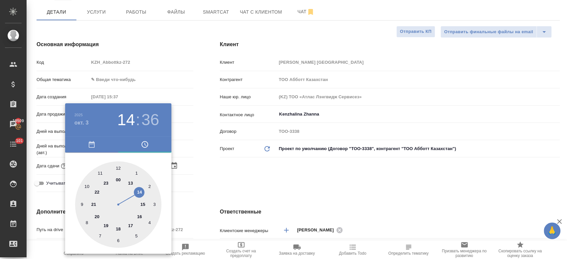
click at [217, 186] on div at bounding box center [283, 129] width 567 height 259
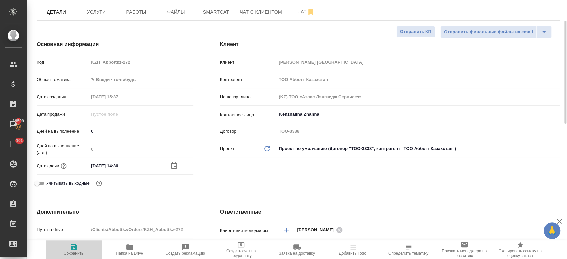
click at [76, 251] on icon "button" at bounding box center [74, 247] width 8 height 8
type textarea "x"
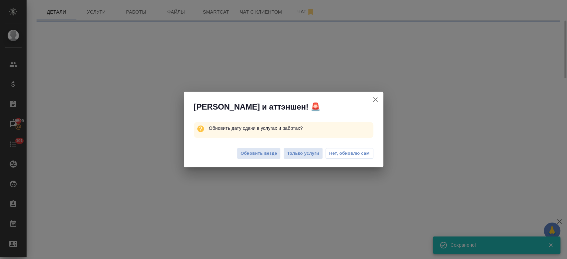
select select "RU"
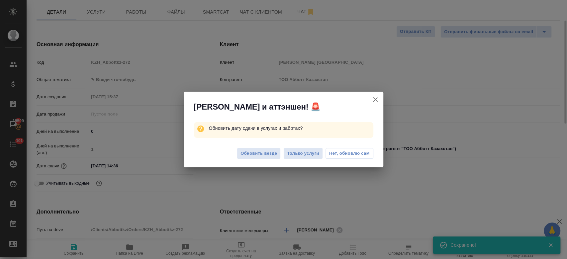
type textarea "x"
click at [306, 156] on span "Только услуги" at bounding box center [303, 154] width 32 height 8
type textarea "x"
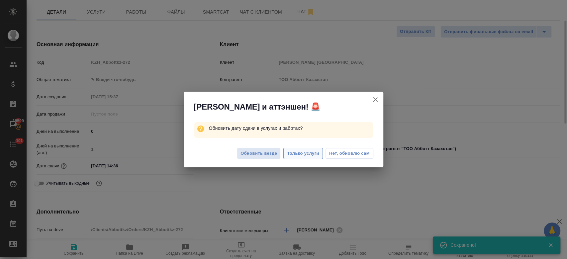
type textarea "x"
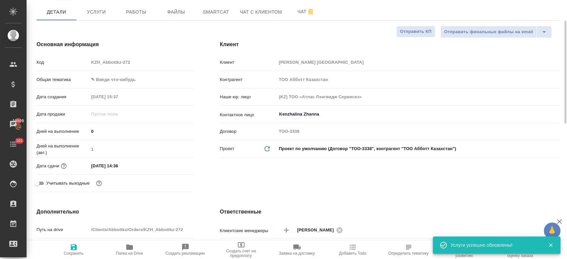
scroll to position [0, 0]
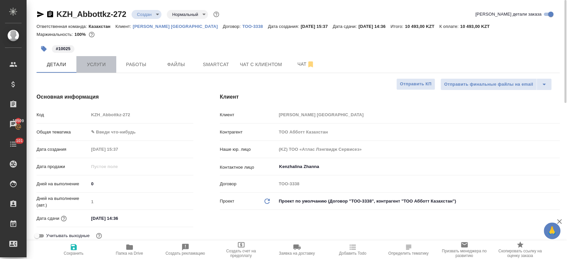
click at [108, 64] on span "Услуги" at bounding box center [96, 64] width 32 height 8
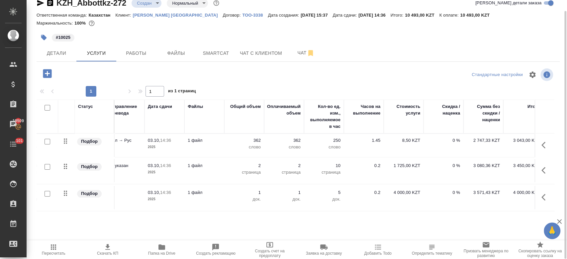
scroll to position [0, 108]
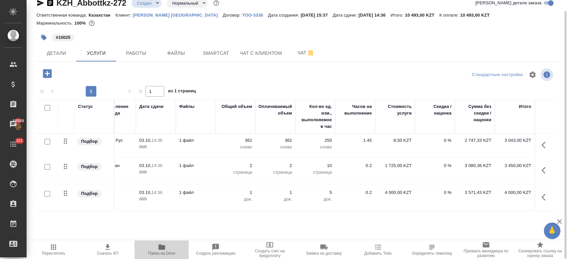
click at [162, 250] on icon "button" at bounding box center [162, 247] width 7 height 5
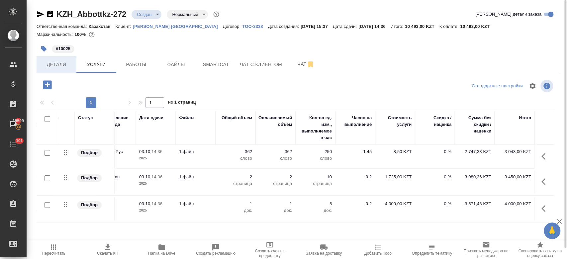
click at [60, 69] on button "Детали" at bounding box center [57, 64] width 40 height 17
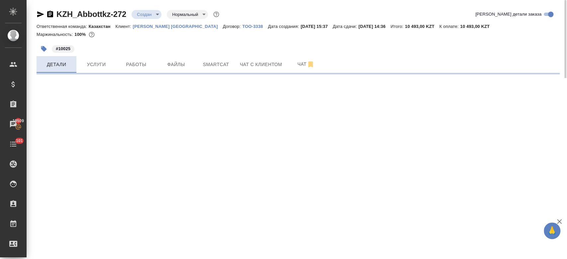
select select "RU"
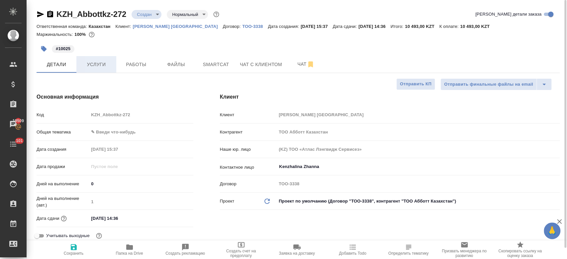
type textarea "x"
click at [102, 63] on span "Услуги" at bounding box center [96, 64] width 32 height 8
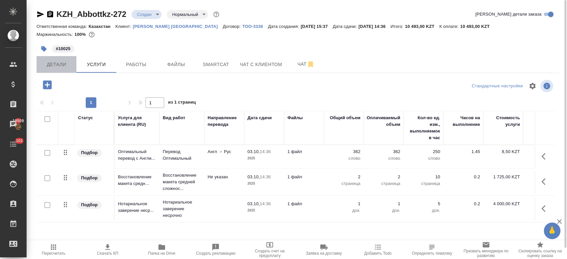
click at [57, 62] on span "Детали" at bounding box center [57, 64] width 32 height 8
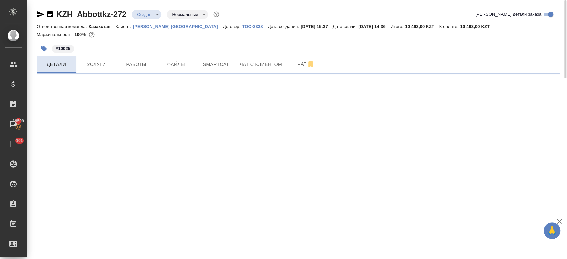
select select "RU"
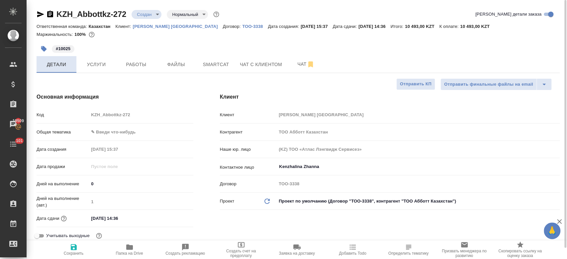
type textarea "x"
click at [92, 66] on span "Услуги" at bounding box center [96, 64] width 32 height 8
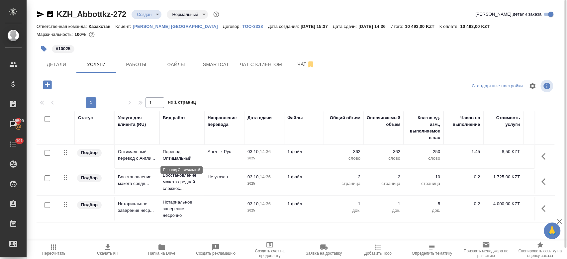
click at [180, 151] on p "Перевод Оптимальный" at bounding box center [182, 155] width 38 height 13
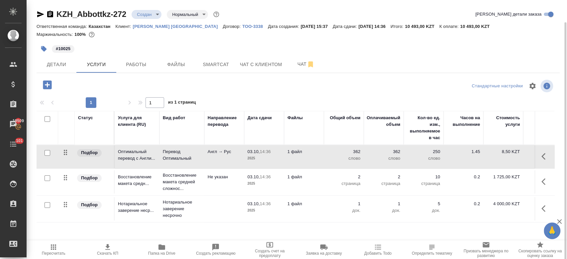
scroll to position [11, 0]
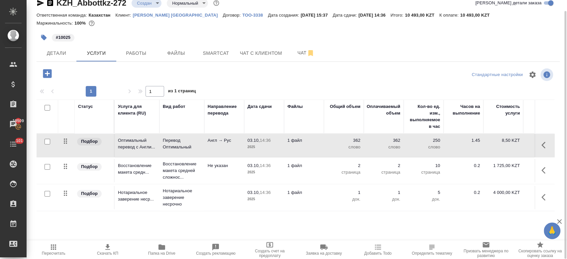
click at [233, 144] on td "Англ → Рус" at bounding box center [224, 145] width 40 height 23
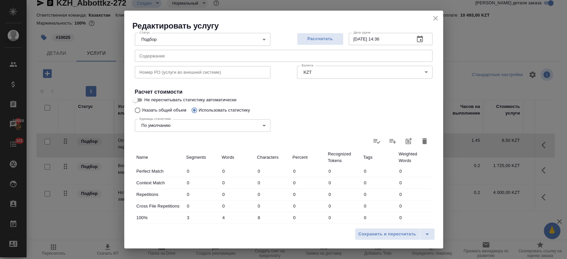
scroll to position [62, 0]
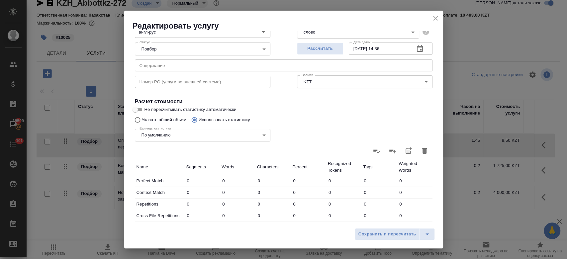
click at [421, 150] on icon "button" at bounding box center [425, 151] width 8 height 8
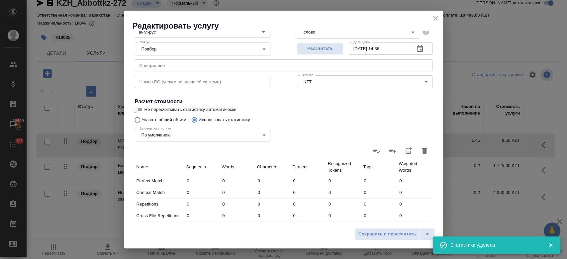
type input "0"
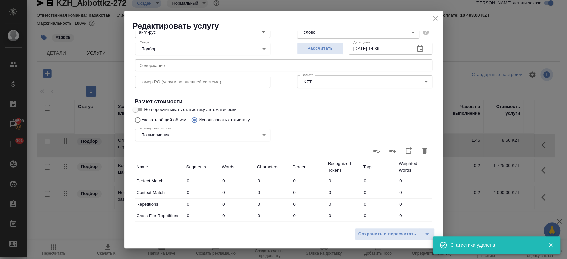
type input "0"
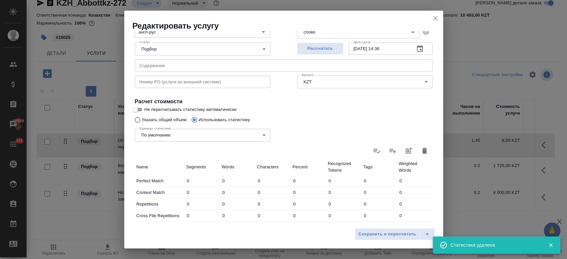
type input "0"
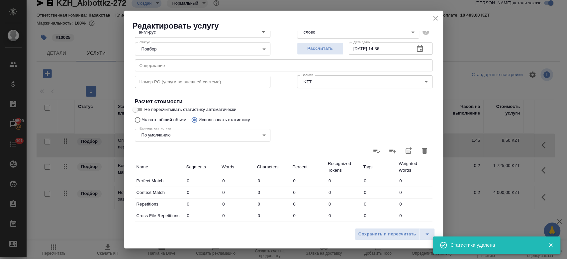
type input "0"
click at [139, 109] on input "Не пересчитывать статистику автоматически" at bounding box center [135, 110] width 24 height 8
checkbox input "true"
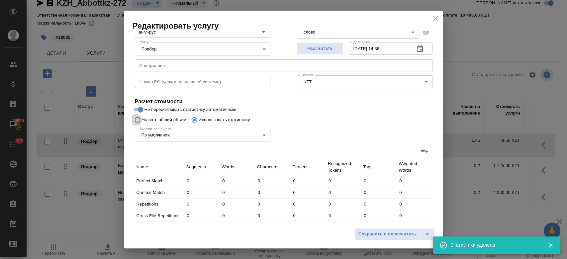
click at [138, 120] on input "Указать общий объем" at bounding box center [136, 120] width 11 height 13
radio input "true"
radio input "false"
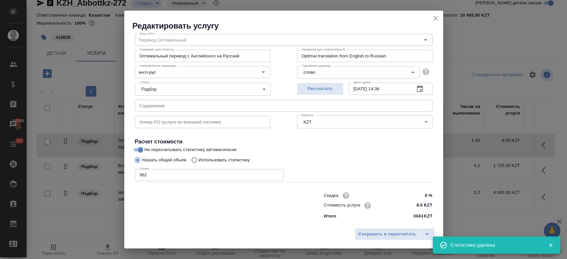
scroll to position [21, 0]
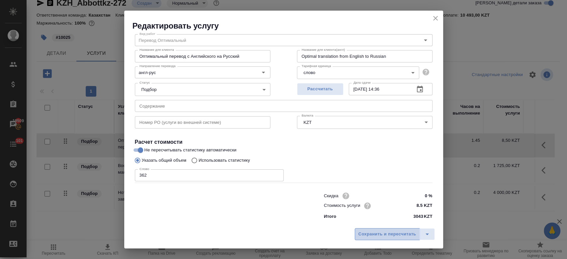
click at [377, 235] on span "Сохранить и пересчитать" at bounding box center [388, 235] width 58 height 8
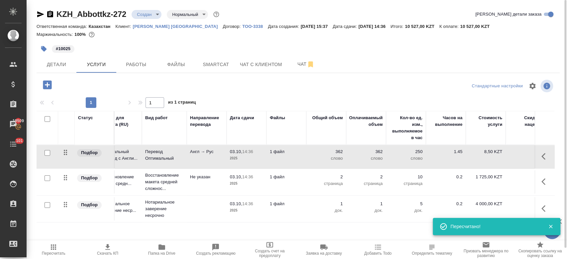
scroll to position [0, 0]
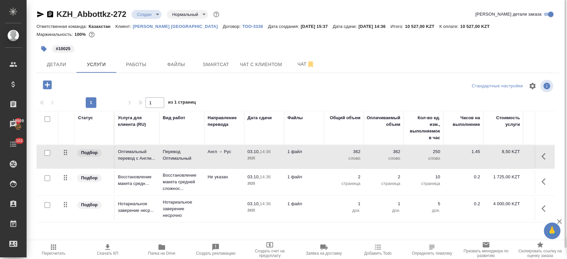
click at [249, 156] on p "2025" at bounding box center [264, 158] width 33 height 7
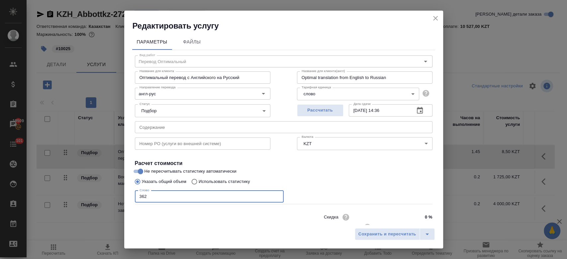
click at [158, 199] on input "362" at bounding box center [209, 197] width 149 height 12
type input "3"
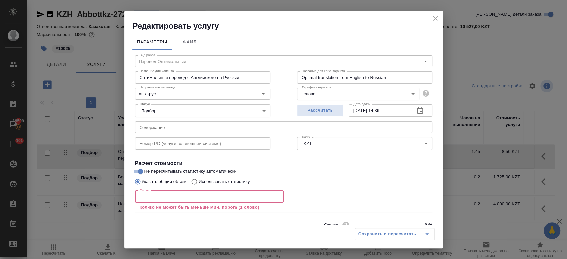
type input "4"
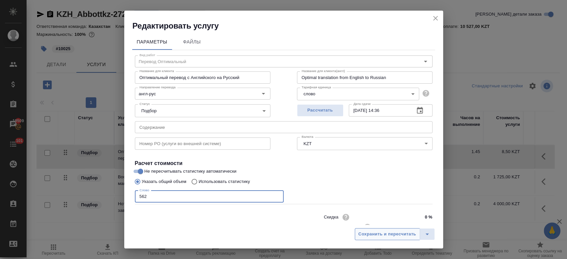
type input "562"
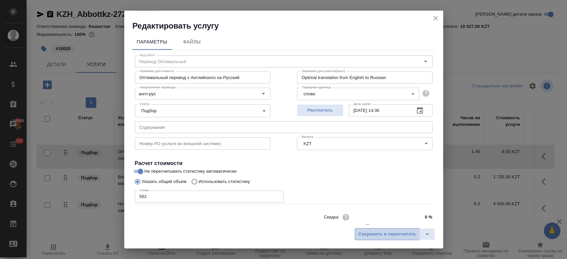
click at [404, 234] on span "Сохранить и пересчитать" at bounding box center [388, 235] width 58 height 8
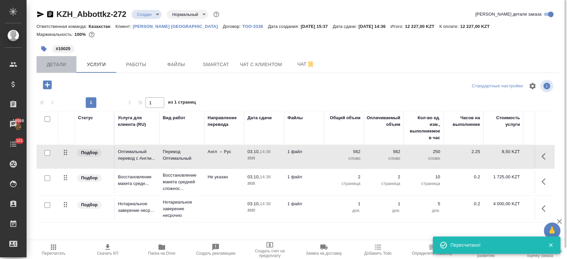
click at [63, 62] on span "Детали" at bounding box center [57, 64] width 32 height 8
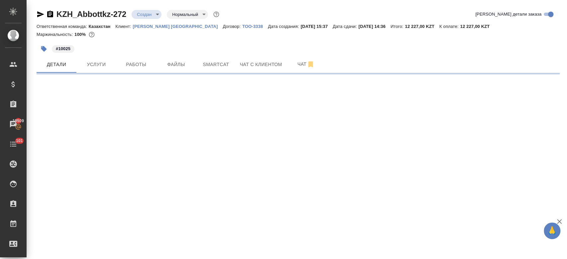
select select "RU"
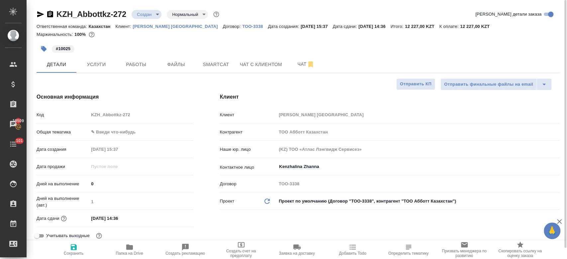
type textarea "x"
click at [95, 68] on button "Услуги" at bounding box center [96, 64] width 40 height 17
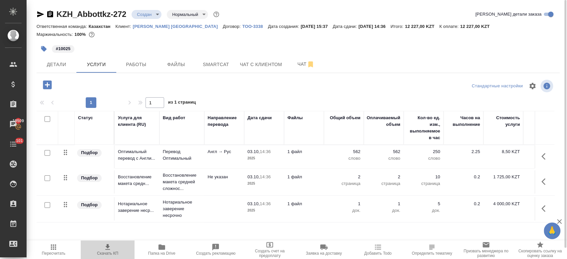
click at [106, 254] on span "Скачать КП" at bounding box center [107, 253] width 21 height 5
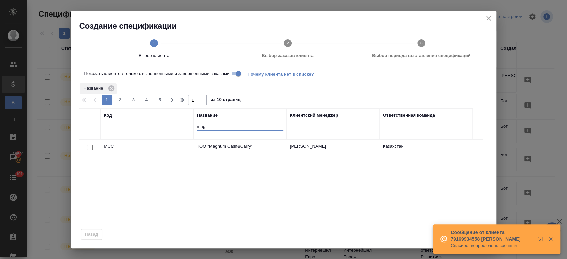
click at [214, 125] on input "mag" at bounding box center [240, 127] width 86 height 8
type input "m"
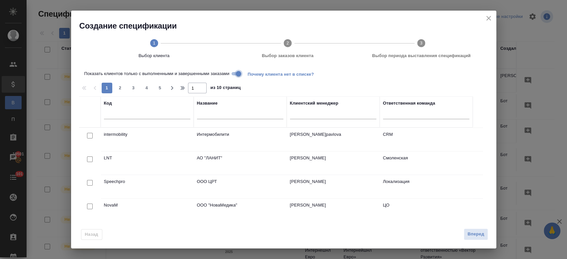
click at [233, 74] on input "Показать клиентов только с выполненными и завершенными заказами" at bounding box center [239, 74] width 24 height 8
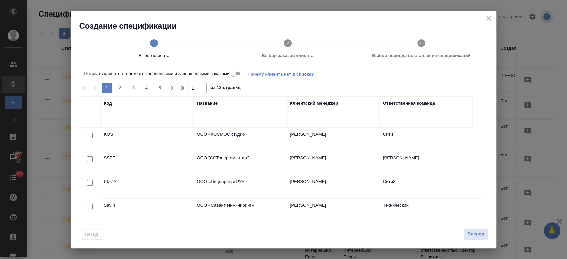
click at [216, 114] on input "text" at bounding box center [240, 115] width 86 height 8
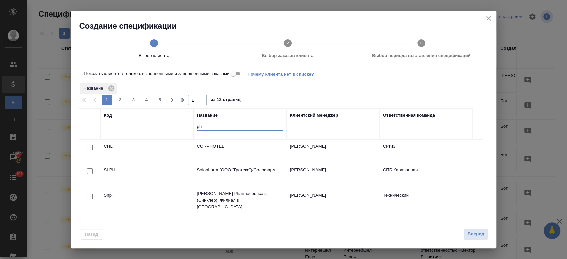
scroll to position [76, 0]
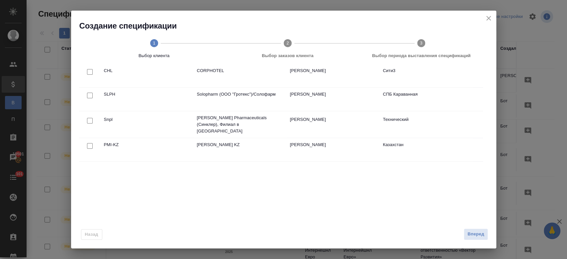
type input "ph"
click at [90, 143] on input "checkbox" at bounding box center [90, 146] width 6 height 6
checkbox input "true"
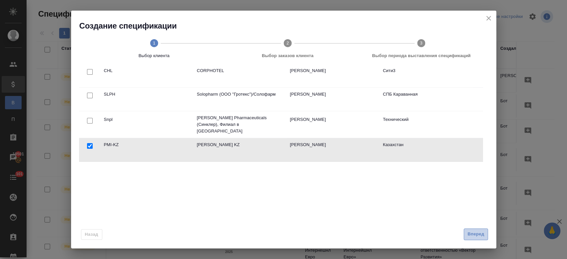
click at [468, 233] on span "Вперед" at bounding box center [476, 235] width 17 height 8
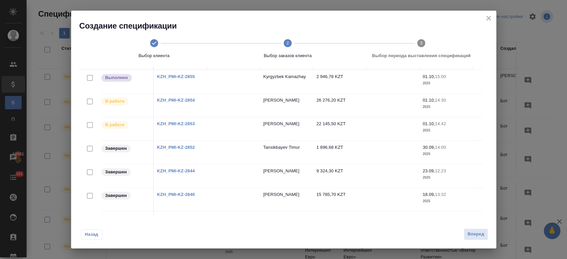
scroll to position [120, 0]
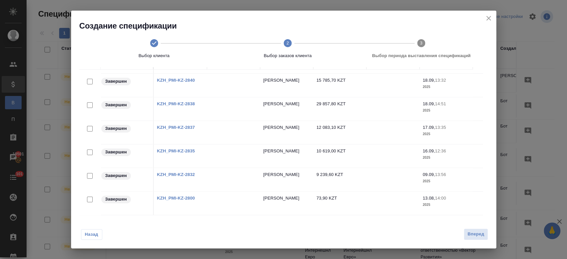
click at [88, 173] on input "checkbox" at bounding box center [90, 176] width 6 height 6
checkbox input "true"
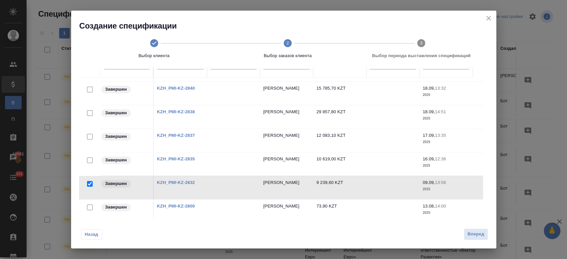
scroll to position [67, 0]
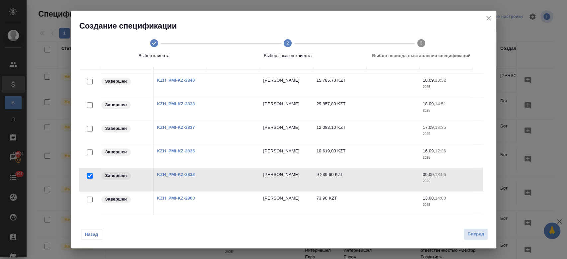
click at [91, 150] on input "checkbox" at bounding box center [90, 153] width 6 height 6
checkbox input "true"
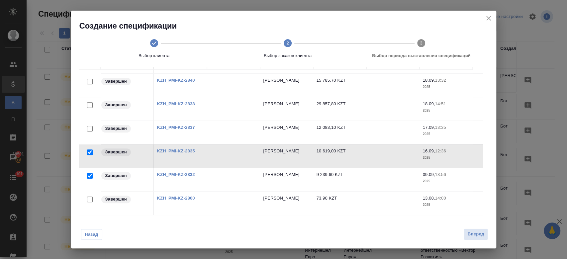
click at [90, 126] on input "checkbox" at bounding box center [90, 129] width 6 height 6
checkbox input "true"
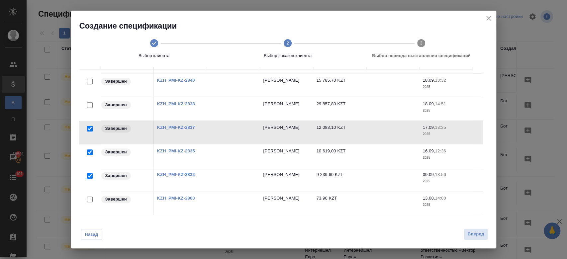
click at [88, 102] on input "checkbox" at bounding box center [90, 105] width 6 height 6
checkbox input "true"
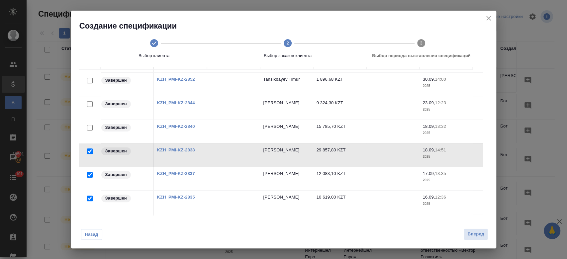
scroll to position [68, 0]
click at [88, 128] on input "checkbox" at bounding box center [90, 128] width 6 height 6
checkbox input "true"
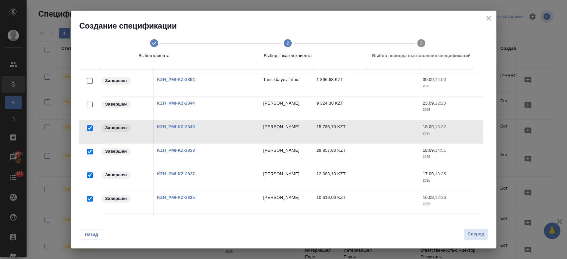
click at [89, 104] on input "checkbox" at bounding box center [90, 105] width 6 height 6
checkbox input "true"
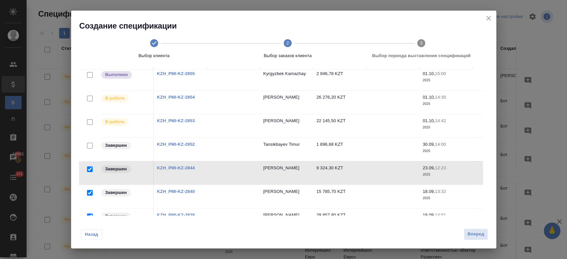
scroll to position [0, 0]
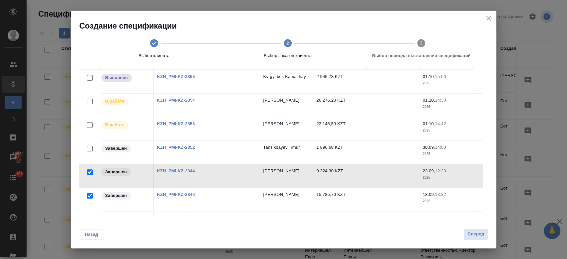
click at [91, 123] on input "checkbox" at bounding box center [90, 125] width 6 height 6
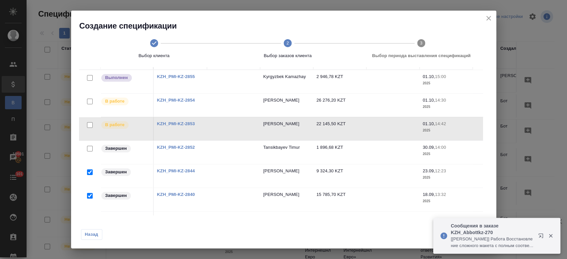
click at [90, 123] on input "checkbox" at bounding box center [90, 125] width 6 height 6
checkbox input "true"
click at [90, 102] on input "checkbox" at bounding box center [90, 102] width 6 height 6
checkbox input "true"
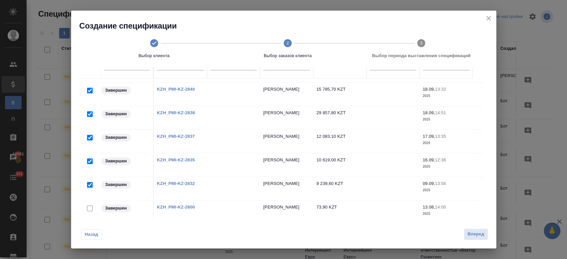
scroll to position [67, 0]
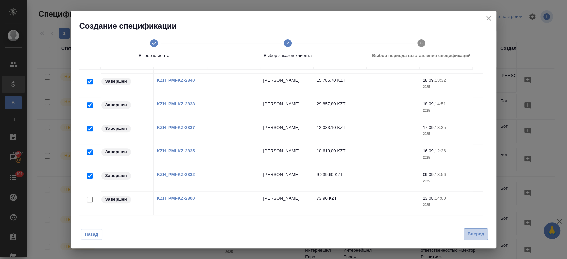
click at [475, 235] on span "Вперед" at bounding box center [476, 235] width 17 height 8
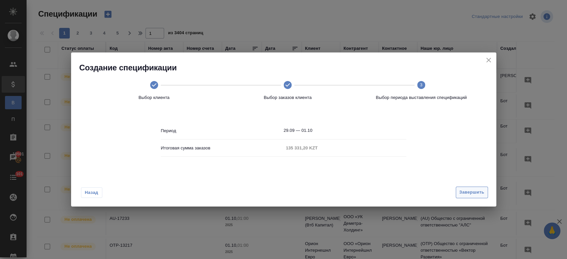
scroll to position [0, 0]
click at [479, 190] on span "Завершить" at bounding box center [472, 193] width 25 height 8
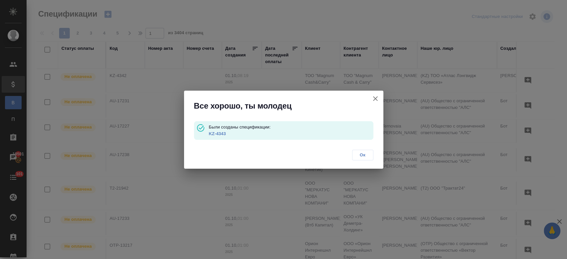
click at [218, 132] on link "KZ-4343" at bounding box center [217, 133] width 17 height 5
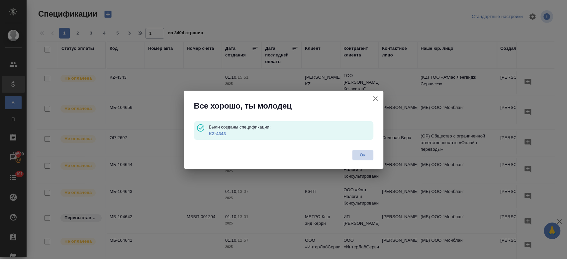
click at [363, 158] on span "Ок" at bounding box center [363, 155] width 14 height 7
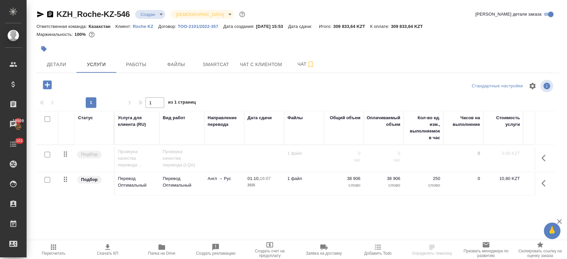
click at [174, 42] on div at bounding box center [211, 49] width 349 height 15
